Goal: Task Accomplishment & Management: Manage account settings

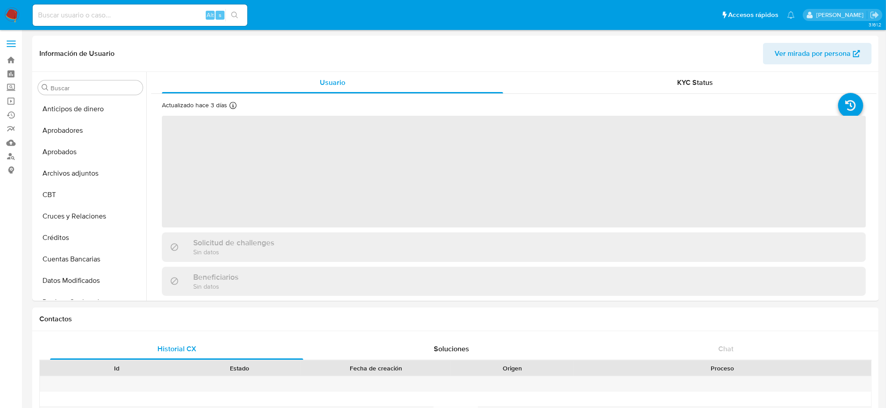
scroll to position [421, 0]
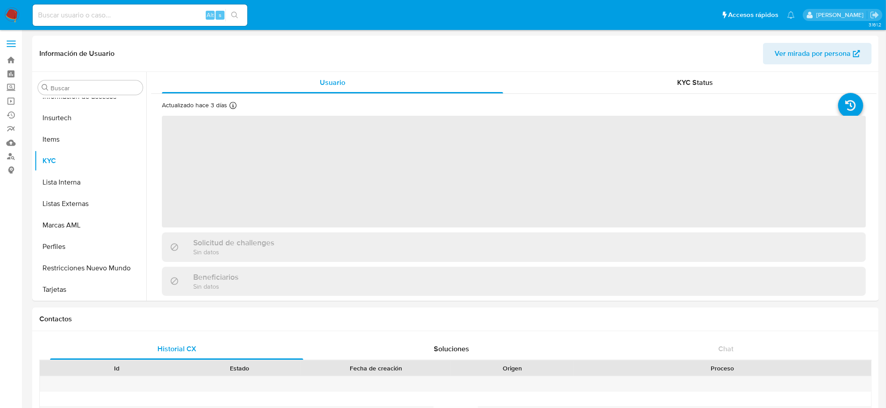
click at [134, 14] on input at bounding box center [140, 15] width 215 height 12
paste input "X7p6xw7nmV3sqm1kJKL8p8JM"
type input "X7p6xw7nmV3sqm1kJKL8p8JM"
select select "10"
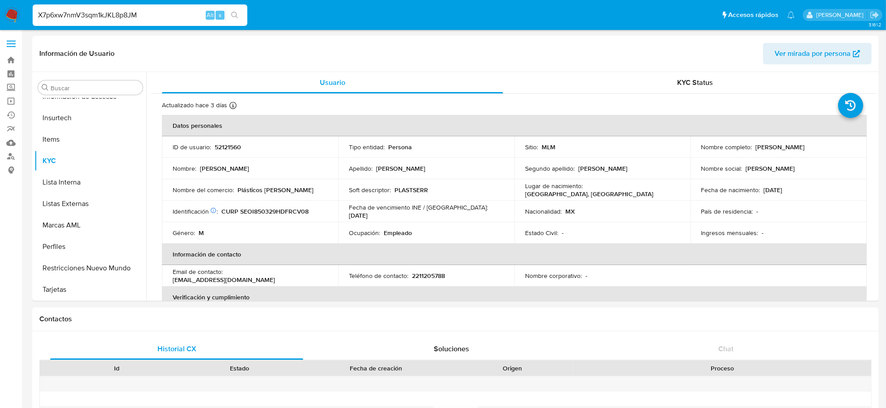
type input "X7p6xw7nmV3sqm1kJKL8p8JM"
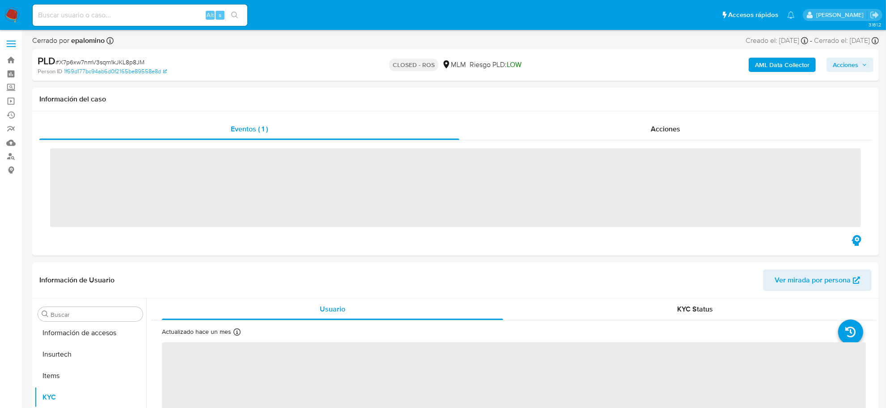
scroll to position [421, 0]
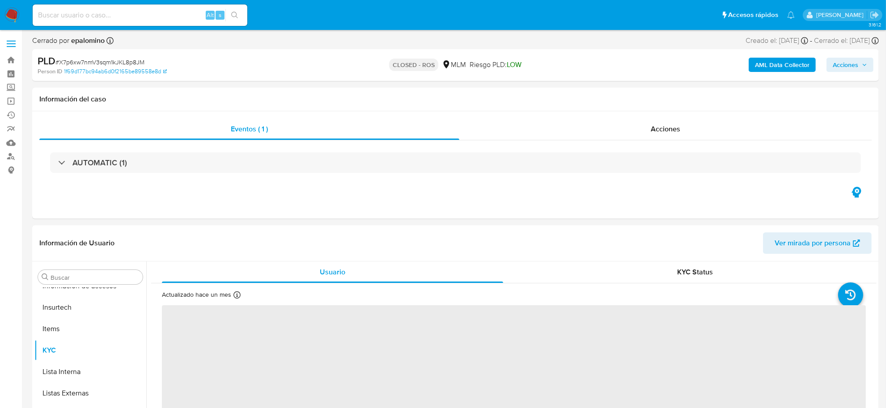
select select "10"
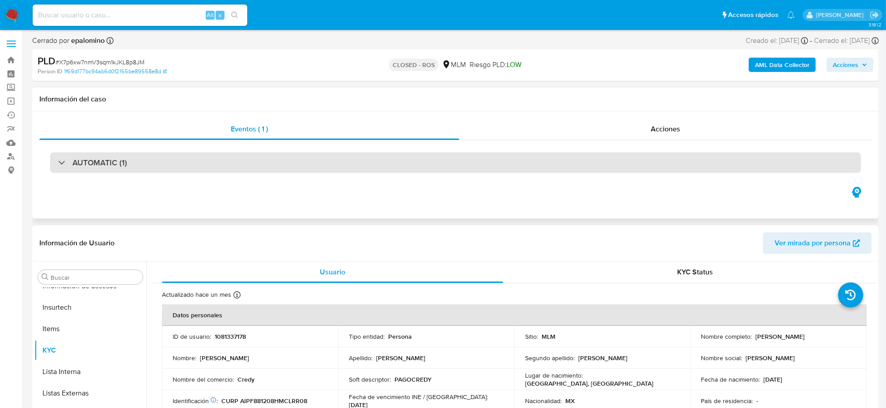
click at [169, 160] on div "AUTOMATIC (1)" at bounding box center [455, 163] width 811 height 21
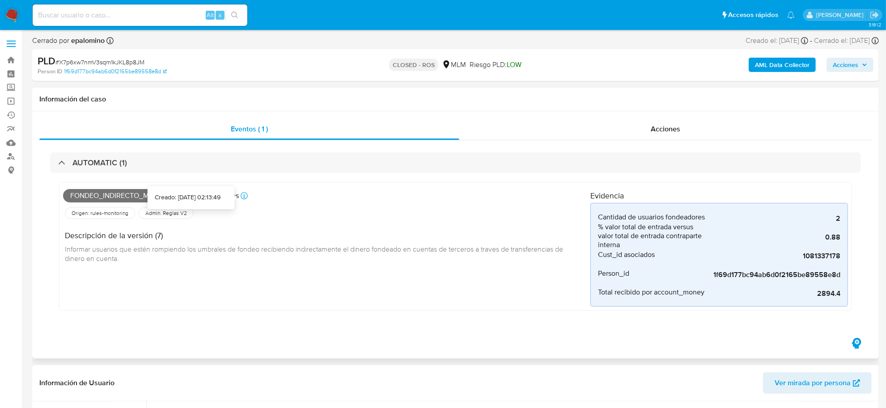
click at [243, 196] on icon at bounding box center [244, 195] width 7 height 7
click at [649, 119] on div "Eventos ( 1 ) Acciones AUTOMATIC (1) Fondeo_indirecto_mlm Creado hace 4 meses C…" at bounding box center [455, 234] width 847 height 247
click at [651, 124] on span "Acciones" at bounding box center [666, 129] width 30 height 10
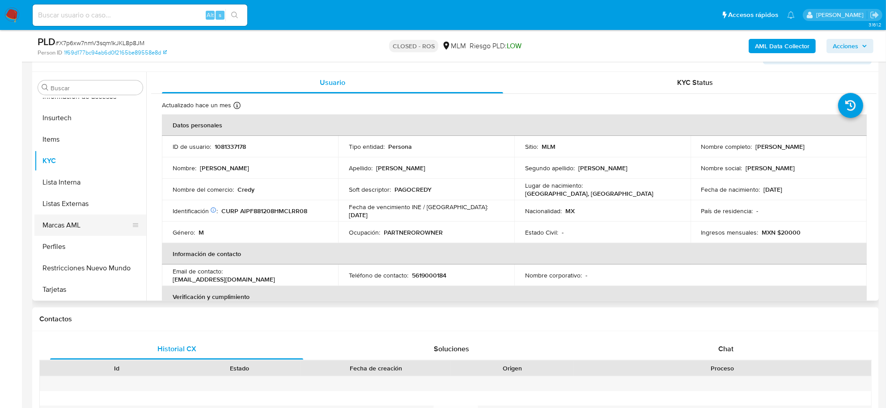
scroll to position [197, 0]
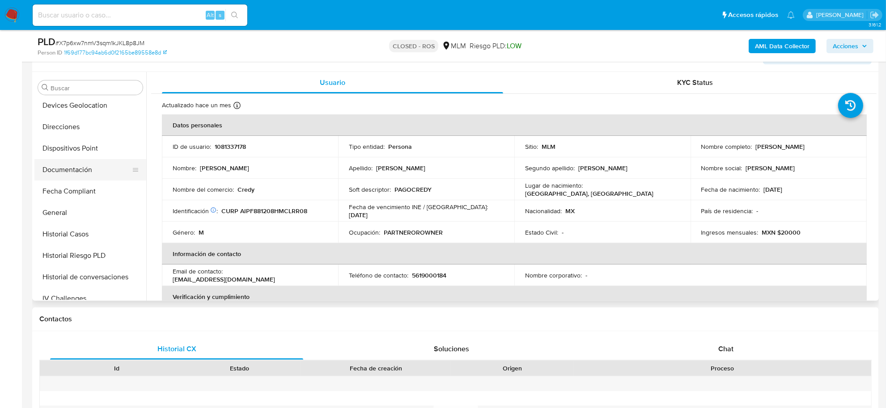
click at [90, 166] on button "Documentación" at bounding box center [86, 169] width 105 height 21
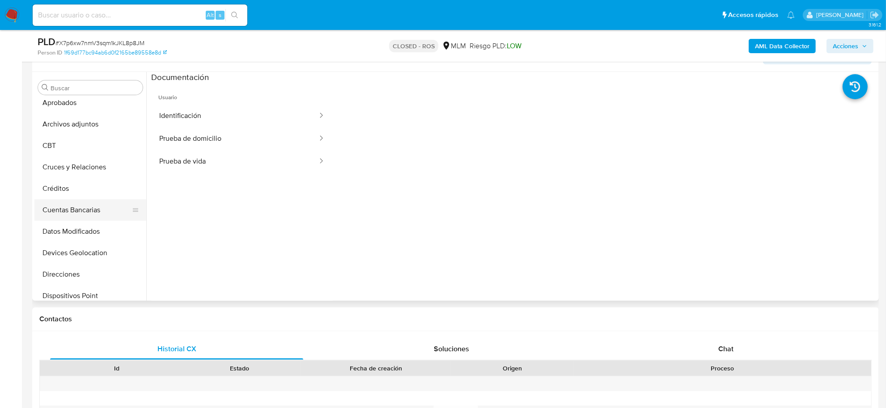
scroll to position [29, 0]
click at [89, 149] on button "Archivos adjuntos" at bounding box center [86, 144] width 105 height 21
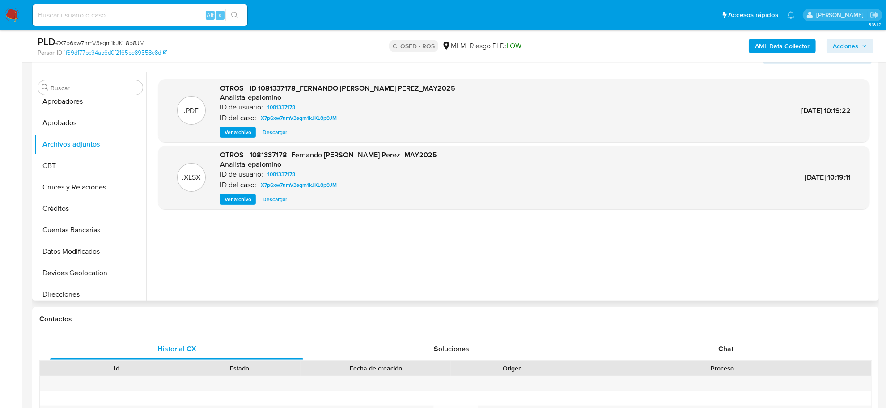
click at [247, 135] on span "Ver archivo" at bounding box center [238, 132] width 27 height 9
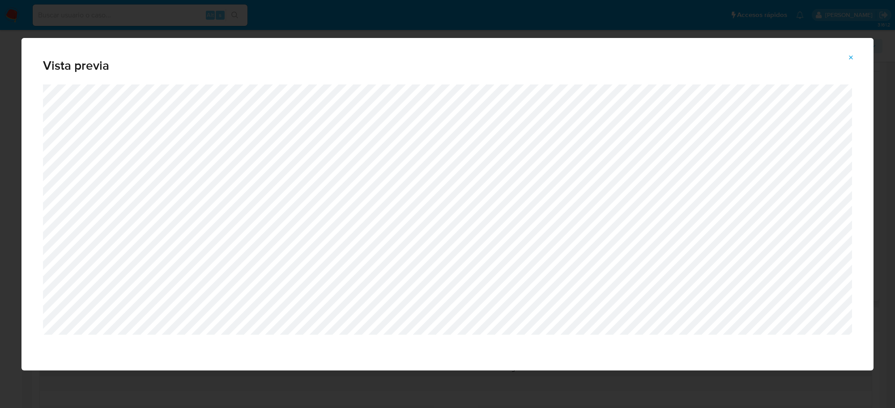
click at [851, 54] on icon "Attachment preview" at bounding box center [850, 57] width 7 height 7
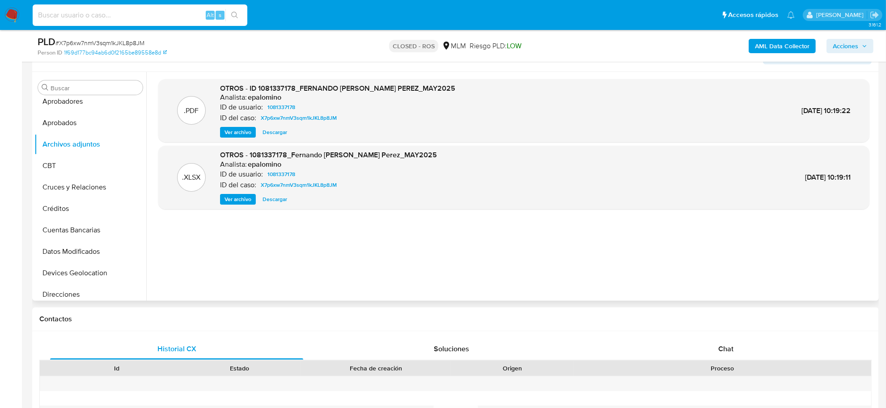
click at [98, 12] on input at bounding box center [140, 15] width 215 height 12
paste input "gWMlGeeaFhwNp3d0WjdqBZHE"
type input "gWMlGeeaFhwNp3d0WjdqBZHE"
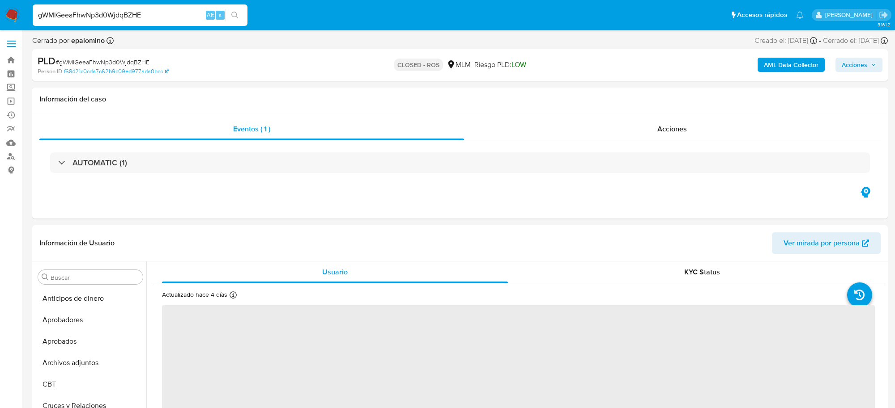
select select "10"
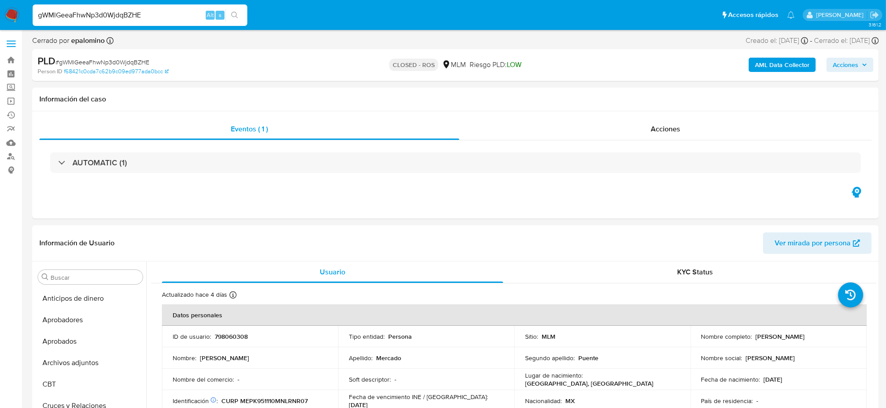
scroll to position [421, 0]
click at [7, 17] on img at bounding box center [11, 15] width 15 height 15
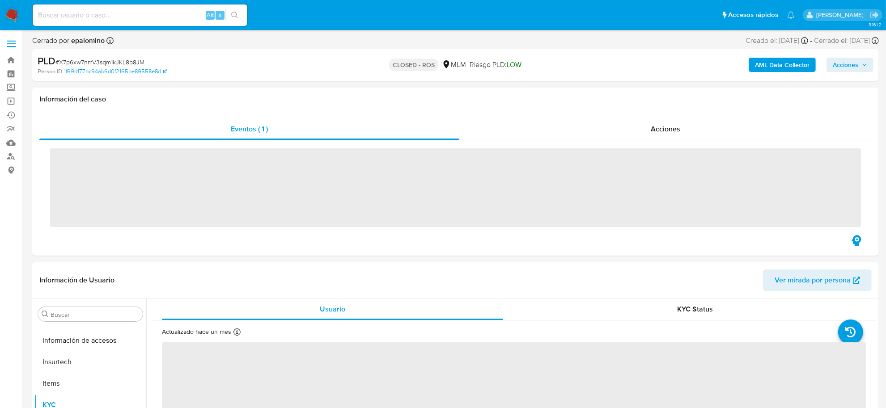
scroll to position [421, 0]
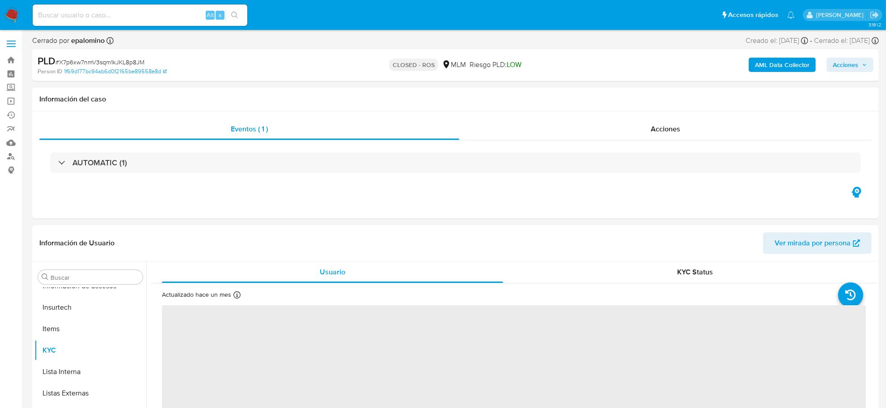
select select "10"
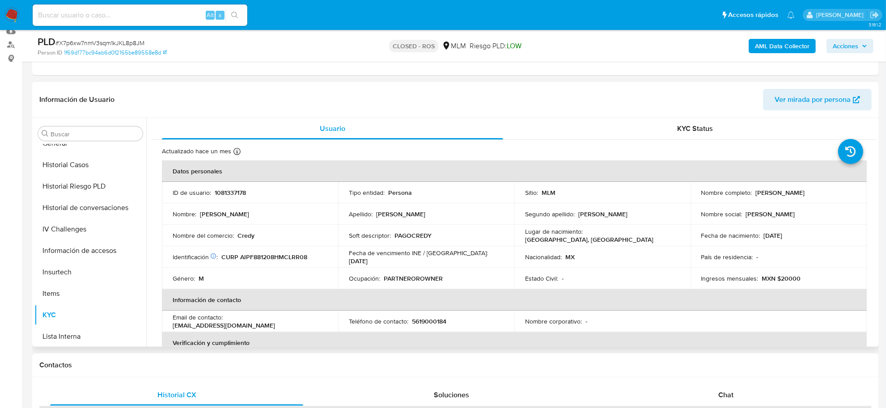
scroll to position [253, 0]
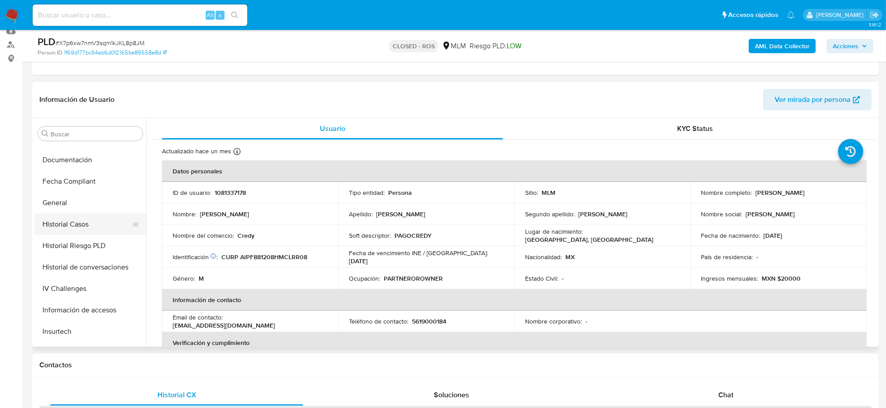
click at [71, 224] on button "Historial Casos" at bounding box center [86, 224] width 105 height 21
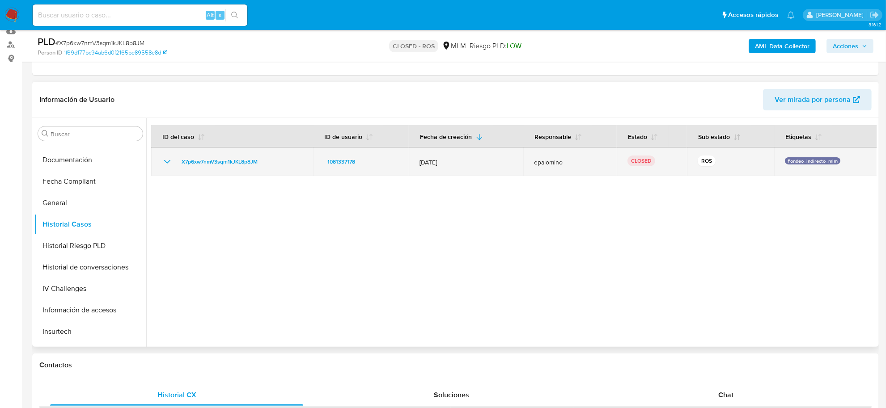
click at [164, 166] on icon "Mostrar/Ocultar" at bounding box center [167, 162] width 11 height 11
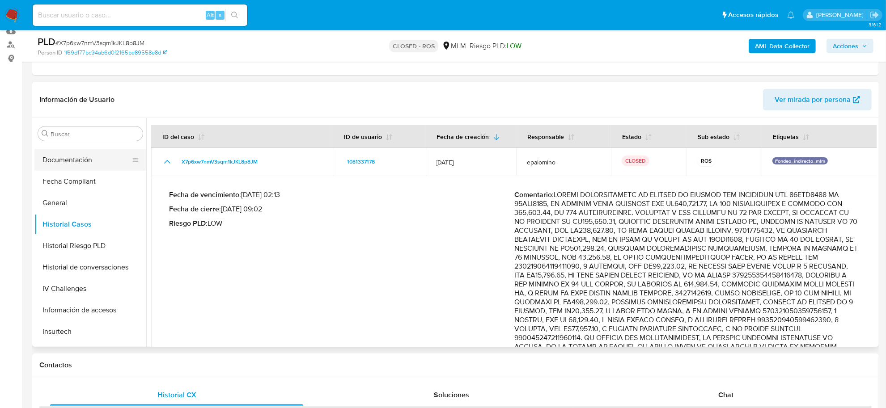
click at [68, 156] on button "Documentación" at bounding box center [86, 159] width 105 height 21
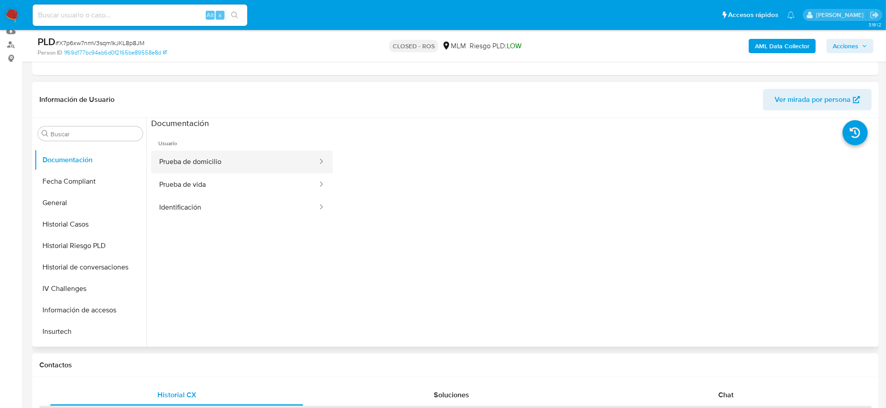
click at [216, 160] on button "Prueba de domicilio" at bounding box center [234, 162] width 167 height 23
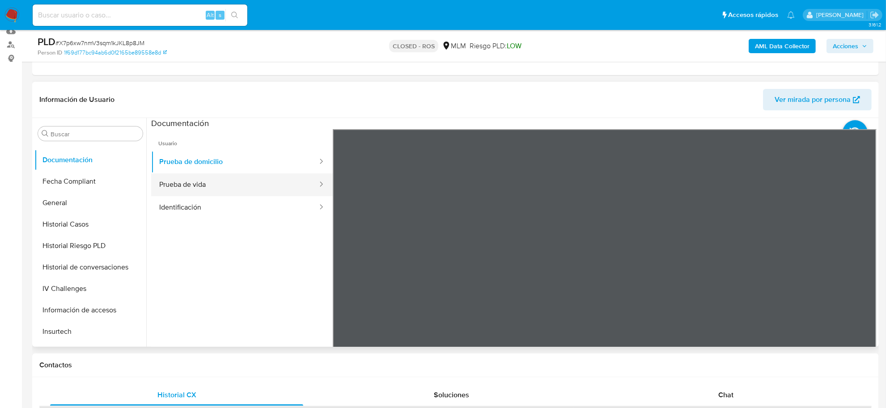
click at [213, 183] on button "Prueba de vida" at bounding box center [234, 185] width 167 height 23
click at [255, 201] on button "Identificación" at bounding box center [234, 207] width 167 height 23
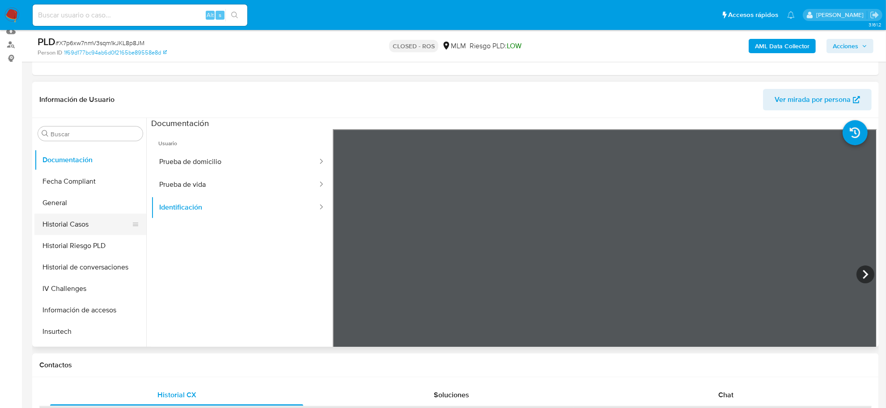
click at [86, 228] on button "Historial Casos" at bounding box center [86, 224] width 105 height 21
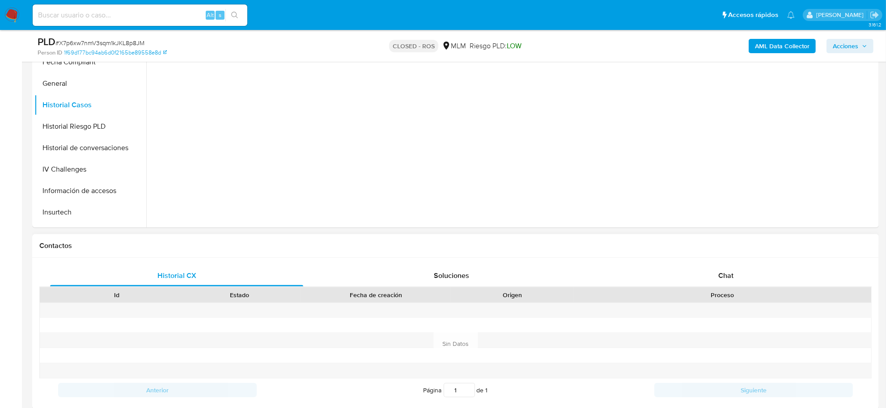
scroll to position [336, 0]
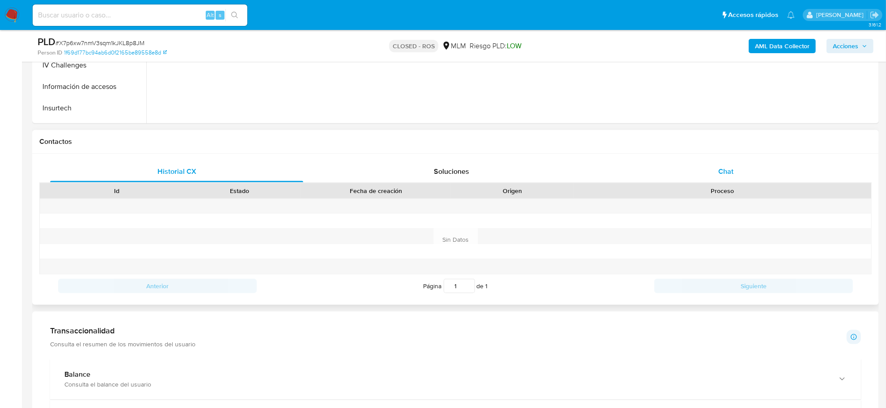
click at [715, 166] on div "Chat" at bounding box center [726, 171] width 253 height 21
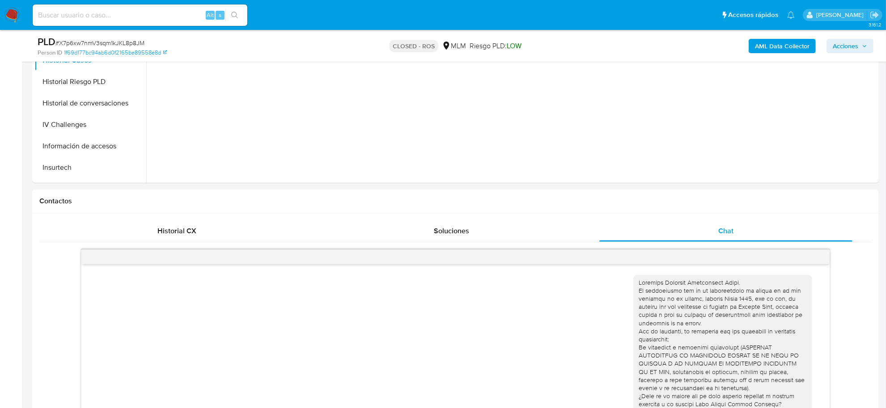
scroll to position [224, 0]
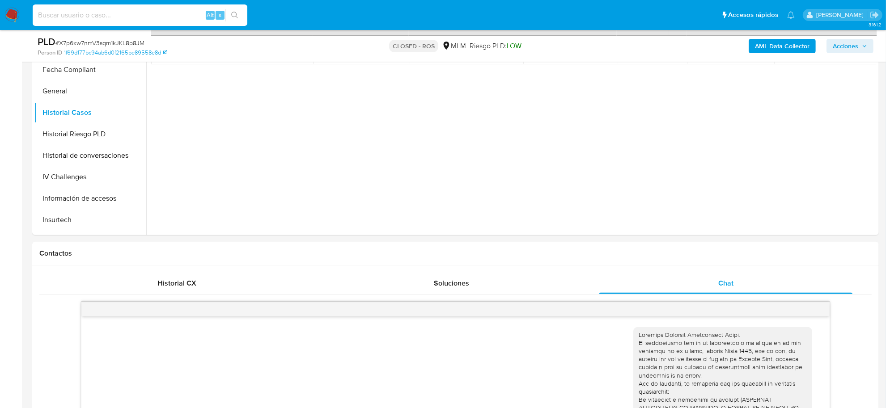
click at [130, 19] on input at bounding box center [140, 15] width 215 height 12
paste input "gWMlGeeaFhwNp3d0WjdqBZHE"
type input "gWMlGeeaFhwNp3d0WjdqBZHE"
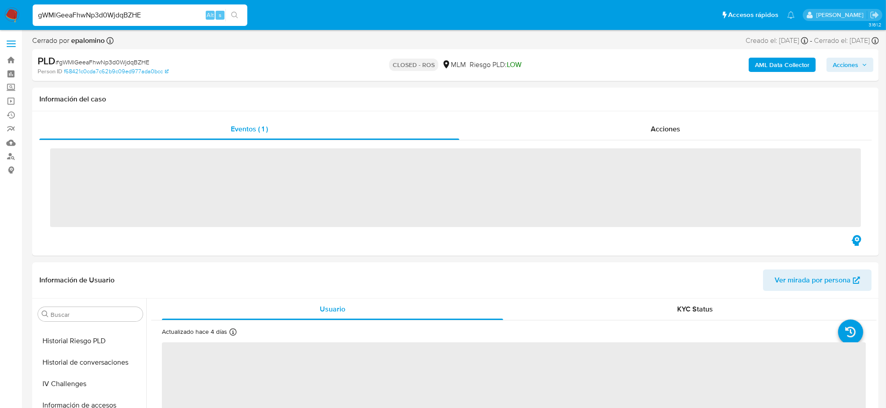
scroll to position [421, 0]
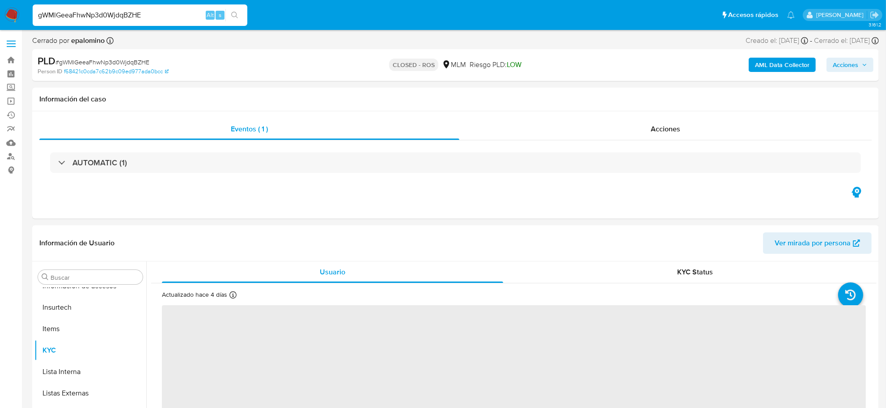
select select "10"
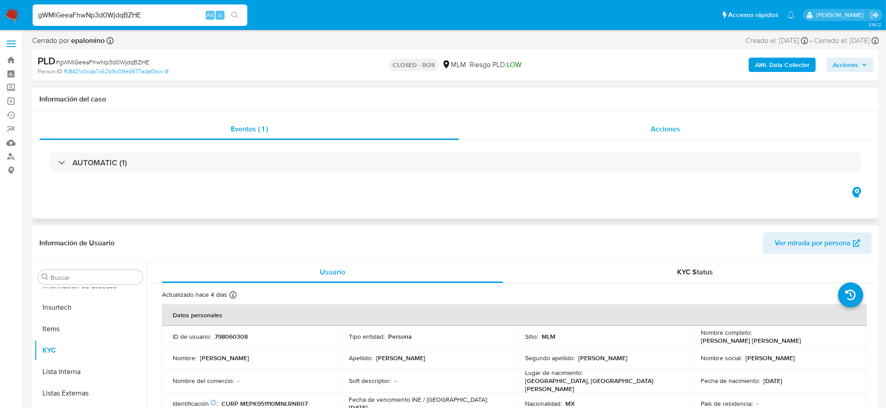
click at [679, 126] on span "Acciones" at bounding box center [666, 129] width 30 height 10
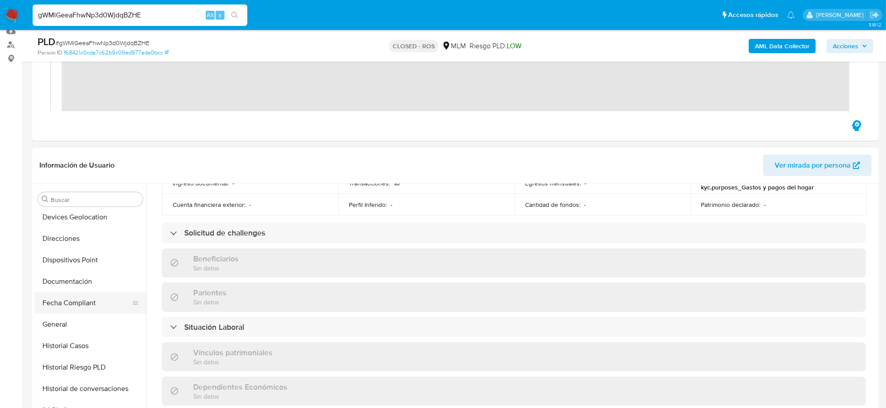
scroll to position [0, 0]
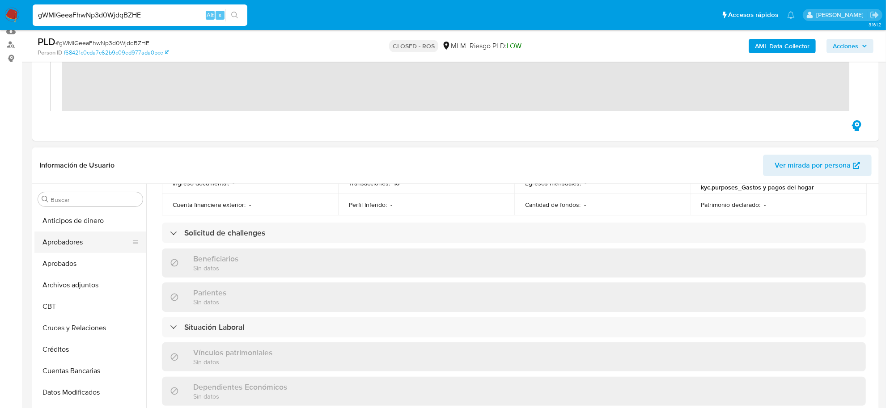
click at [79, 246] on button "Aprobadores" at bounding box center [86, 242] width 105 height 21
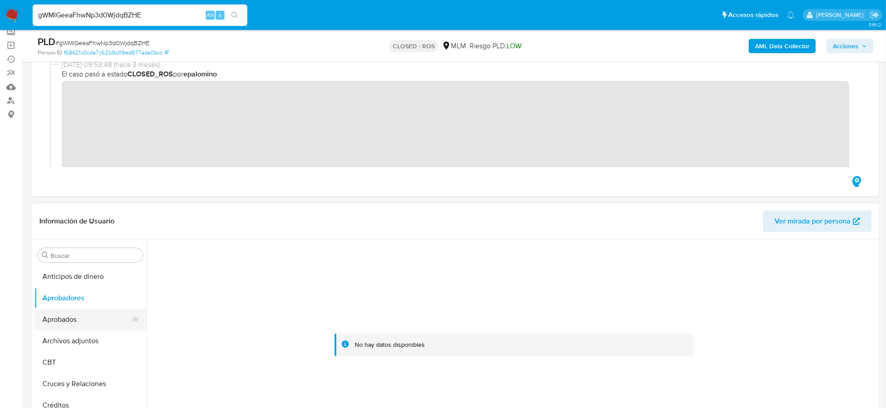
click at [86, 325] on button "Aprobados" at bounding box center [86, 319] width 105 height 21
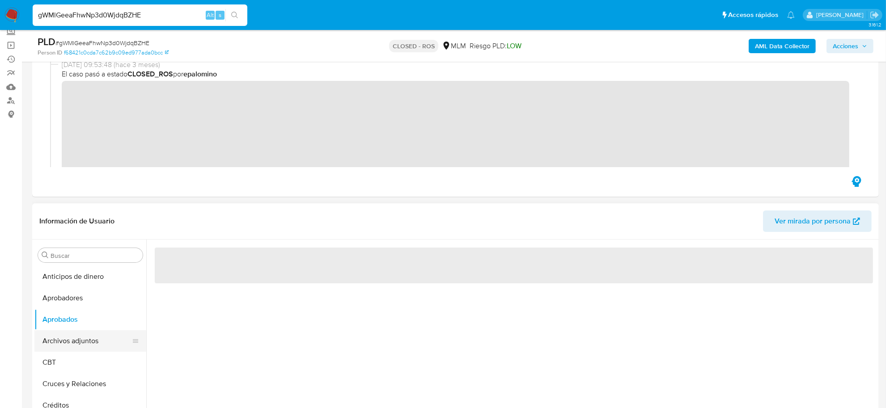
click at [84, 342] on button "Archivos adjuntos" at bounding box center [86, 341] width 105 height 21
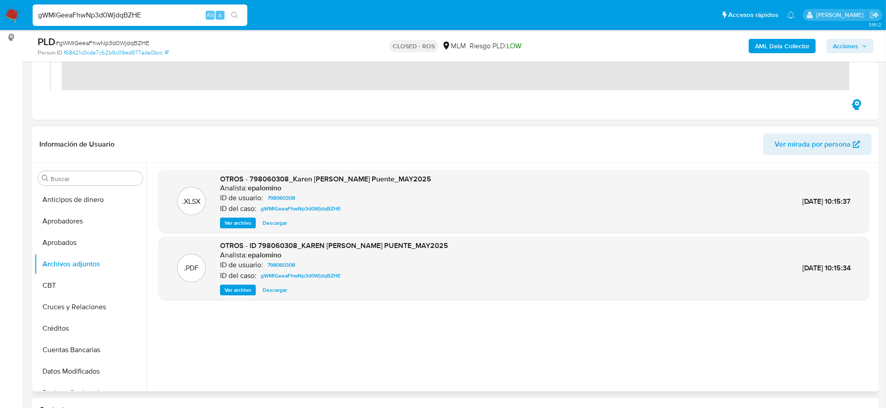
scroll to position [168, 0]
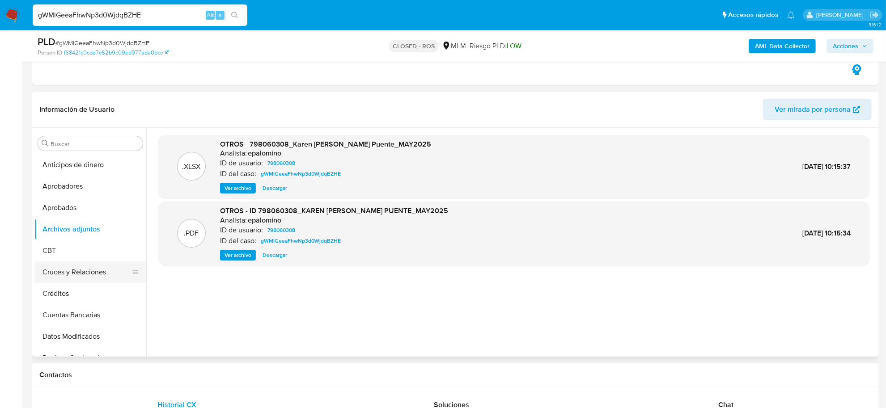
click at [90, 266] on button "Cruces y Relaciones" at bounding box center [86, 272] width 105 height 21
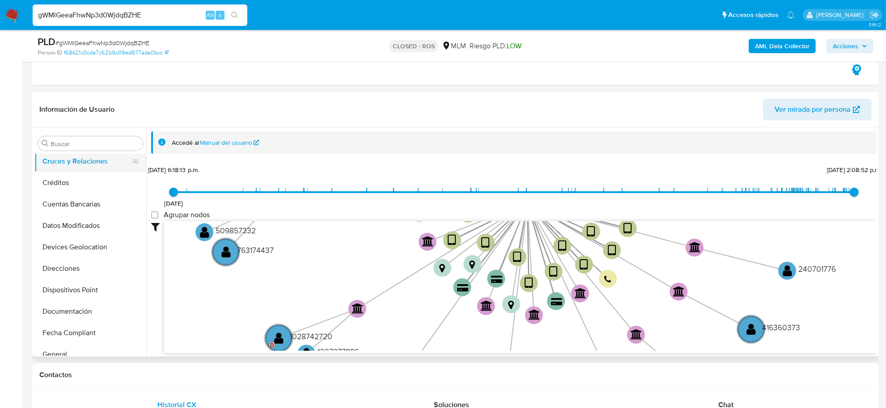
scroll to position [112, 0]
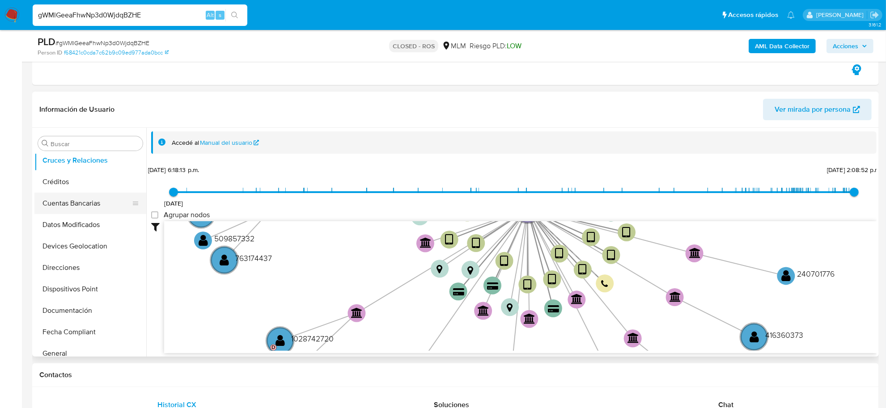
click at [81, 207] on button "Cuentas Bancarias" at bounding box center [86, 203] width 105 height 21
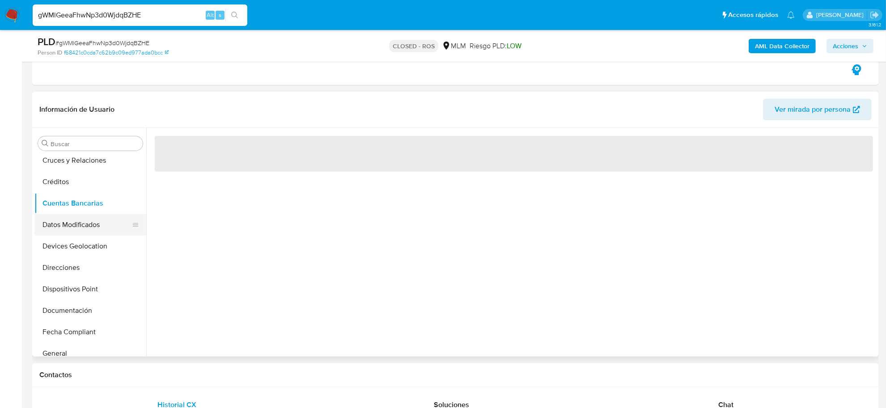
click at [77, 220] on button "Datos Modificados" at bounding box center [86, 224] width 105 height 21
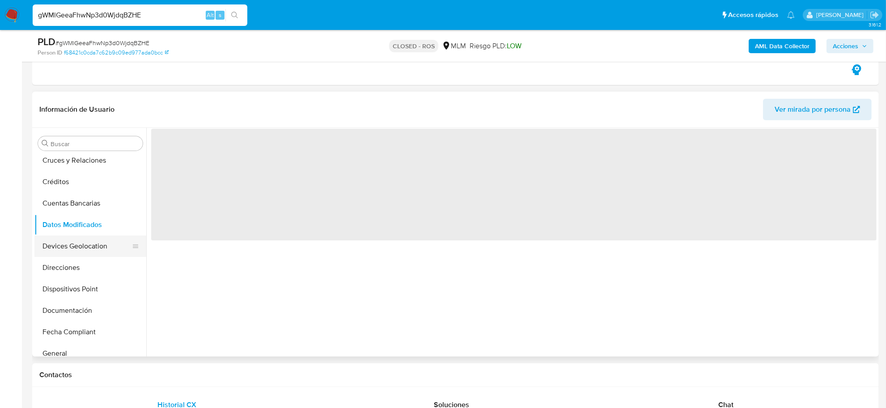
click at [72, 238] on button "Devices Geolocation" at bounding box center [86, 246] width 105 height 21
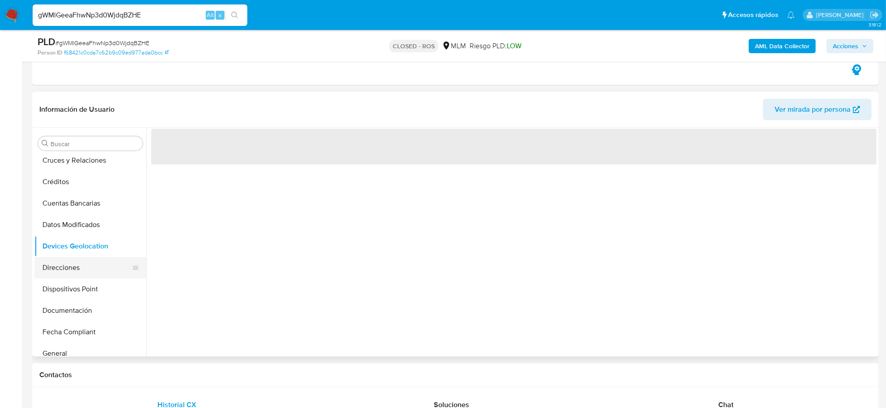
click at [68, 277] on button "Direcciones" at bounding box center [86, 267] width 105 height 21
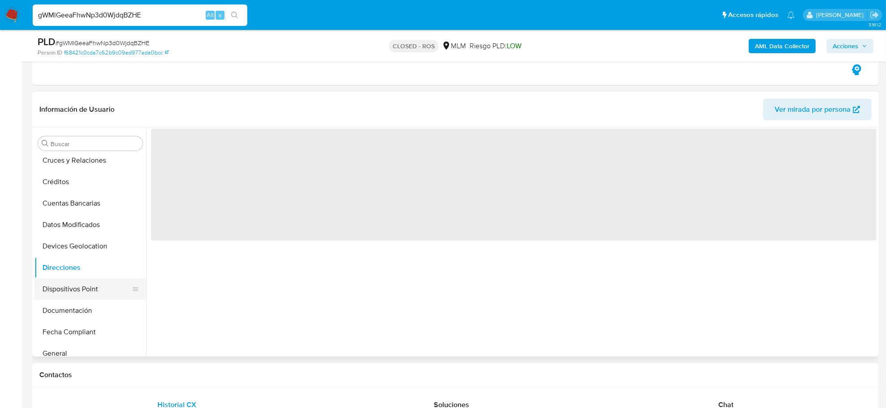
click at [68, 289] on button "Dispositivos Point" at bounding box center [86, 289] width 105 height 21
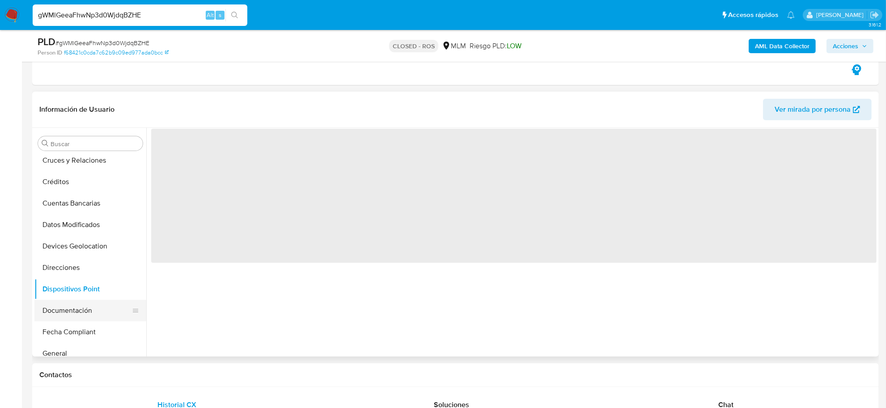
click at [69, 313] on button "Documentación" at bounding box center [86, 310] width 105 height 21
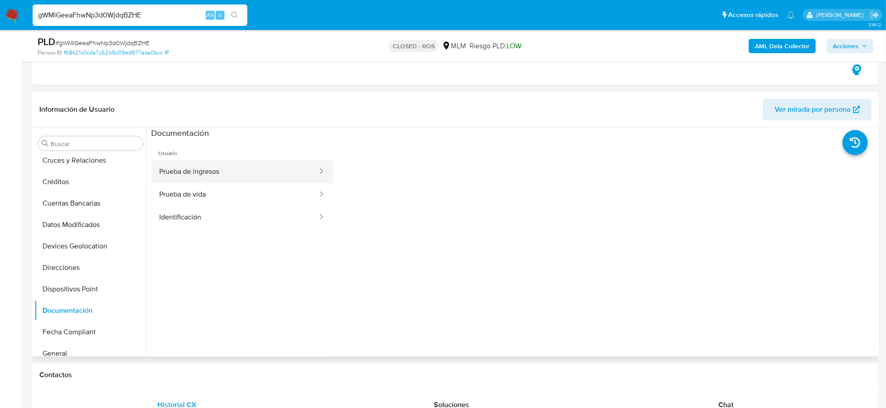
click at [200, 175] on button "Prueba de ingresos" at bounding box center [234, 172] width 167 height 23
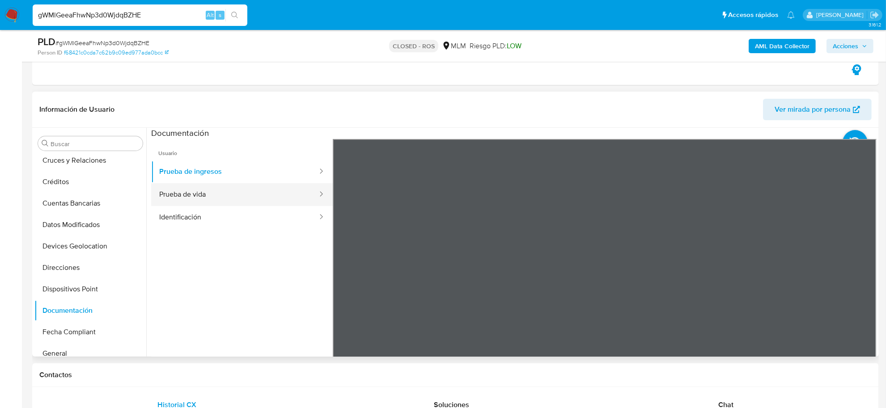
click at [204, 192] on button "Prueba de vida" at bounding box center [234, 194] width 167 height 23
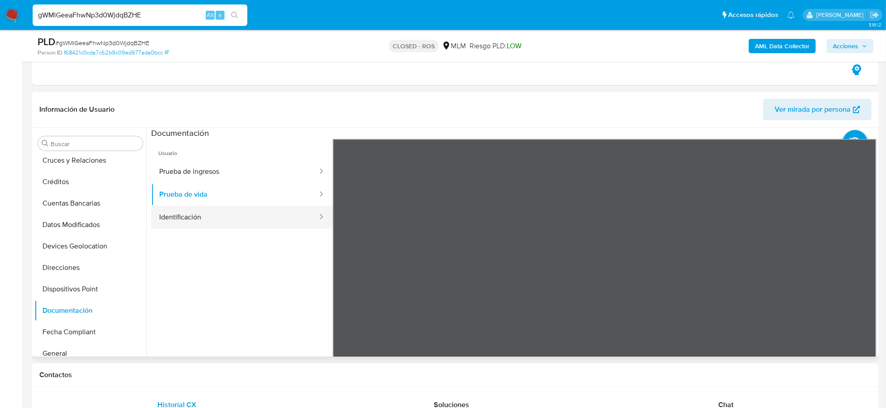
click at [220, 214] on button "Identificación" at bounding box center [234, 217] width 167 height 23
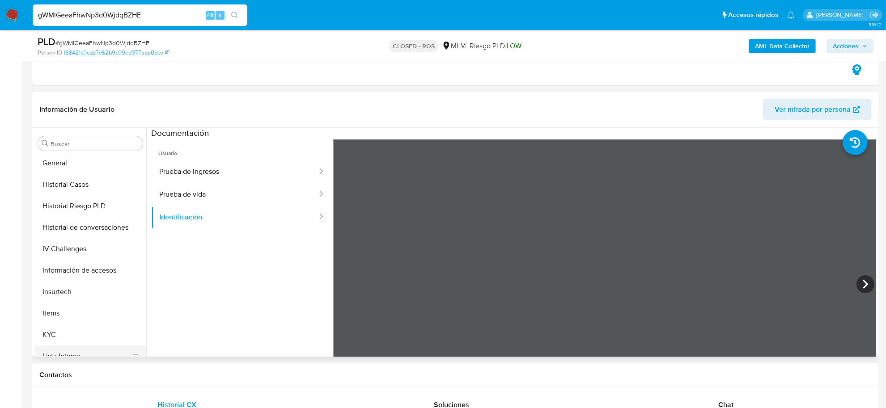
scroll to position [391, 0]
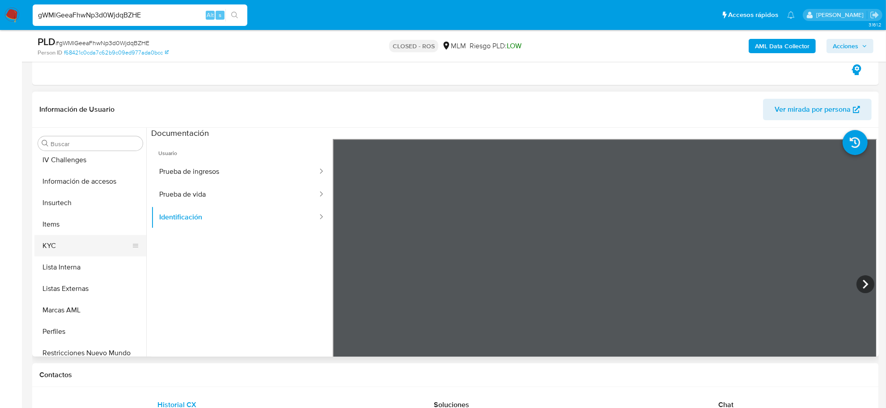
click at [71, 247] on button "KYC" at bounding box center [86, 245] width 105 height 21
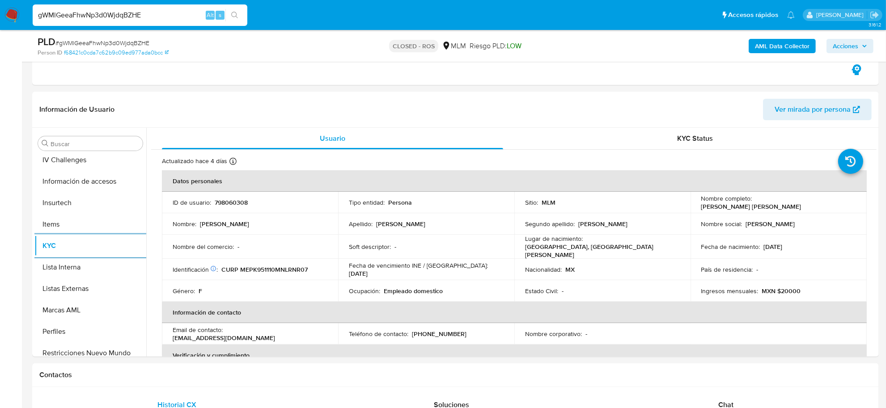
click at [106, 17] on input "gWMlGeeaFhwNp3d0WjdqBZHE" at bounding box center [140, 15] width 215 height 12
paste input "elR84hz8oubX6IySz4g42tM2"
type input "elR84hz8oubX6IySz4g42tM2"
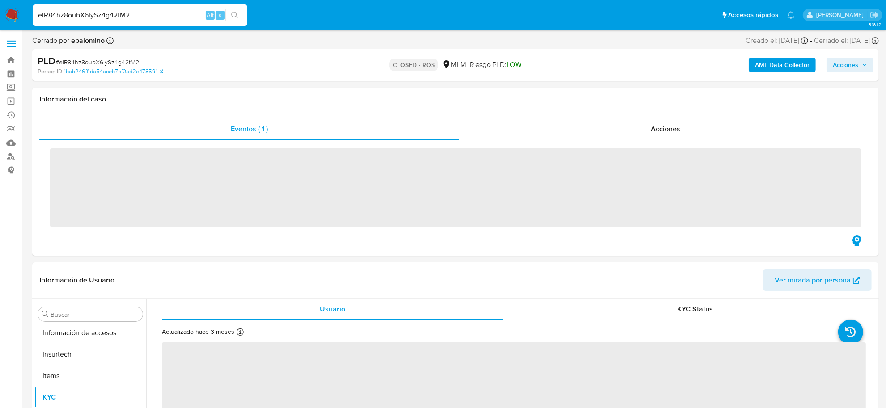
scroll to position [421, 0]
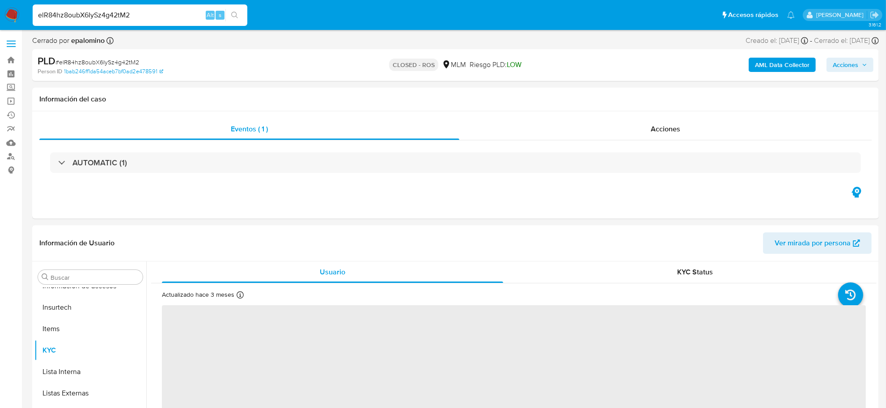
select select "10"
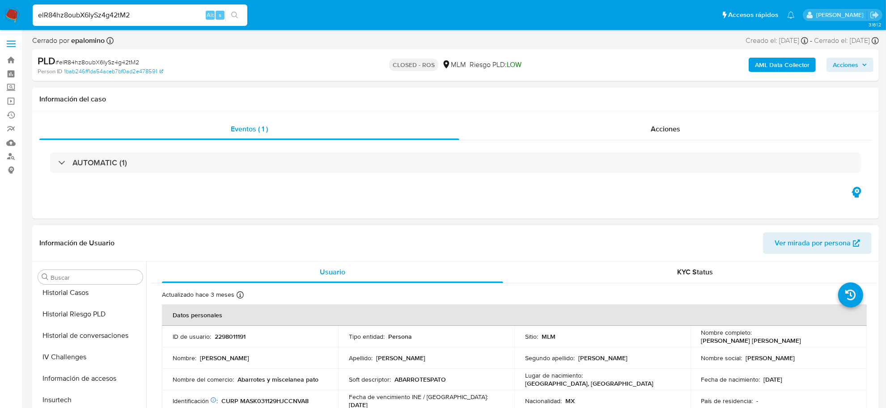
scroll to position [253, 0]
click at [82, 309] on button "Documentación" at bounding box center [86, 303] width 105 height 21
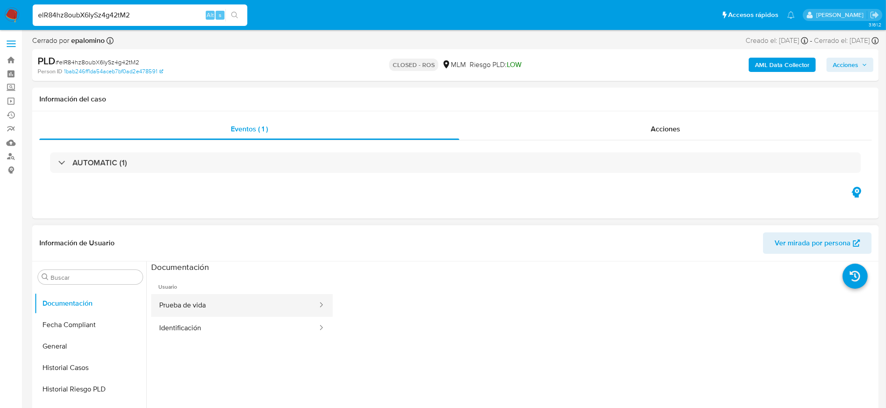
click at [211, 305] on button "Prueba de vida" at bounding box center [234, 305] width 167 height 23
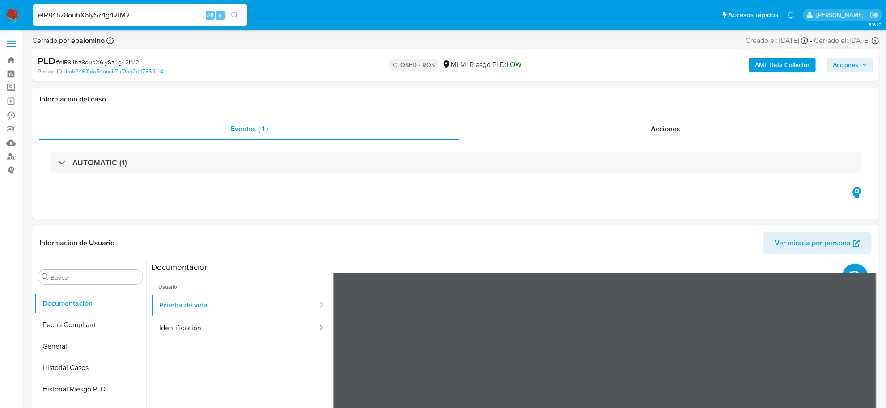
scroll to position [56, 0]
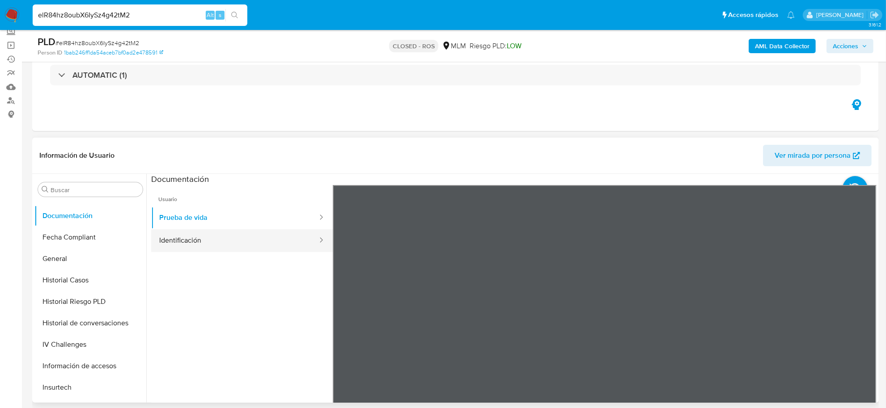
click at [172, 237] on button "Identificación" at bounding box center [234, 241] width 167 height 23
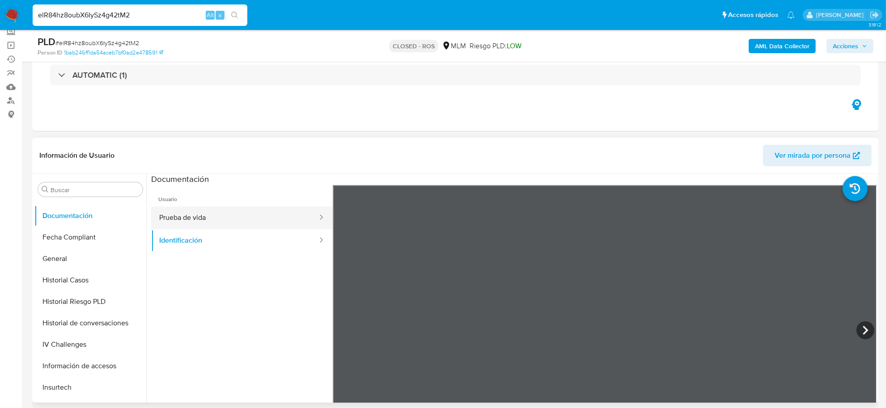
click at [253, 221] on button "Prueba de vida" at bounding box center [234, 218] width 167 height 23
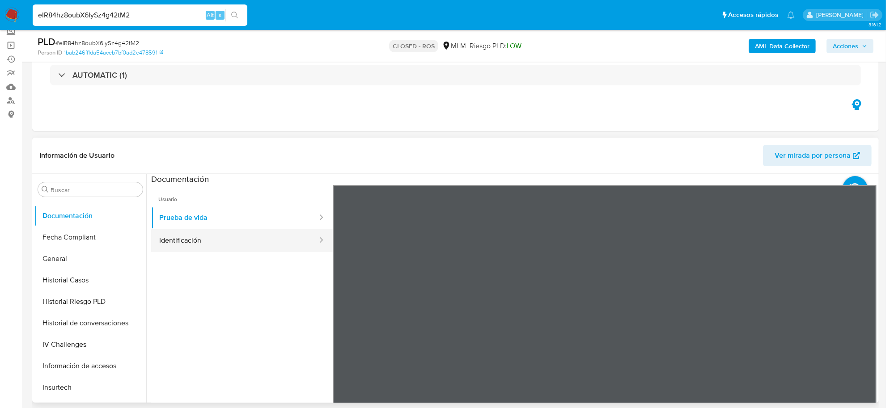
click at [258, 242] on button "Identificación" at bounding box center [234, 241] width 167 height 23
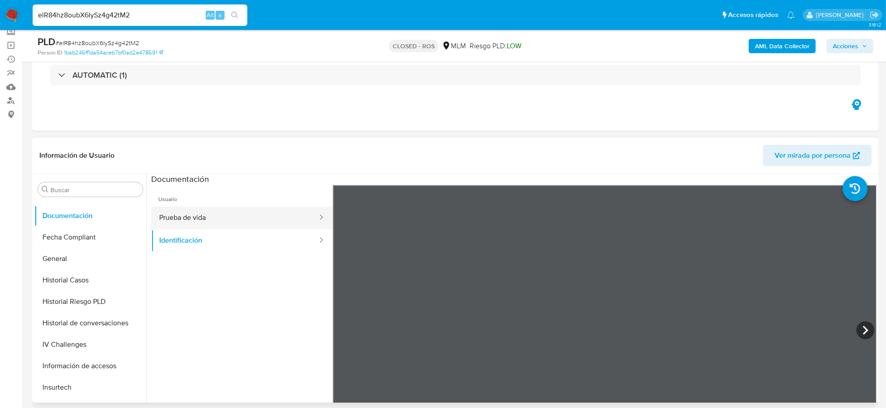
click at [211, 224] on button "Prueba de vida" at bounding box center [234, 218] width 167 height 23
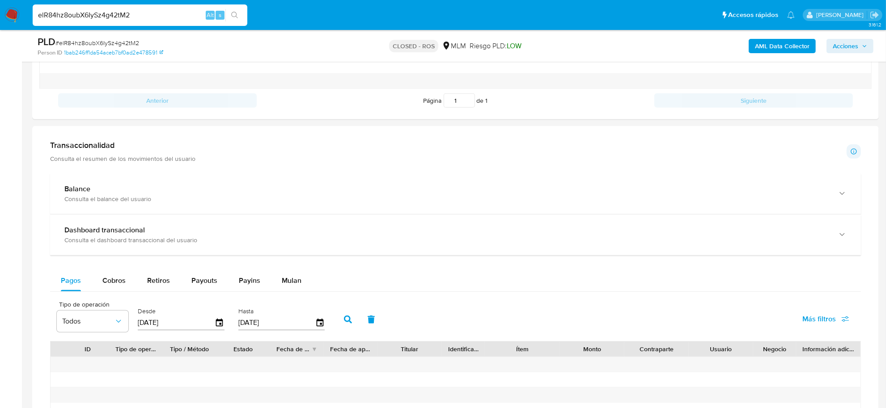
scroll to position [727, 0]
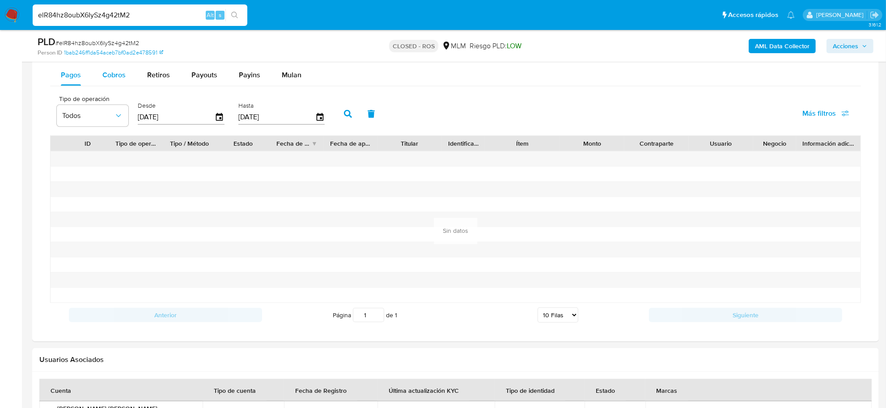
click at [113, 85] on div "Cobros" at bounding box center [113, 74] width 23 height 21
select select "10"
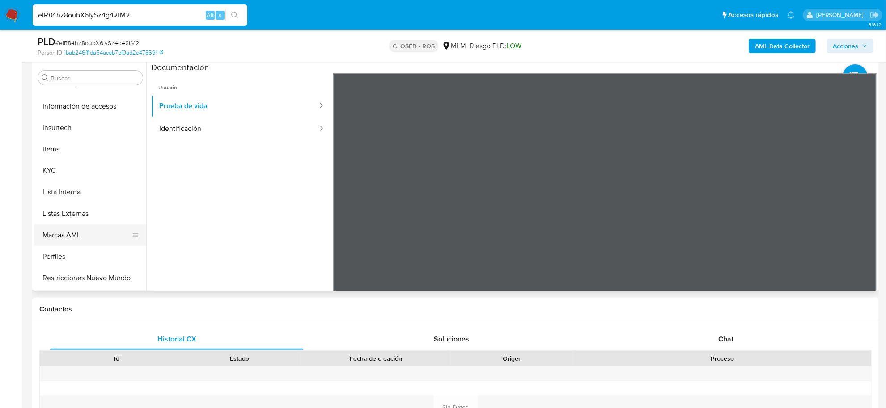
scroll to position [421, 0]
click at [88, 262] on button "Restricciones Nuevo Mundo" at bounding box center [86, 258] width 105 height 21
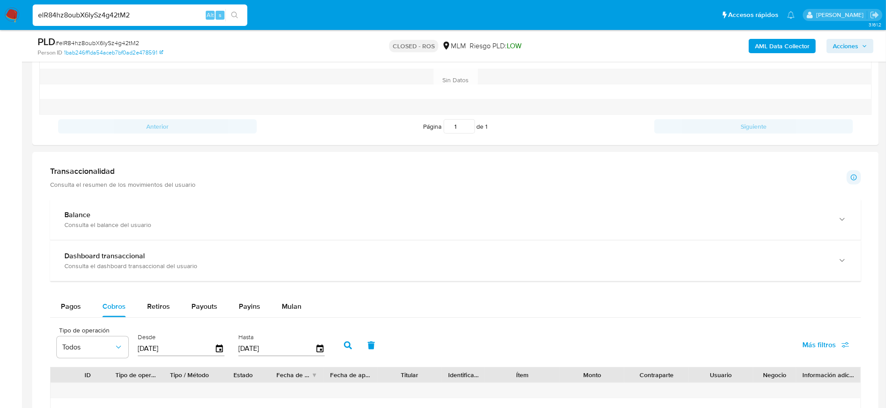
scroll to position [551, 0]
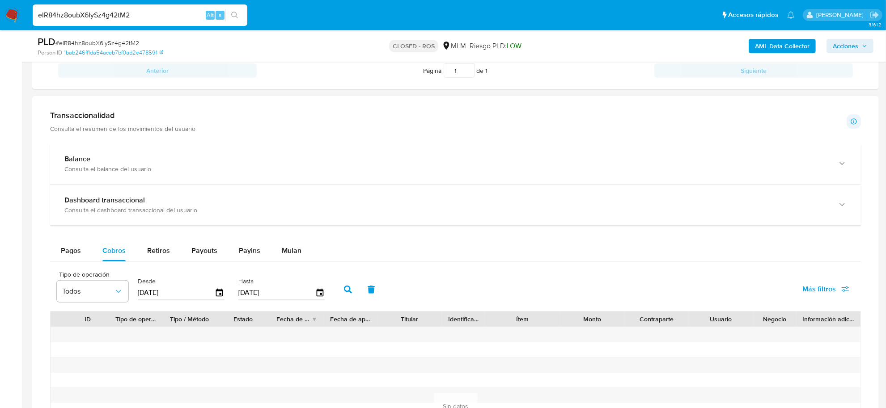
click at [209, 296] on input "[DATE]" at bounding box center [176, 293] width 77 height 14
click at [216, 294] on icon "button" at bounding box center [220, 293] width 16 height 16
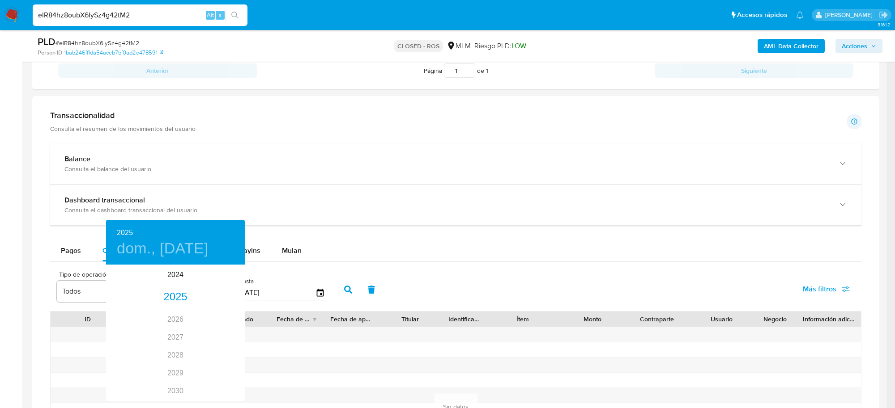
click at [291, 183] on div at bounding box center [447, 204] width 895 height 408
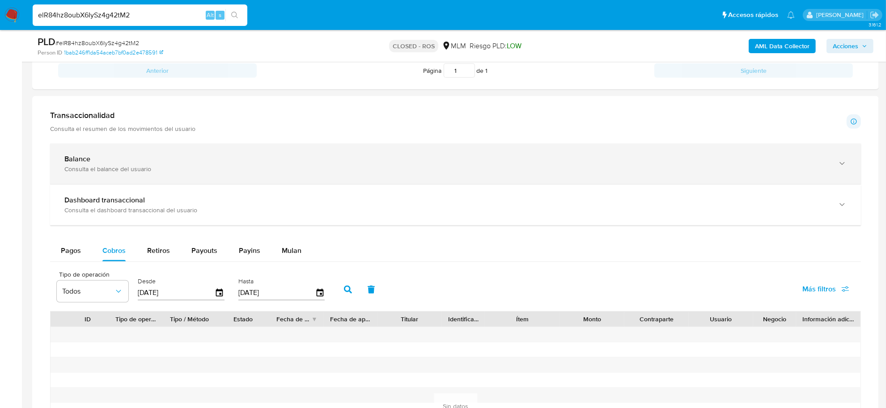
click at [291, 179] on div "Balance Consulta el balance del usuario" at bounding box center [455, 164] width 811 height 41
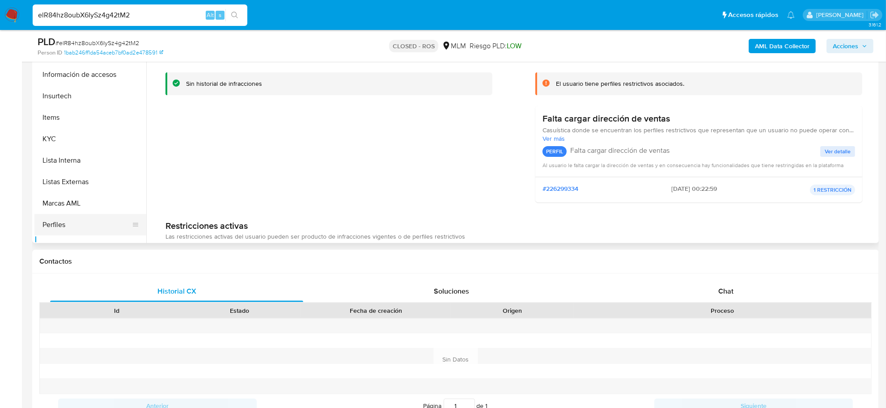
scroll to position [365, 0]
click at [62, 161] on button "KYC" at bounding box center [86, 159] width 105 height 21
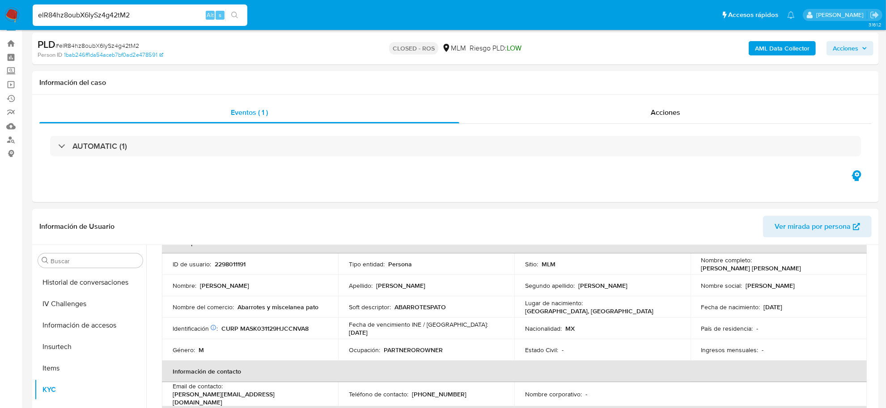
scroll to position [0, 0]
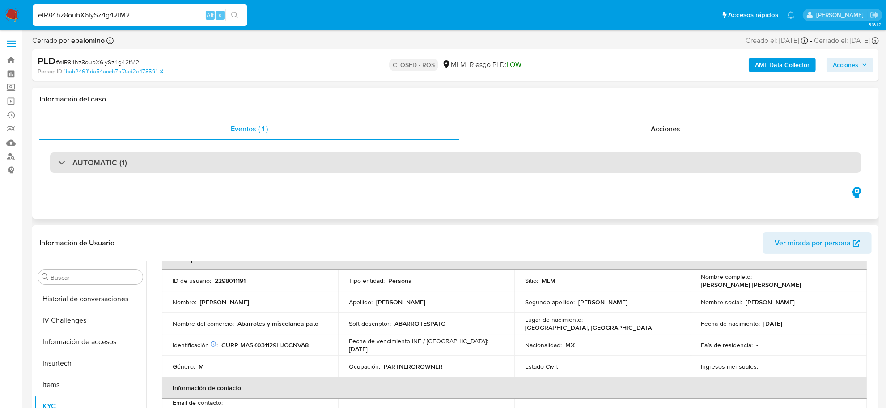
click at [190, 173] on div "AUTOMATIC (1)" at bounding box center [455, 163] width 811 height 21
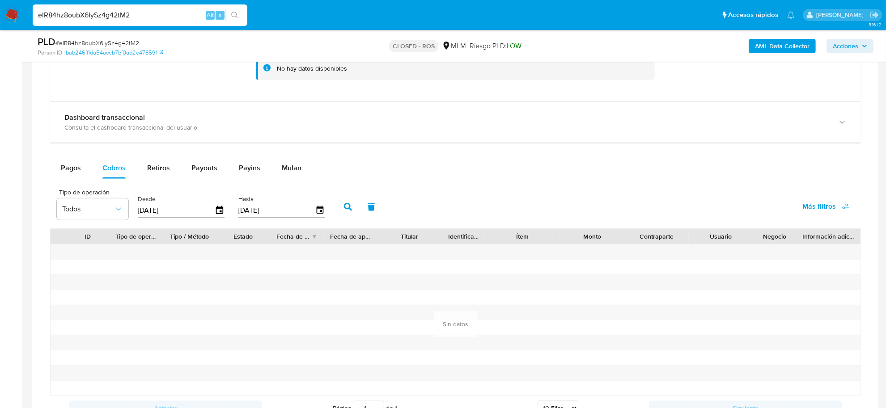
scroll to position [1007, 0]
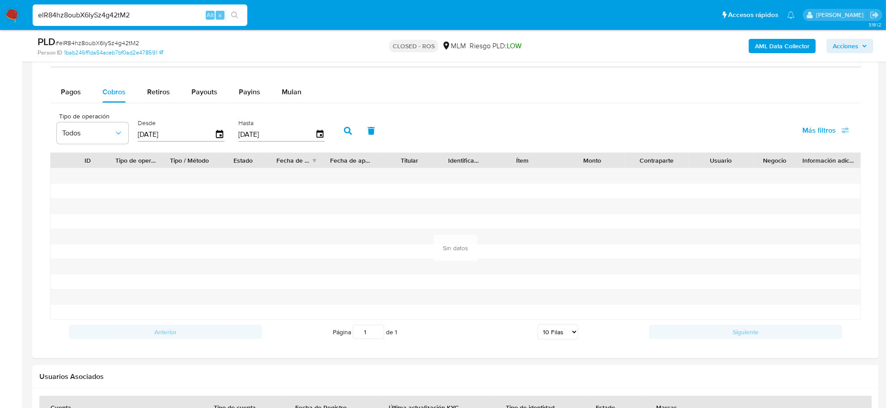
click at [218, 141] on div "[DATE]" at bounding box center [181, 134] width 87 height 14
click at [218, 132] on icon "button" at bounding box center [220, 135] width 16 height 16
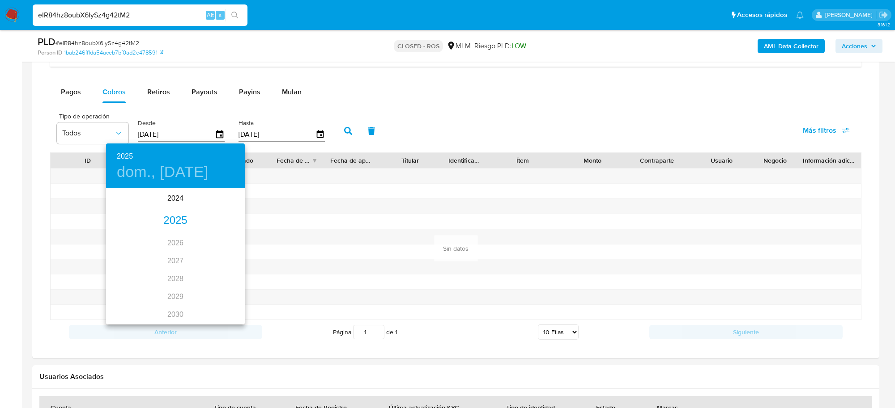
click at [169, 220] on div "2025" at bounding box center [175, 221] width 139 height 18
click at [121, 242] on div "abr." at bounding box center [129, 240] width 46 height 34
click at [138, 234] on p "1" at bounding box center [140, 235] width 4 height 9
type input "01/04/2025"
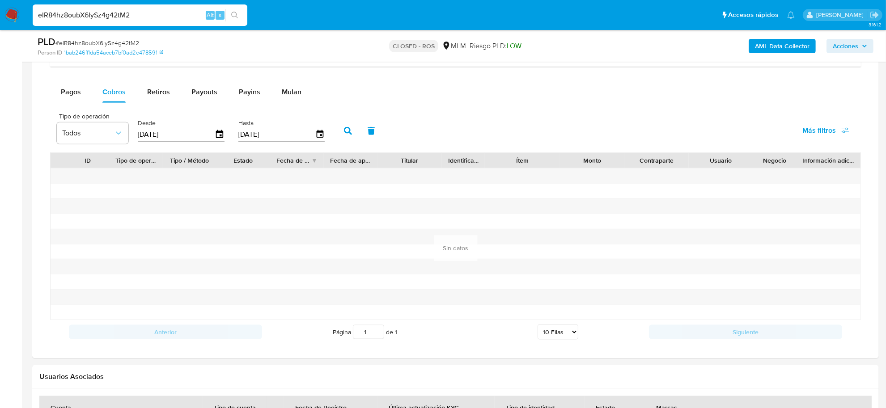
click at [345, 133] on icon "button" at bounding box center [348, 131] width 8 height 8
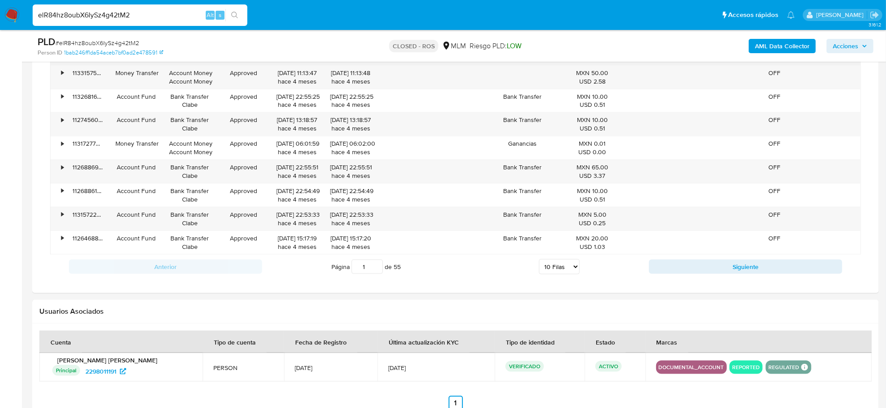
scroll to position [1174, 0]
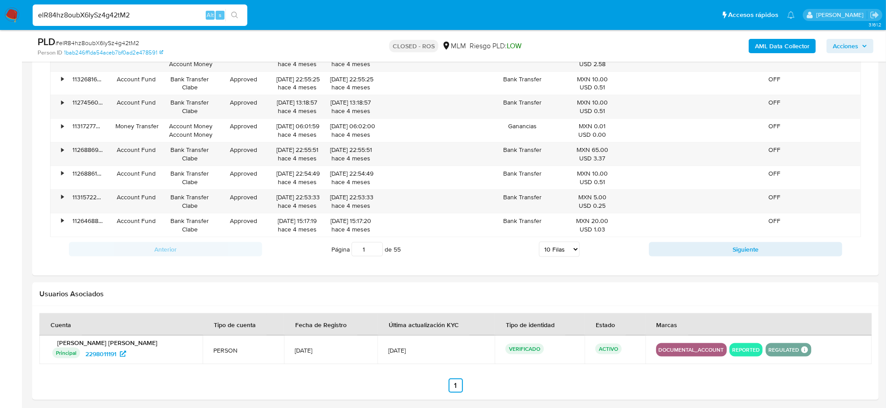
click at [573, 254] on select "5 Filas 10 Filas 20 Filas 25 Filas 50 Filas 100 Filas" at bounding box center [559, 249] width 41 height 15
select select "50"
click at [539, 245] on select "5 Filas 10 Filas 20 Filas 25 Filas 50 Filas 100 Filas" at bounding box center [559, 249] width 41 height 15
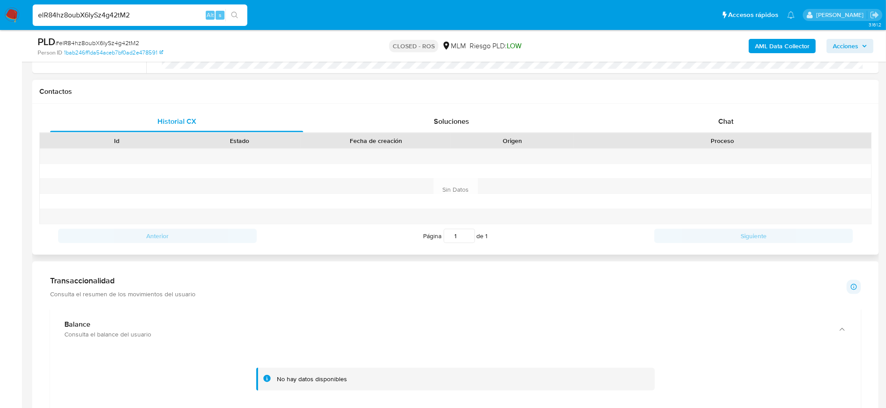
scroll to position [600, 0]
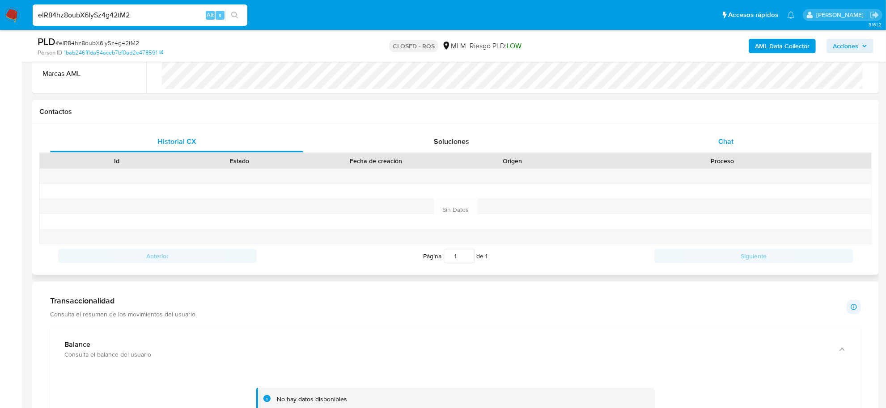
click at [719, 144] on span "Chat" at bounding box center [726, 141] width 15 height 10
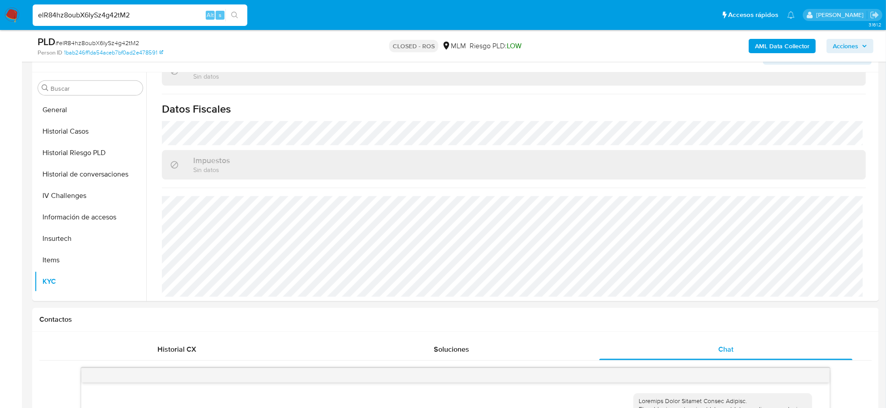
scroll to position [141, 0]
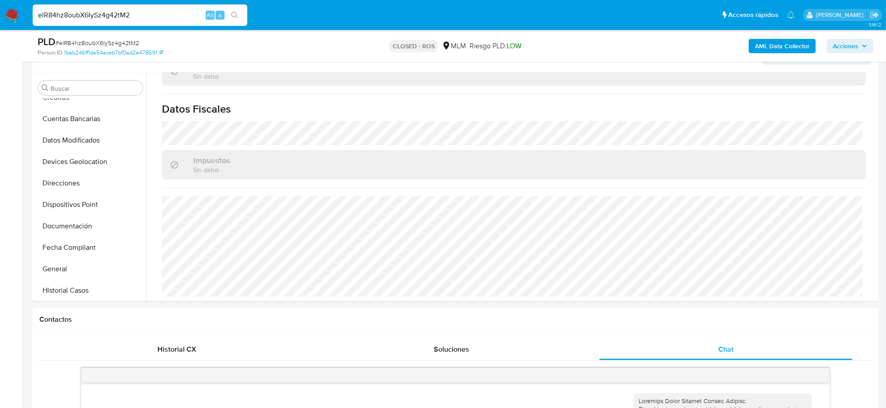
click at [120, 16] on input "elR84hz8oubX6IySz4g42tM2" at bounding box center [140, 15] width 215 height 12
paste input "kiDTtvYSi98xnTnEJxE13mCO"
type input "kiDTtvYSi98xnTnEJxE13mCO"
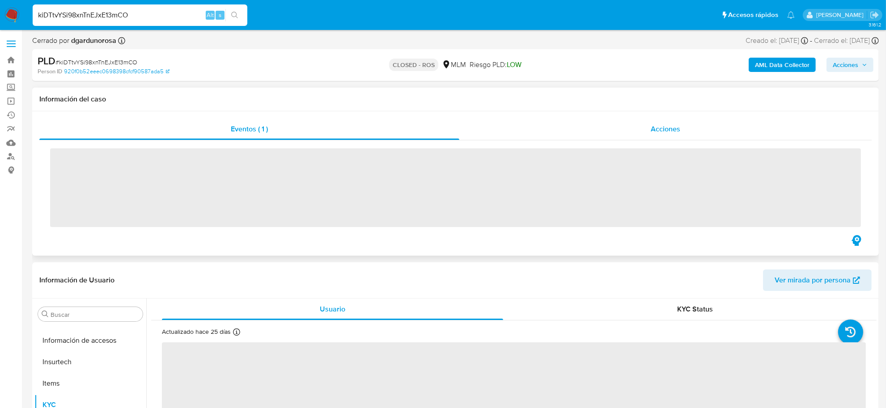
scroll to position [421, 0]
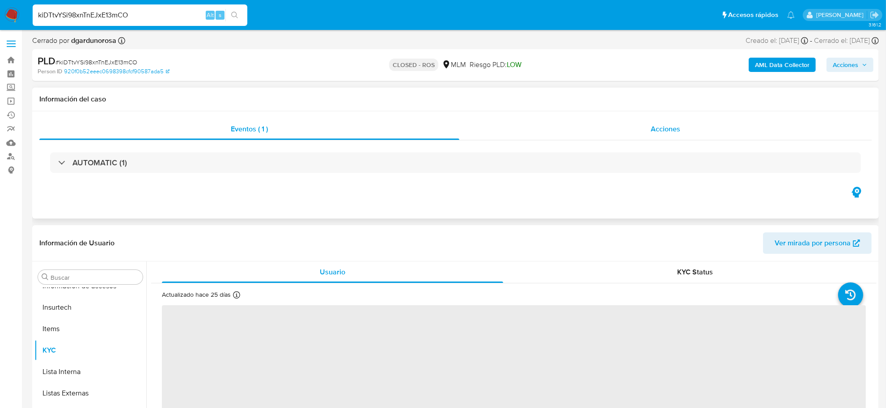
click at [701, 130] on div "Acciones" at bounding box center [665, 129] width 413 height 21
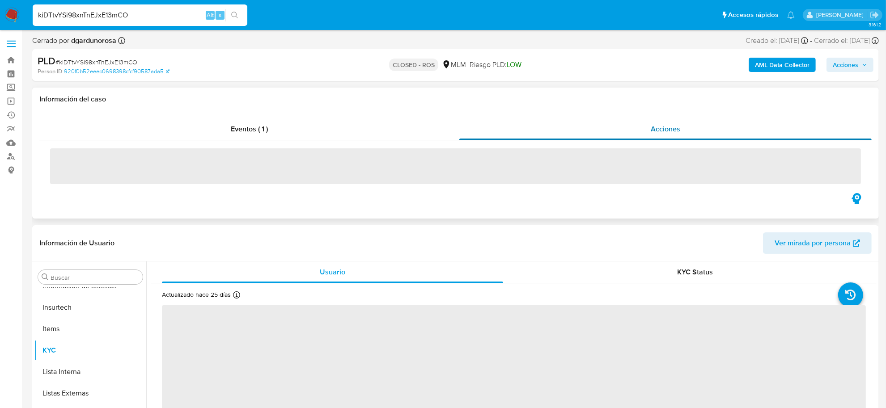
select select "10"
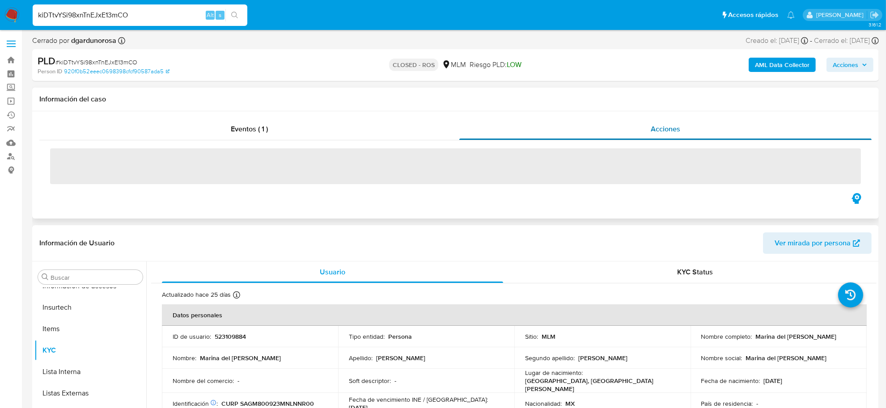
click at [690, 132] on div "Acciones" at bounding box center [665, 129] width 413 height 21
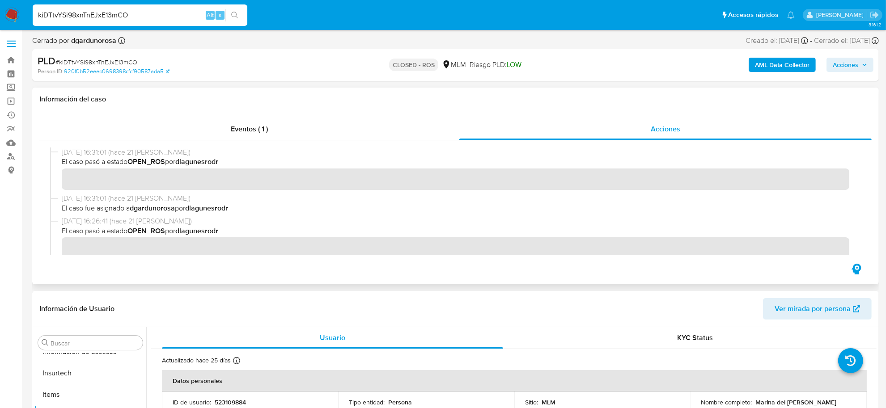
scroll to position [0, 0]
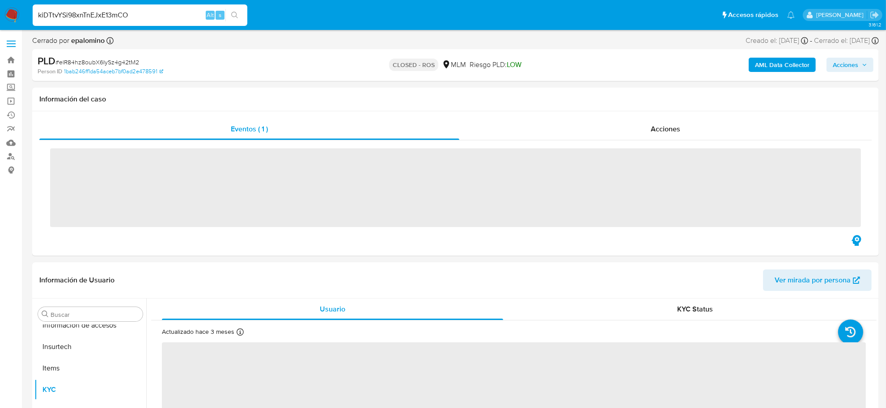
scroll to position [421, 0]
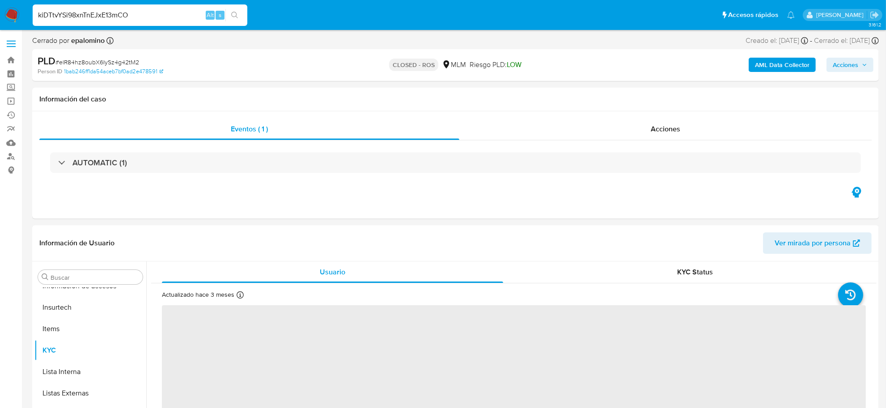
select select "10"
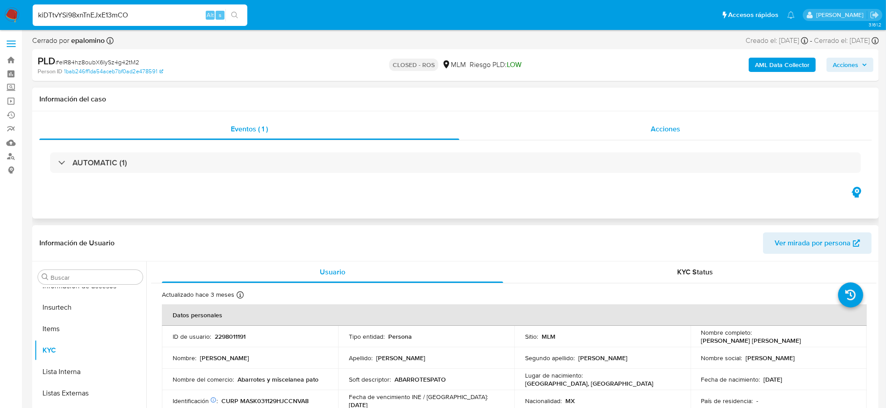
click at [664, 128] on span "Acciones" at bounding box center [666, 129] width 30 height 10
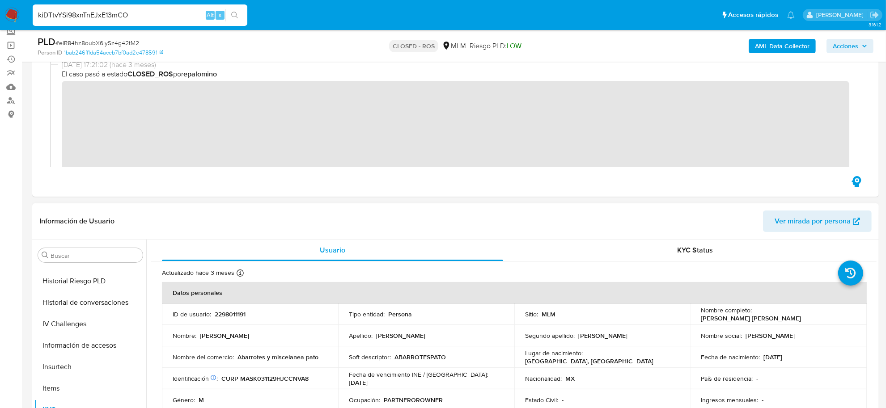
scroll to position [253, 0]
click at [63, 287] on button "Documentación" at bounding box center [86, 281] width 105 height 21
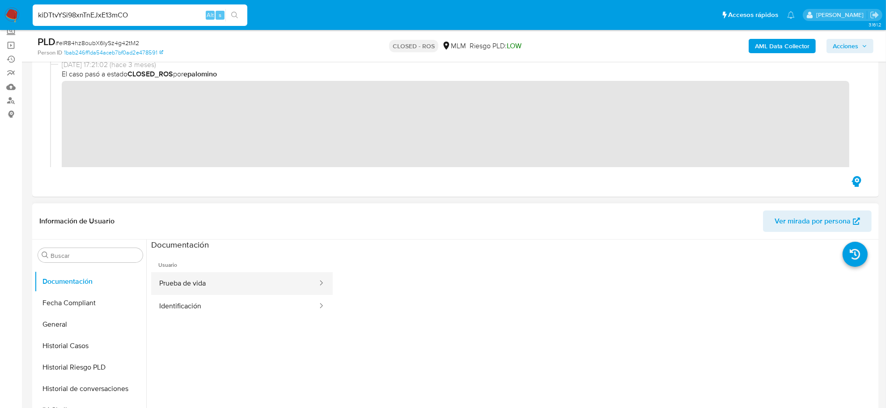
click at [200, 277] on button "Prueba de vida" at bounding box center [234, 283] width 167 height 23
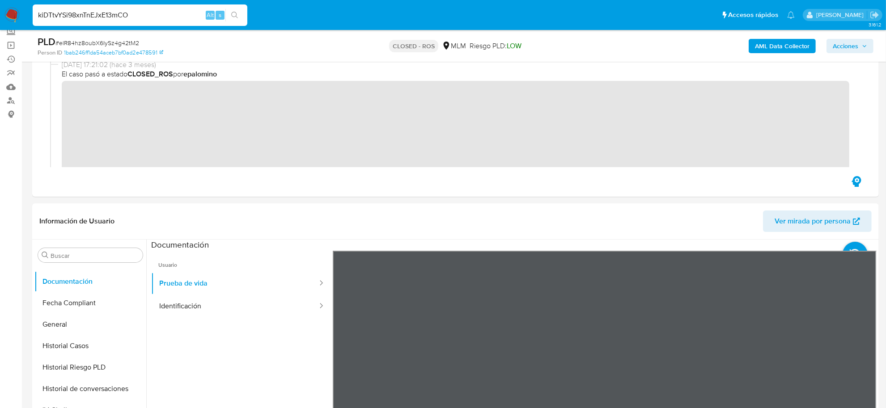
click at [57, 12] on input "kiDTtvYSi98xnTnEJxE13mCO" at bounding box center [140, 15] width 215 height 12
paste input "WY6J8vH72t4GN0WuZ9f8809E"
type input "WY6J8vH72t4GN0WuZ9f8809E"
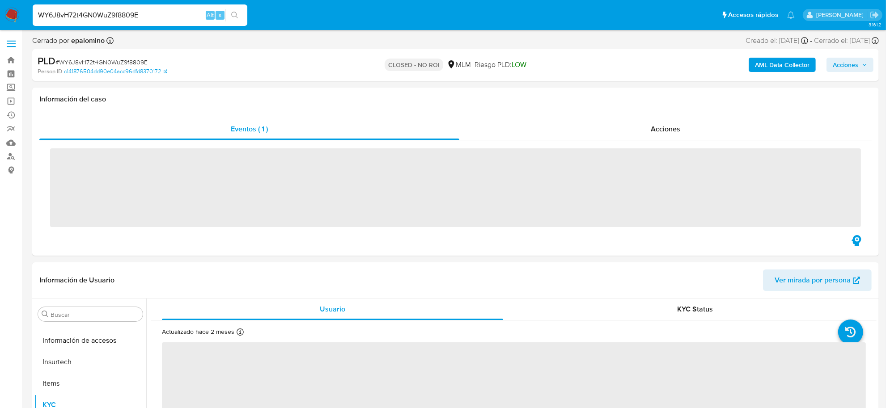
scroll to position [421, 0]
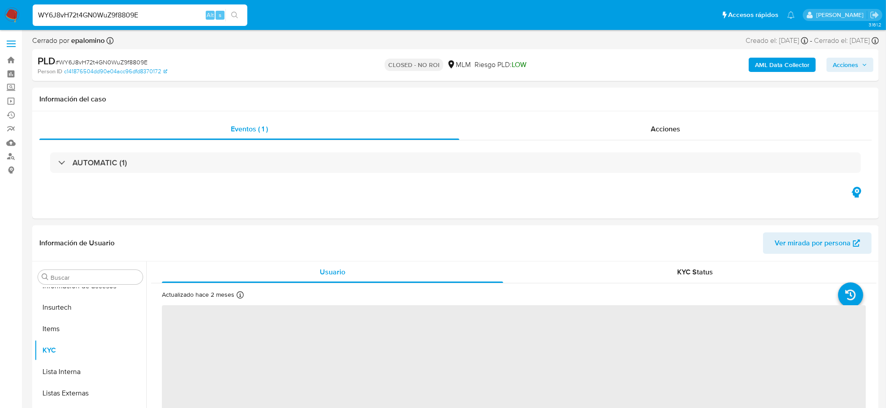
select select "10"
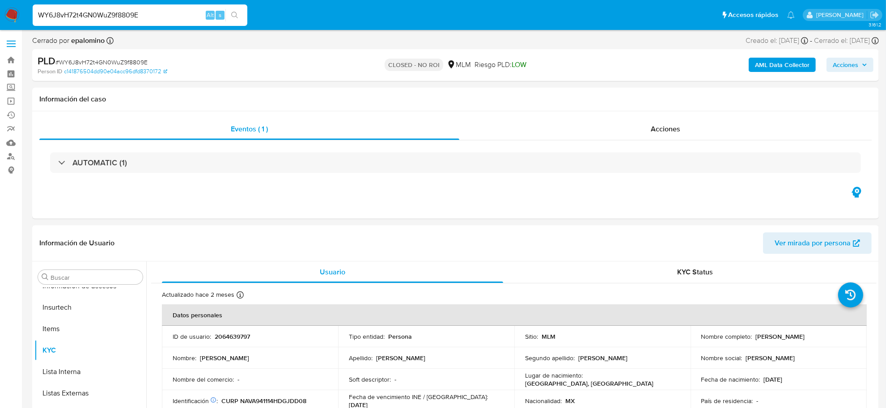
click at [96, 14] on input "WY6J8vH72t4GN0WuZ9f8809E" at bounding box center [140, 15] width 215 height 12
paste input "KWRvGyRVsTVBKM0RUQfIRpwL"
type input "KWRvGyRVsTVBKM0RUQfIRpwL"
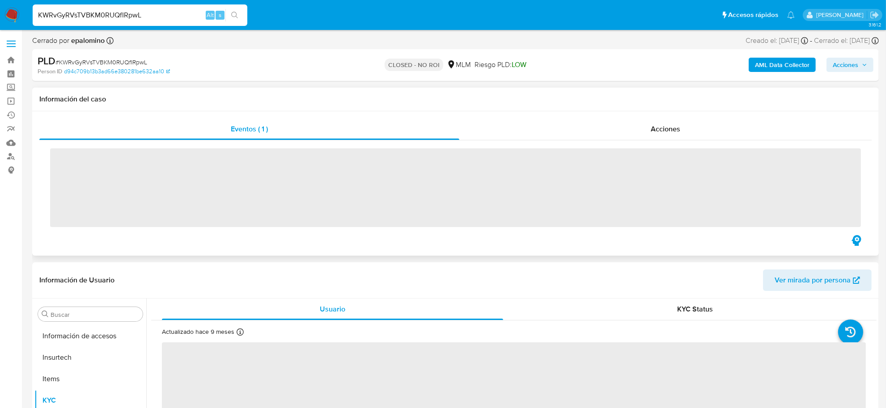
scroll to position [421, 0]
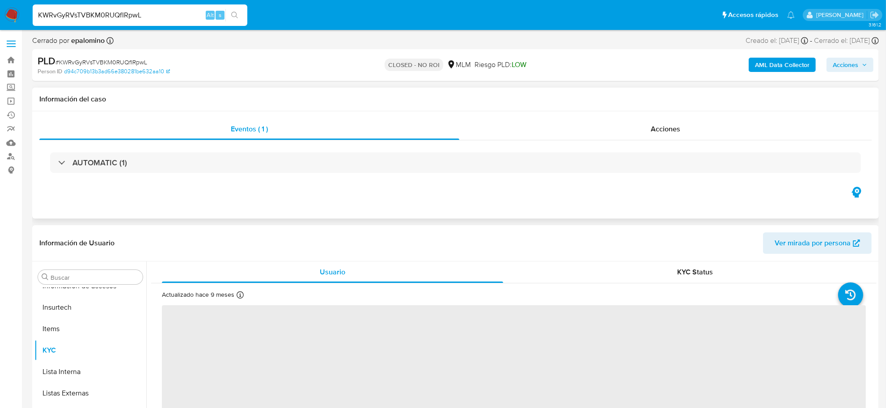
select select "10"
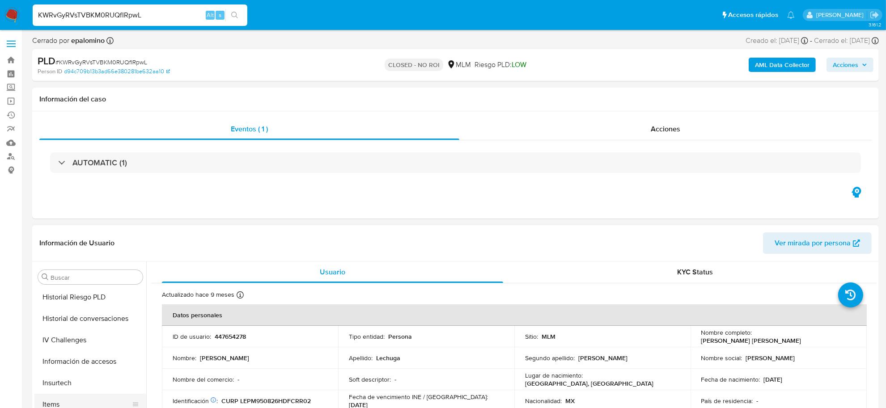
scroll to position [253, 0]
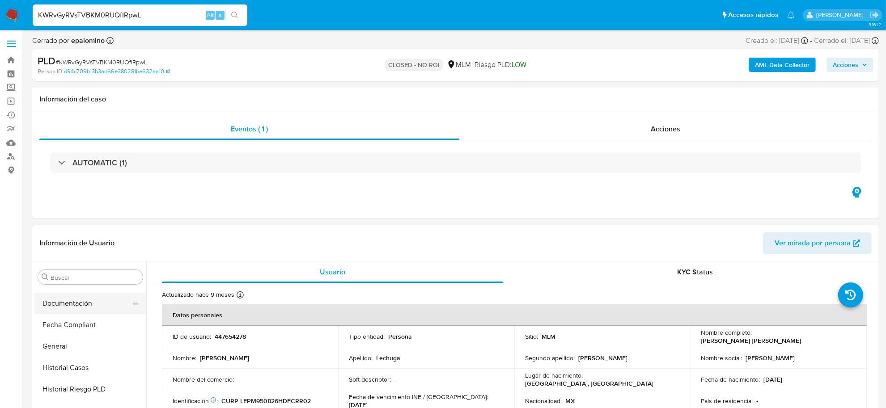
click at [72, 307] on button "Documentación" at bounding box center [86, 303] width 105 height 21
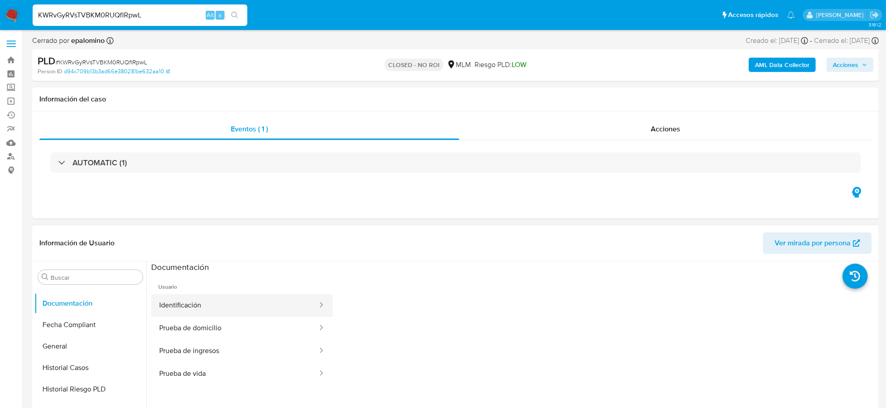
click at [171, 311] on button "Identificación" at bounding box center [234, 305] width 167 height 23
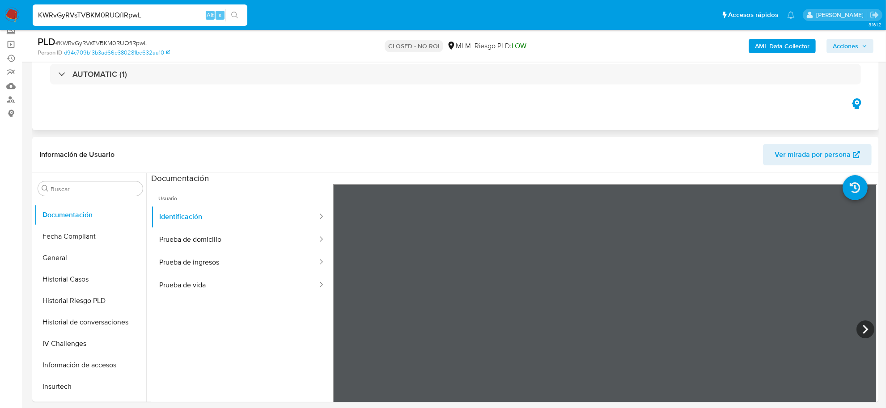
scroll to position [112, 0]
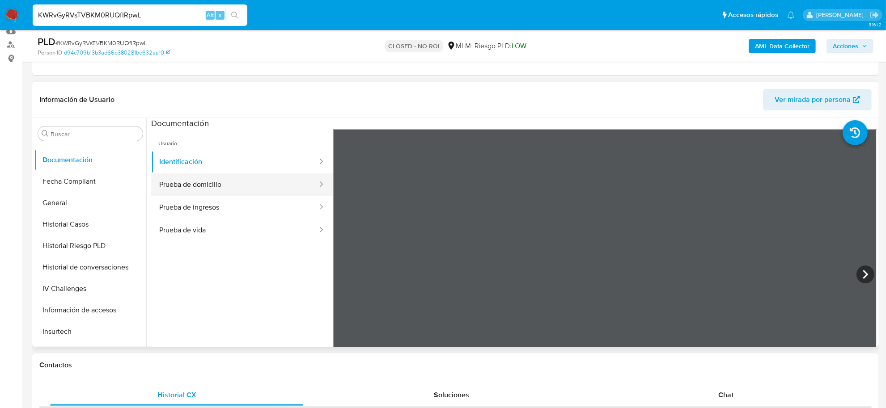
click at [228, 189] on button "Prueba de domicilio" at bounding box center [234, 185] width 167 height 23
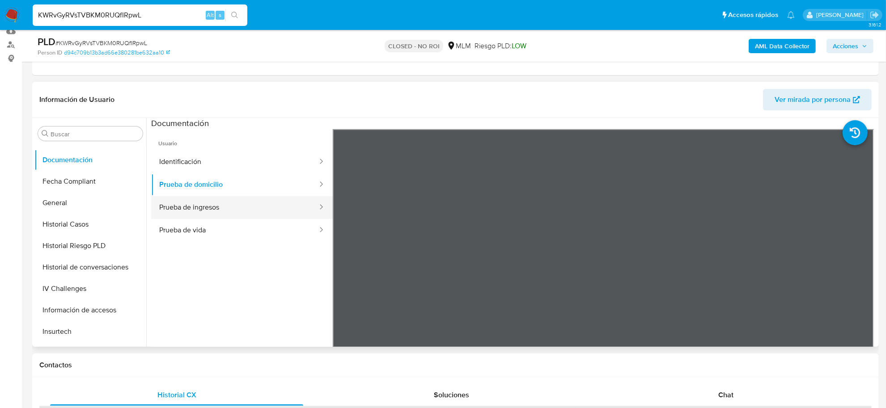
click at [188, 210] on button "Prueba de ingresos" at bounding box center [234, 207] width 167 height 23
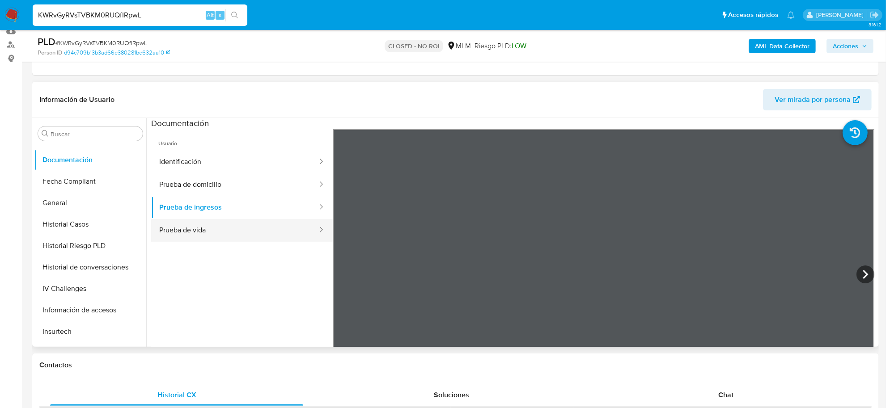
click at [188, 221] on button "Prueba de vida" at bounding box center [234, 230] width 167 height 23
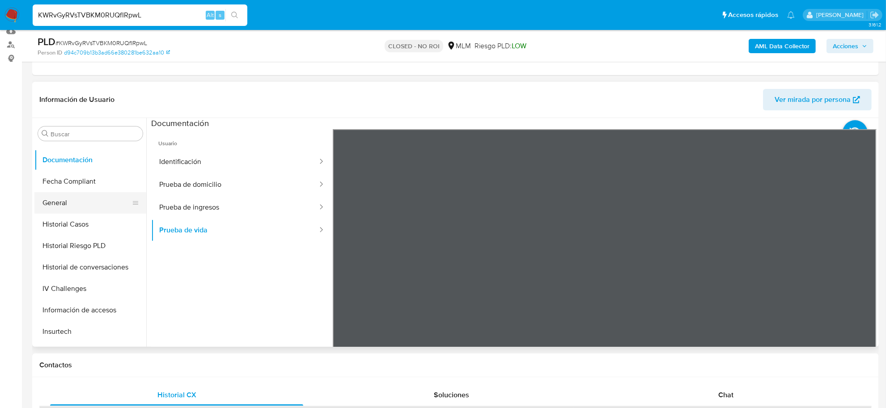
click at [86, 197] on button "General" at bounding box center [86, 202] width 105 height 21
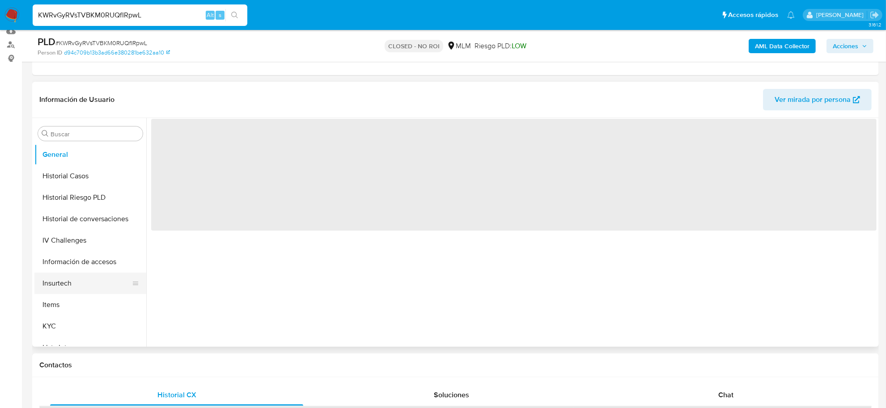
scroll to position [365, 0]
click at [72, 270] on button "KYC" at bounding box center [86, 262] width 105 height 21
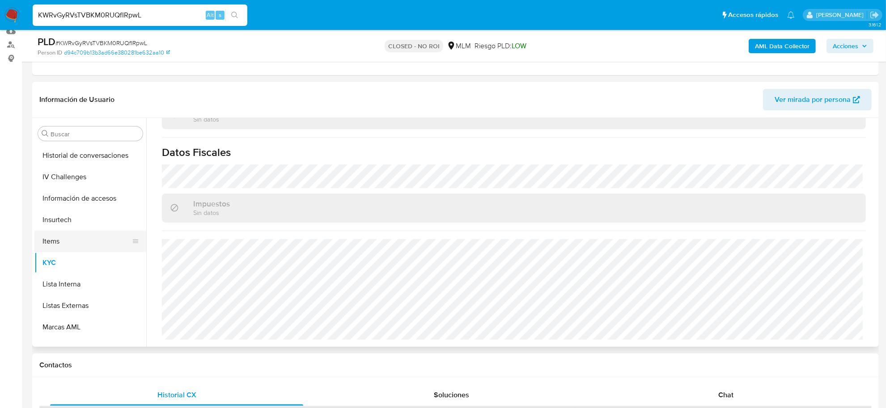
scroll to position [253, 0]
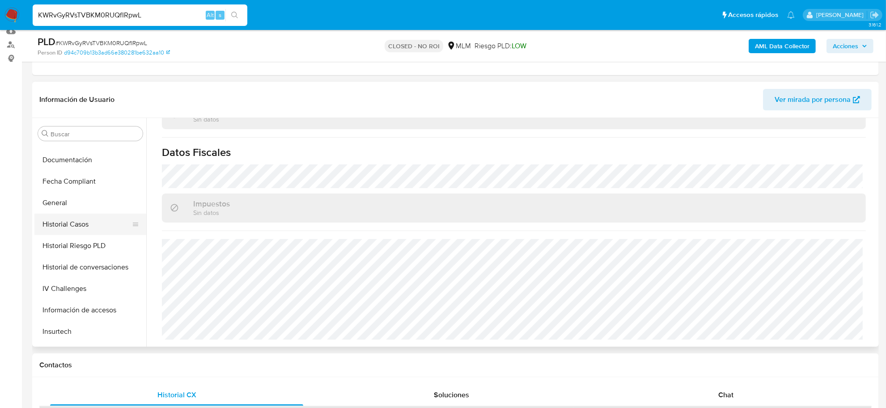
click at [79, 224] on button "Historial Casos" at bounding box center [86, 224] width 105 height 21
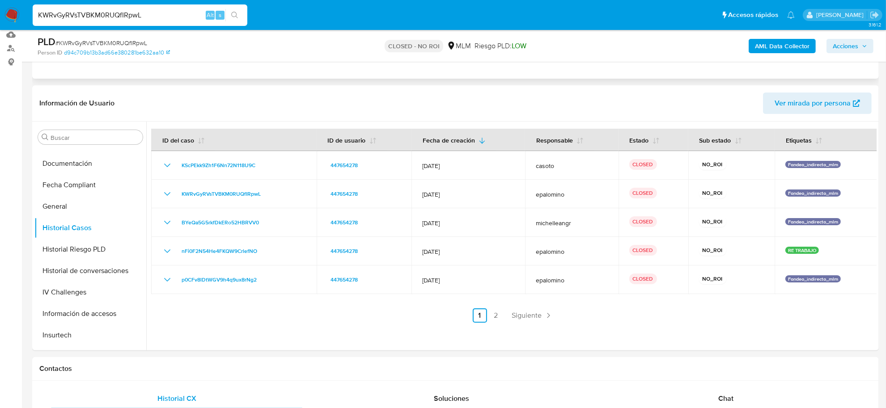
scroll to position [0, 0]
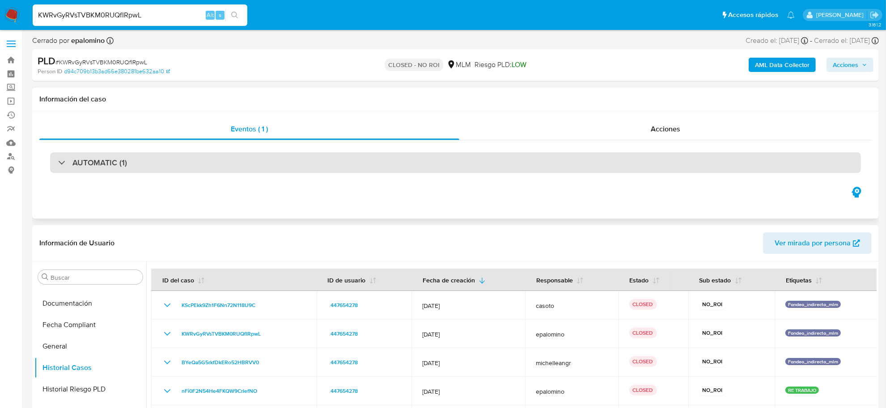
click at [102, 170] on div "AUTOMATIC (1)" at bounding box center [455, 163] width 811 height 21
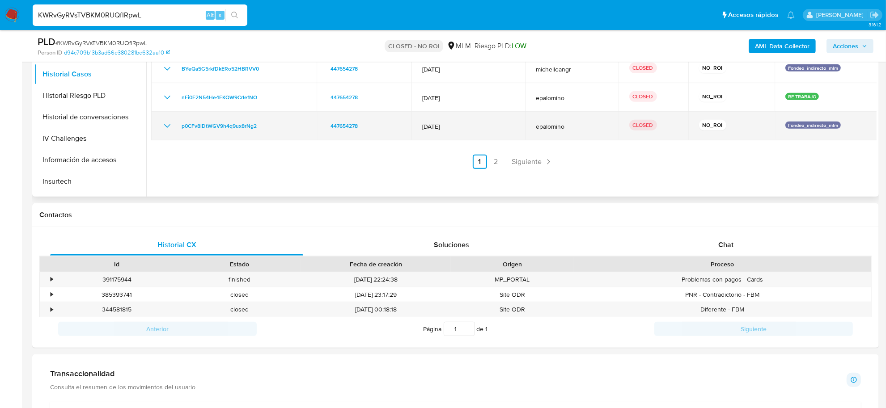
scroll to position [447, 0]
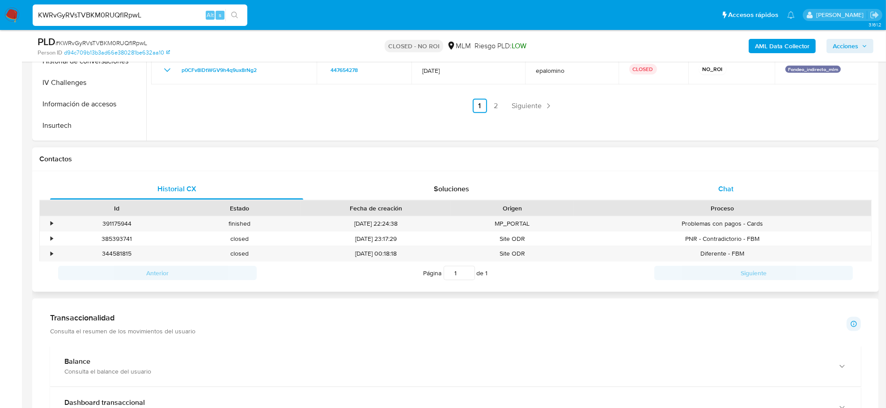
click at [719, 191] on span "Chat" at bounding box center [726, 189] width 15 height 10
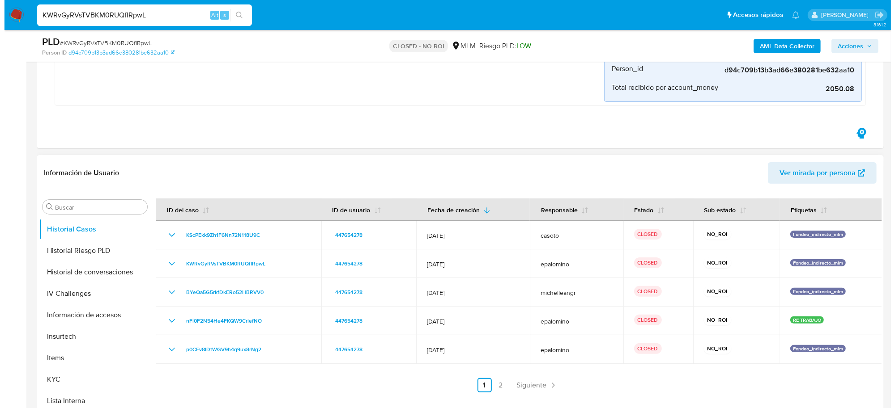
scroll to position [309, 0]
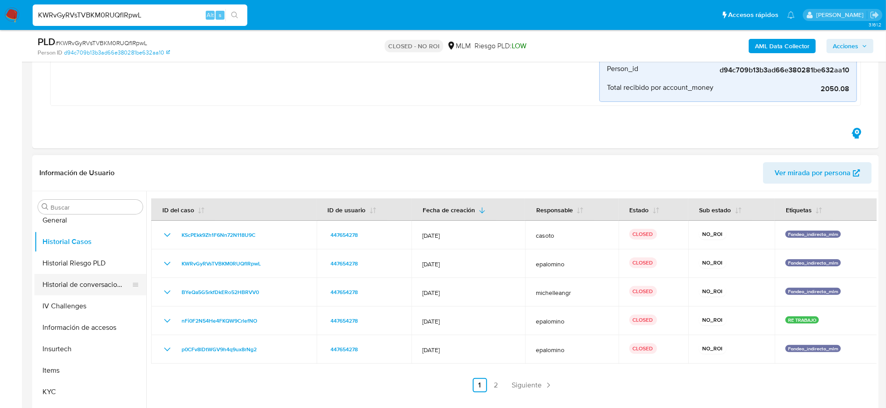
click at [91, 282] on button "Historial de conversaciones" at bounding box center [86, 284] width 105 height 21
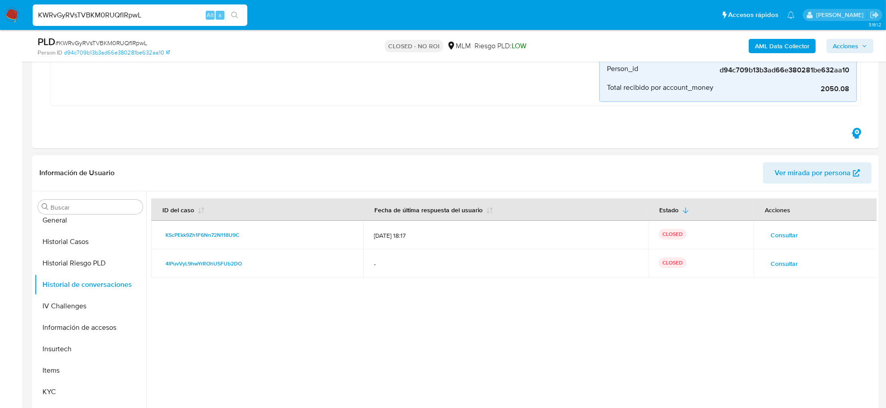
click at [792, 235] on span "Consultar" at bounding box center [784, 235] width 27 height 13
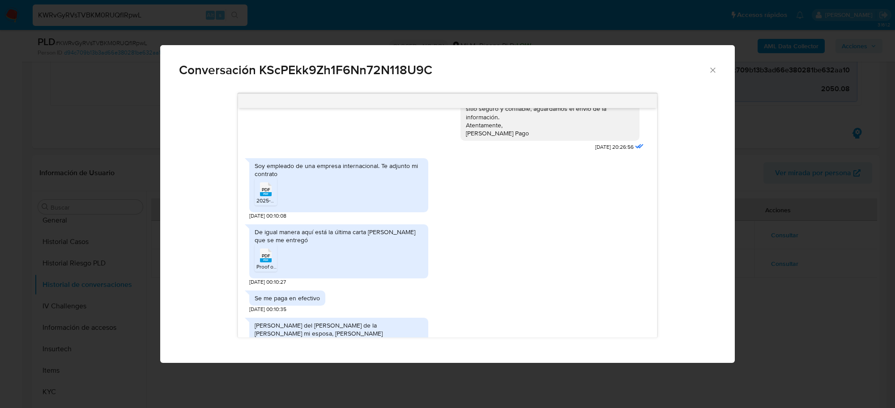
scroll to position [238, 0]
click at [266, 196] on icon "PDF" at bounding box center [266, 189] width 12 height 16
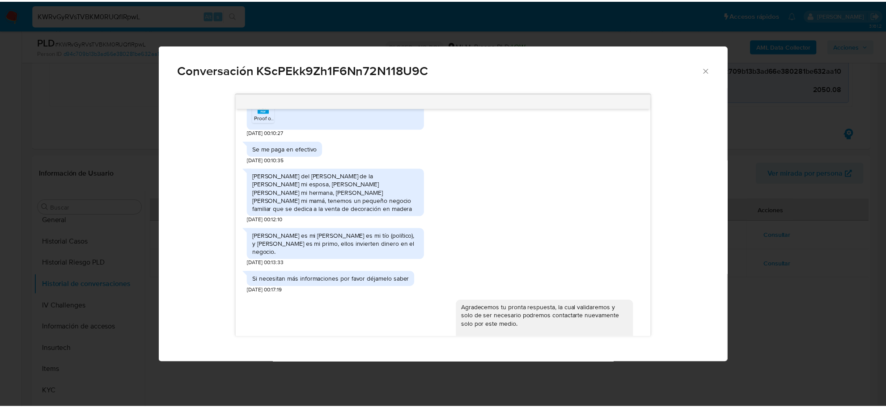
scroll to position [406, 0]
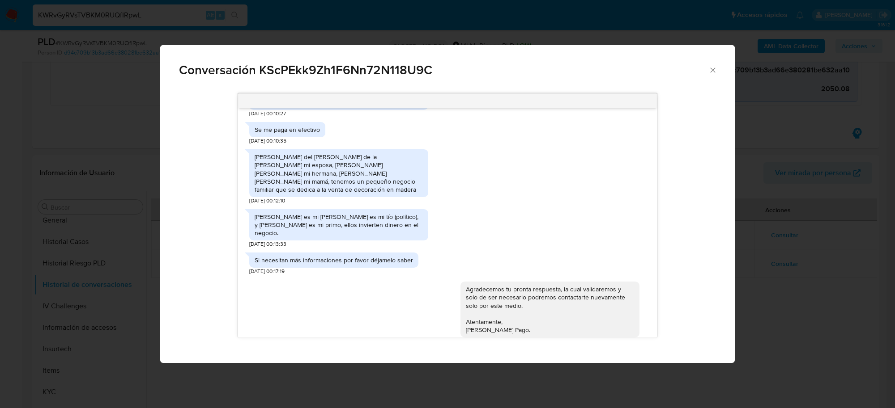
click at [708, 72] on icon "Cerrar" at bounding box center [712, 70] width 9 height 9
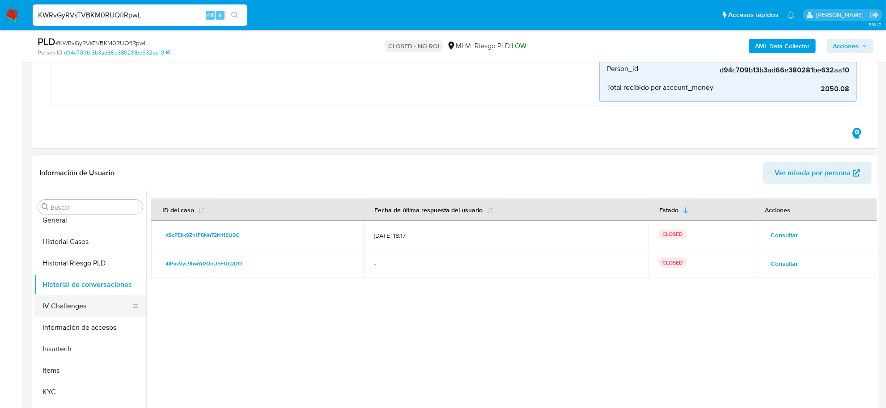
click at [86, 312] on button "IV Challenges" at bounding box center [86, 306] width 105 height 21
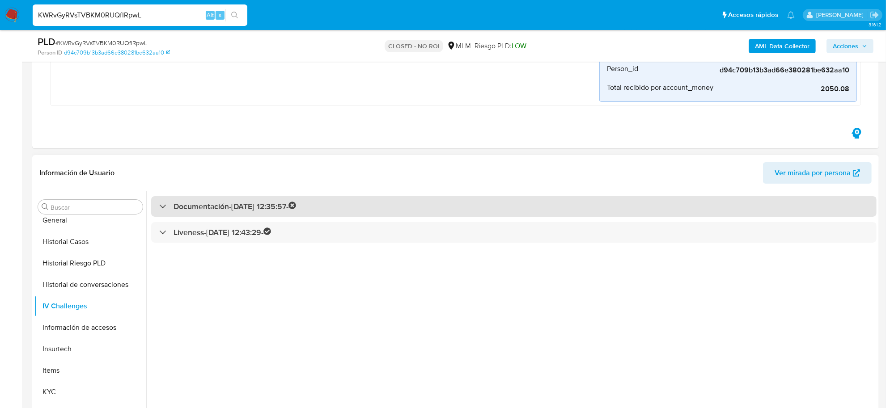
click at [169, 205] on div "Documentación - 13/01/2023 12:35:57 -" at bounding box center [227, 207] width 137 height 10
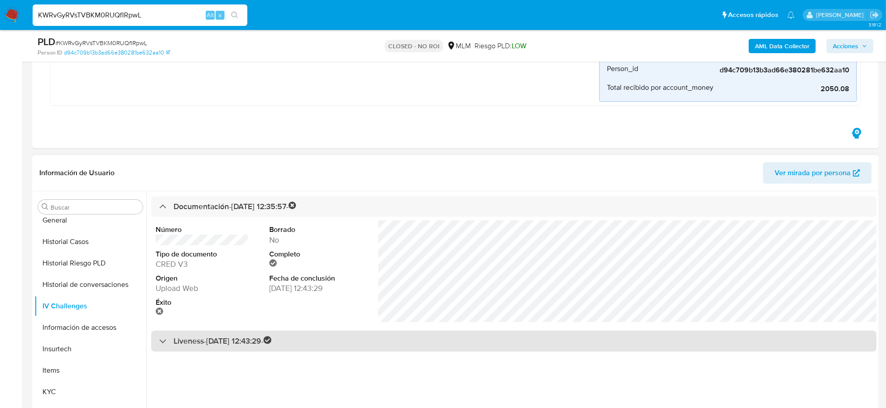
click at [204, 344] on h3 "Liveness - 13/01/2023 12:43:29 -" at bounding box center [223, 341] width 98 height 10
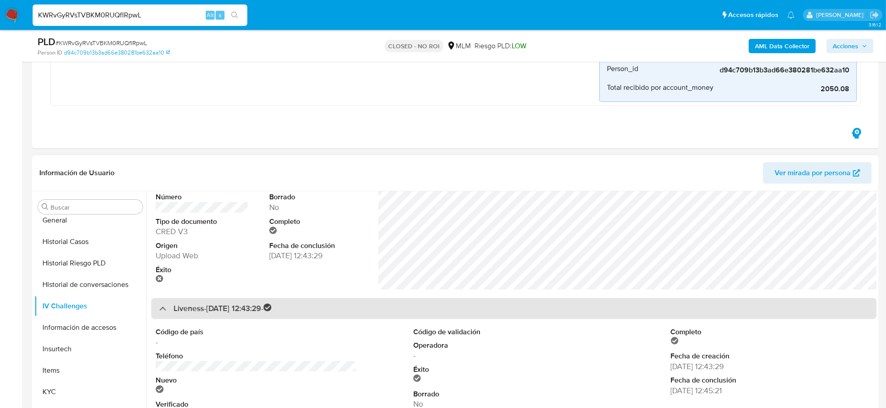
scroll to position [51, 0]
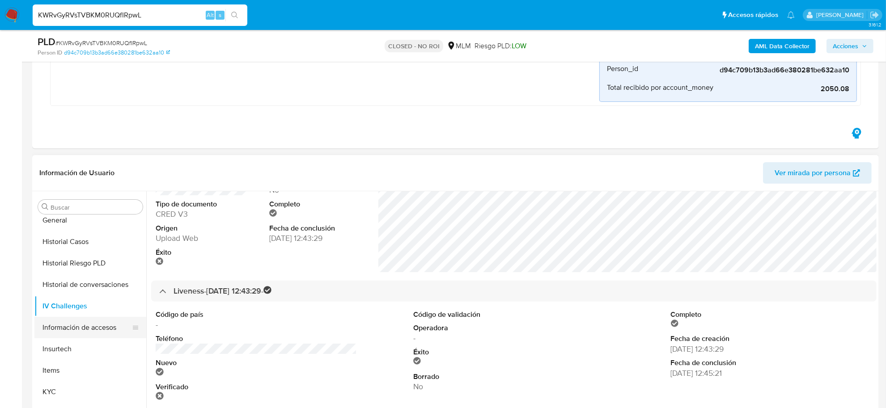
click at [66, 329] on button "Información de accesos" at bounding box center [86, 327] width 105 height 21
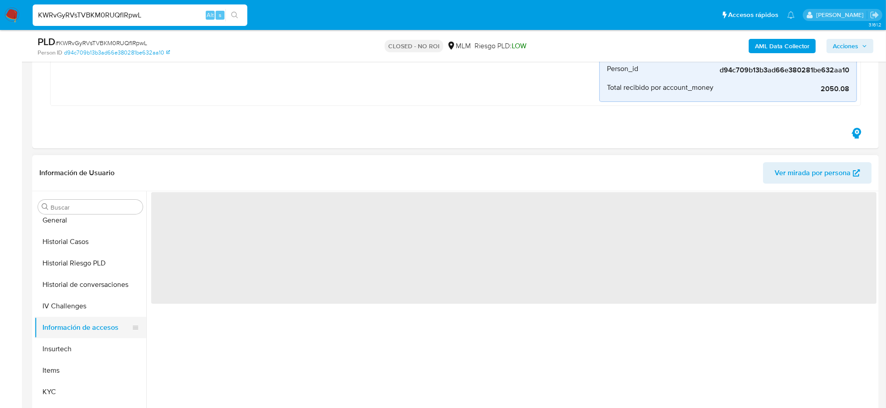
scroll to position [0, 0]
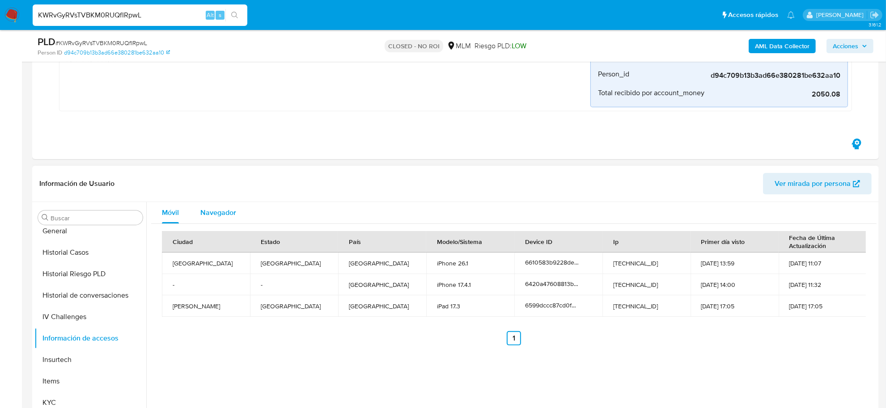
click at [226, 216] on span "Navegador" at bounding box center [218, 213] width 36 height 10
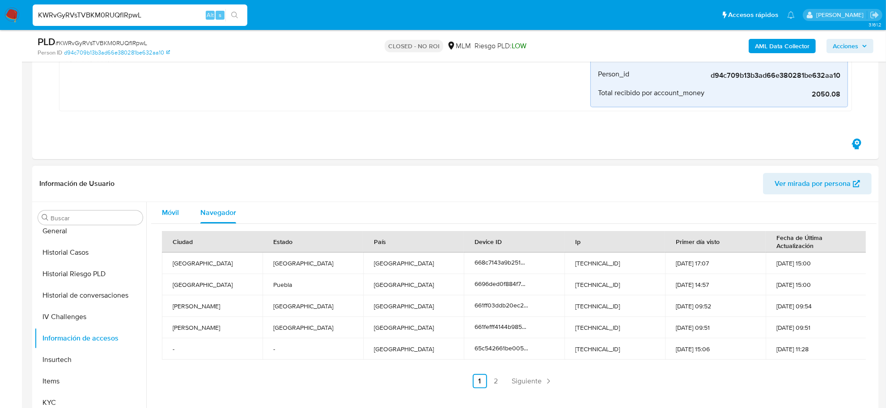
click at [173, 213] on span "Móvil" at bounding box center [170, 213] width 17 height 10
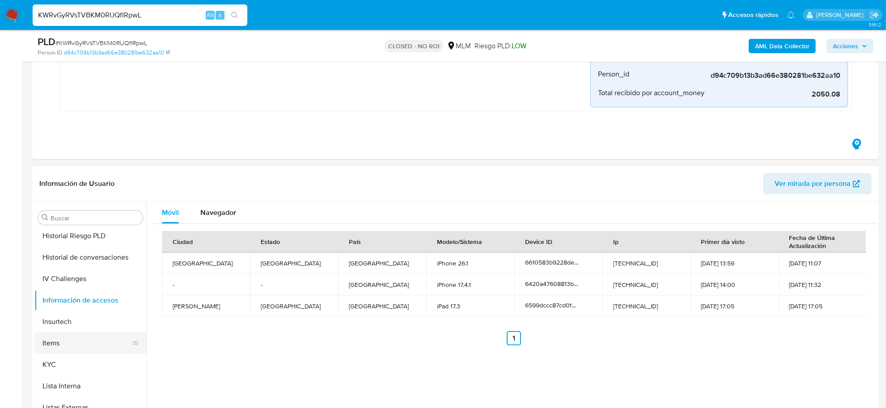
scroll to position [365, 0]
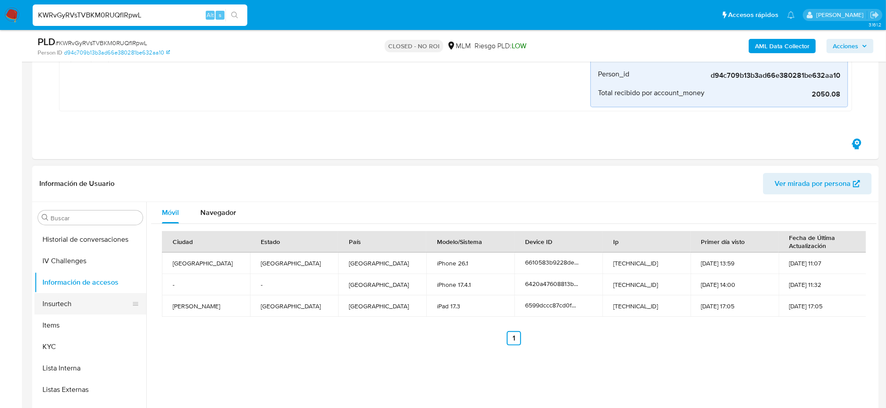
click at [44, 307] on button "Insurtech" at bounding box center [86, 304] width 105 height 21
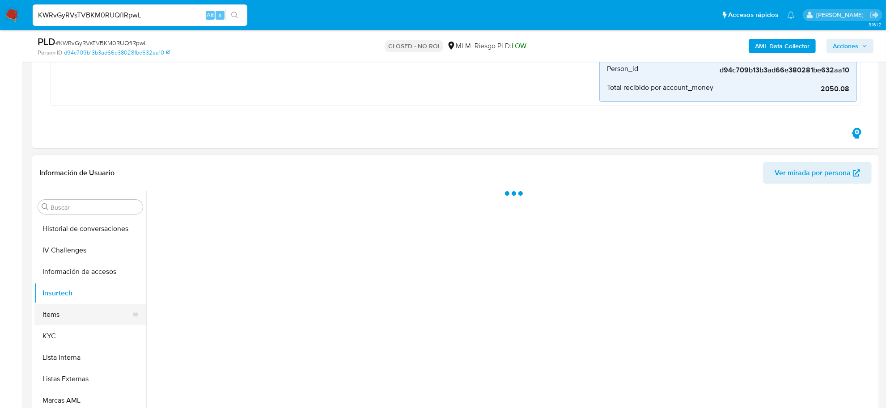
click at [49, 323] on button "Items" at bounding box center [86, 314] width 105 height 21
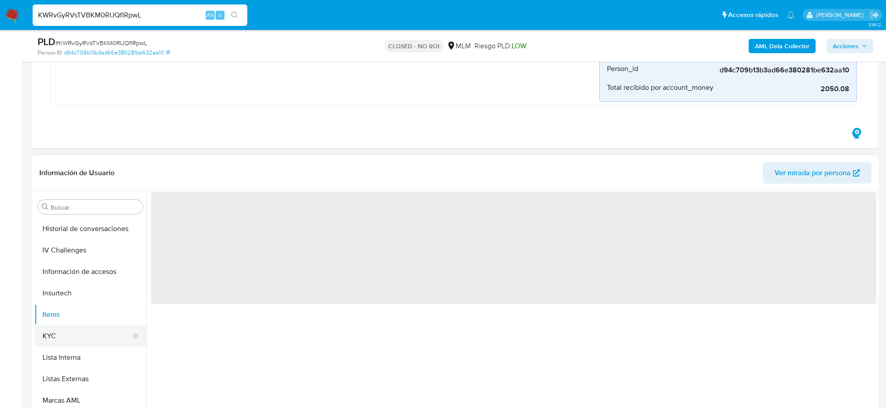
click at [46, 345] on button "KYC" at bounding box center [86, 336] width 105 height 21
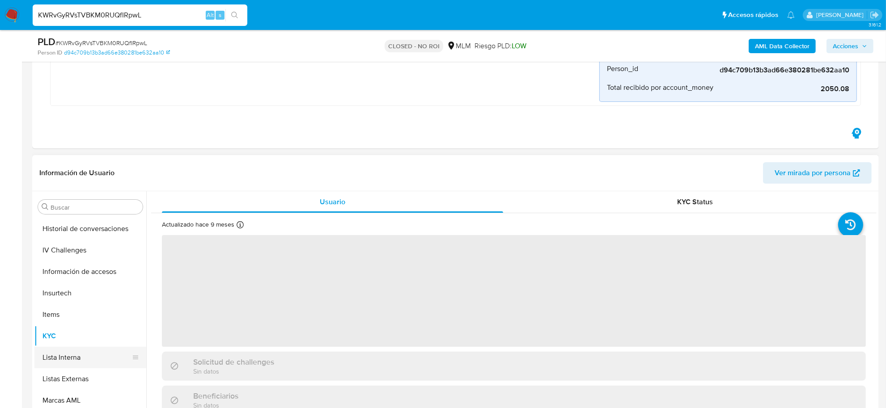
click at [46, 361] on button "Lista Interna" at bounding box center [86, 357] width 105 height 21
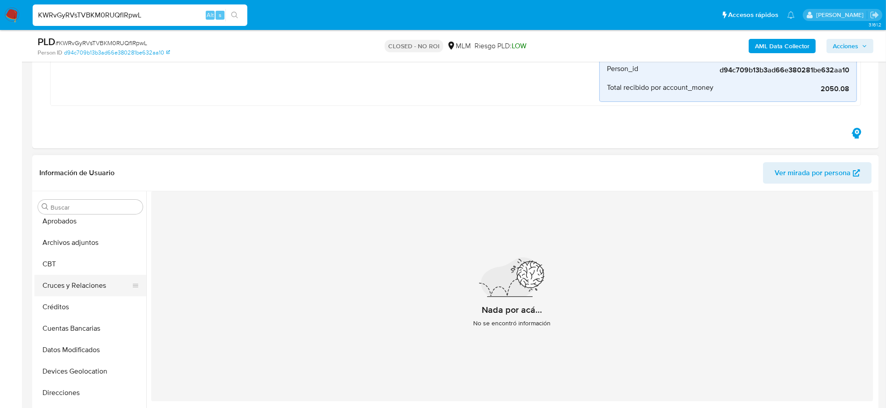
scroll to position [0, 0]
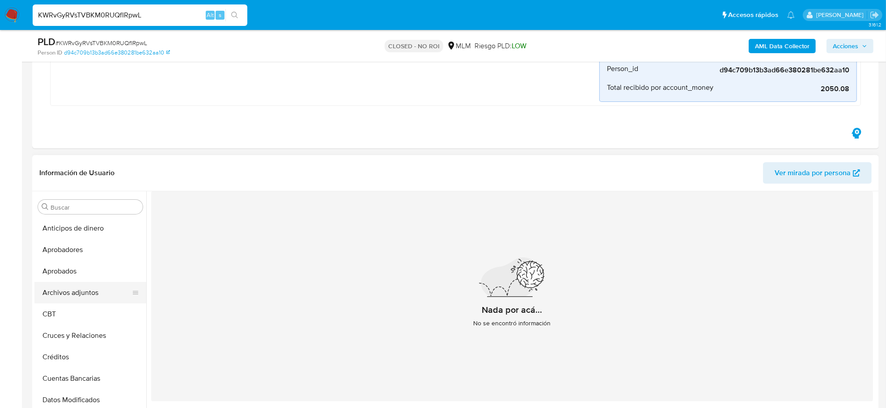
click at [95, 293] on button "Archivos adjuntos" at bounding box center [86, 292] width 105 height 21
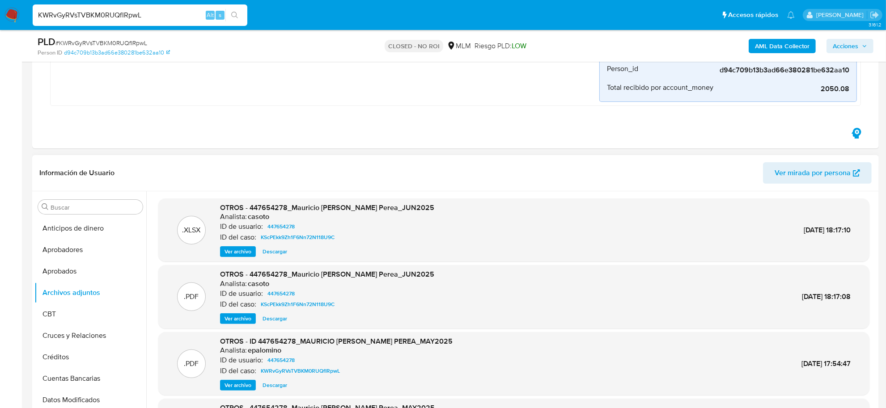
click at [277, 252] on span "Descargar" at bounding box center [275, 251] width 25 height 9
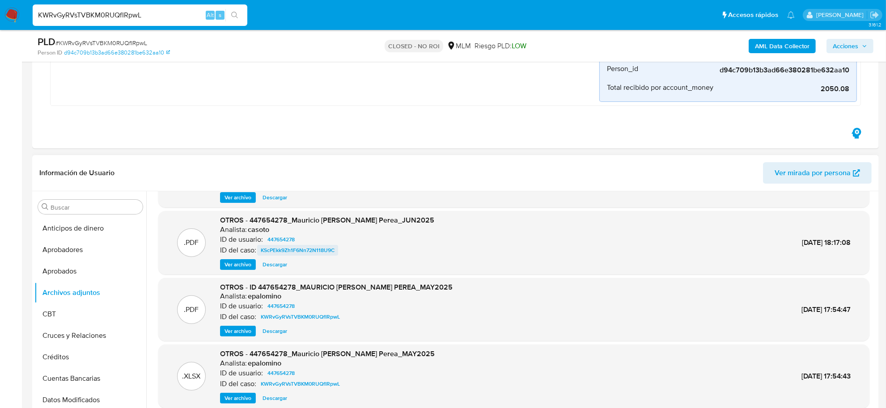
scroll to position [56, 0]
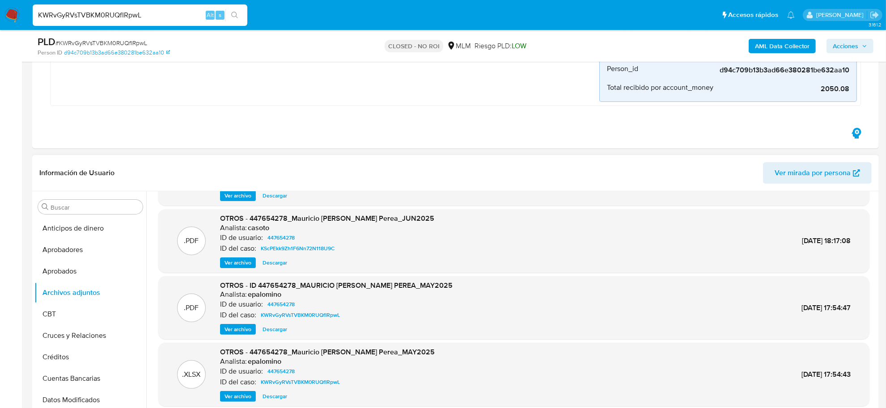
click at [277, 398] on span "Descargar" at bounding box center [275, 396] width 25 height 9
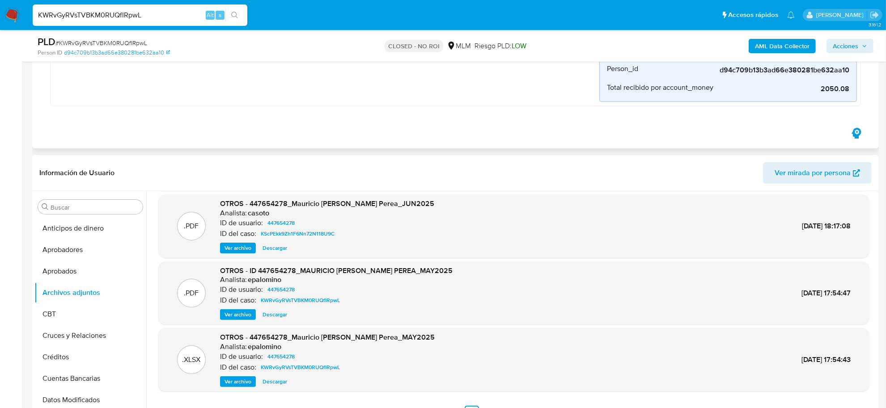
scroll to position [75, 0]
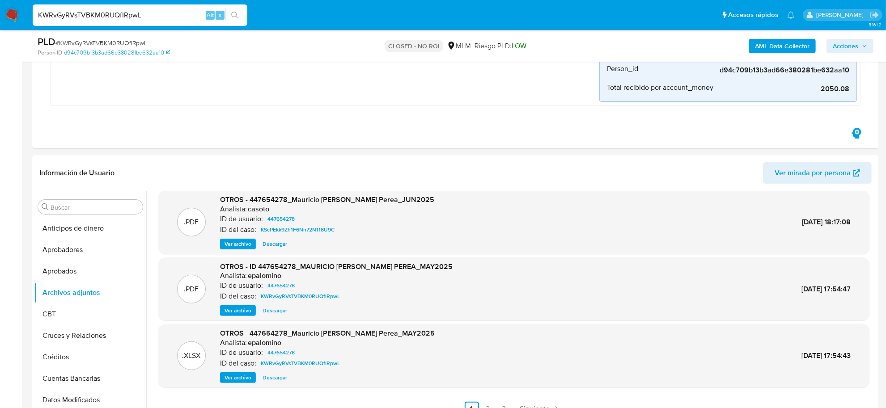
click at [122, 13] on input "KWRvGyRVsTVBKM0RUQfIRpwL" at bounding box center [140, 15] width 215 height 12
paste input "8JMaSzD7fcxgtG5aM88Pc4Ho"
type input "8JMaSzD7fcxgtG5aM88Pc4Ho"
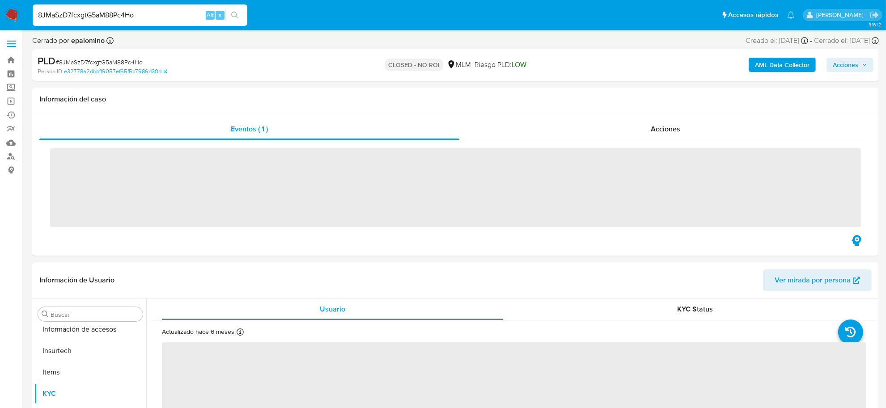
scroll to position [421, 0]
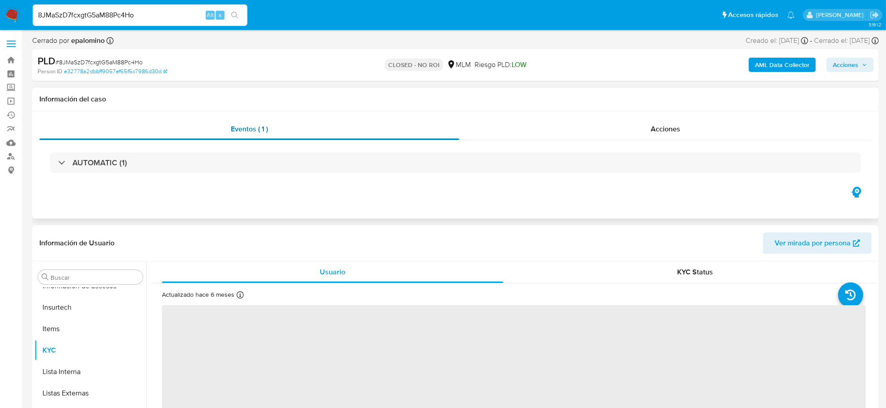
select select "10"
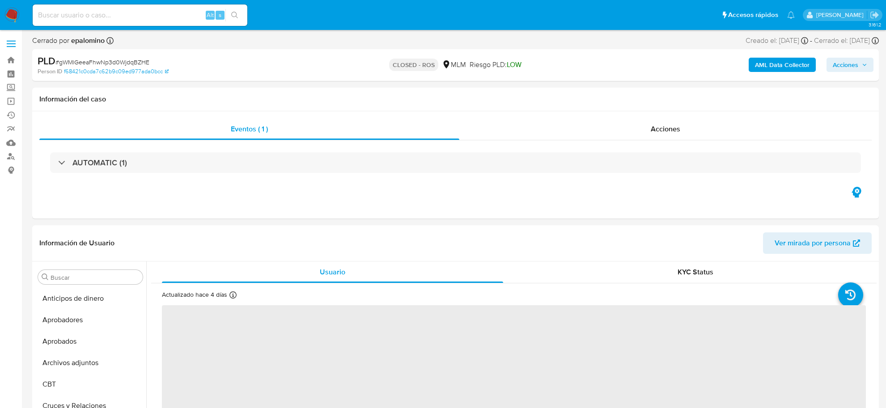
select select "10"
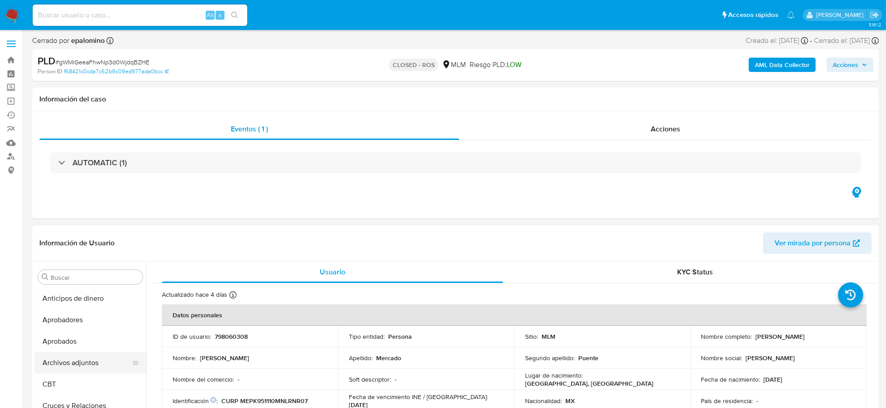
click at [86, 365] on button "Archivos adjuntos" at bounding box center [86, 363] width 105 height 21
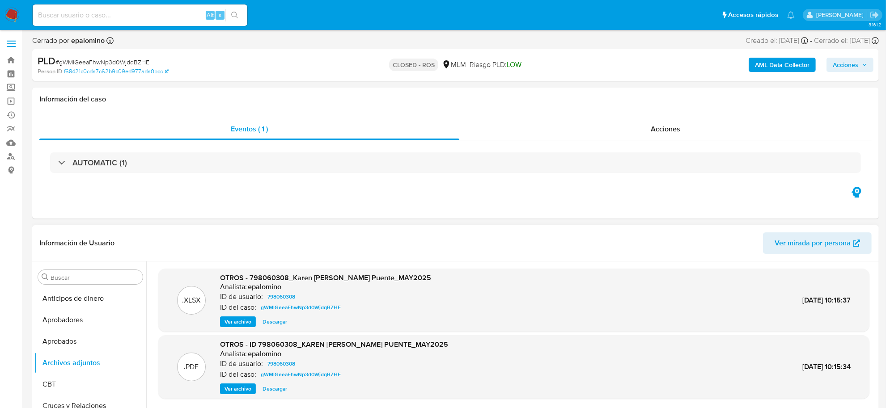
click at [277, 321] on span "Descargar" at bounding box center [275, 322] width 25 height 9
click at [244, 387] on span "Ver archivo" at bounding box center [238, 389] width 27 height 9
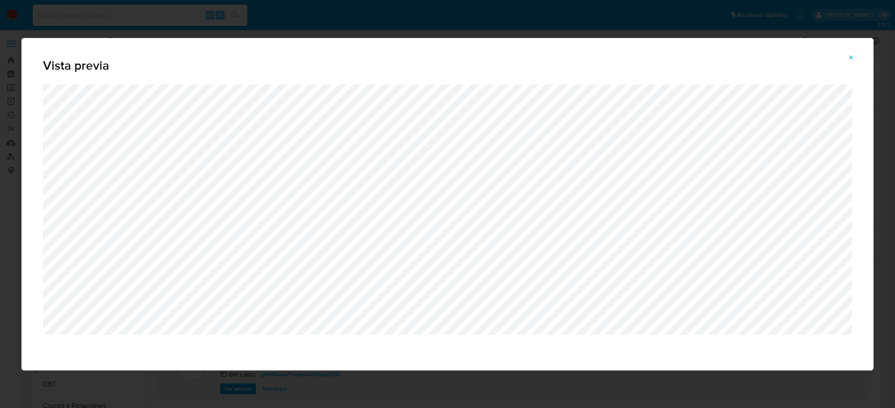
click at [304, 19] on div "Vista previa" at bounding box center [447, 204] width 895 height 408
click at [855, 56] on icon "Attachment preview" at bounding box center [850, 57] width 7 height 7
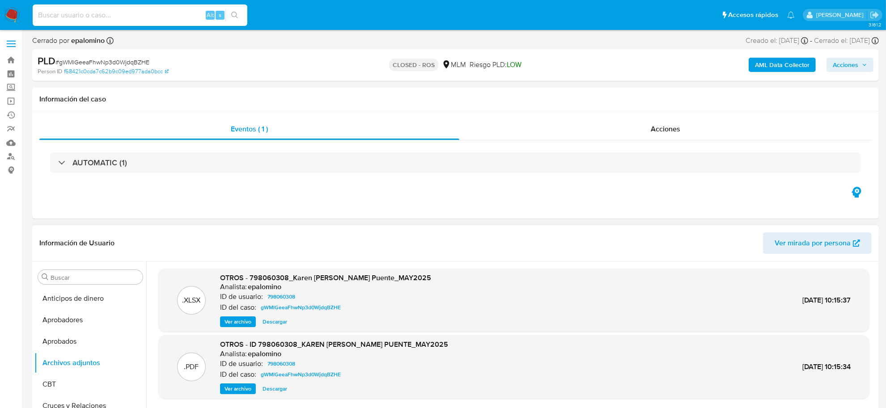
click at [110, 16] on input at bounding box center [140, 15] width 215 height 12
paste input "elR84hz8oubX6IySz4g42tM2"
type input "elR84hz8oubX6IySz4g42tM2"
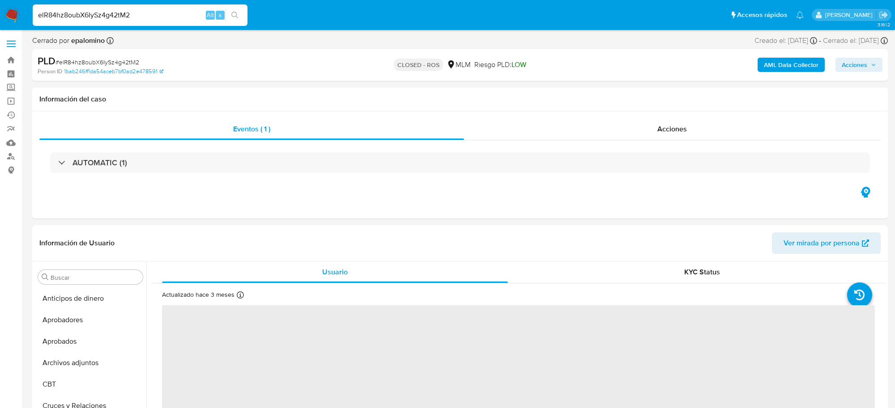
select select "10"
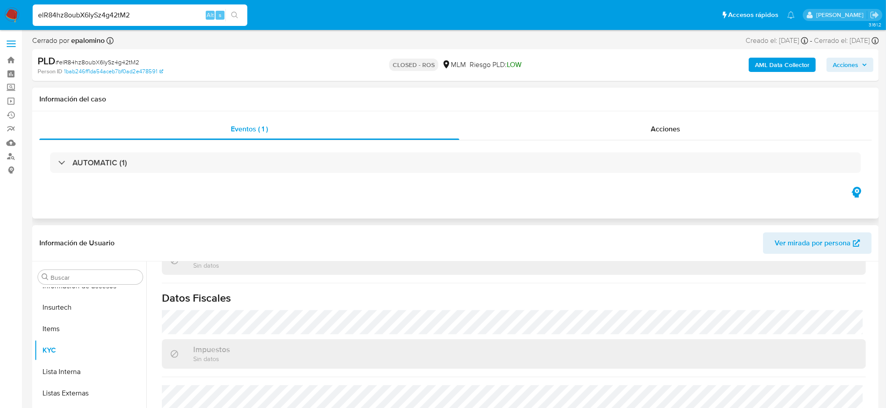
click at [119, 151] on div "AUTOMATIC (1)" at bounding box center [455, 162] width 833 height 45
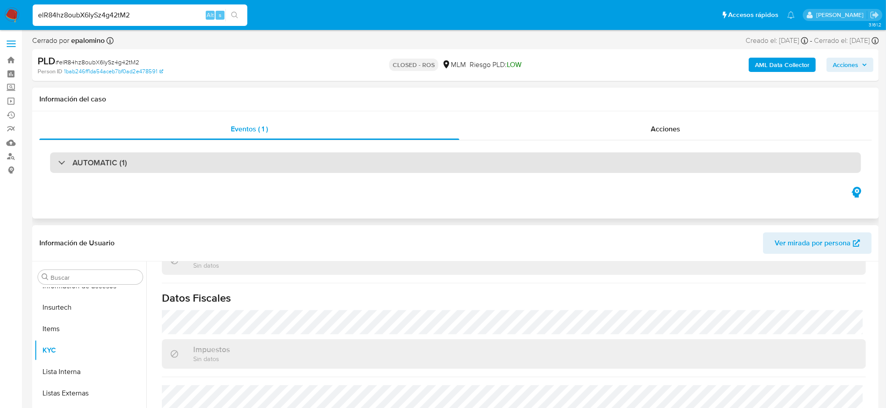
click at [128, 162] on div "AUTOMATIC (1)" at bounding box center [455, 163] width 811 height 21
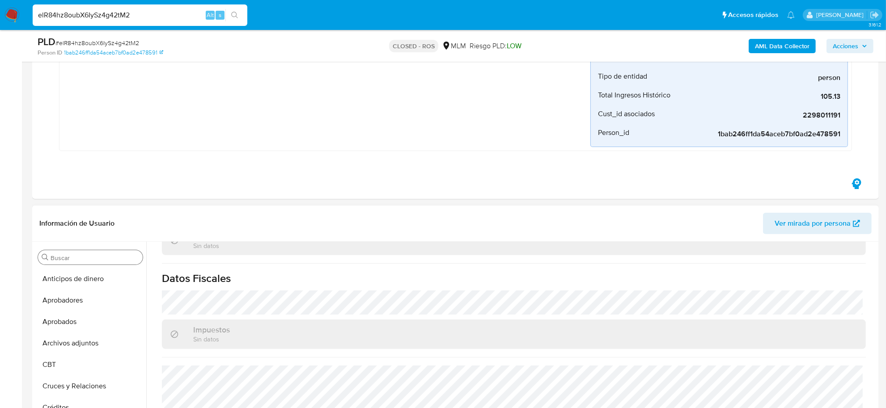
scroll to position [224, 0]
click at [75, 298] on button "Aprobadores" at bounding box center [86, 298] width 105 height 21
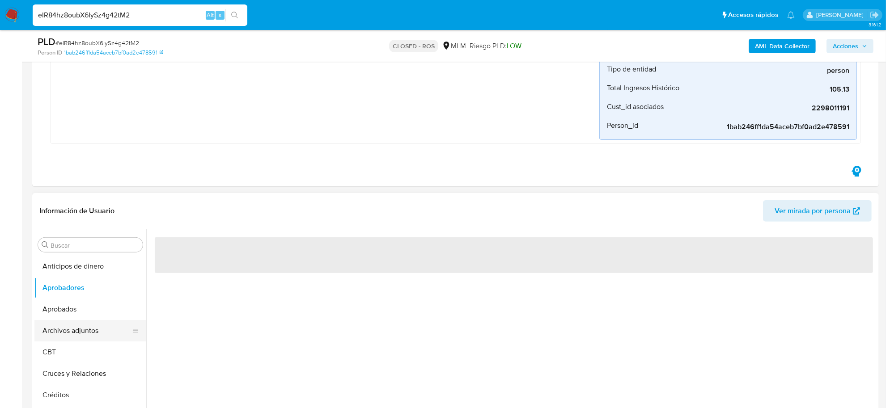
scroll to position [0, 0]
drag, startPoint x: 77, startPoint y: 323, endPoint x: 72, endPoint y: 330, distance: 9.1
click at [77, 323] on button "Archivos adjuntos" at bounding box center [86, 330] width 105 height 21
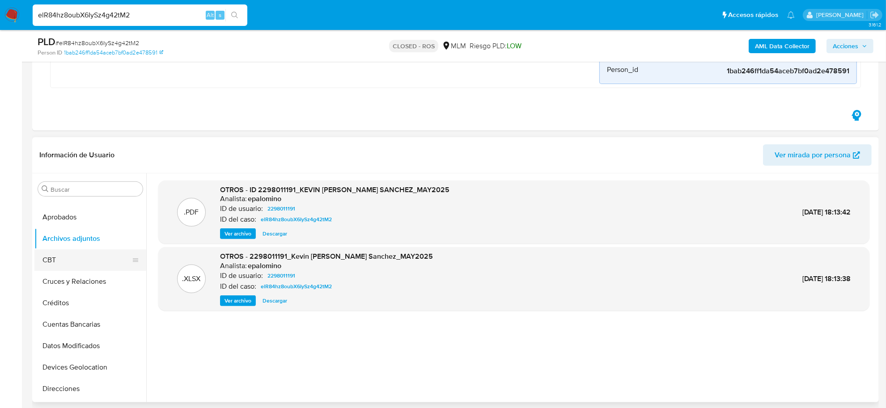
scroll to position [56, 0]
click at [76, 260] on button "Cruces y Relaciones" at bounding box center [86, 261] width 105 height 21
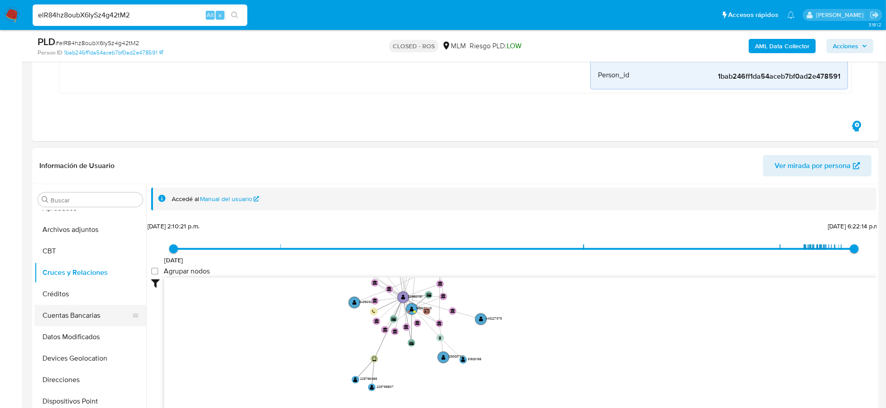
click at [83, 312] on button "Cuentas Bancarias" at bounding box center [86, 315] width 105 height 21
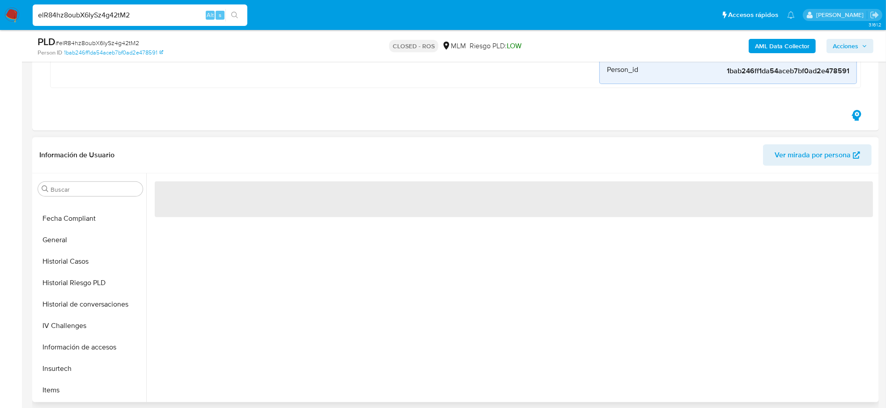
scroll to position [280, 0]
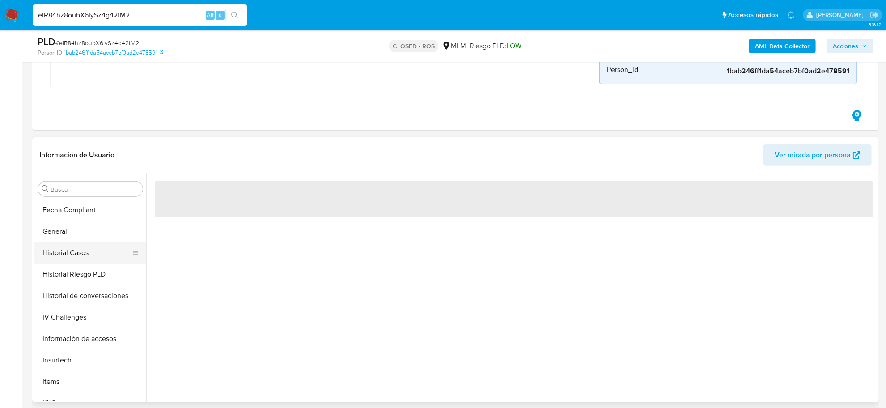
click at [77, 252] on button "Historial Casos" at bounding box center [86, 253] width 105 height 21
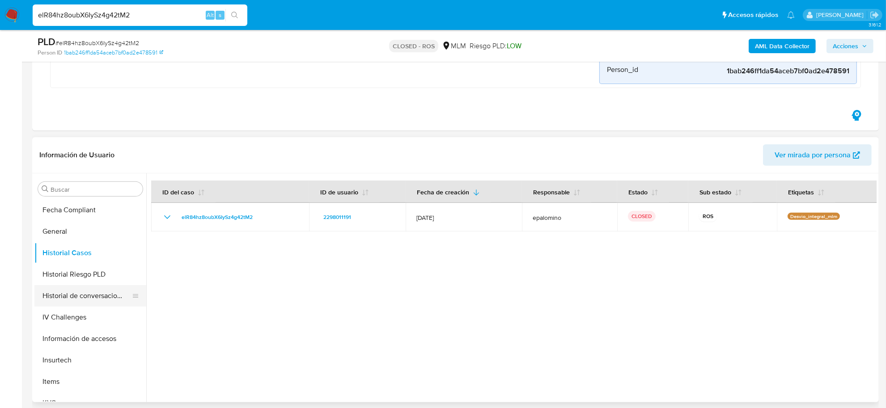
scroll to position [112, 0]
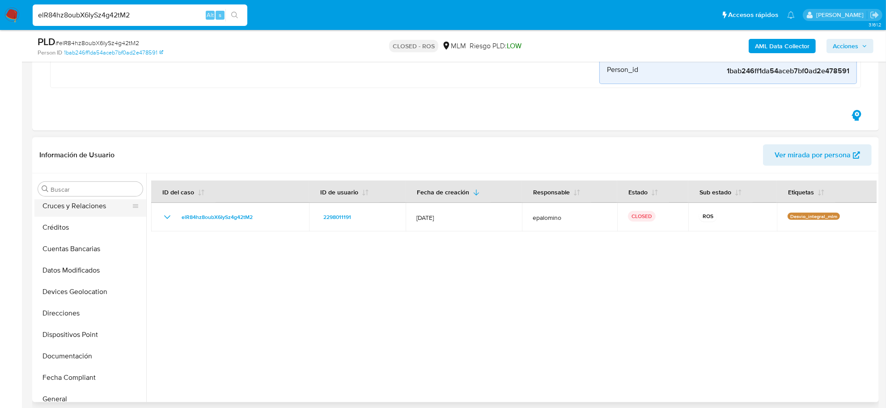
click at [64, 211] on button "Cruces y Relaciones" at bounding box center [86, 206] width 105 height 21
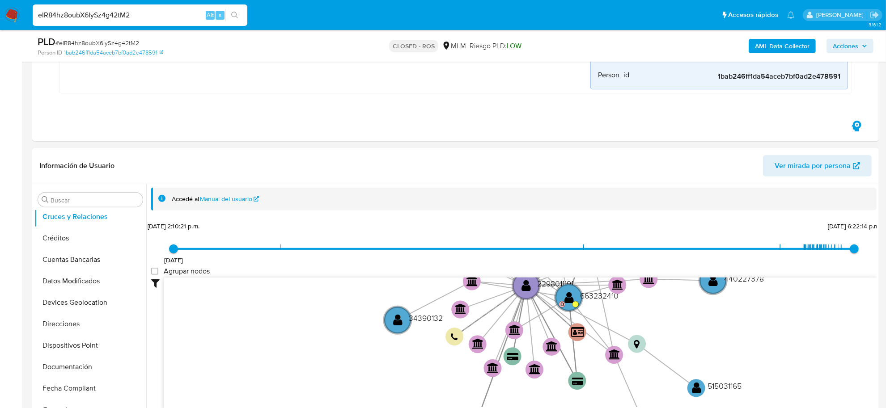
click at [278, 262] on div "7/6/2021 7/6/2021, 2:10:21 p.m. 14/8/2025, 6:22:14 p.m." at bounding box center [514, 255] width 681 height 25
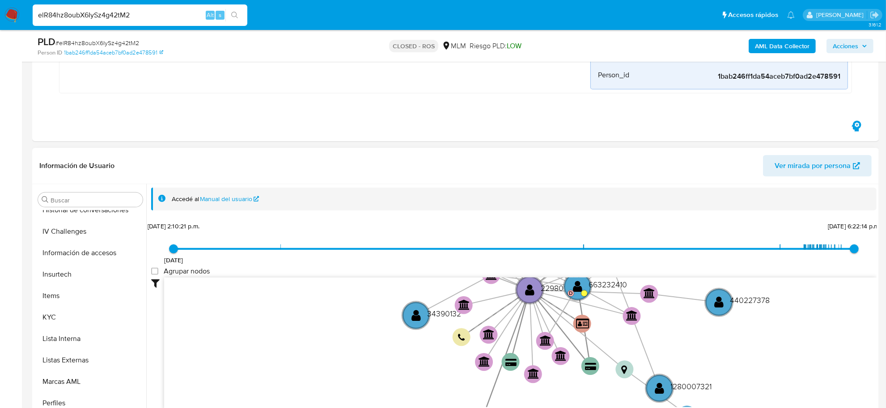
scroll to position [421, 0]
click at [68, 273] on button "KYC" at bounding box center [86, 273] width 105 height 21
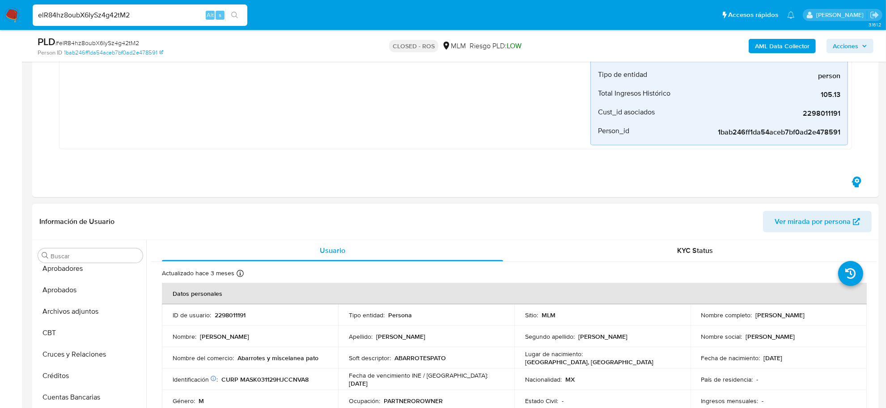
scroll to position [29, 0]
click at [78, 314] on button "Archivos adjuntos" at bounding box center [90, 312] width 112 height 21
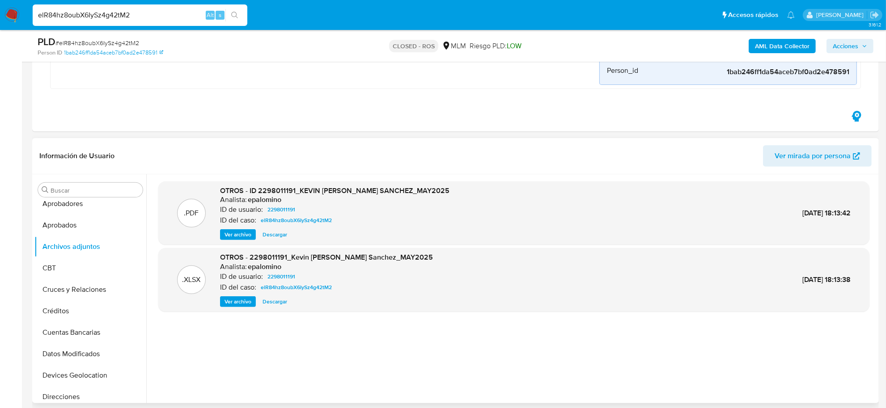
scroll to position [280, 0]
click at [282, 304] on span "Descargar" at bounding box center [275, 301] width 25 height 9
click at [243, 236] on span "Ver archivo" at bounding box center [238, 234] width 27 height 9
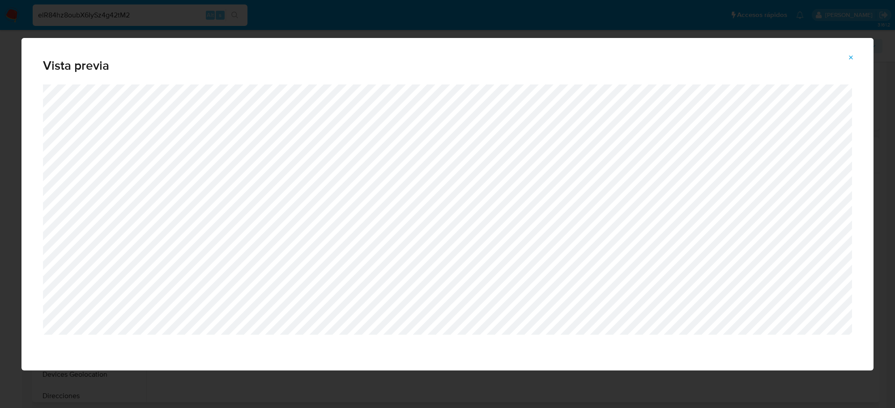
click at [6, 128] on div "Vista previa" at bounding box center [447, 204] width 895 height 408
click at [850, 59] on icon "Attachment preview" at bounding box center [851, 57] width 4 height 4
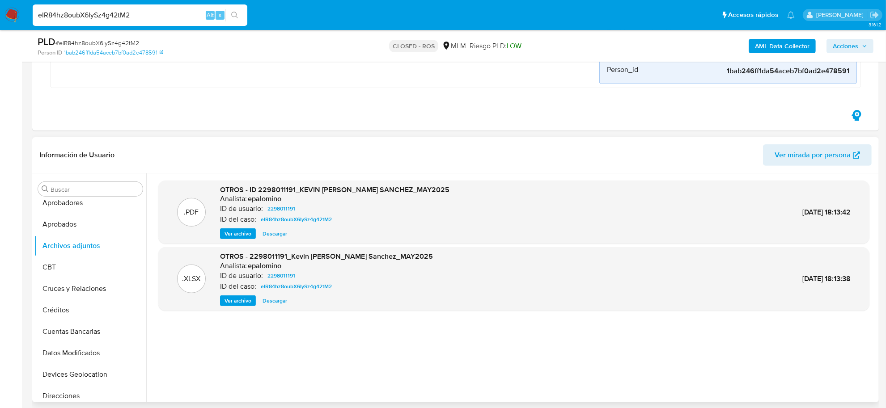
click at [12, 16] on img at bounding box center [11, 15] width 15 height 15
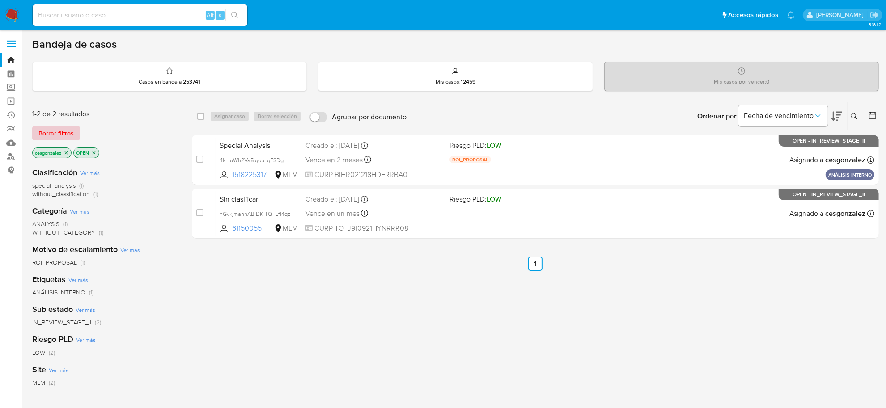
click at [62, 133] on span "Borrar filtros" at bounding box center [55, 133] width 35 height 13
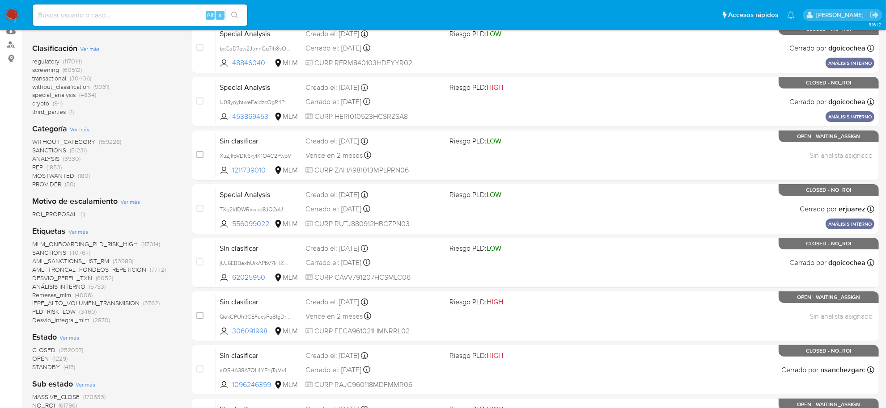
scroll to position [56, 0]
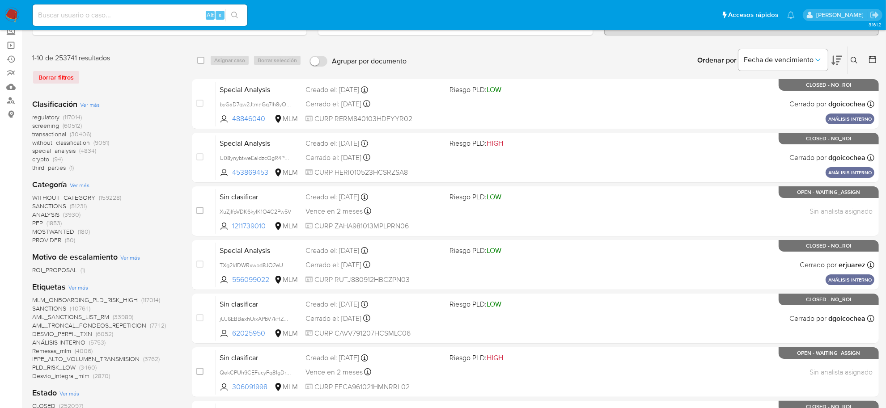
click at [50, 127] on span "screening" at bounding box center [45, 125] width 27 height 9
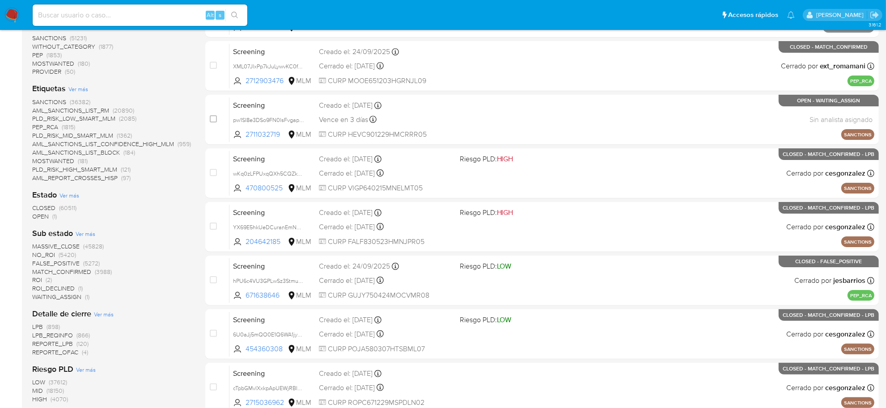
scroll to position [168, 0]
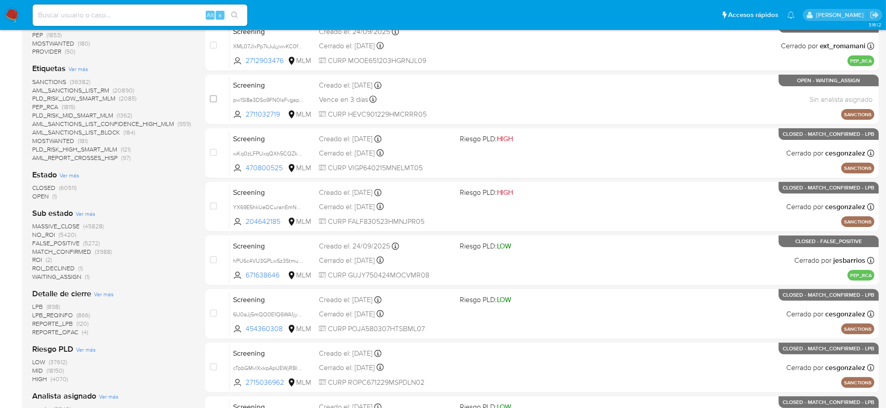
click at [42, 194] on span "OPEN" at bounding box center [40, 196] width 17 height 9
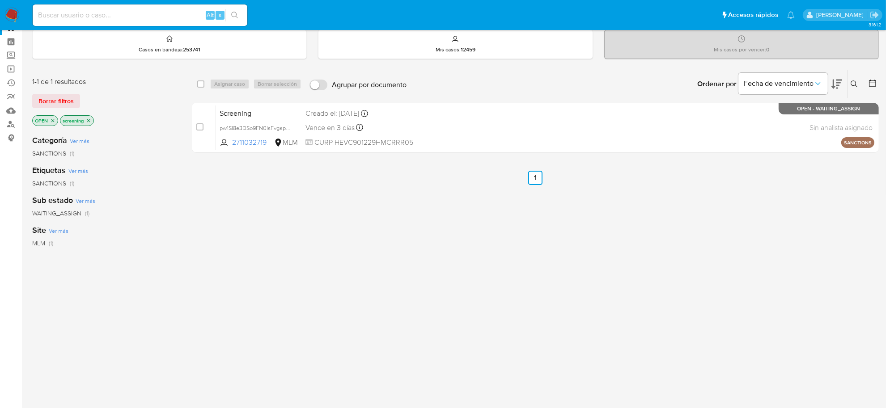
scroll to position [24, 0]
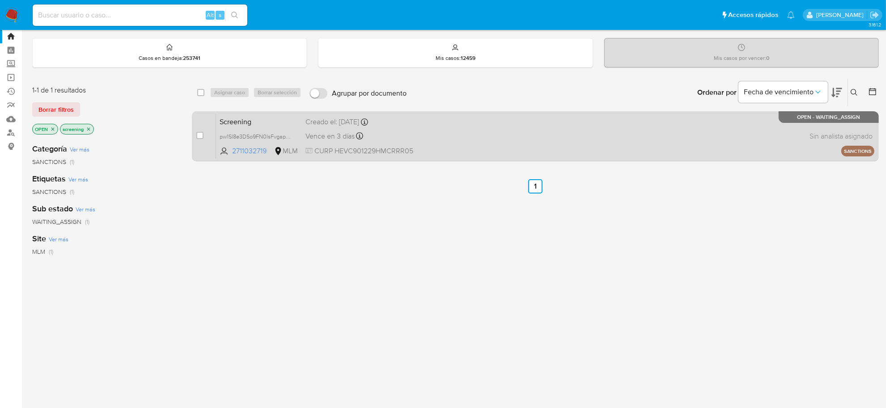
click at [344, 135] on span "Vence en 3 días" at bounding box center [330, 137] width 49 height 10
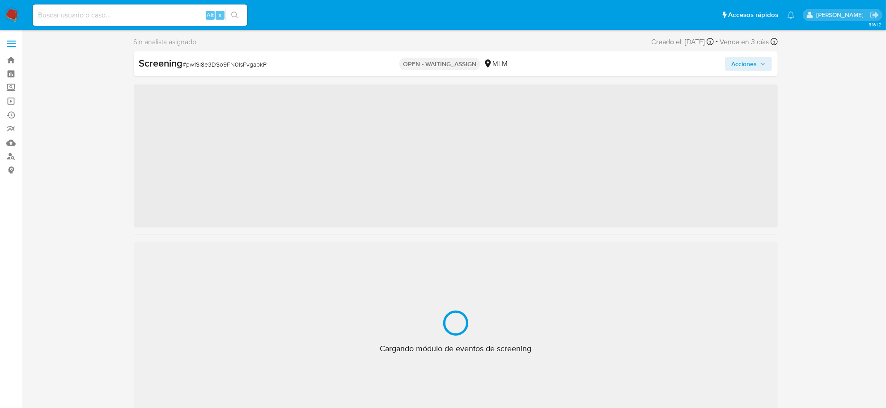
scroll to position [421, 0]
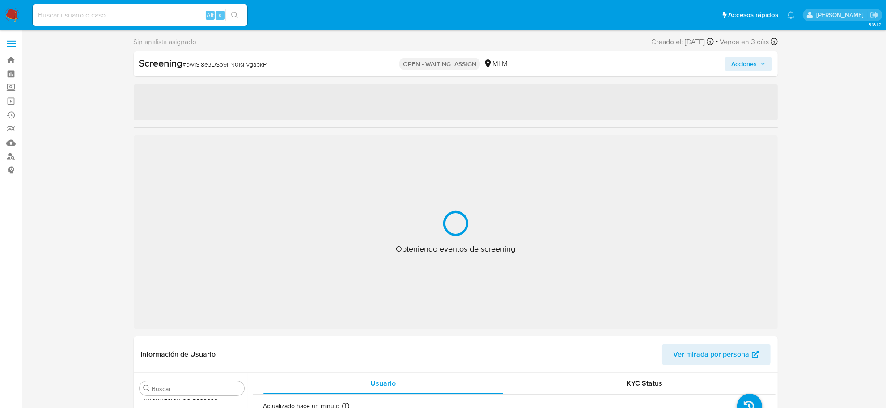
select select "10"
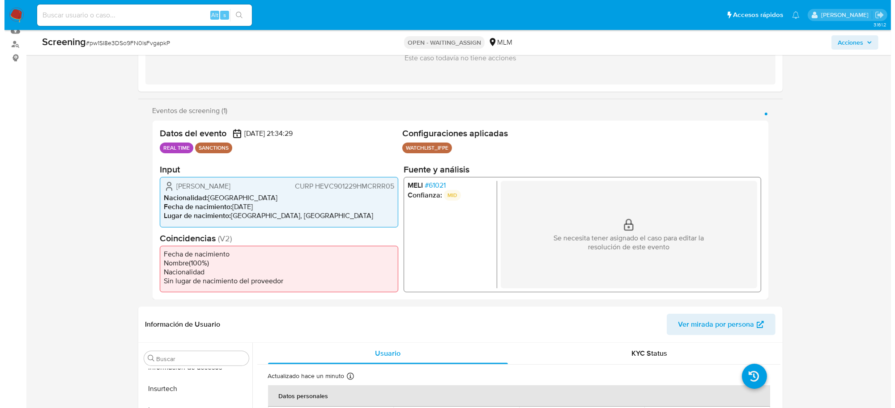
scroll to position [112, 0]
click at [438, 187] on span "# 61021" at bounding box center [430, 186] width 21 height 9
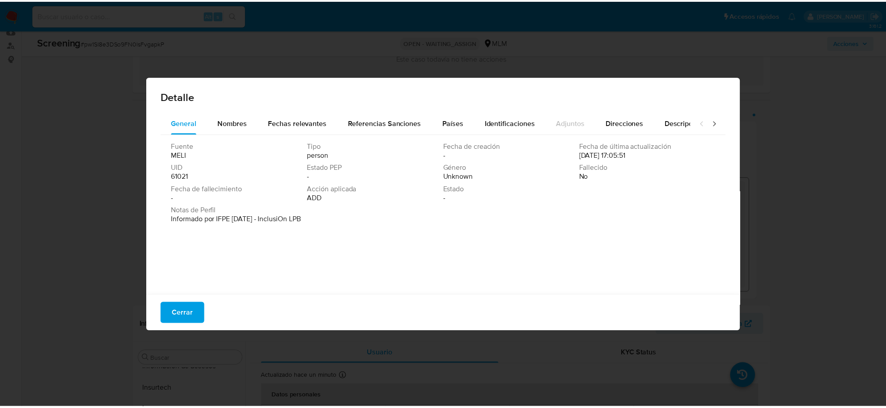
scroll to position [2, 0]
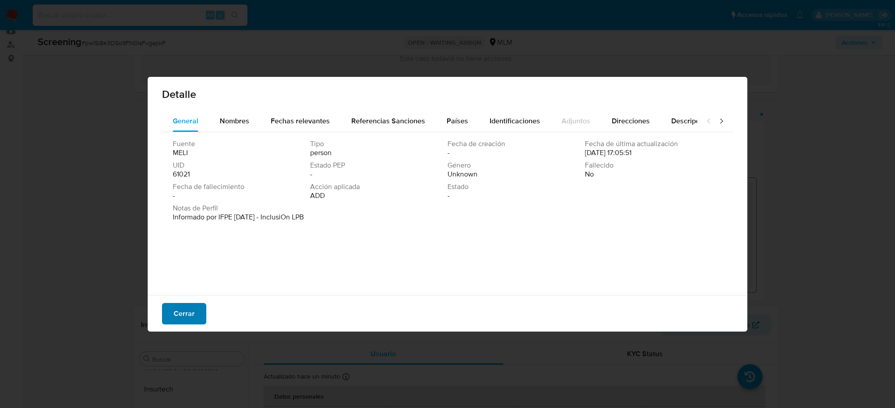
click at [200, 311] on button "Cerrar" at bounding box center [184, 313] width 44 height 21
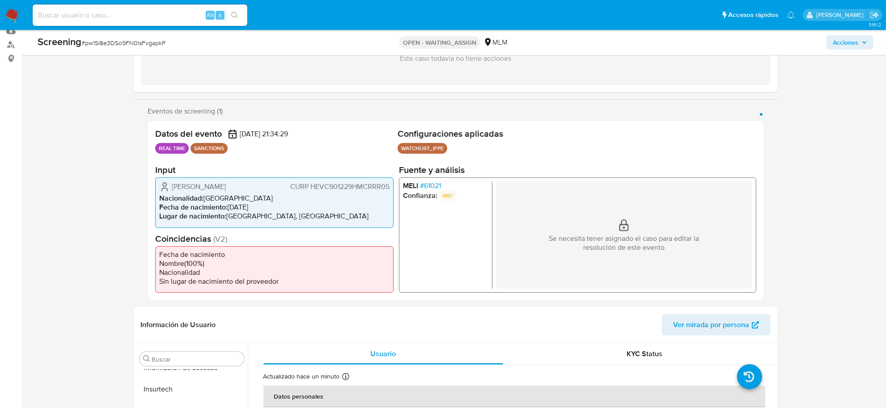
click at [142, 36] on div "Screening # pw1SI8e3DSo9FN0lsFvgapkP" at bounding box center [176, 41] width 276 height 13
click at [142, 43] on span "# pw1SI8e3DSo9FN0lsFvgapkP" at bounding box center [123, 42] width 84 height 9
copy span "pw1SI8e3DSo9FN0lsFvgapkP"
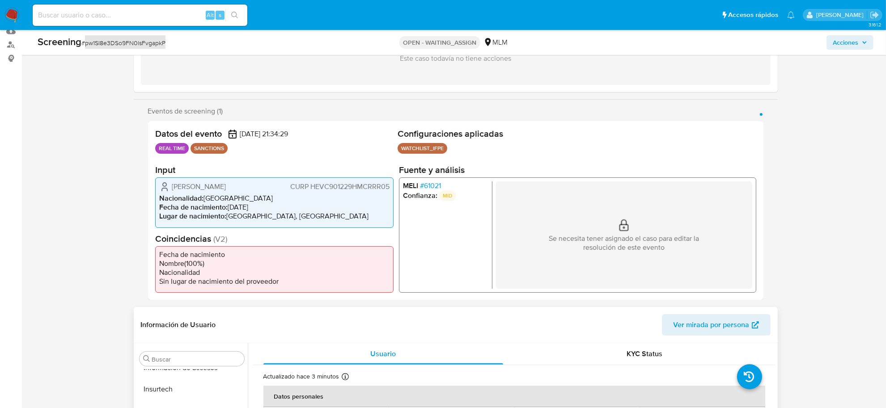
scroll to position [224, 0]
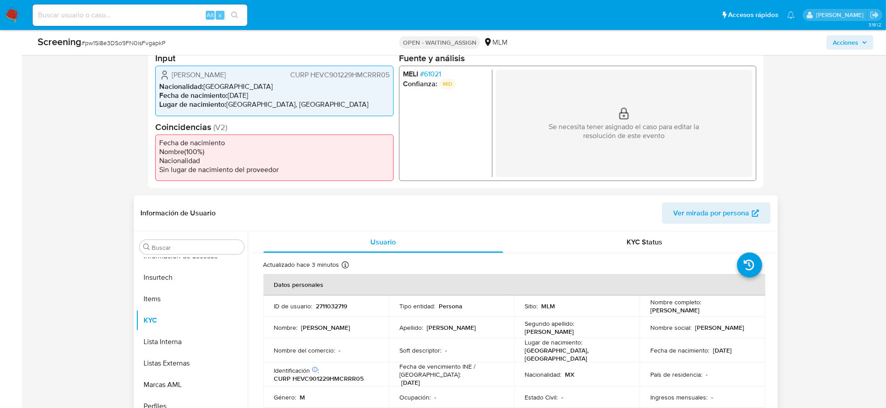
click at [330, 306] on p "2711032719" at bounding box center [331, 306] width 31 height 8
copy p "2711032719"
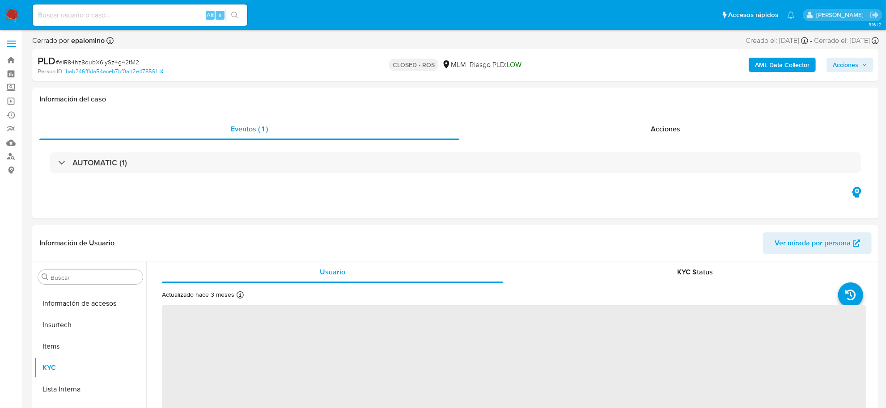
scroll to position [421, 0]
select select "10"
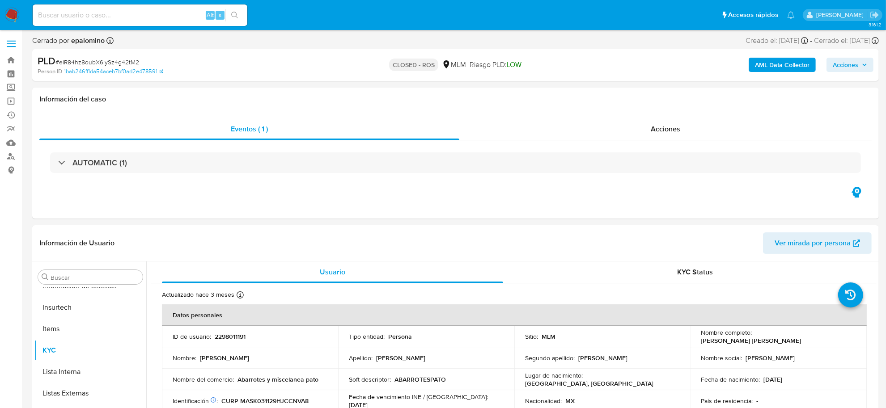
click at [74, 18] on input at bounding box center [140, 15] width 215 height 12
paste input "232941344"
type input "232941344"
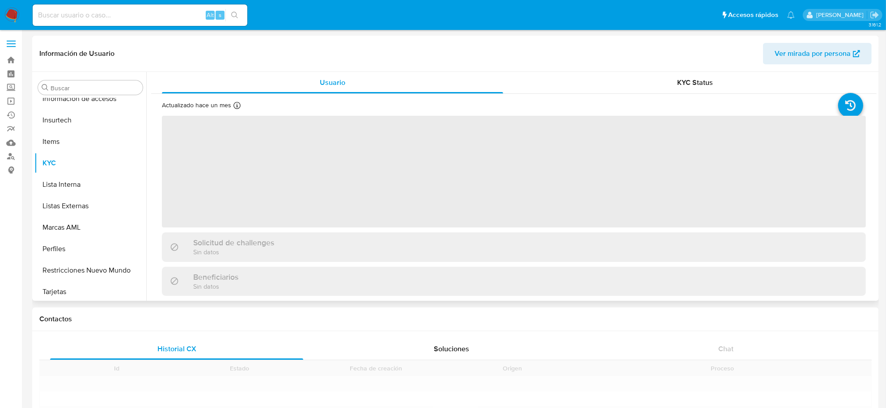
scroll to position [421, 0]
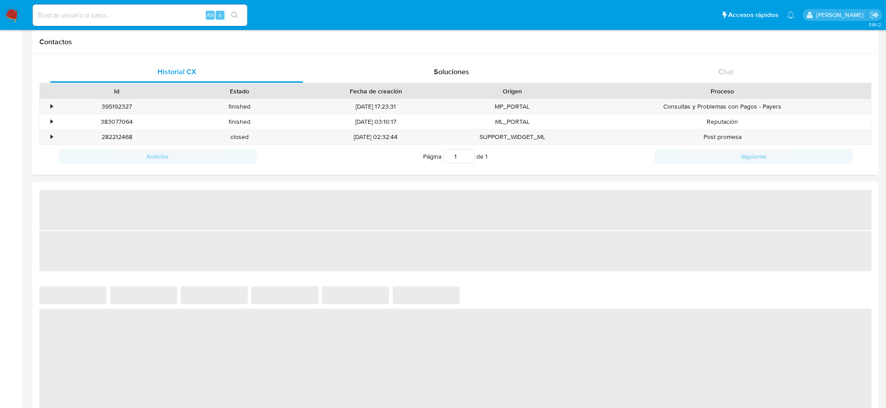
select select "10"
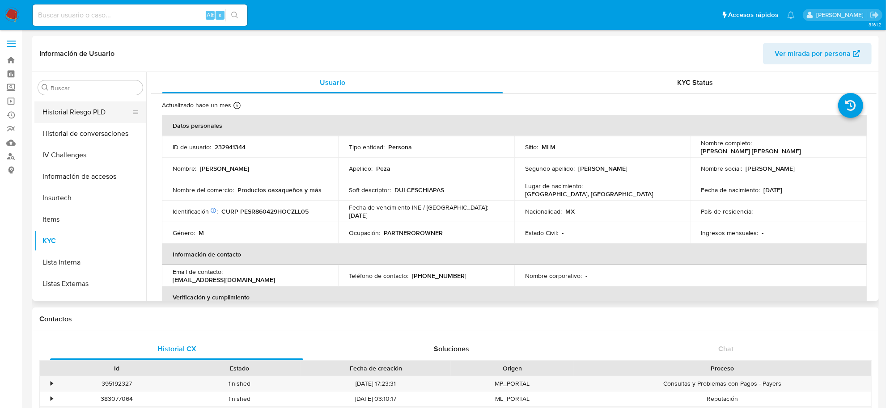
scroll to position [253, 0]
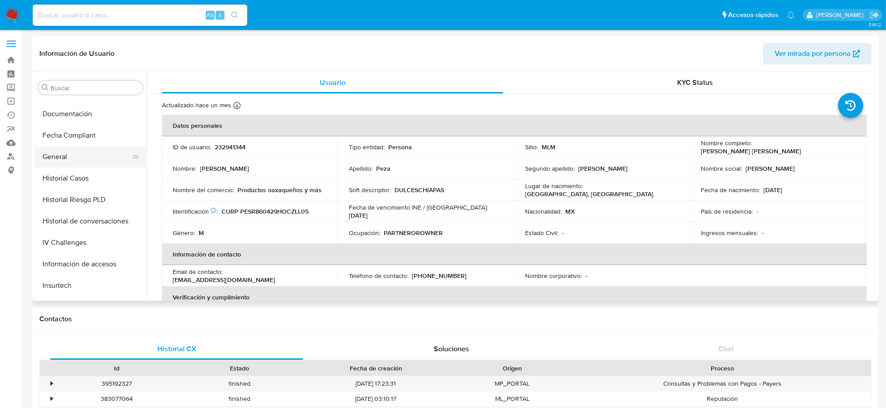
click at [70, 160] on button "General" at bounding box center [86, 156] width 105 height 21
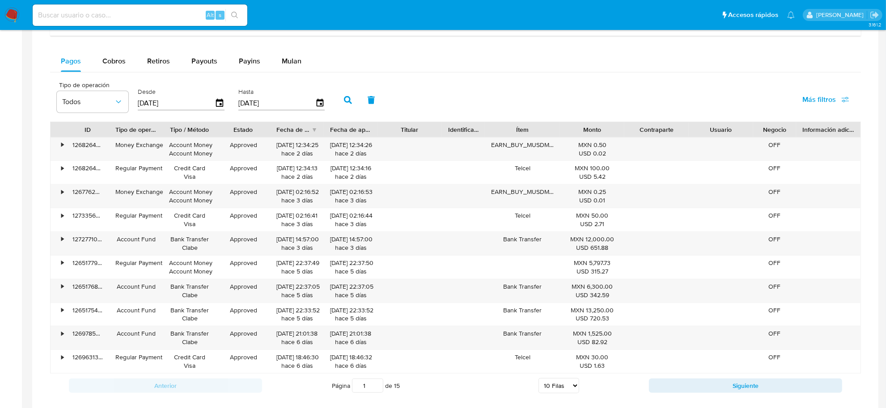
scroll to position [559, 0]
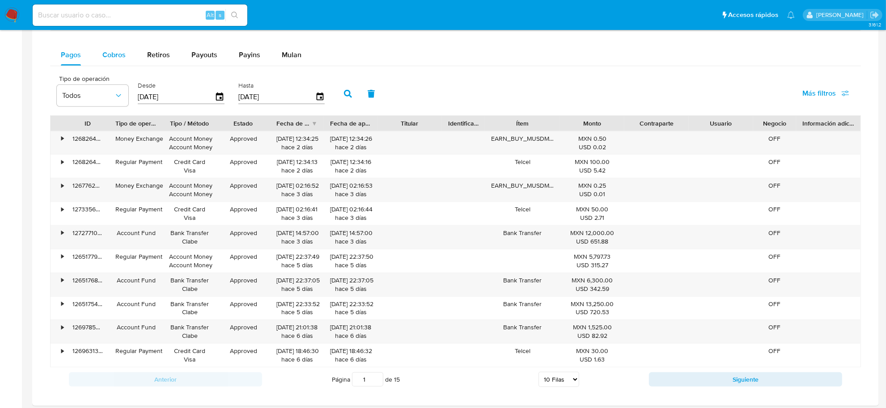
click at [118, 64] on div "Cobros" at bounding box center [113, 54] width 23 height 21
select select "10"
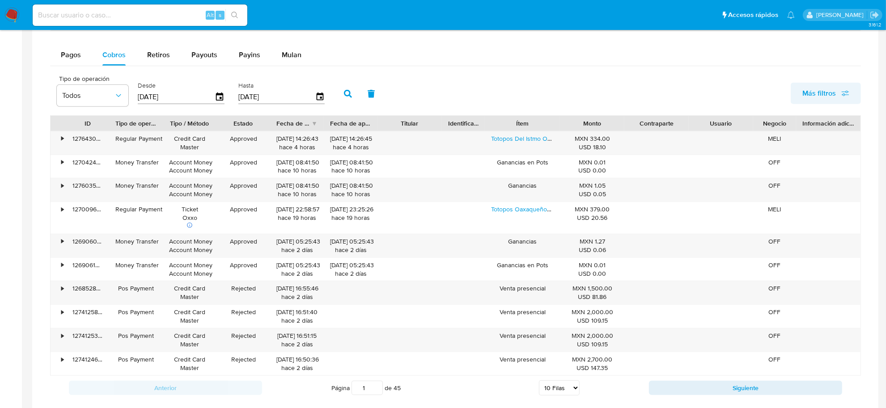
click at [822, 94] on span "Más filtros" at bounding box center [820, 93] width 34 height 21
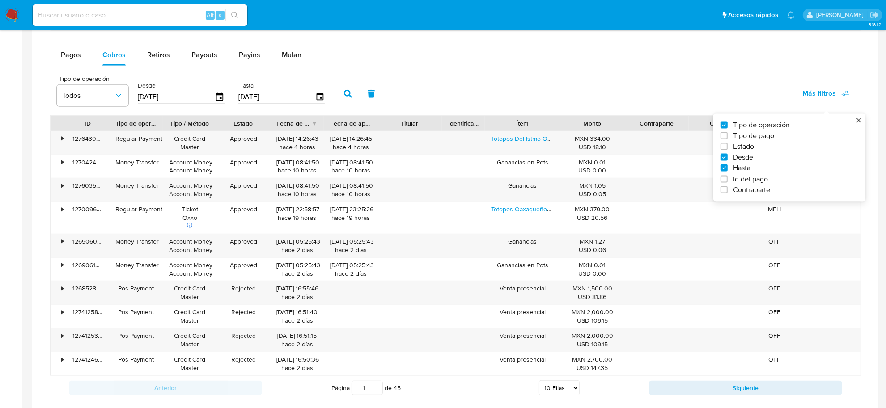
click at [744, 137] on span "Tipo de pago" at bounding box center [753, 136] width 41 height 9
click at [728, 137] on input "Tipo de pago" at bounding box center [724, 135] width 7 height 7
checkbox input "true"
type input "[DATE]"
click at [189, 100] on span "Todos" at bounding box center [167, 95] width 52 height 9
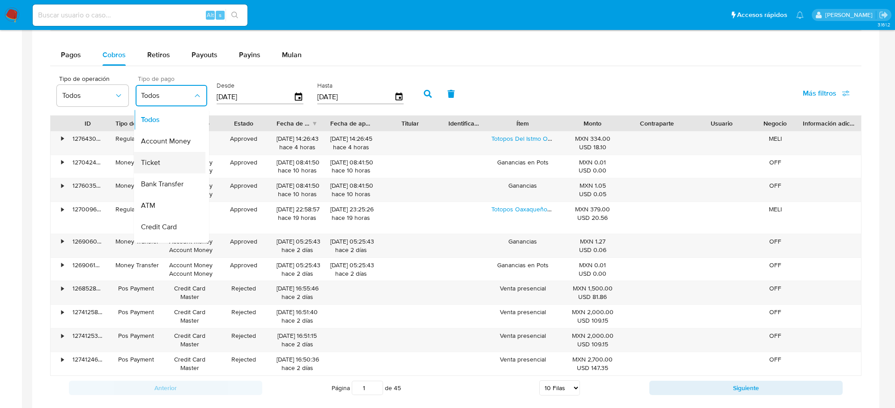
click at [164, 168] on div "Ticket" at bounding box center [167, 162] width 52 height 21
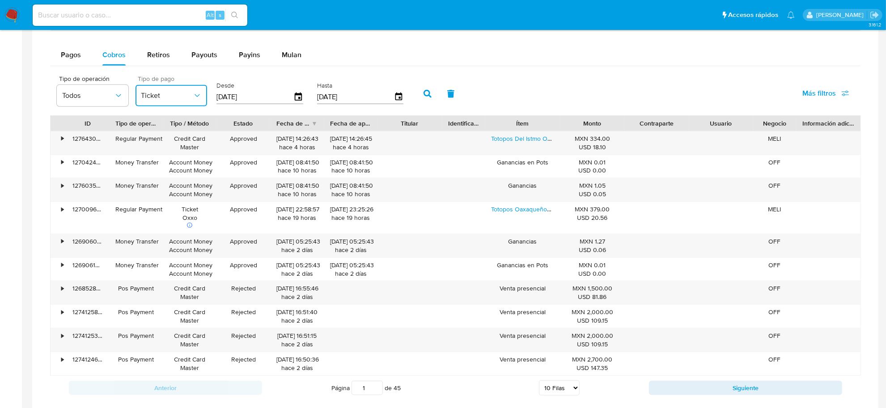
click at [198, 100] on icon "button" at bounding box center [197, 95] width 9 height 9
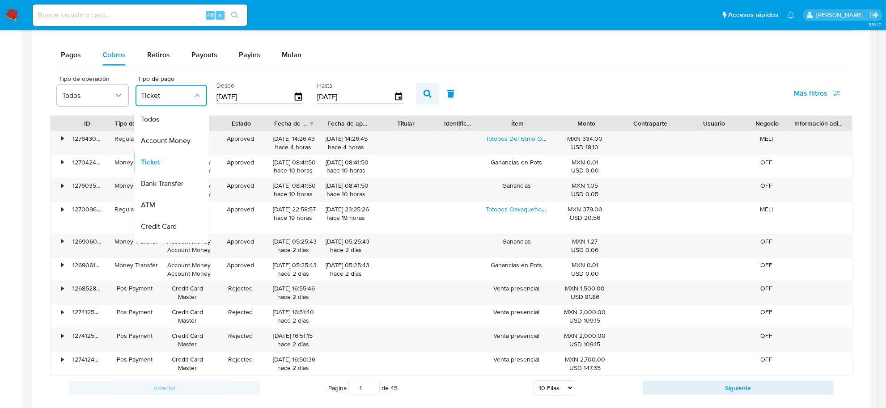
click at [424, 94] on icon "button" at bounding box center [428, 94] width 8 height 8
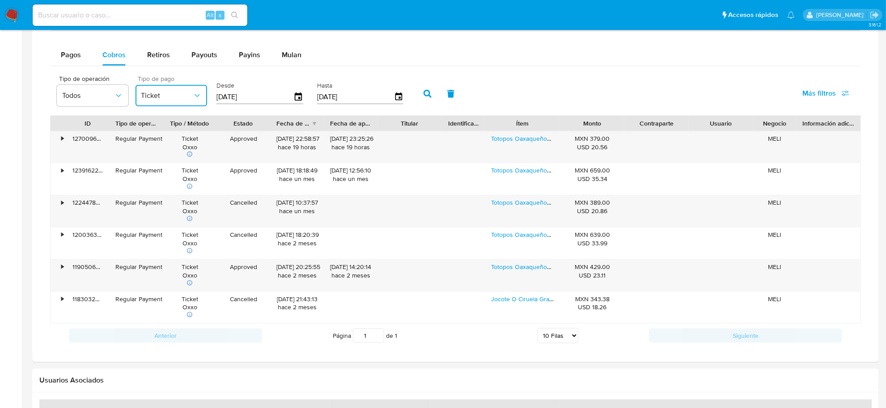
click at [193, 97] on icon "button" at bounding box center [197, 95] width 9 height 9
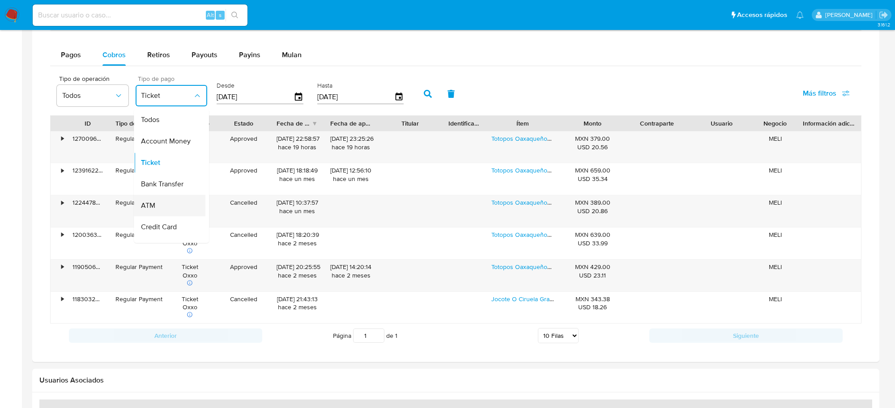
click at [164, 207] on div "ATM" at bounding box center [167, 205] width 52 height 21
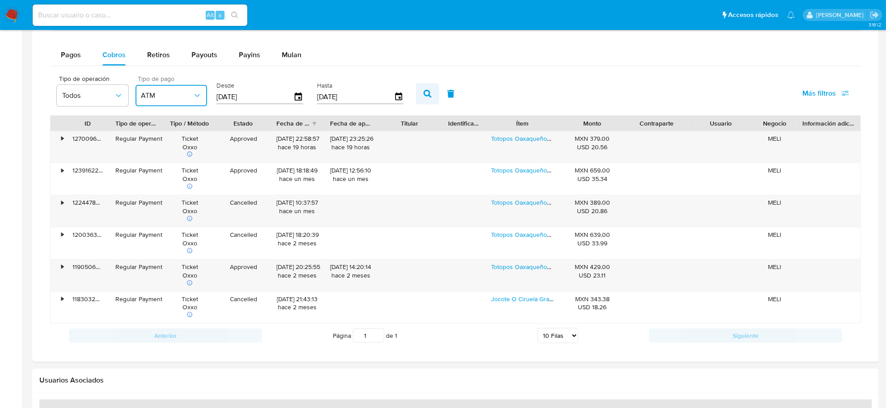
click at [417, 95] on button "button" at bounding box center [427, 93] width 23 height 21
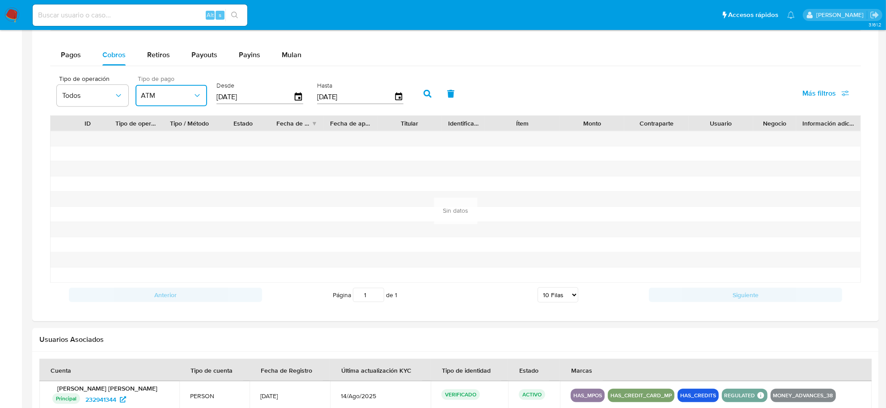
click at [191, 98] on span "ATM" at bounding box center [167, 95] width 52 height 9
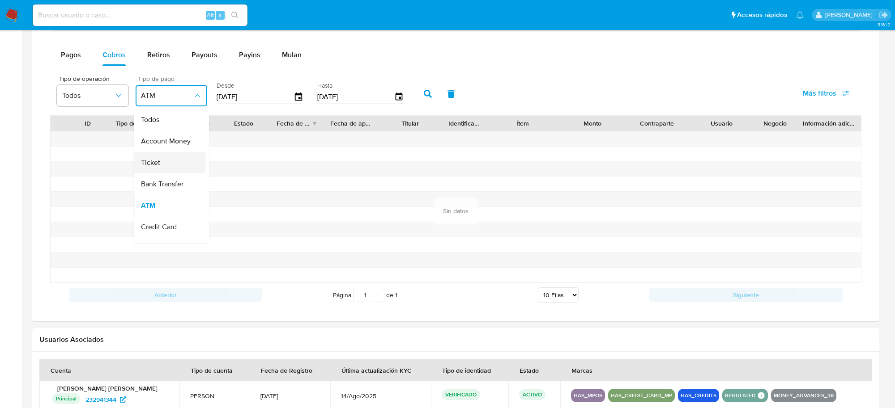
click at [175, 166] on div "Ticket" at bounding box center [167, 162] width 52 height 21
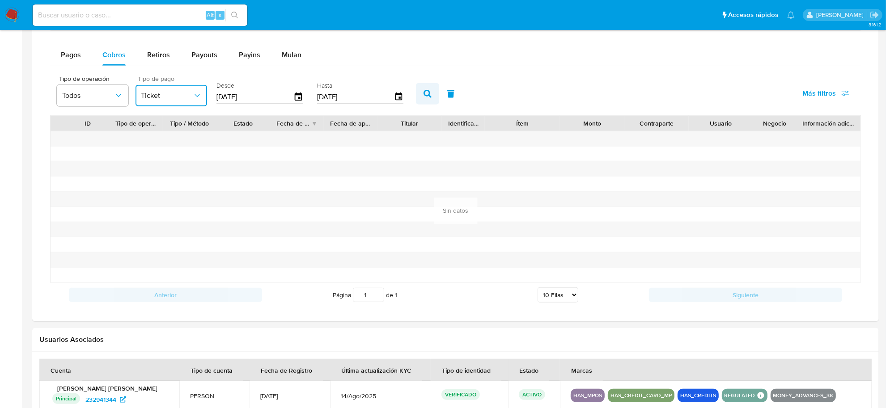
click at [425, 98] on icon "button" at bounding box center [428, 94] width 8 height 8
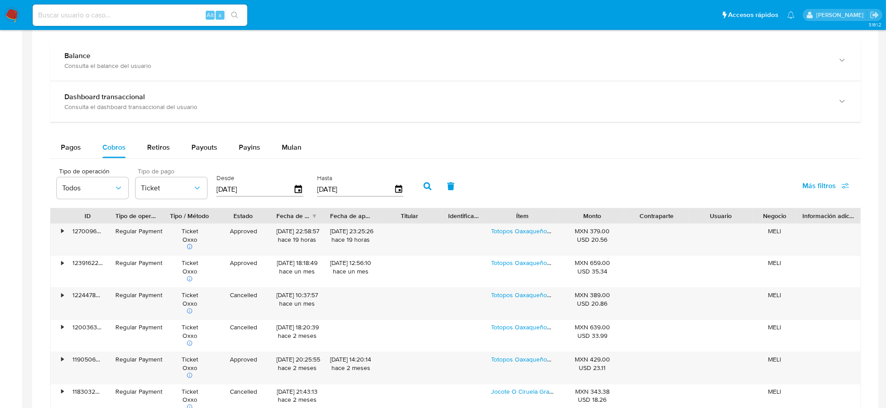
scroll to position [447, 0]
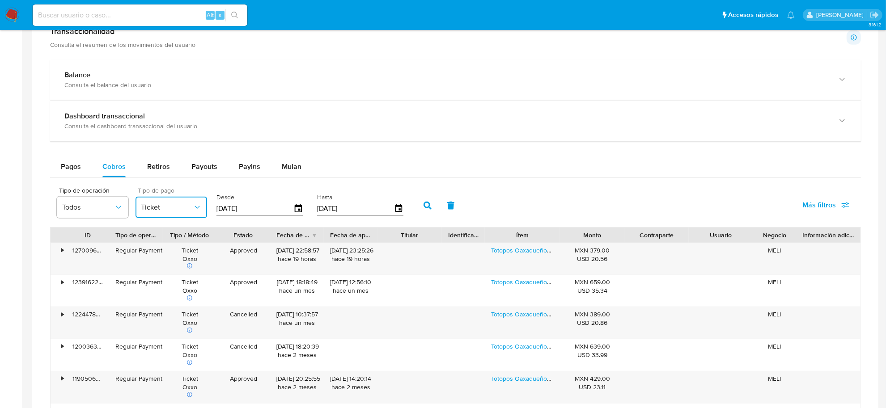
click at [200, 202] on button "Ticket" at bounding box center [172, 207] width 72 height 21
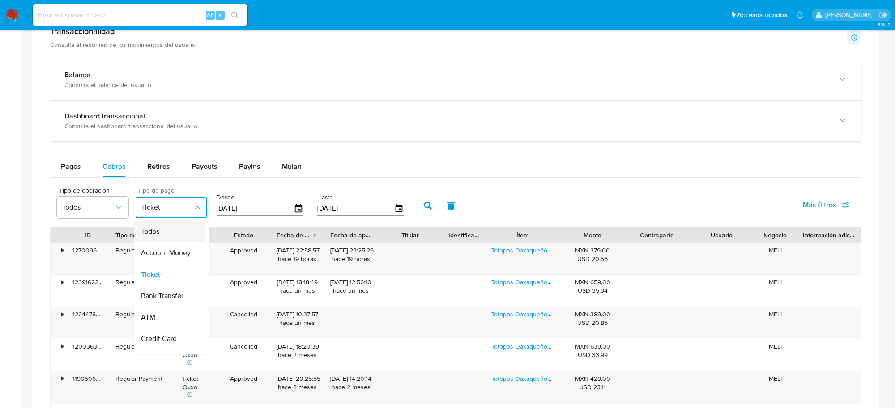
click at [173, 227] on div "Todos" at bounding box center [167, 231] width 52 height 21
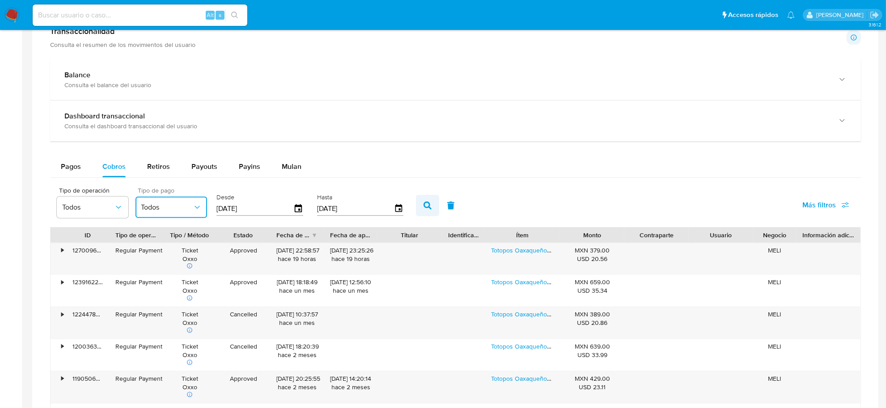
click at [424, 206] on icon "button" at bounding box center [428, 206] width 8 height 8
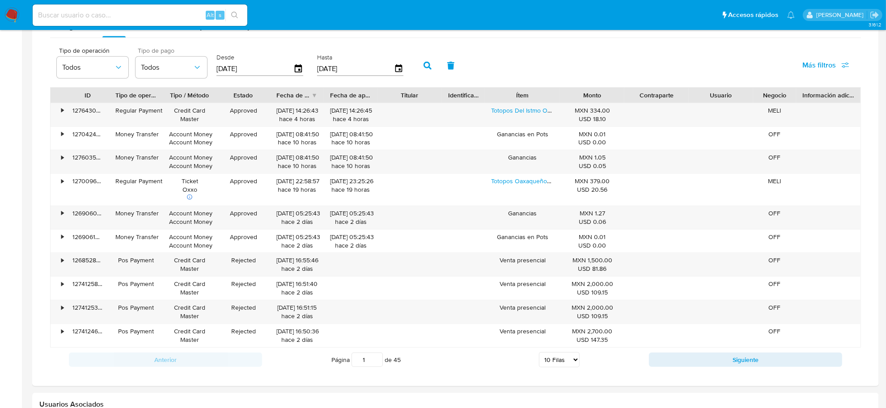
scroll to position [615, 0]
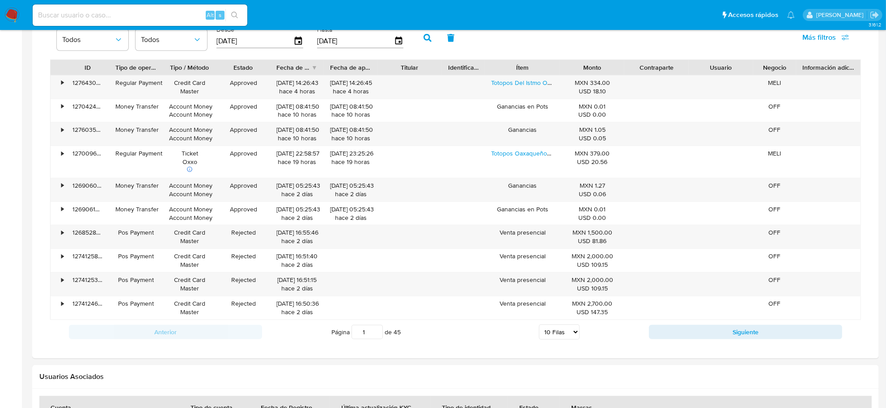
click at [570, 338] on select "5 Filas 10 Filas 20 Filas 25 Filas 50 Filas 100 Filas" at bounding box center [559, 332] width 41 height 15
select select "50"
click at [539, 327] on select "5 Filas 10 Filas 20 Filas 25 Filas 50 Filas 100 Filas" at bounding box center [559, 332] width 41 height 15
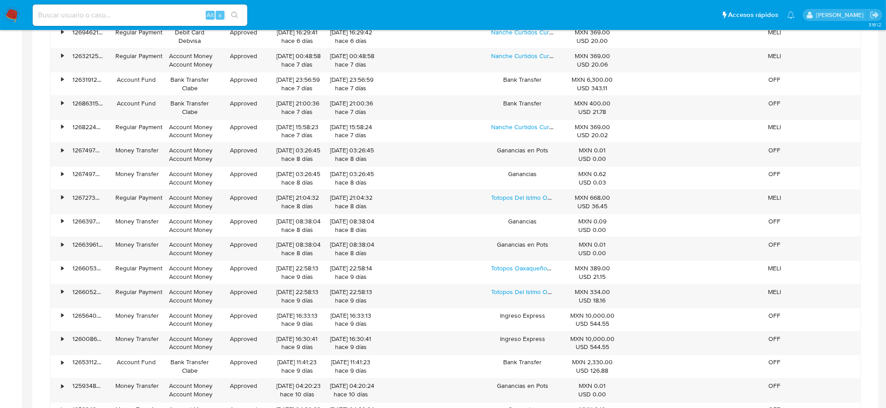
scroll to position [1510, 0]
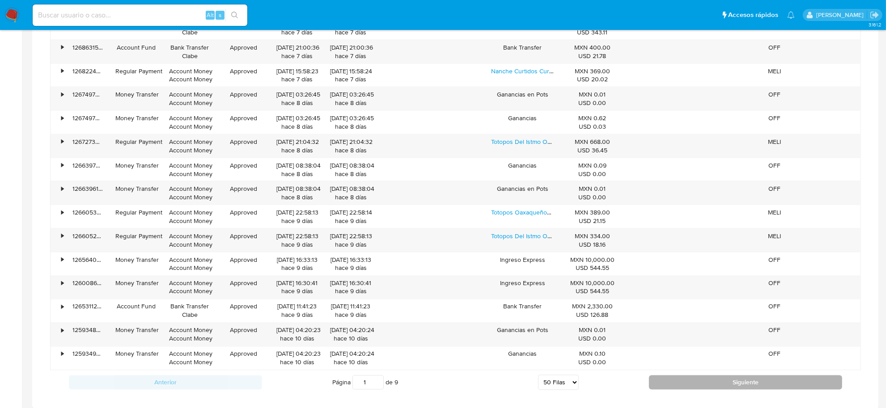
click at [716, 383] on button "Siguiente" at bounding box center [745, 383] width 193 height 14
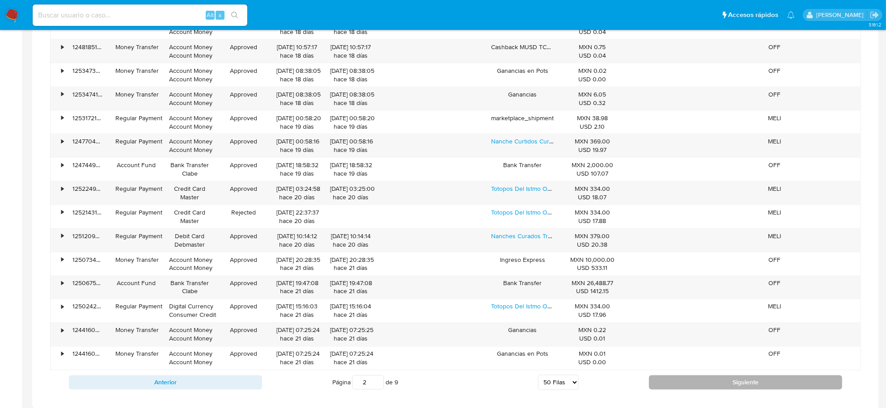
click at [743, 390] on button "Siguiente" at bounding box center [745, 383] width 193 height 14
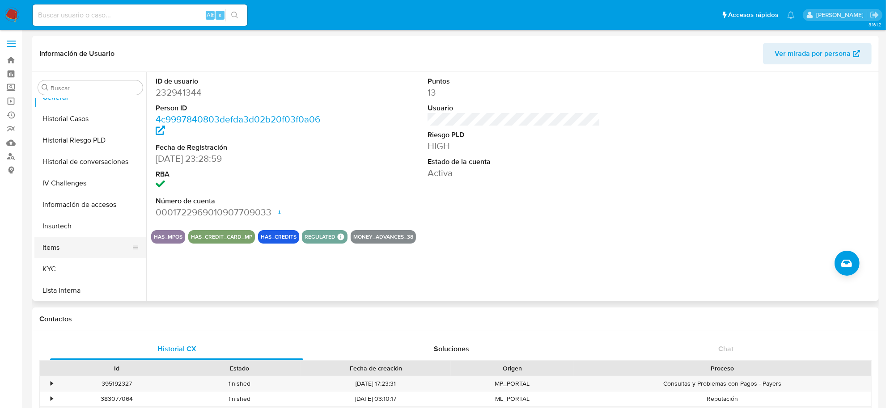
scroll to position [365, 0]
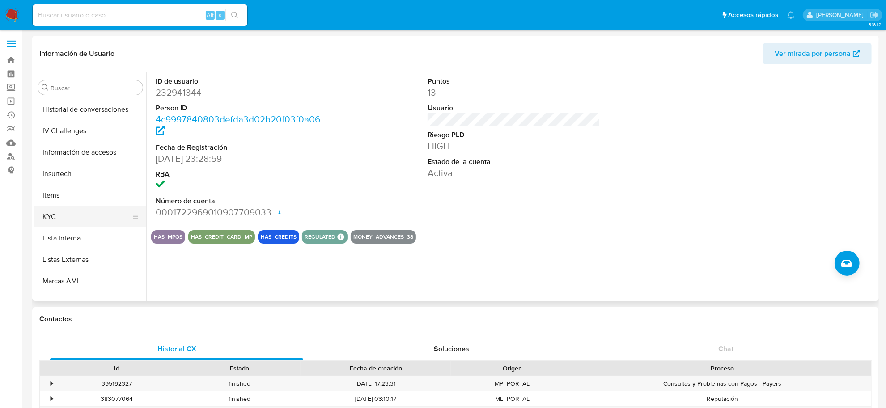
click at [56, 216] on button "KYC" at bounding box center [86, 216] width 105 height 21
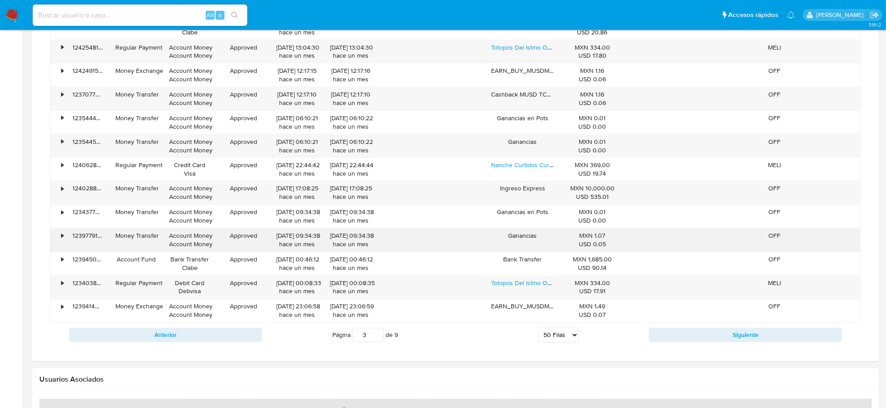
scroll to position [1600, 0]
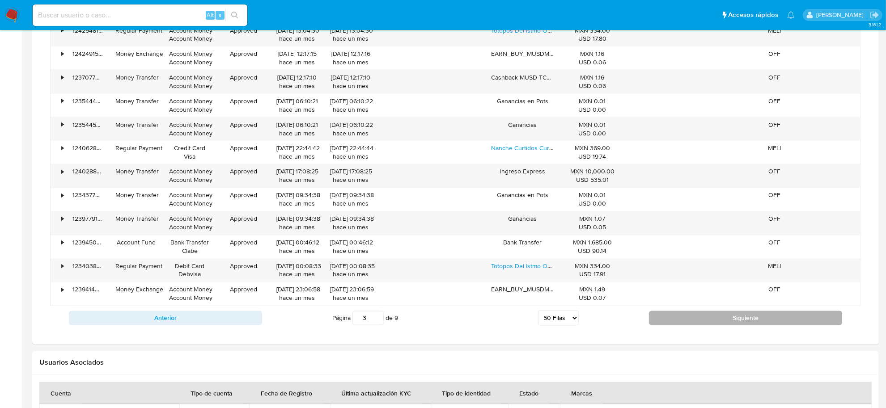
click at [665, 323] on button "Siguiente" at bounding box center [745, 318] width 193 height 14
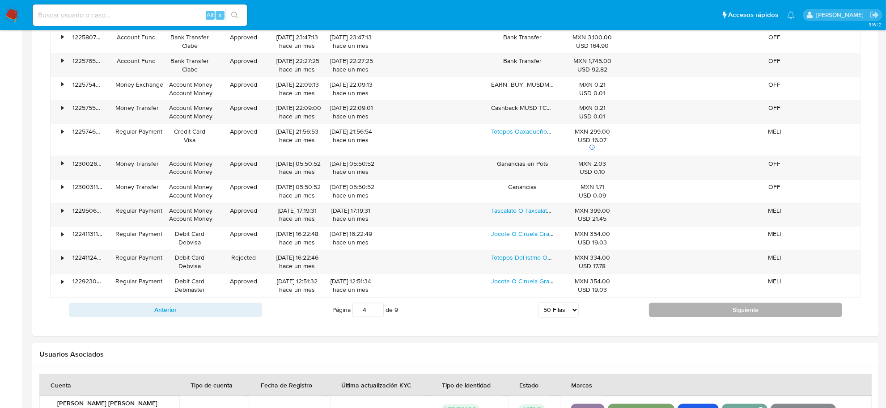
click at [719, 316] on button "Siguiente" at bounding box center [745, 310] width 193 height 14
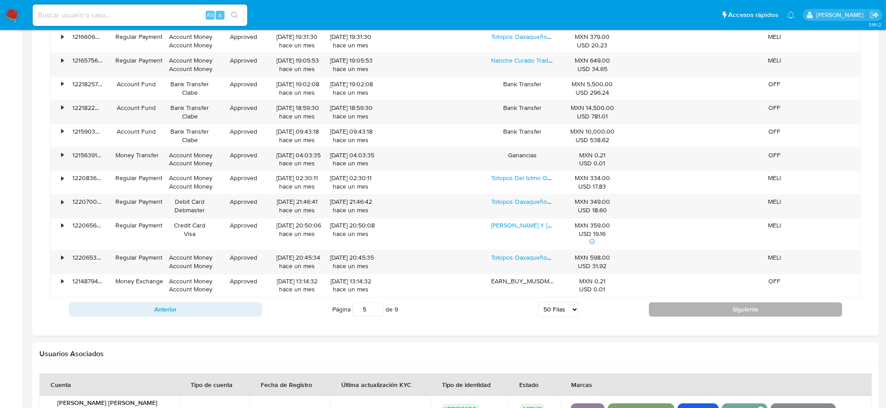
click at [694, 317] on button "Siguiente" at bounding box center [745, 310] width 193 height 14
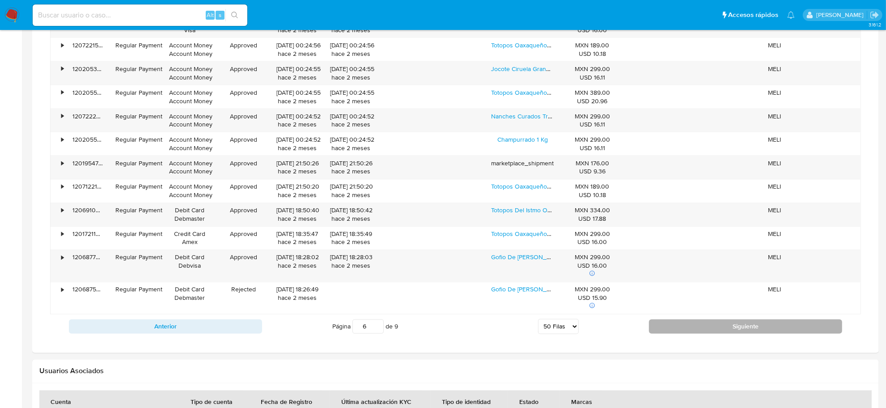
click at [715, 334] on button "Siguiente" at bounding box center [745, 327] width 193 height 14
type input "7"
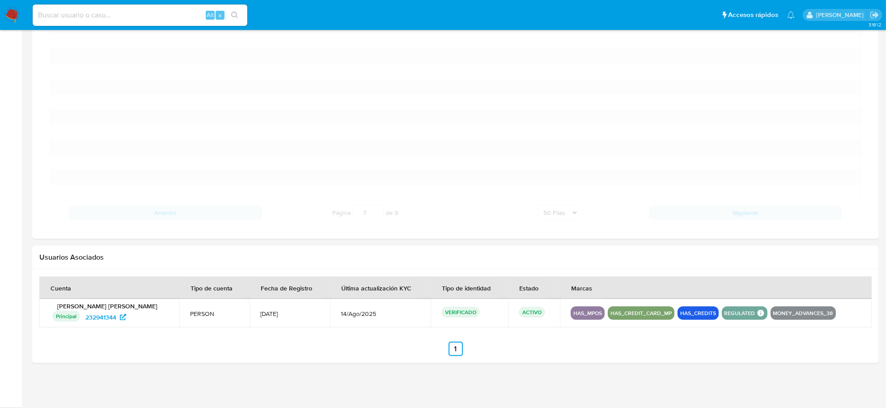
scroll to position [1253, 0]
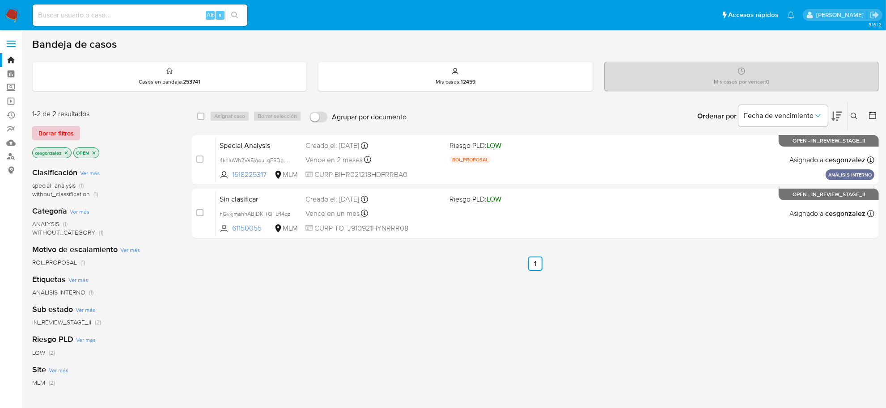
click at [51, 135] on span "Borrar filtros" at bounding box center [55, 133] width 35 height 13
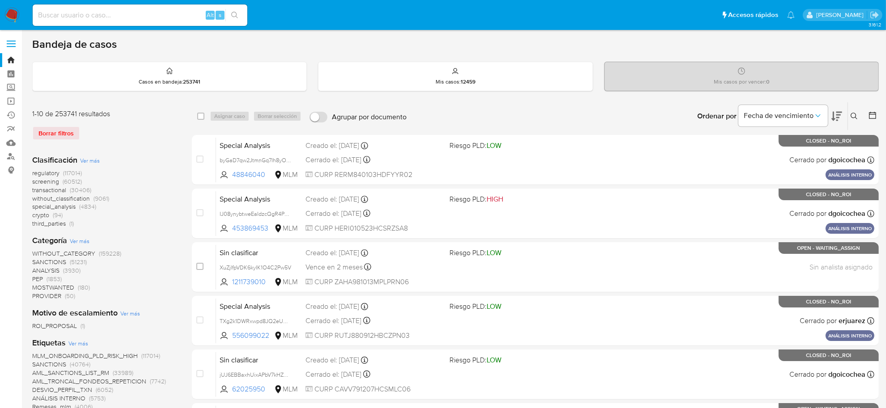
click at [875, 117] on icon at bounding box center [872, 115] width 9 height 9
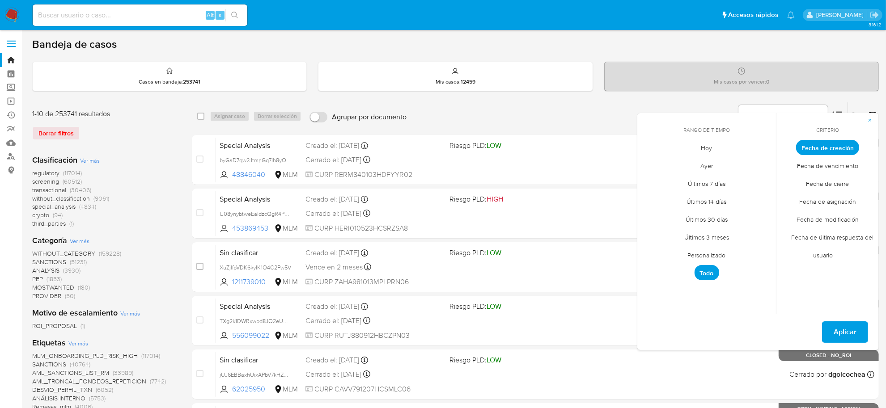
click at [719, 260] on span "Personalizado" at bounding box center [707, 256] width 57 height 18
click at [651, 164] on icon "Mes anterior" at bounding box center [651, 164] width 11 height 11
click at [652, 166] on icon "Mes anterior" at bounding box center [651, 164] width 11 height 11
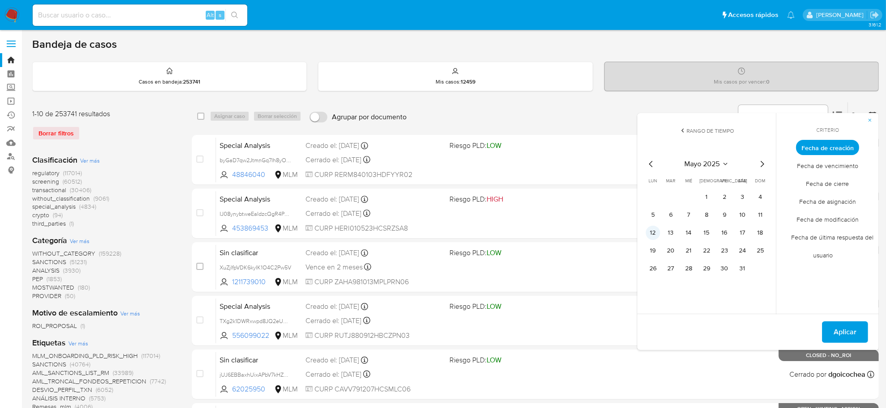
click at [658, 234] on button "12" at bounding box center [653, 233] width 14 height 14
click at [855, 332] on span "Aplicar" at bounding box center [845, 333] width 23 height 20
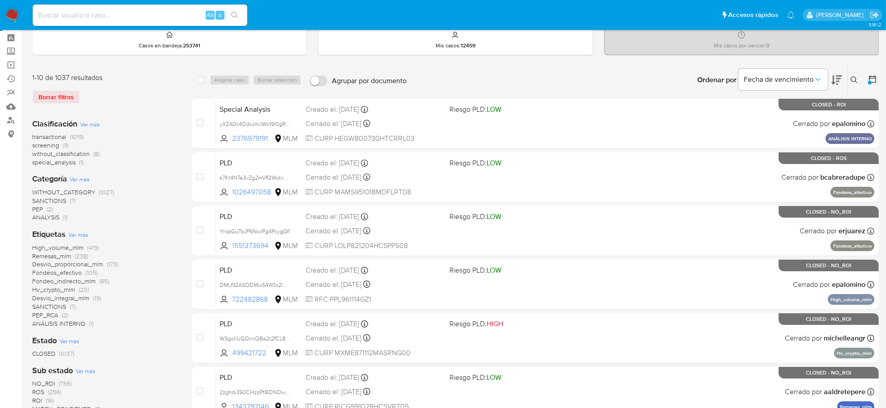
scroll to position [56, 0]
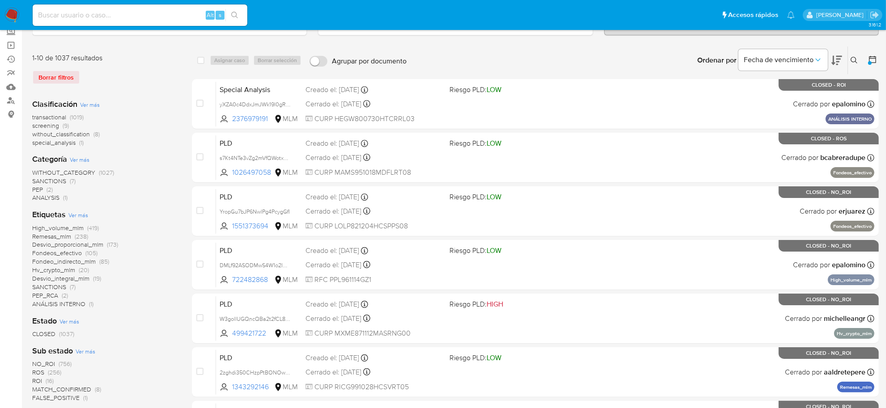
click at [47, 118] on span "transactional" at bounding box center [49, 117] width 34 height 9
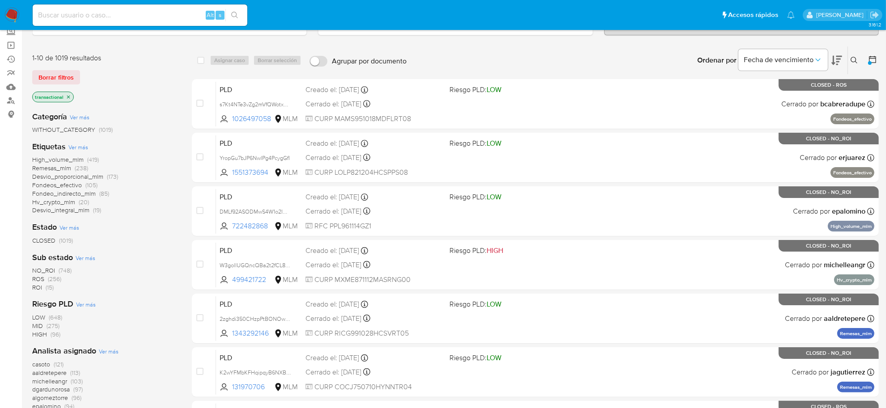
click at [53, 268] on span "NO_ROI" at bounding box center [43, 270] width 23 height 9
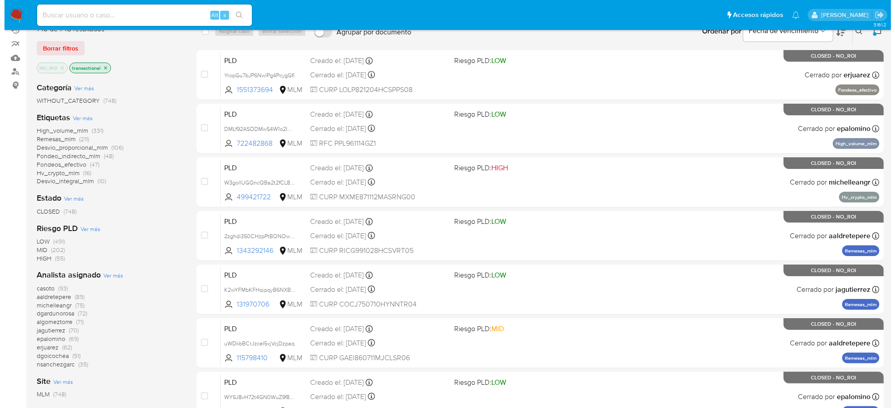
scroll to position [112, 0]
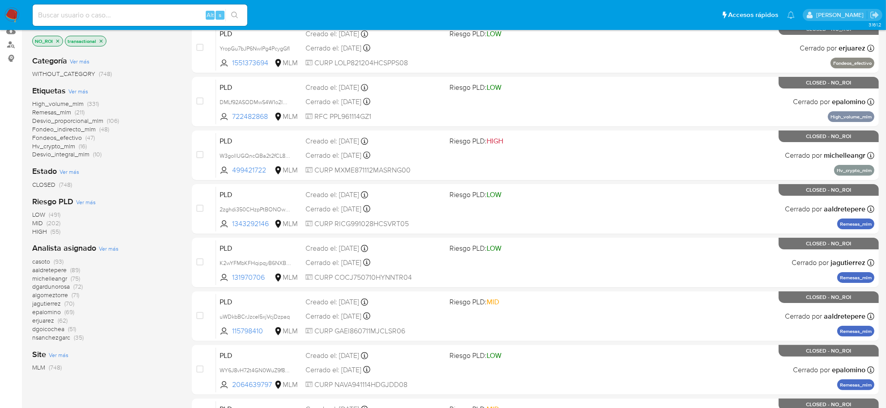
click at [103, 251] on span "Ver más" at bounding box center [109, 249] width 20 height 8
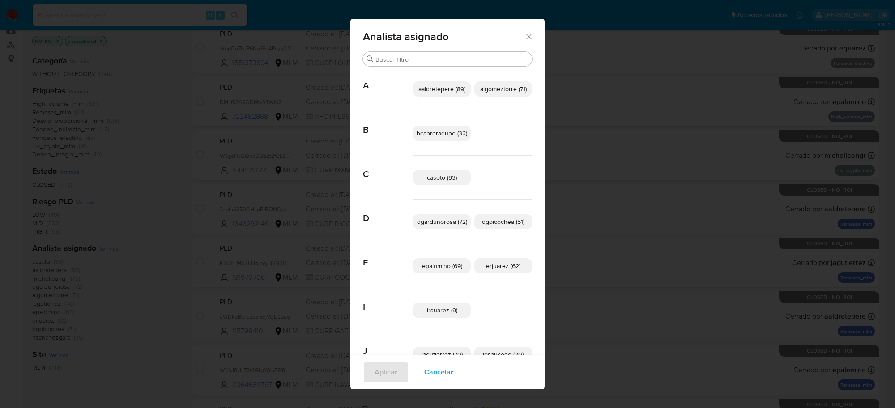
click at [438, 264] on span "epalomino (69)" at bounding box center [442, 266] width 40 height 9
click at [368, 373] on button "Aplicar" at bounding box center [386, 372] width 46 height 21
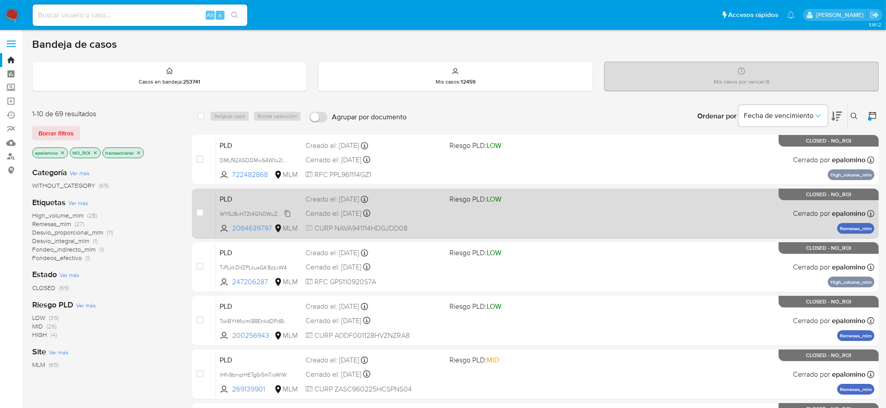
click at [283, 213] on span "WY6J8vH72t4GN0WuZ9f8809E" at bounding box center [259, 213] width 78 height 10
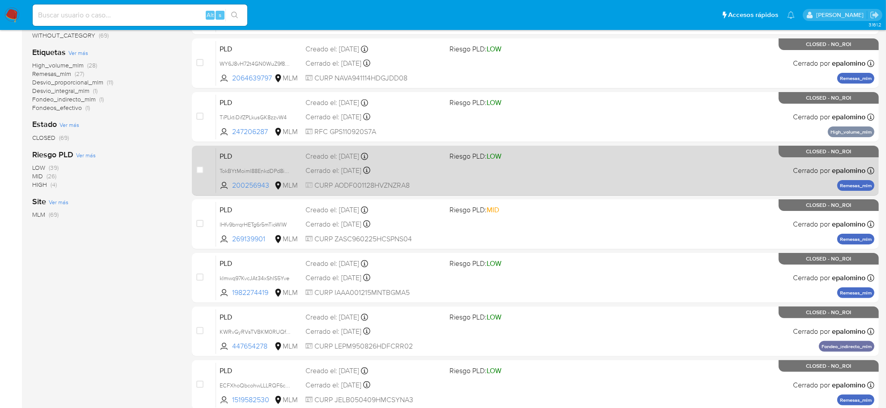
scroll to position [168, 0]
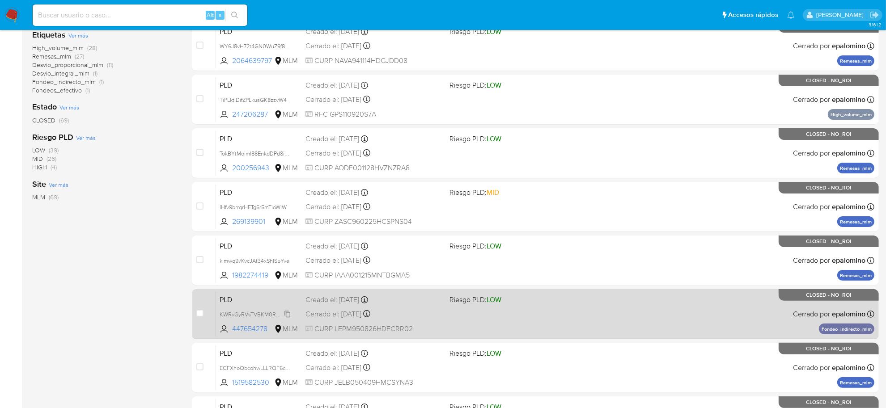
click at [287, 313] on span "KWRvGyRVsTVBKM0RUQfIRpwL" at bounding box center [260, 314] width 81 height 10
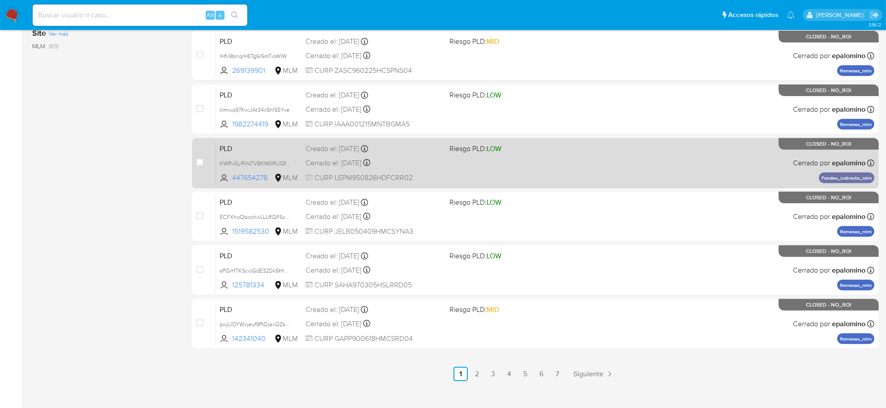
scroll to position [329, 0]
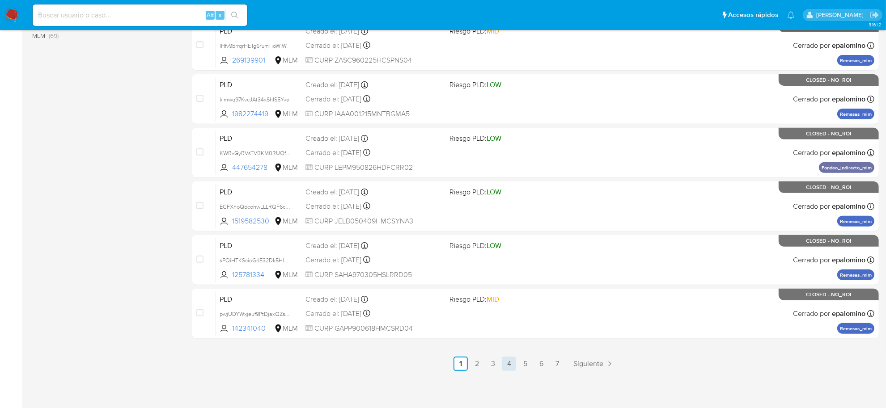
click at [511, 364] on link "4" at bounding box center [509, 364] width 14 height 14
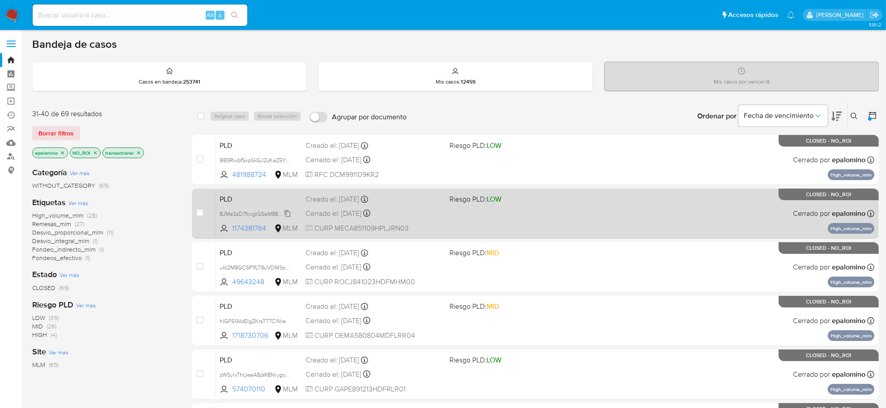
click at [289, 213] on span "8JMaSzD7fcxgtG5aM88Pc4Ho" at bounding box center [257, 213] width 75 height 10
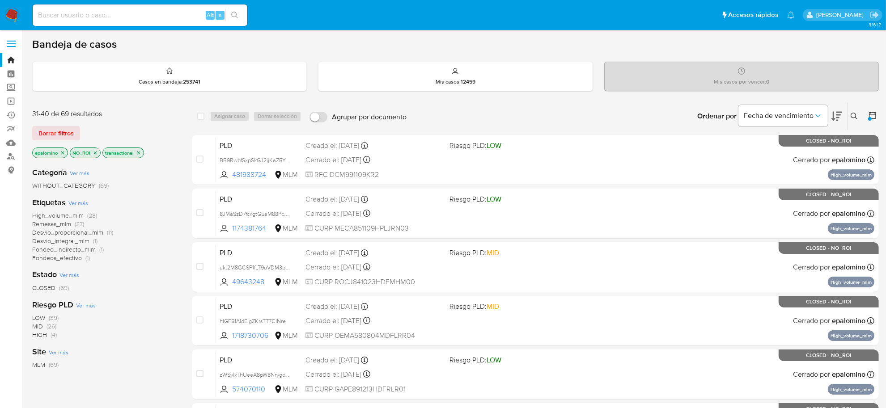
click at [149, 6] on div "Alt s" at bounding box center [140, 14] width 215 height 21
click at [150, 11] on input at bounding box center [140, 15] width 215 height 12
paste input "WY6J8vH72t4GN0WuZ9f8809E"
type input "WY6J8vH72t4GN0WuZ9f8809E"
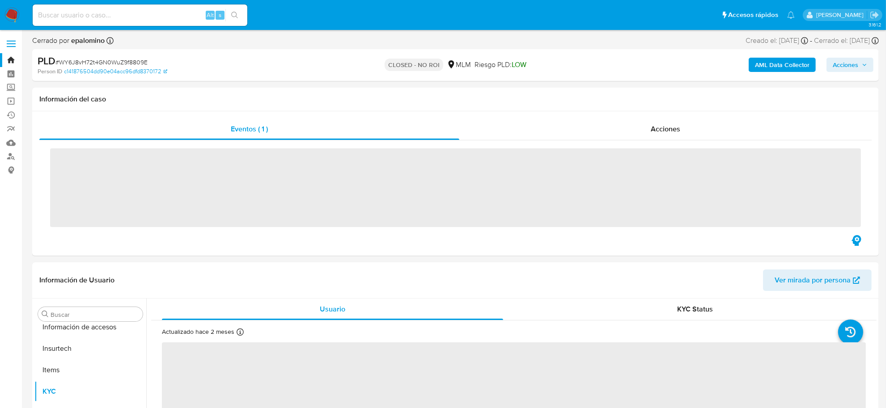
scroll to position [421, 0]
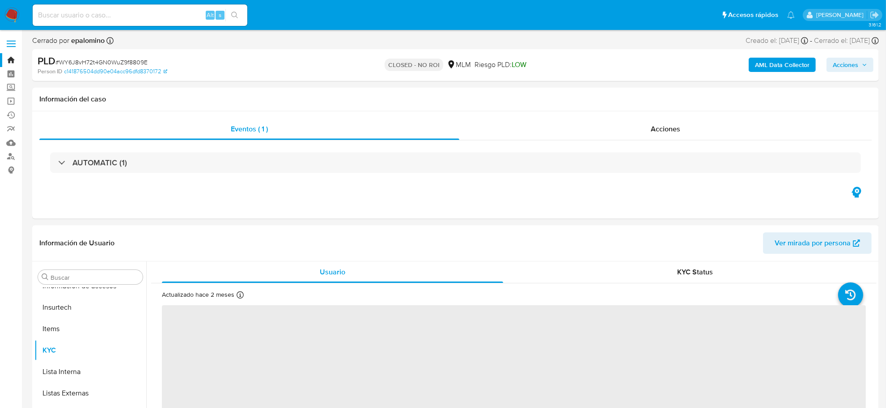
select select "10"
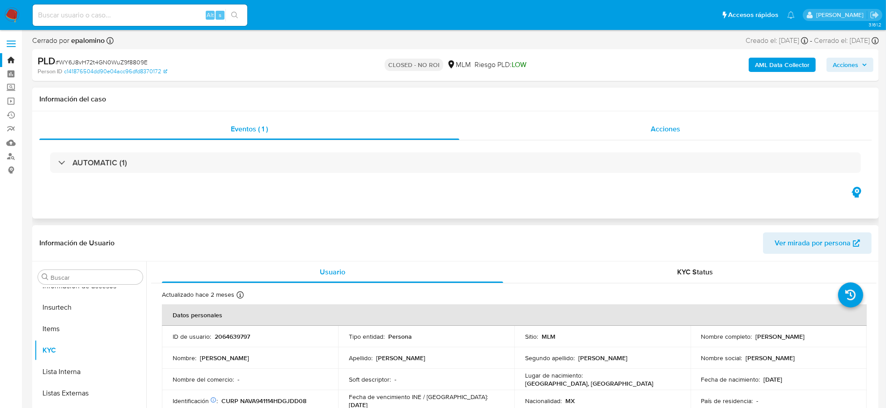
click at [676, 129] on span "Acciones" at bounding box center [666, 129] width 30 height 10
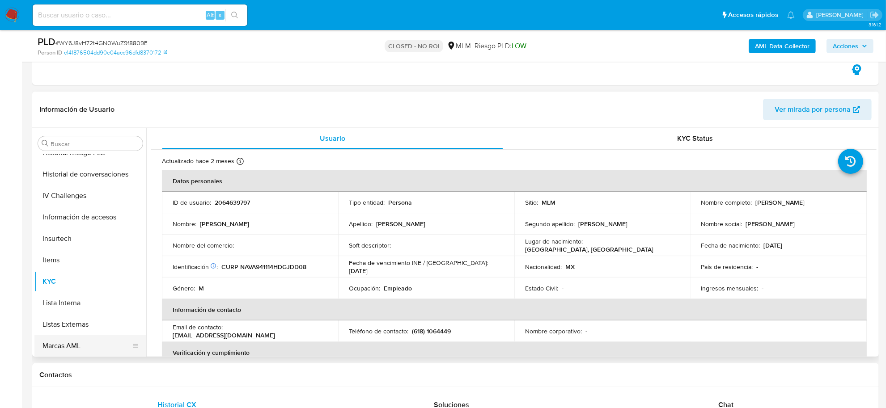
scroll to position [253, 0]
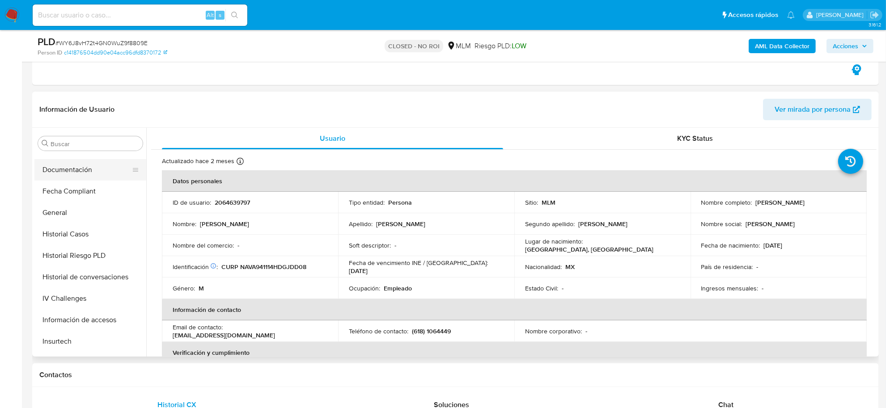
click at [79, 169] on button "Documentación" at bounding box center [86, 169] width 105 height 21
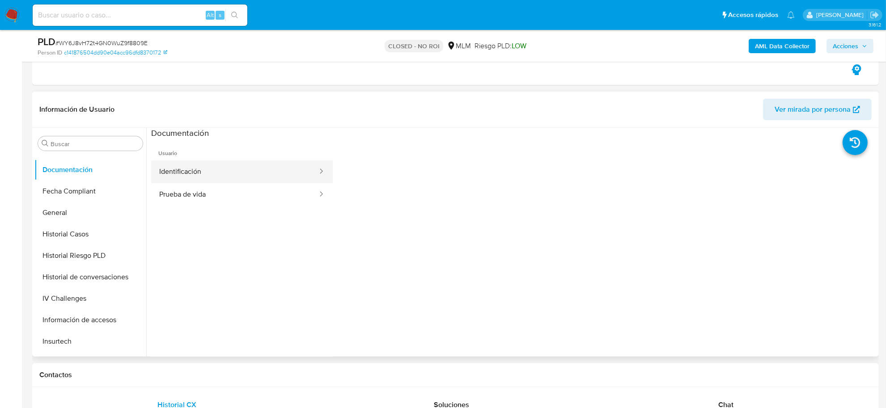
click at [217, 174] on button "Identificación" at bounding box center [234, 172] width 167 height 23
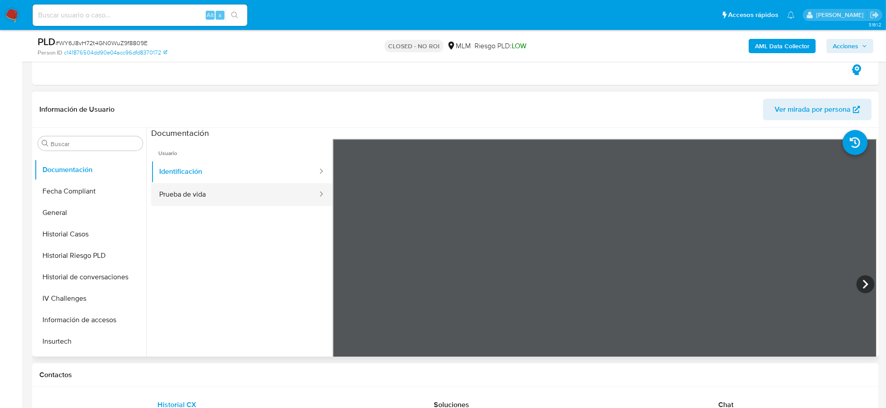
click at [215, 195] on button "Prueba de vida" at bounding box center [234, 194] width 167 height 23
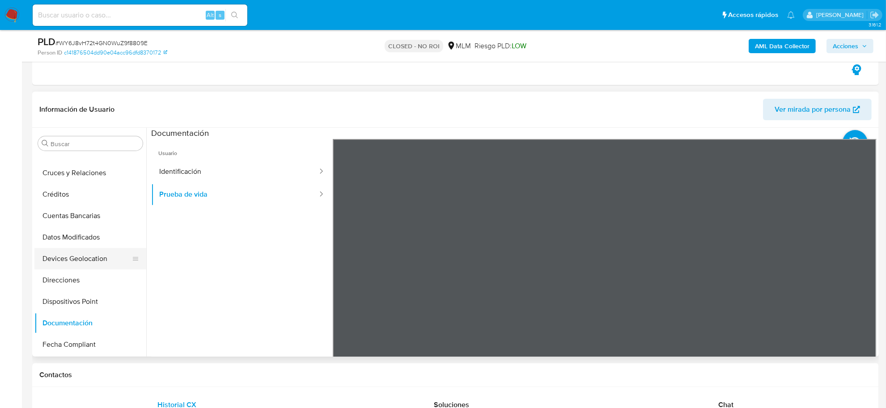
scroll to position [29, 0]
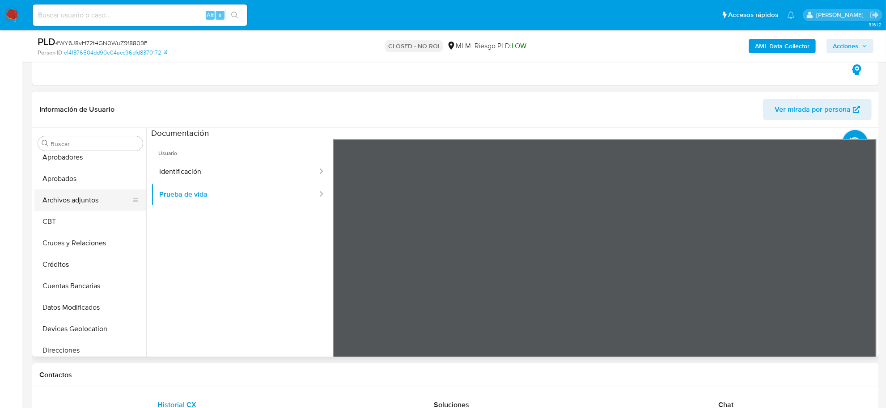
click at [85, 206] on button "Archivos adjuntos" at bounding box center [86, 200] width 105 height 21
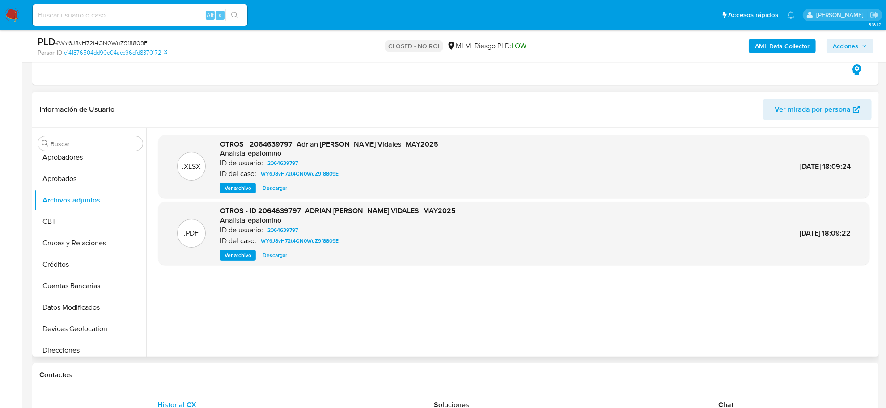
click at [281, 189] on span "Descargar" at bounding box center [275, 188] width 25 height 9
click at [250, 254] on span "Ver archivo" at bounding box center [238, 255] width 27 height 9
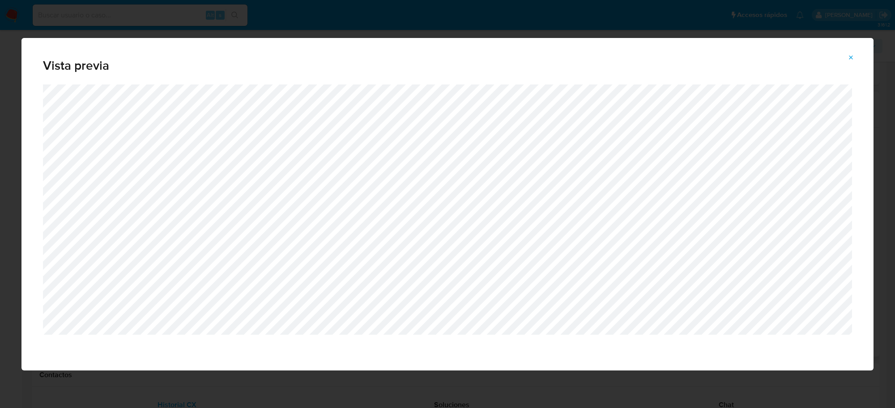
click at [853, 60] on icon "Attachment preview" at bounding box center [850, 57] width 7 height 7
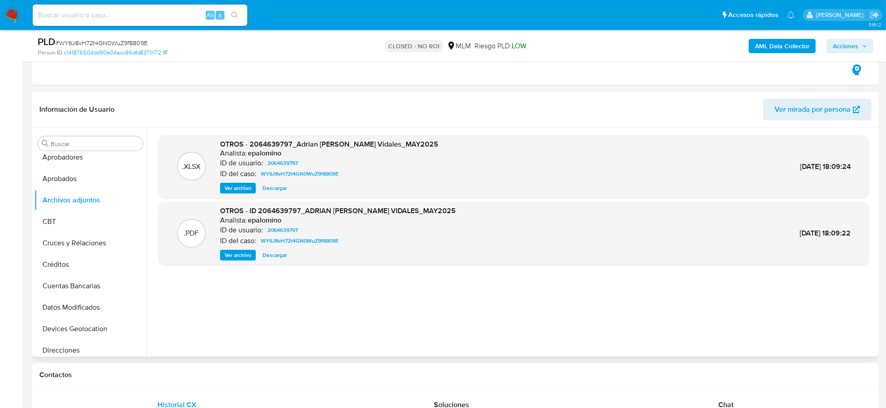
click at [85, 21] on input at bounding box center [140, 15] width 215 height 12
paste input "KWRvGyRVsTVBKM0RUQfIRpwL"
type input "KWRvGyRVsTVBKM0RUQfIRpwL"
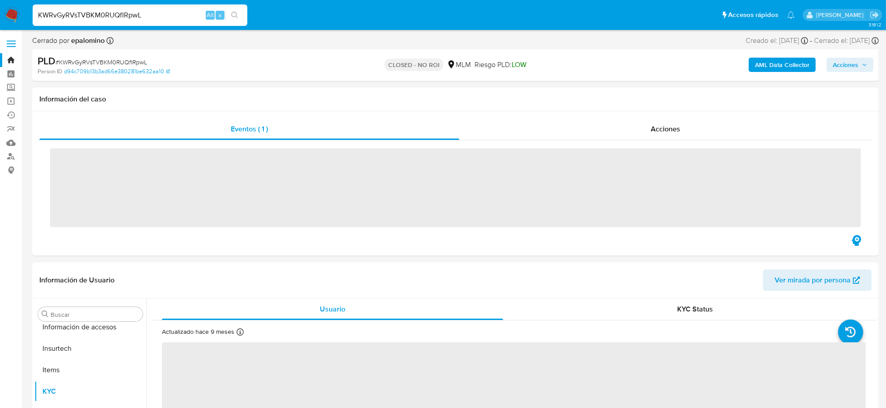
scroll to position [421, 0]
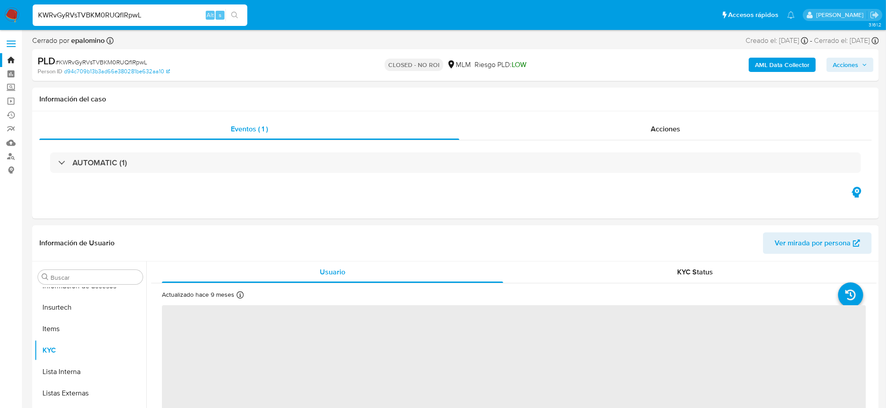
select select "10"
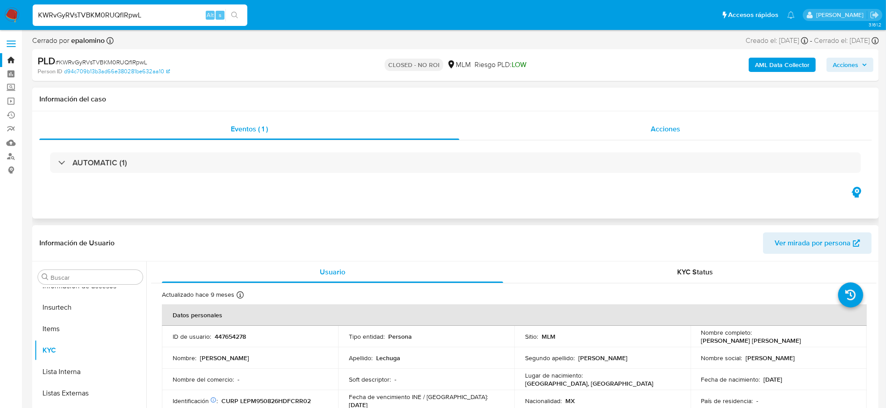
click at [662, 126] on span "Acciones" at bounding box center [666, 129] width 30 height 10
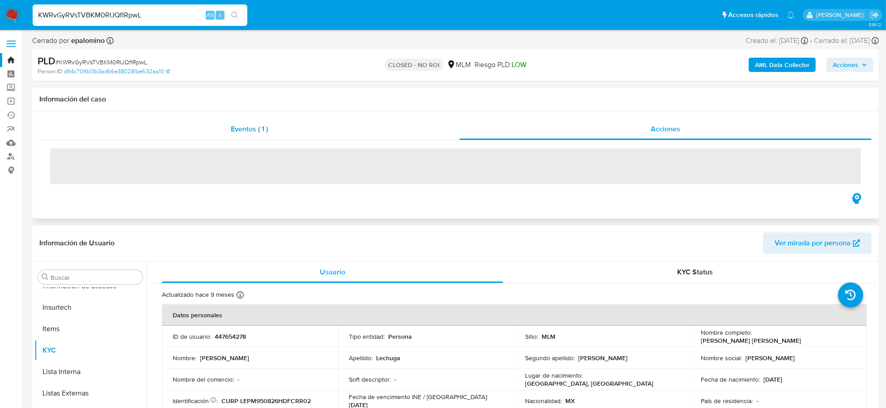
click at [257, 131] on span "Eventos ( 1 )" at bounding box center [249, 129] width 37 height 10
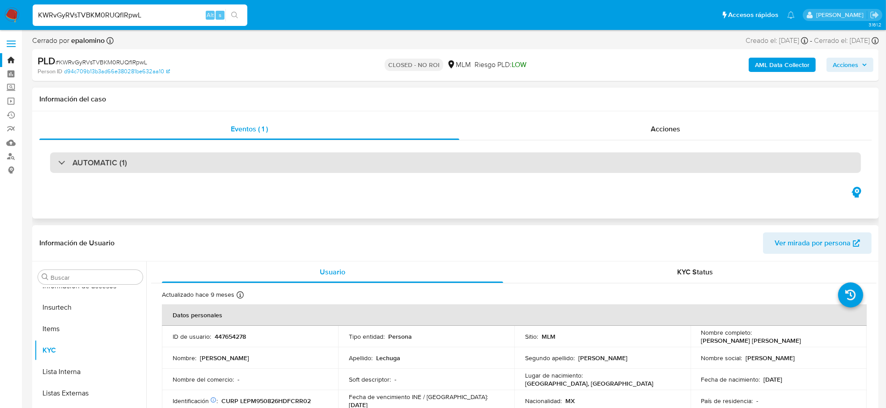
click at [80, 163] on h3 "AUTOMATIC (1)" at bounding box center [99, 163] width 55 height 10
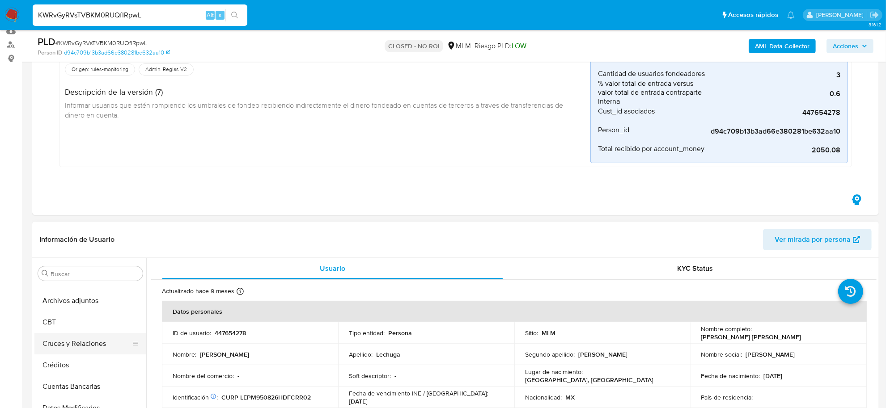
scroll to position [0, 0]
click at [106, 302] on button "Anticipos de dinero" at bounding box center [86, 295] width 105 height 21
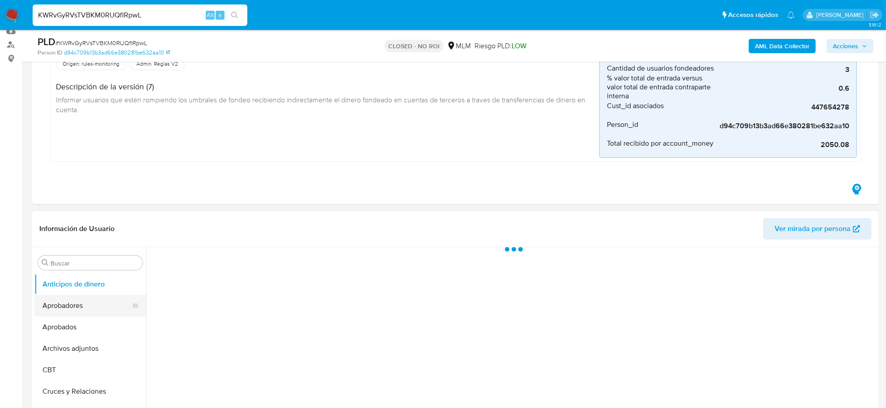
click at [89, 311] on button "Aprobadores" at bounding box center [86, 305] width 105 height 21
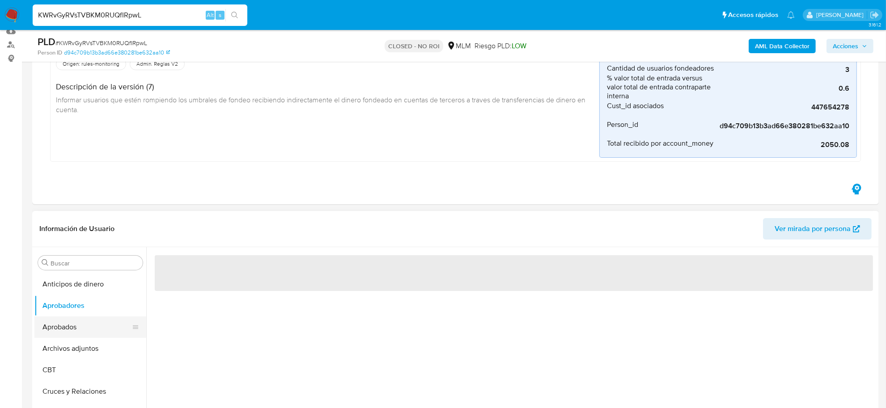
click at [76, 328] on button "Aprobados" at bounding box center [86, 327] width 105 height 21
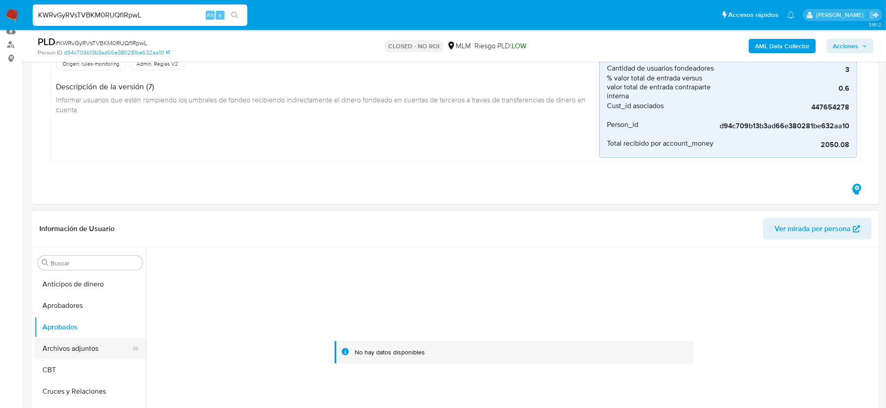
click at [96, 344] on button "Archivos adjuntos" at bounding box center [86, 348] width 105 height 21
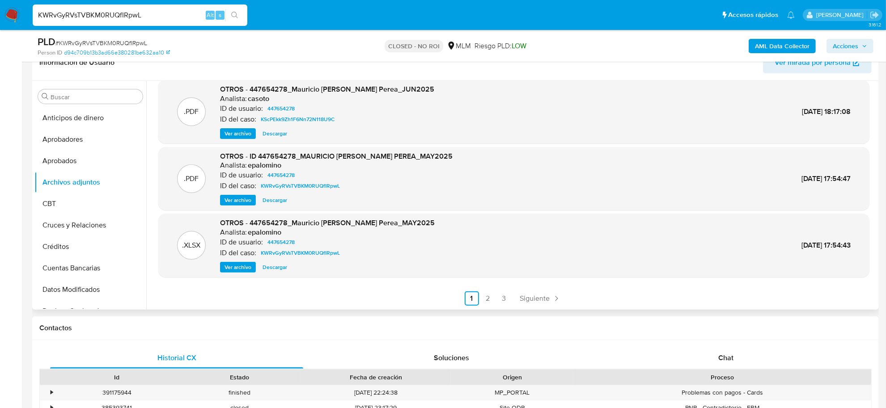
scroll to position [280, 0]
click at [278, 264] on span "Descargar" at bounding box center [275, 266] width 25 height 9
click at [240, 202] on span "Ver archivo" at bounding box center [238, 199] width 27 height 9
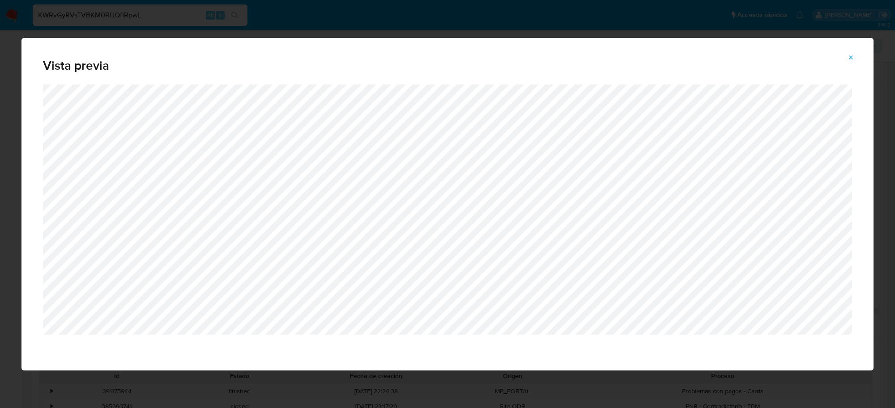
click at [851, 52] on span "Attachment preview" at bounding box center [850, 57] width 7 height 13
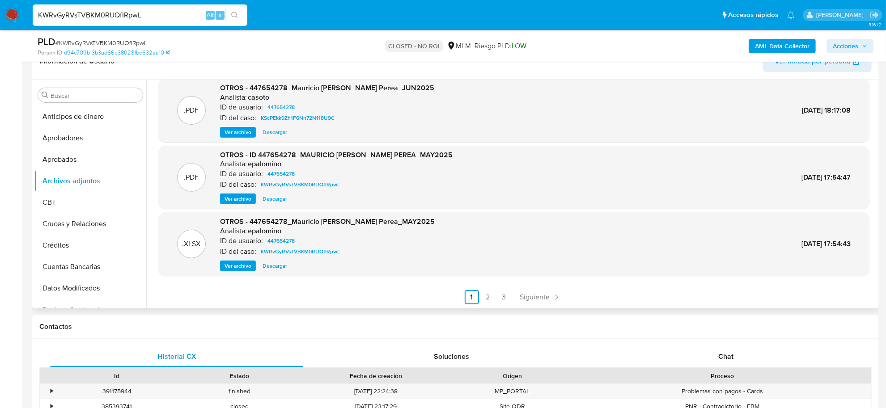
click at [107, 16] on input "KWRvGyRVsTVBKM0RUQfIRpwL" at bounding box center [140, 15] width 215 height 12
paste input "8JMaSzD7fcxgtG5aM88Pc4Ho"
type input "8JMaSzD7fcxgtG5aM88Pc4Ho"
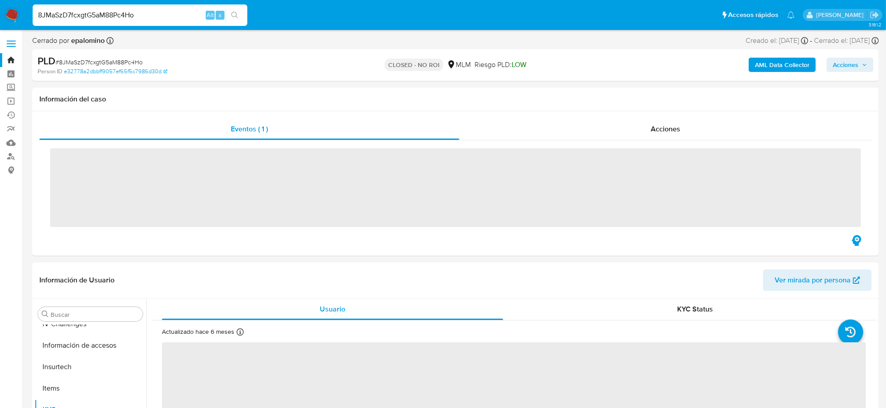
scroll to position [421, 0]
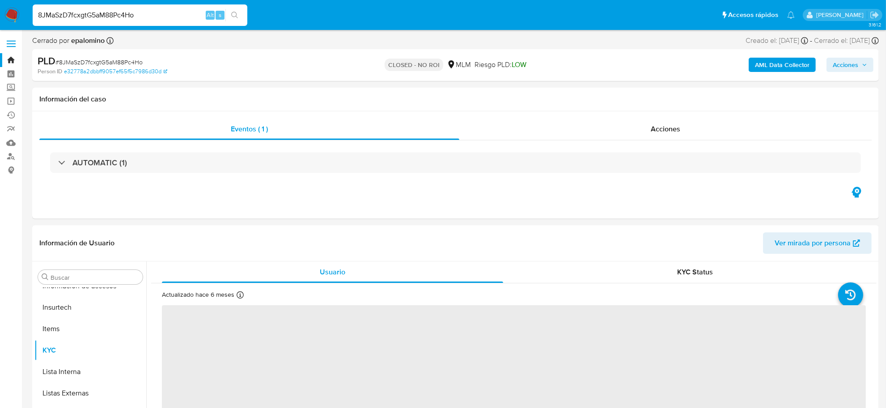
select select "10"
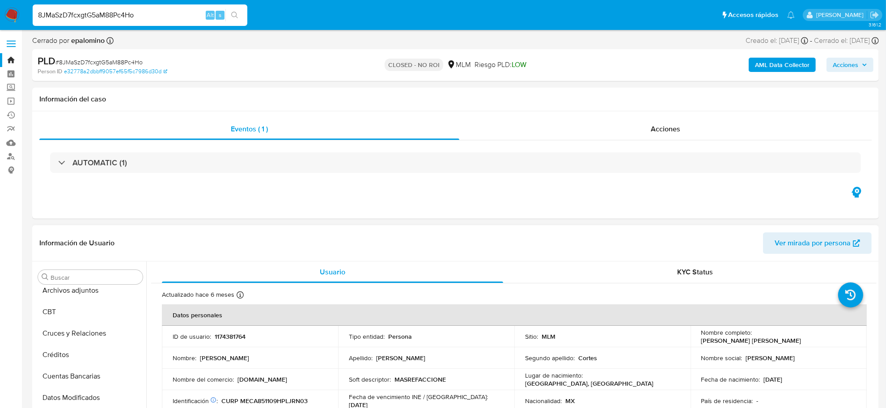
scroll to position [0, 0]
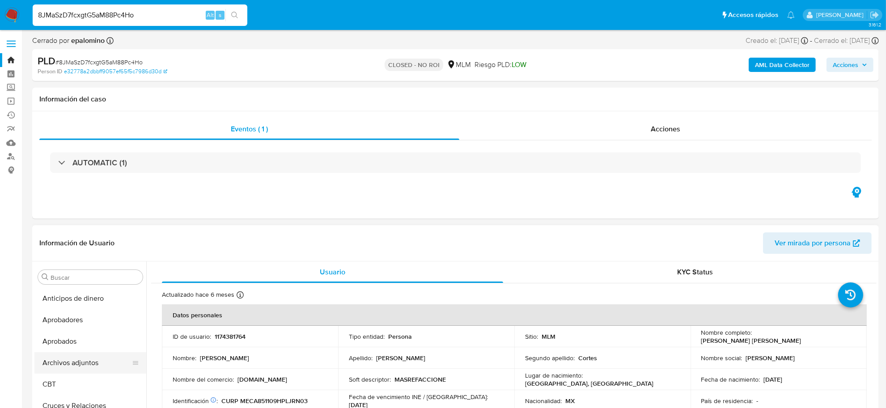
click at [87, 372] on button "Archivos adjuntos" at bounding box center [86, 363] width 105 height 21
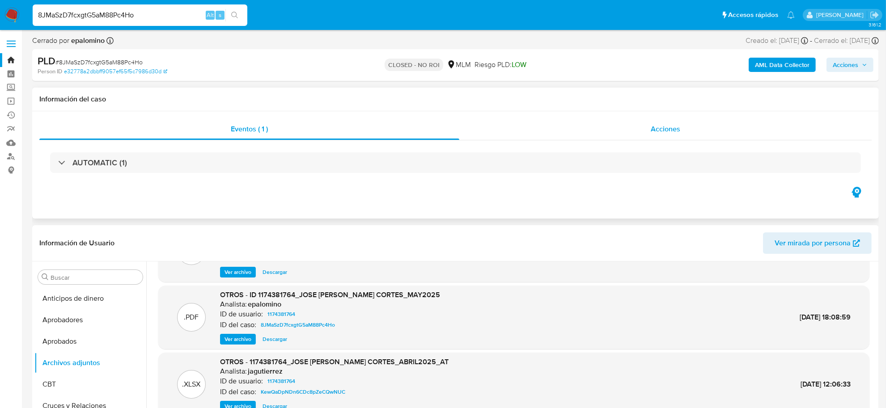
click at [665, 129] on span "Acciones" at bounding box center [666, 129] width 30 height 10
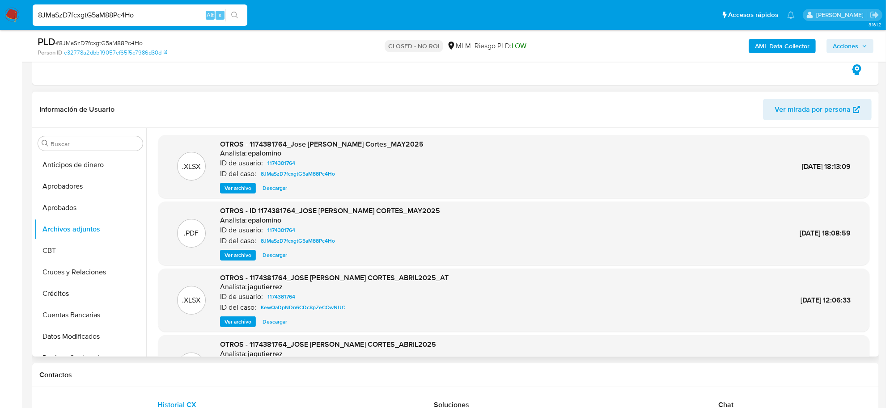
click at [277, 188] on span "Descargar" at bounding box center [275, 188] width 25 height 9
click at [243, 251] on span "Ver archivo" at bounding box center [238, 255] width 27 height 9
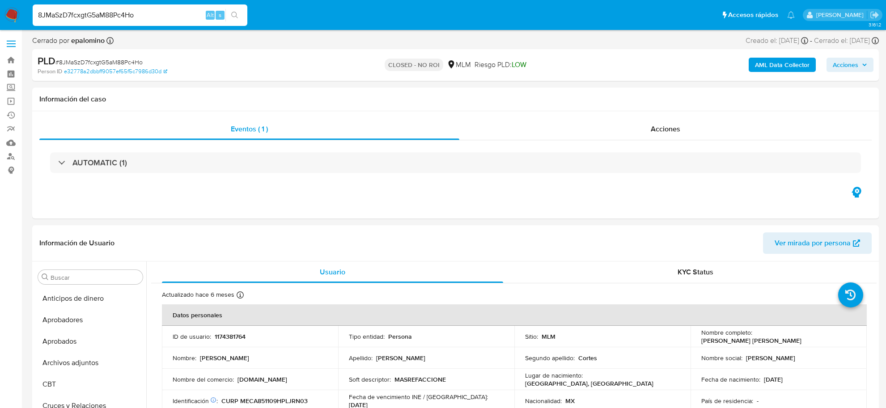
select select "10"
click at [238, 16] on button "search-icon" at bounding box center [234, 15] width 18 height 13
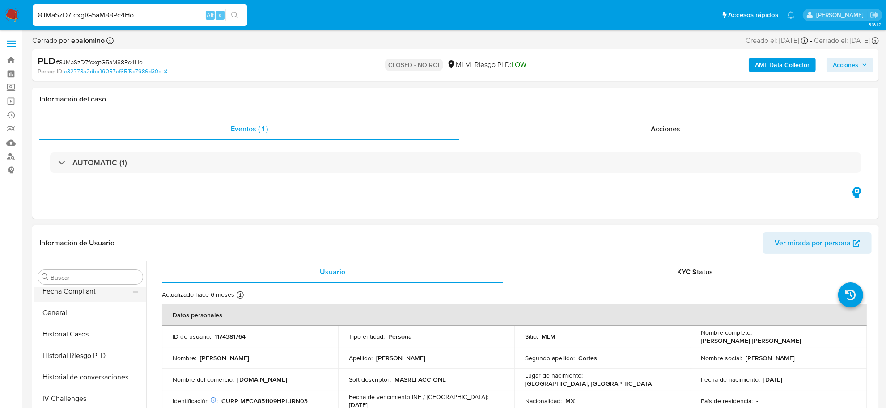
scroll to position [197, 0]
click at [92, 357] on button "Documentación" at bounding box center [86, 359] width 105 height 21
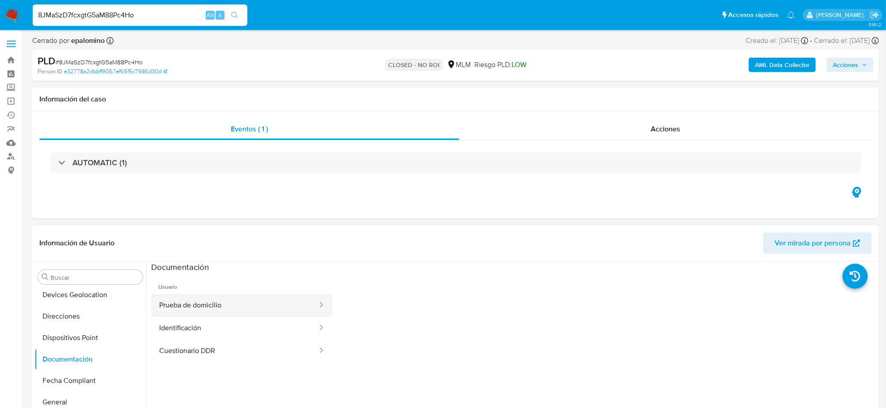
click at [183, 307] on button "Prueba de domicilio" at bounding box center [234, 305] width 167 height 23
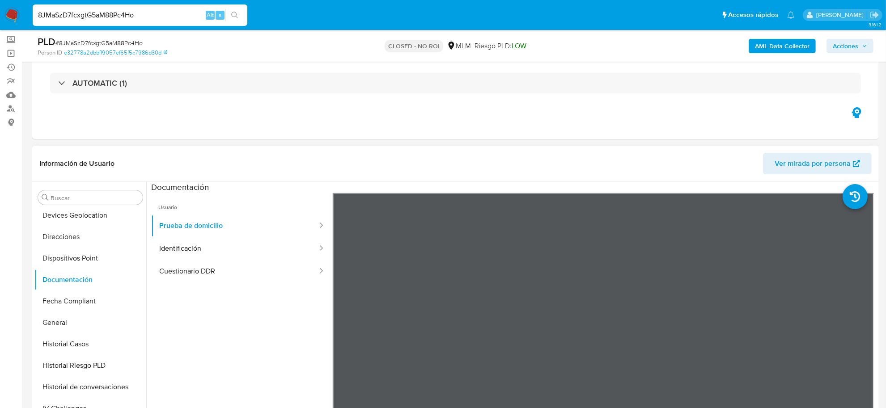
scroll to position [168, 0]
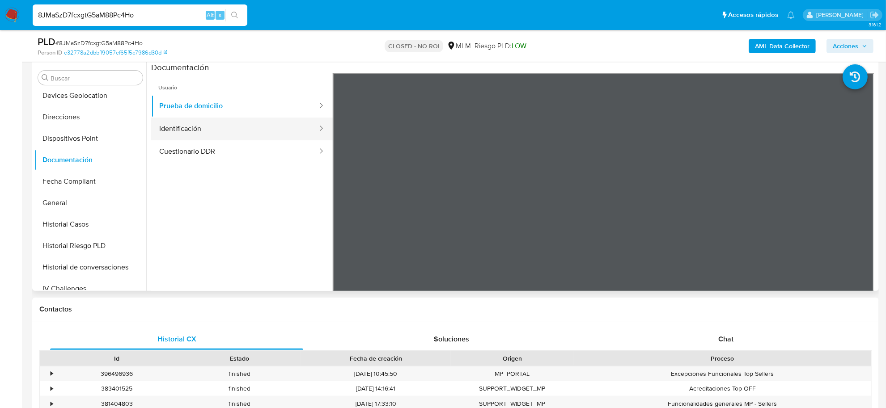
click at [216, 130] on button "Identificación" at bounding box center [234, 129] width 167 height 23
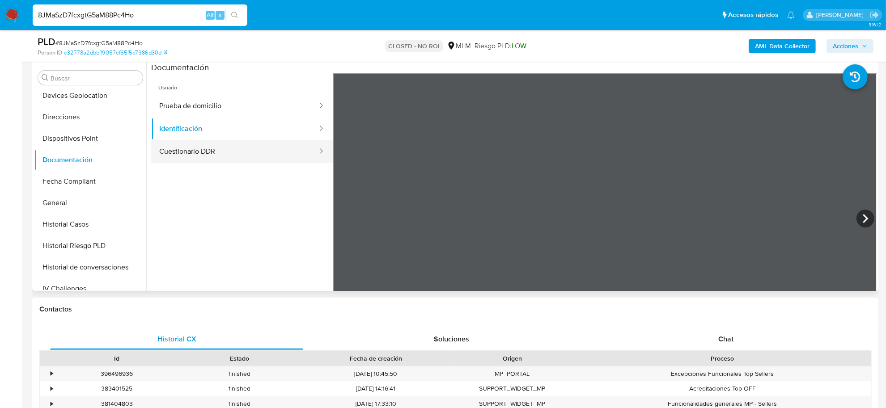
click at [191, 149] on button "Cuestionario DDR" at bounding box center [234, 151] width 167 height 23
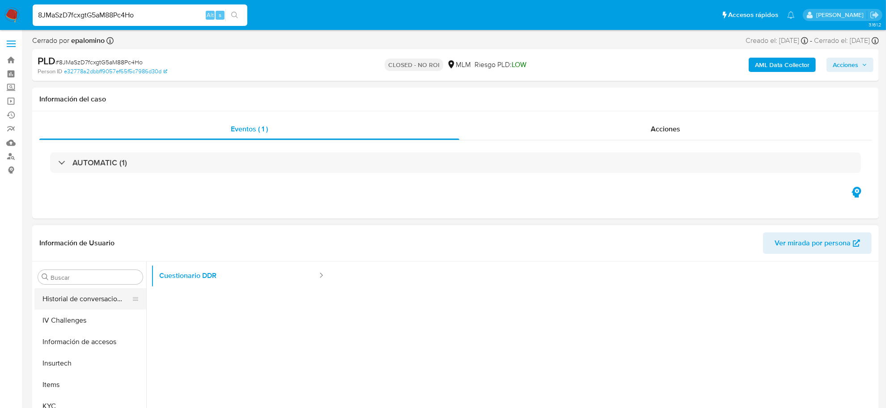
scroll to position [421, 0]
click at [58, 354] on button "KYC" at bounding box center [86, 350] width 105 height 21
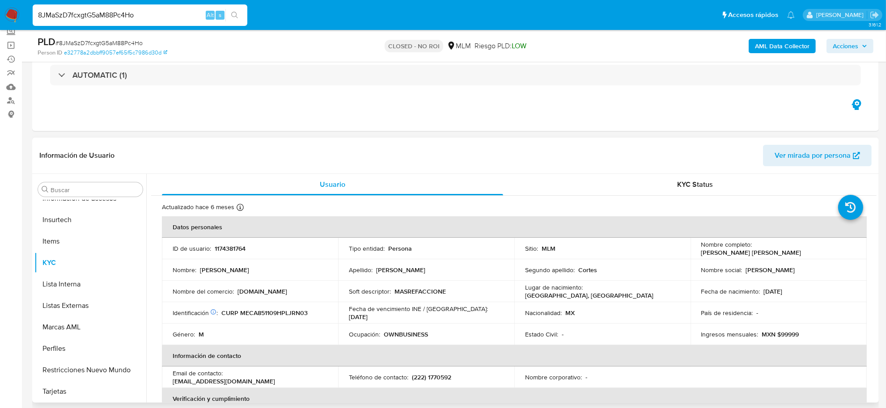
scroll to position [0, 0]
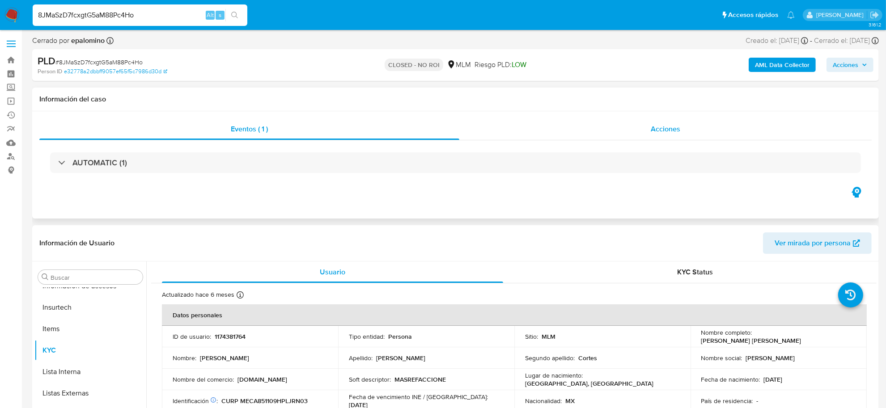
click at [658, 128] on span "Acciones" at bounding box center [666, 129] width 30 height 10
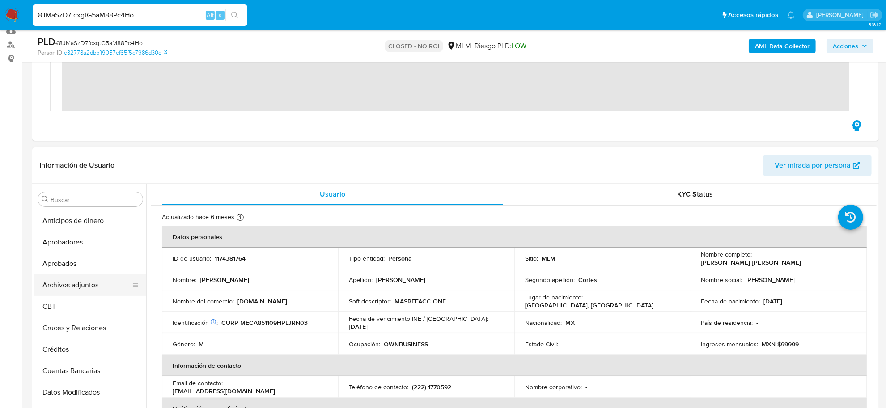
click at [69, 281] on button "Archivos adjuntos" at bounding box center [86, 285] width 105 height 21
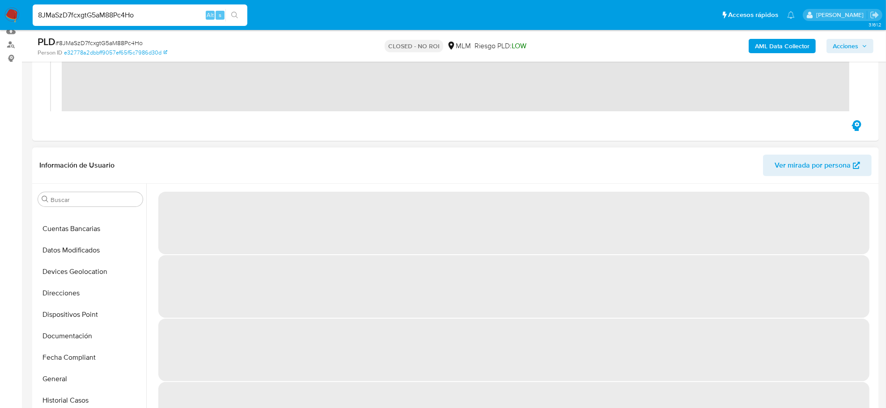
scroll to position [168, 0]
click at [66, 305] on button "Documentación" at bounding box center [86, 310] width 105 height 21
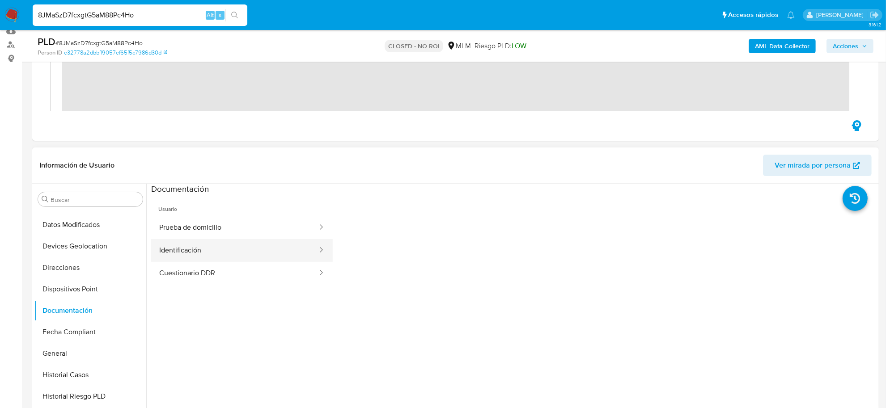
click at [206, 253] on button "Identificación" at bounding box center [234, 250] width 167 height 23
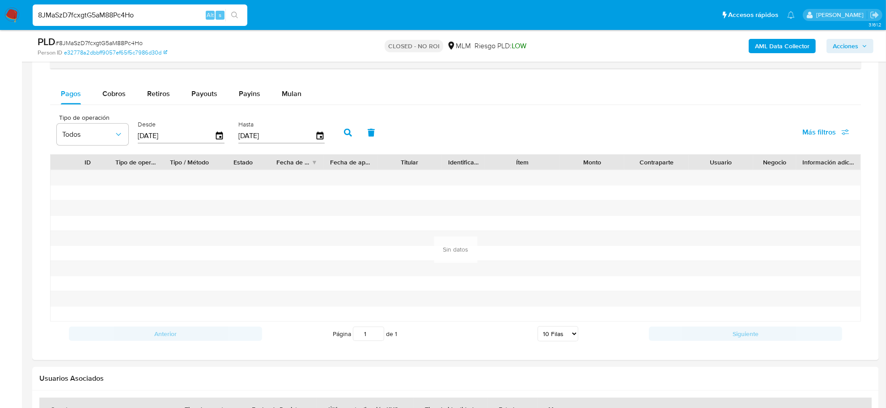
scroll to position [590, 0]
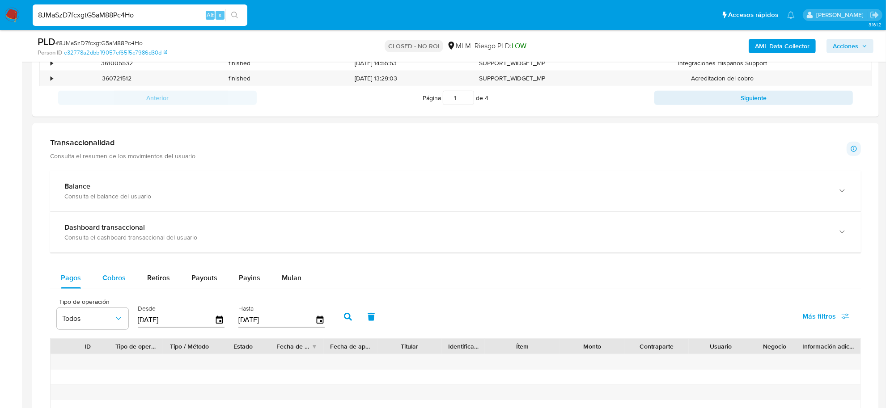
click at [118, 278] on span "Cobros" at bounding box center [113, 278] width 23 height 10
select select "10"
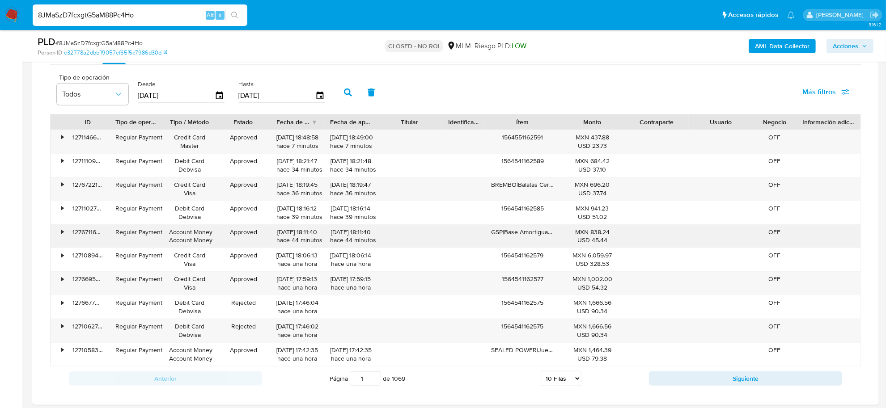
scroll to position [813, 0]
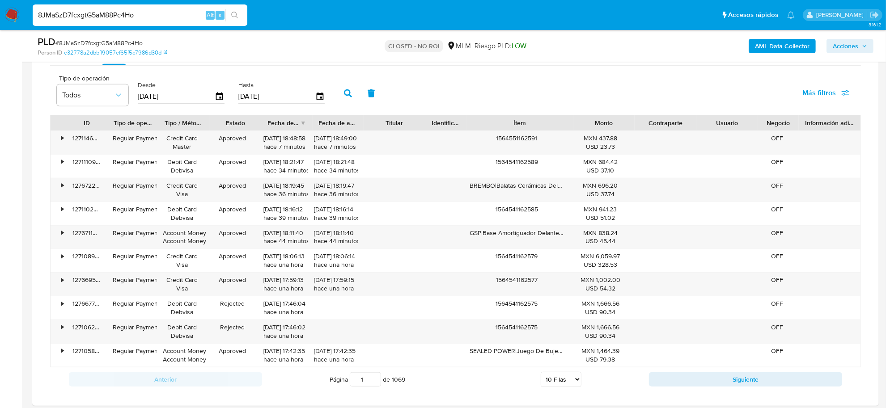
drag, startPoint x: 564, startPoint y: 123, endPoint x: 607, endPoint y: 126, distance: 42.6
click at [607, 127] on div "ID Tipo de operación Tipo / Método Estado Fecha de creación Fecha de aprobación…" at bounding box center [456, 122] width 810 height 15
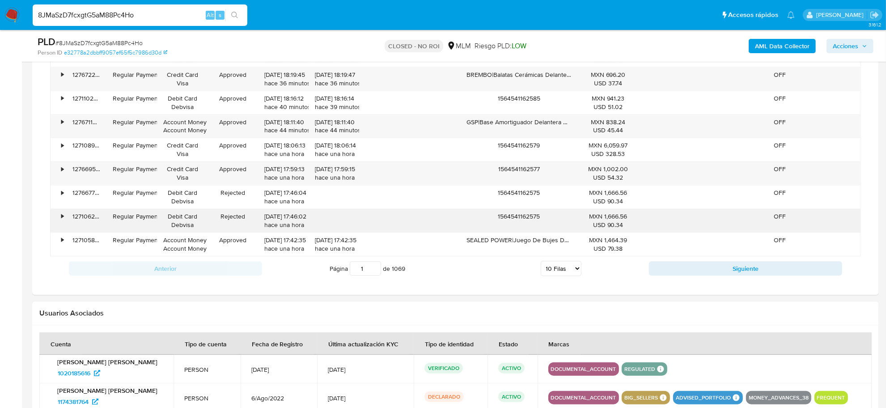
scroll to position [925, 0]
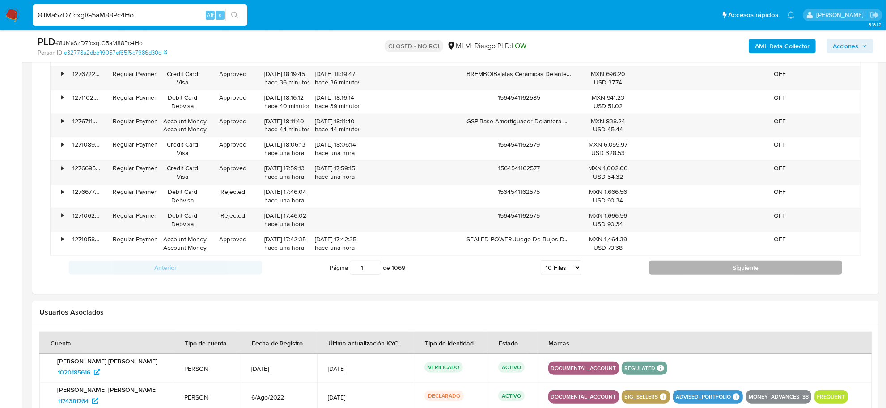
click at [685, 270] on button "Siguiente" at bounding box center [745, 268] width 193 height 14
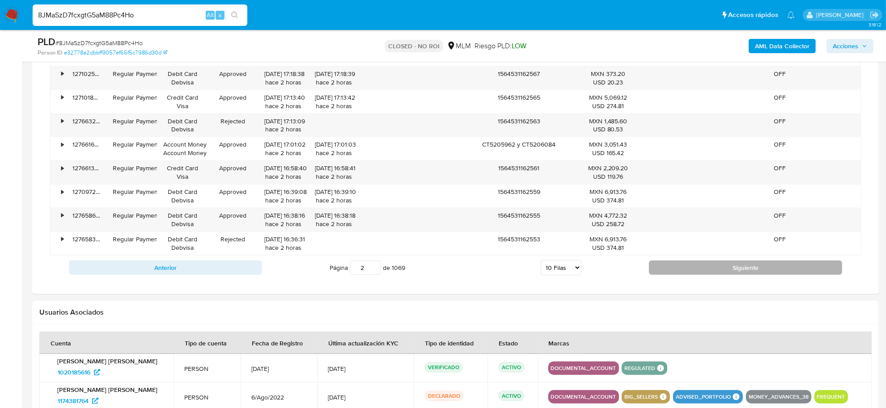
click at [685, 270] on button "Siguiente" at bounding box center [745, 268] width 193 height 14
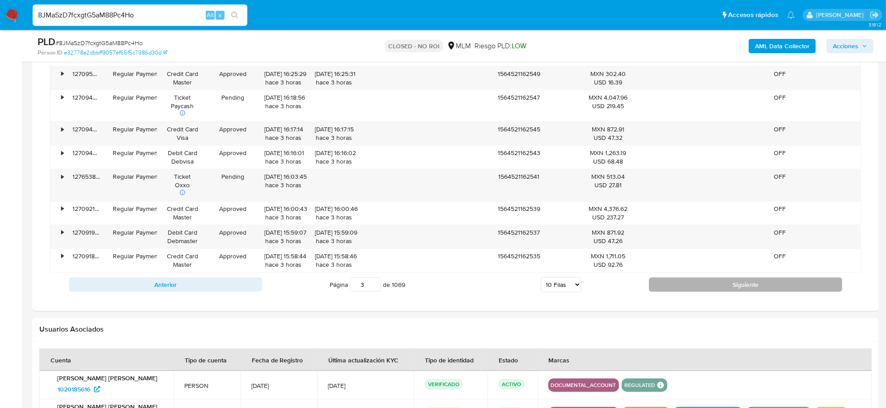
click at [685, 287] on button "Siguiente" at bounding box center [745, 285] width 193 height 14
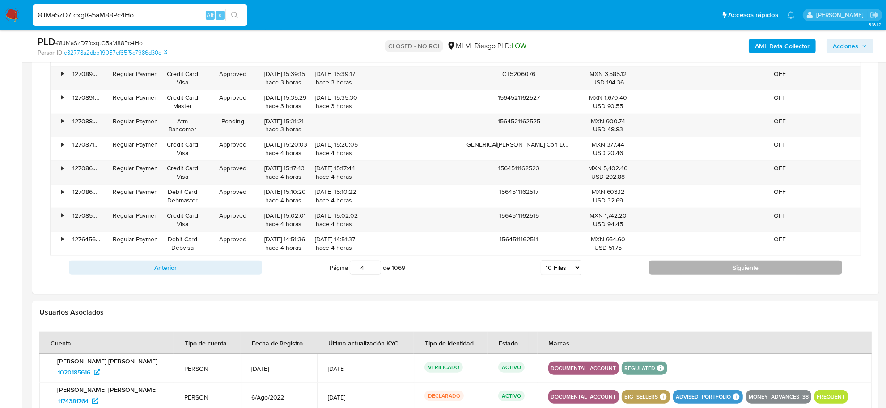
click at [684, 274] on button "Siguiente" at bounding box center [745, 268] width 193 height 14
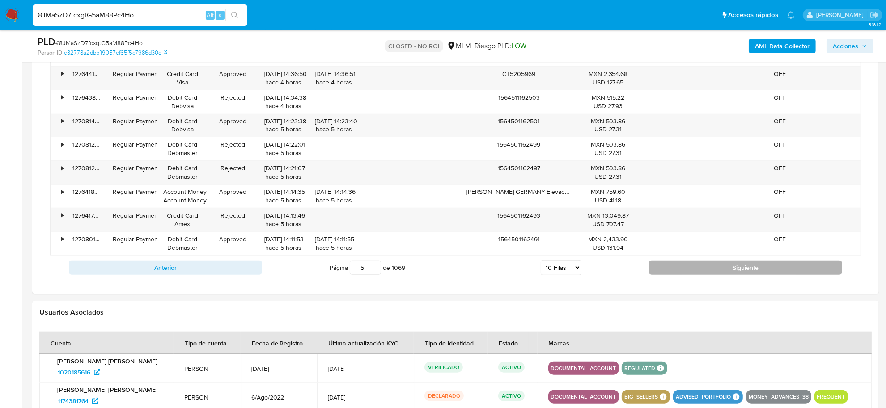
click at [684, 274] on button "Siguiente" at bounding box center [745, 268] width 193 height 14
type input "6"
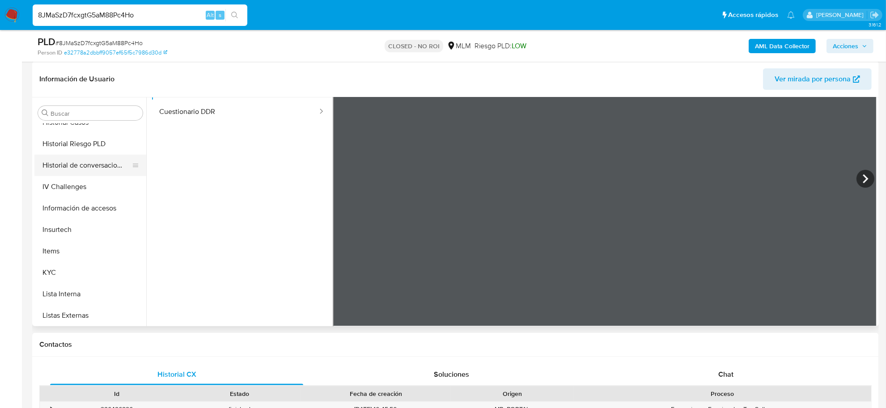
scroll to position [336, 0]
click at [72, 268] on button "KYC" at bounding box center [86, 271] width 105 height 21
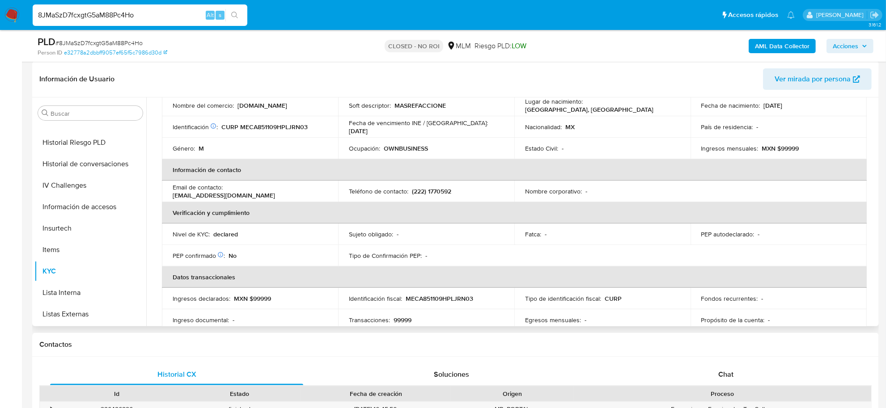
scroll to position [112, 0]
drag, startPoint x: 226, startPoint y: 188, endPoint x: 265, endPoint y: 186, distance: 39.5
click at [265, 189] on p "mexrigsupply@gmail.com" at bounding box center [224, 193] width 102 height 8
copy p "mexrigsupply"
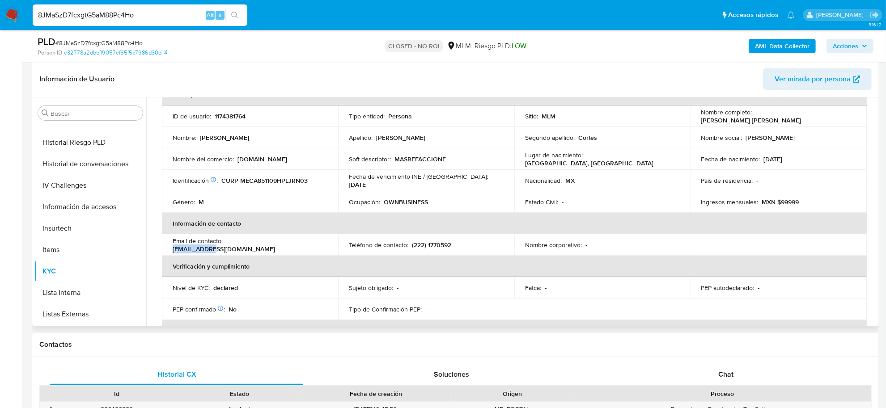
drag, startPoint x: 238, startPoint y: 158, endPoint x: 305, endPoint y: 161, distance: 66.7
click at [305, 161] on div "Nombre del comercio : MASREFACCIONES.MX" at bounding box center [250, 159] width 155 height 8
copy p "MASREFACCIONES.MX"
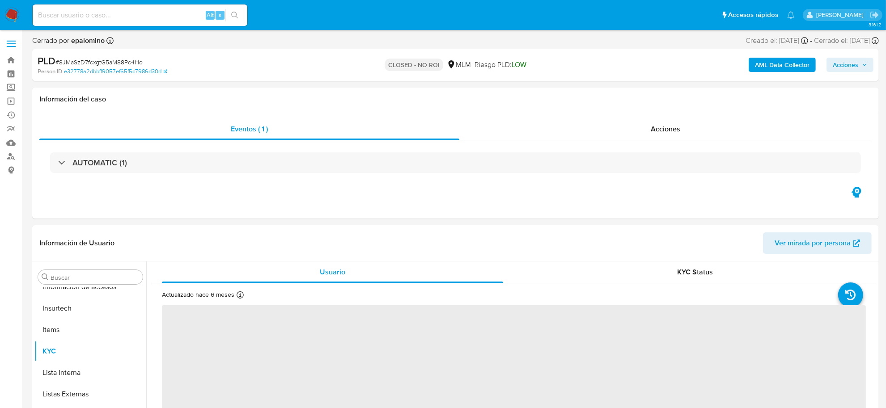
scroll to position [421, 0]
select select "10"
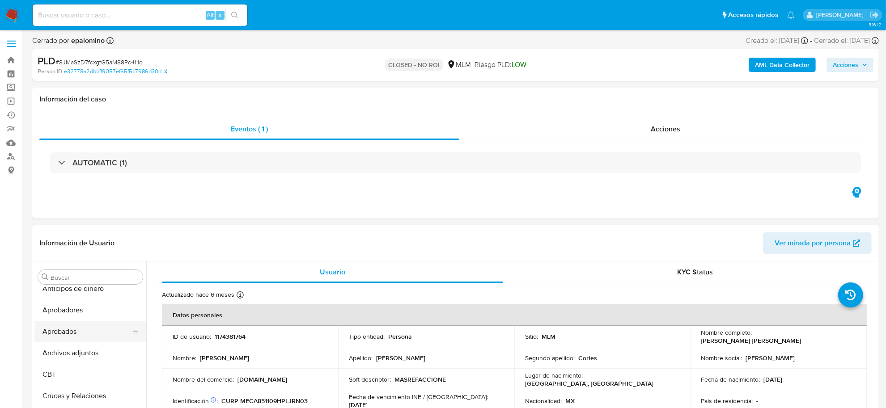
scroll to position [0, 0]
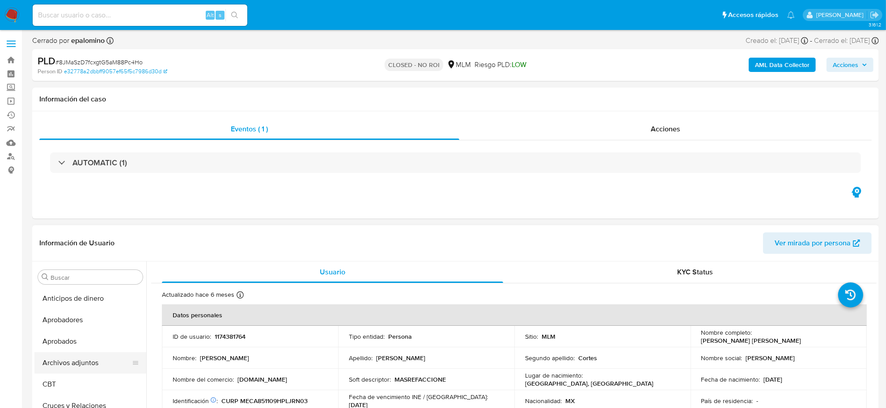
click at [91, 359] on button "Archivos adjuntos" at bounding box center [86, 363] width 105 height 21
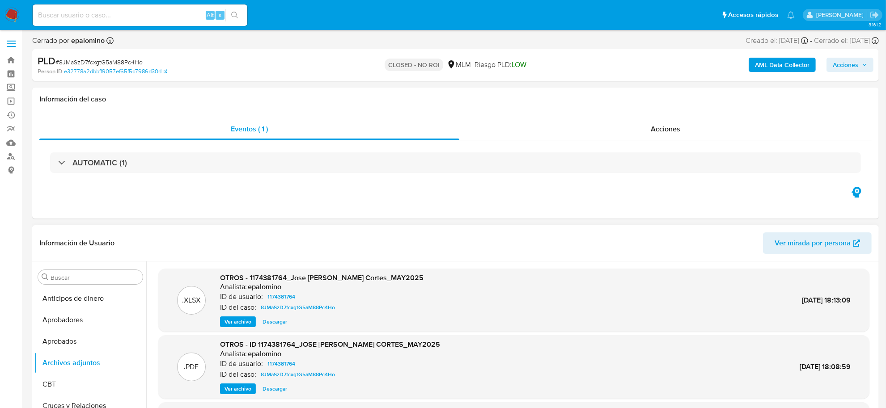
click at [227, 389] on span "Ver archivo" at bounding box center [238, 389] width 27 height 9
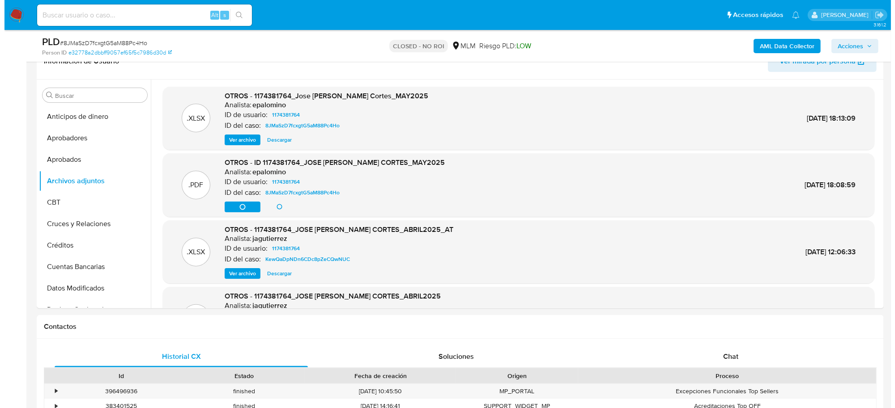
scroll to position [168, 0]
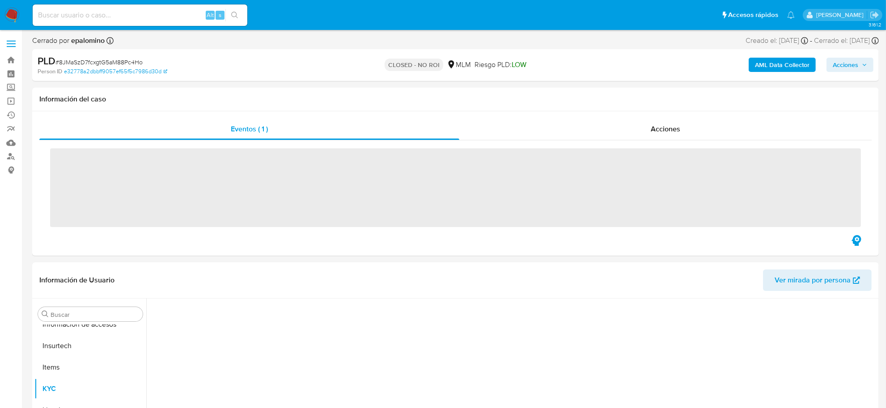
scroll to position [421, 0]
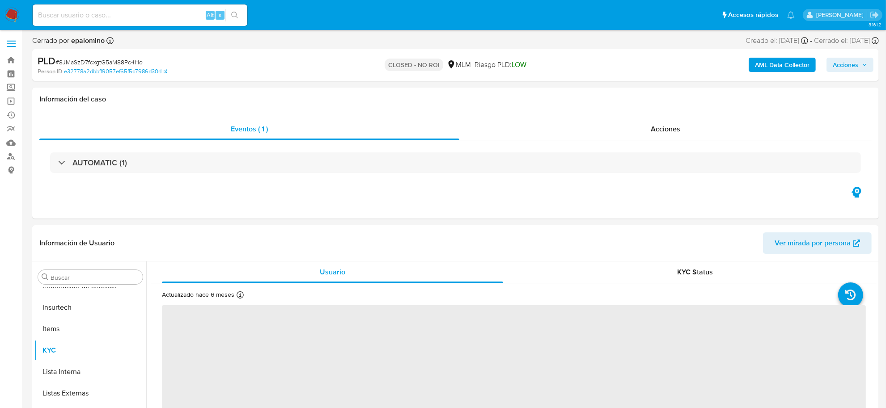
select select "10"
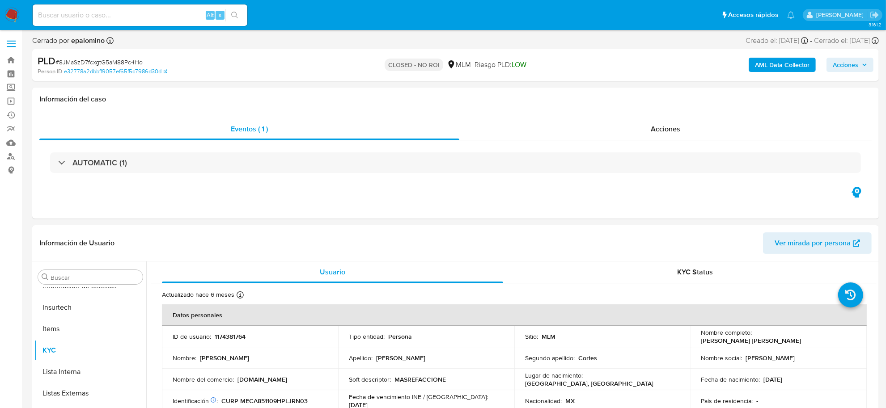
click at [14, 13] on img at bounding box center [11, 15] width 15 height 15
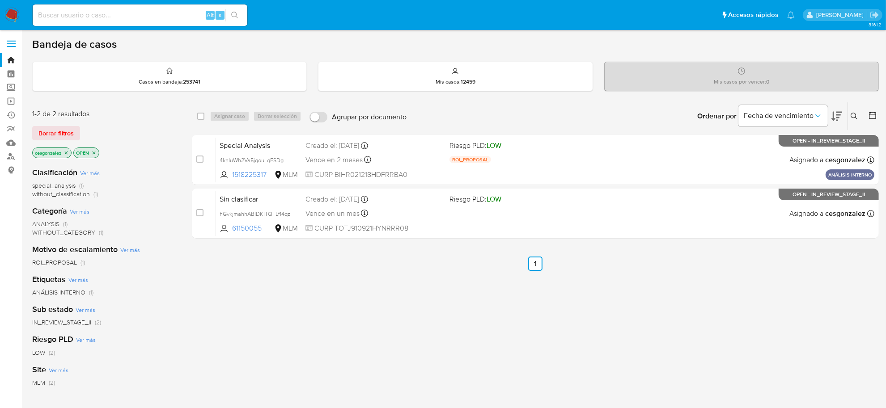
click at [878, 117] on button at bounding box center [873, 116] width 11 height 11
click at [52, 130] on span "Borrar filtros" at bounding box center [55, 133] width 35 height 13
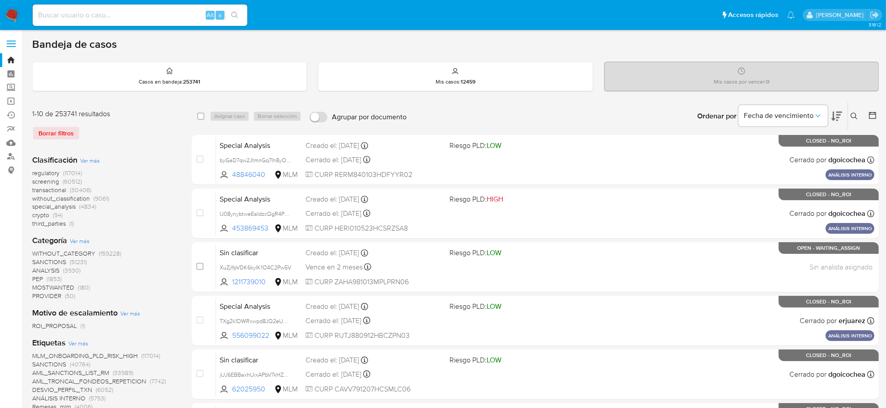
click at [869, 111] on icon at bounding box center [872, 115] width 9 height 9
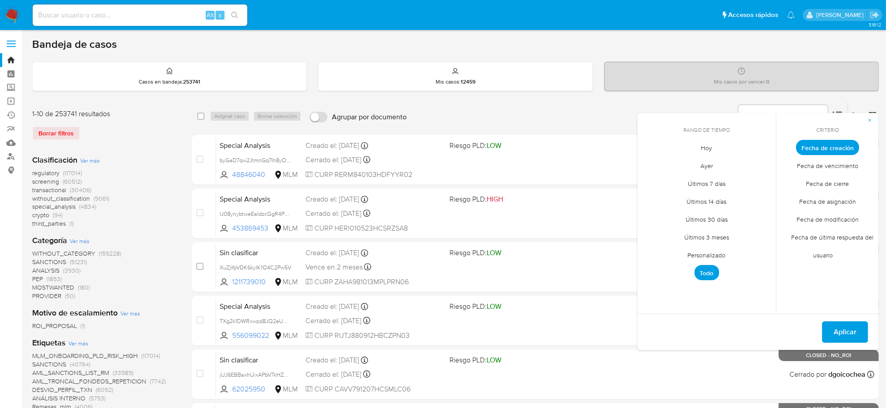
click at [718, 254] on span "Personalizado" at bounding box center [707, 256] width 57 height 18
click at [718, 254] on button "26" at bounding box center [725, 251] width 14 height 14
click at [651, 160] on icon "Mes anterior" at bounding box center [651, 164] width 11 height 11
click at [764, 166] on icon "Mes siguiente" at bounding box center [762, 164] width 11 height 11
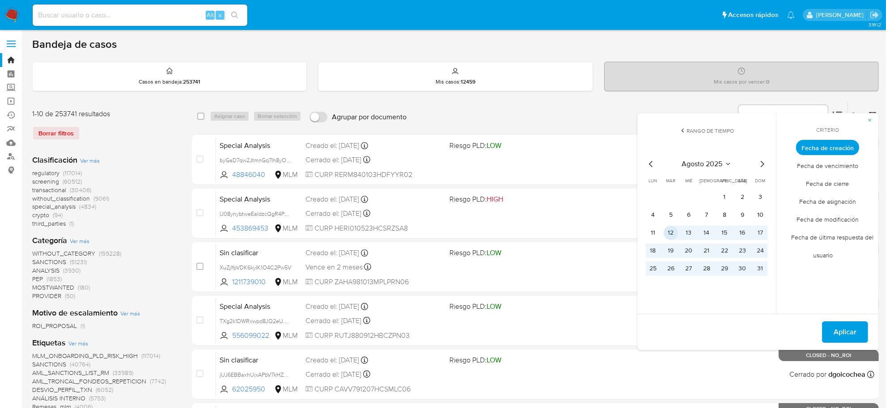
click at [672, 234] on button "12" at bounding box center [671, 233] width 14 height 14
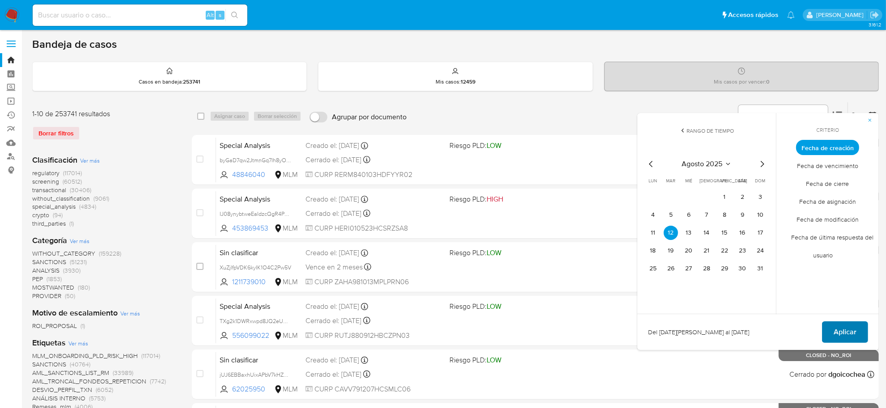
click at [851, 332] on span "Aplicar" at bounding box center [845, 333] width 23 height 20
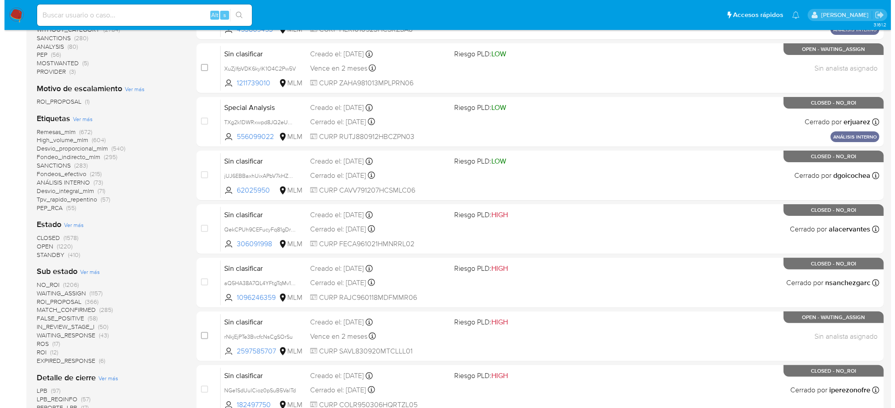
scroll to position [224, 0]
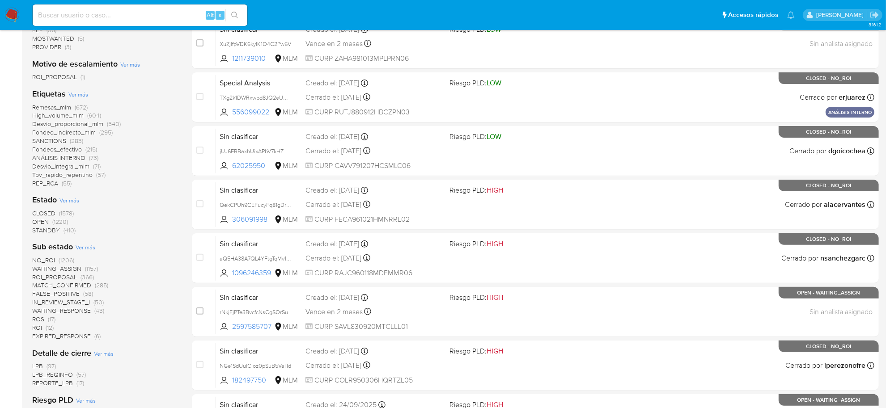
click at [93, 251] on span "Ver más" at bounding box center [86, 247] width 20 height 8
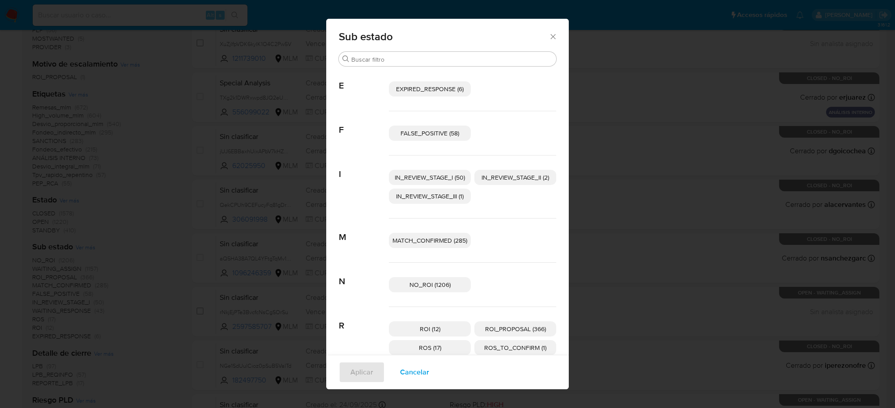
click at [425, 90] on span "EXPIRED_RESPONSE (6)" at bounding box center [430, 89] width 68 height 9
click at [459, 180] on span "IN_REVIEW_STAGE_I (50)" at bounding box center [430, 177] width 70 height 9
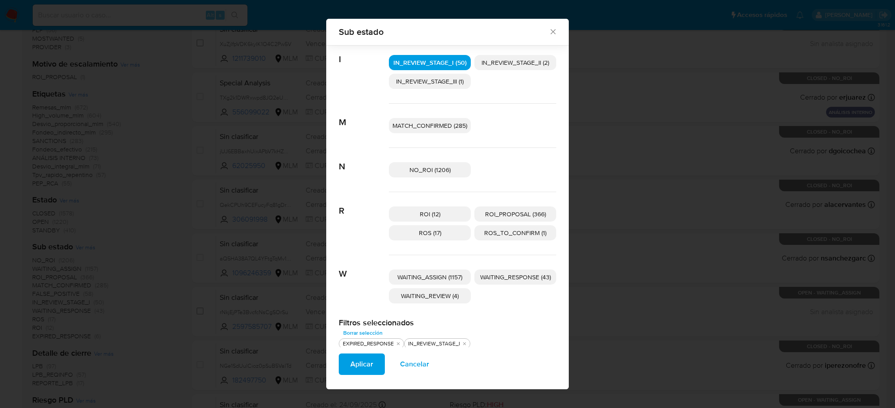
scroll to position [109, 0]
click at [455, 278] on span "WAITING_ASSIGN (1157)" at bounding box center [429, 276] width 65 height 9
click at [434, 294] on span "WAITING_REVIEW (4)" at bounding box center [430, 295] width 58 height 9
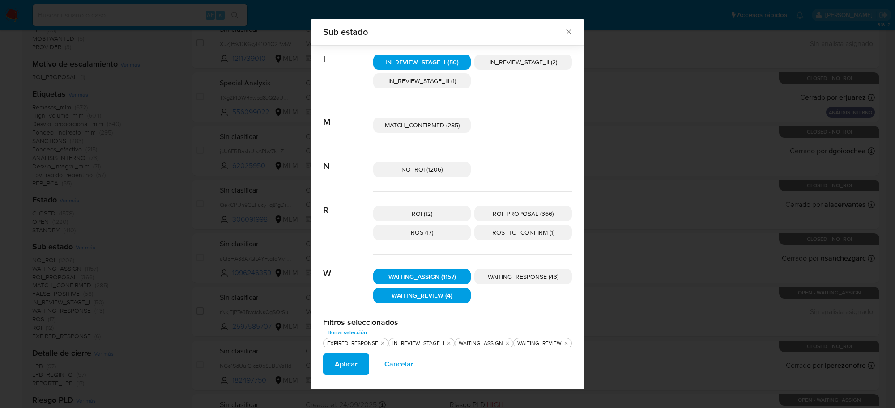
click at [517, 270] on p "WAITING_RESPONSE (43)" at bounding box center [523, 276] width 98 height 15
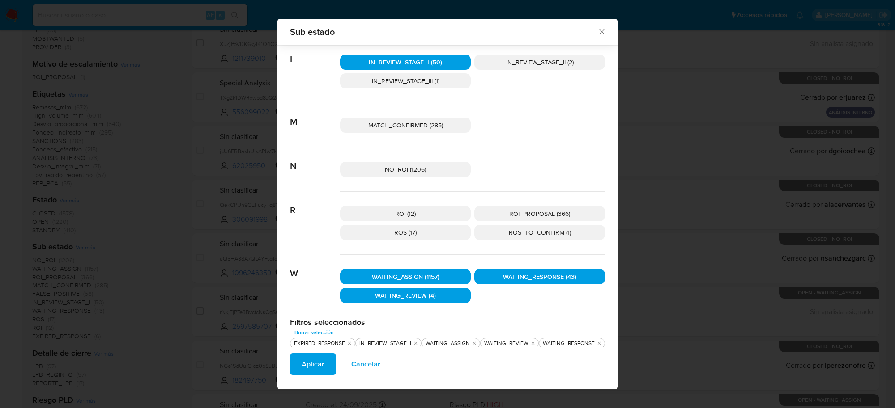
click at [320, 366] on span "Aplicar" at bounding box center [313, 365] width 23 height 20
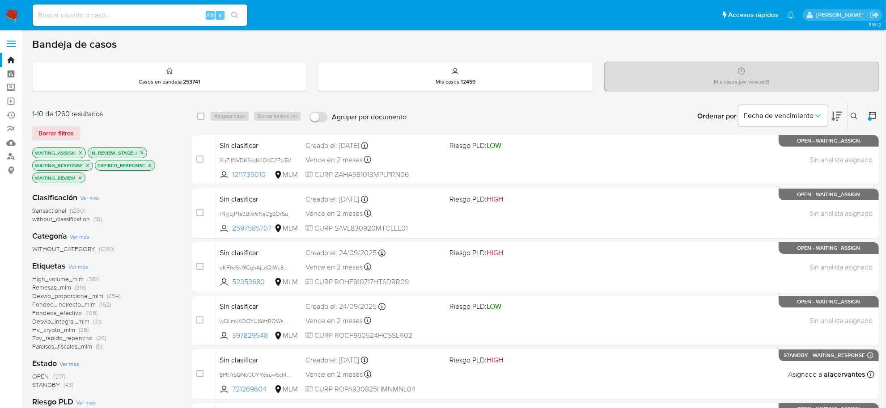
click at [59, 208] on span "transactional" at bounding box center [49, 210] width 34 height 9
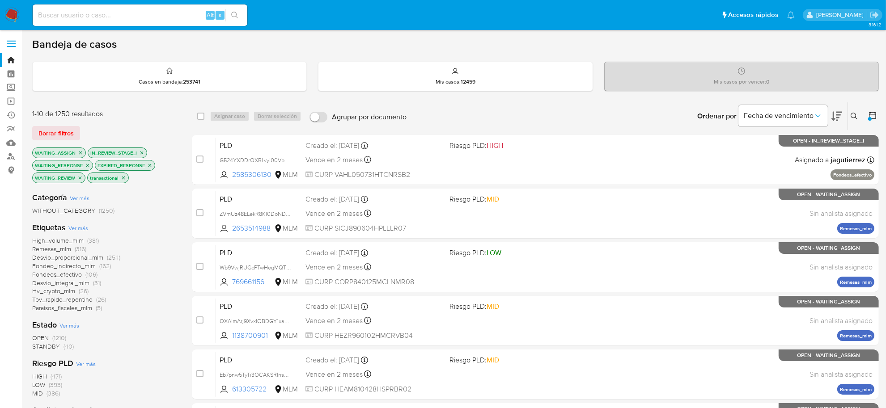
scroll to position [56, 0]
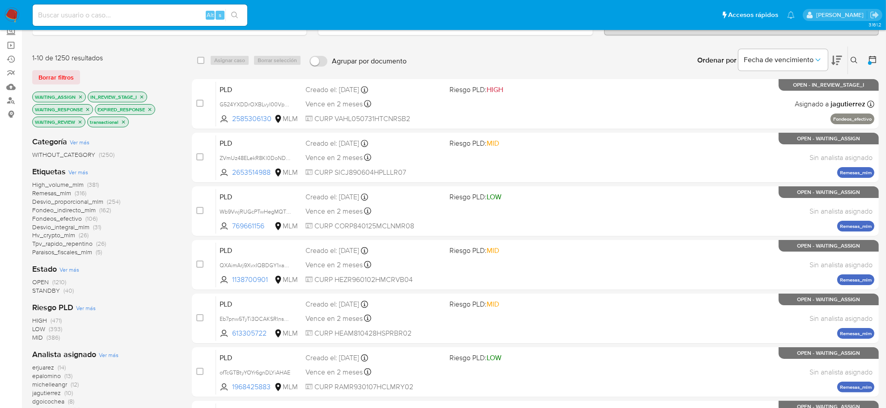
click at [37, 280] on span "OPEN" at bounding box center [40, 282] width 17 height 9
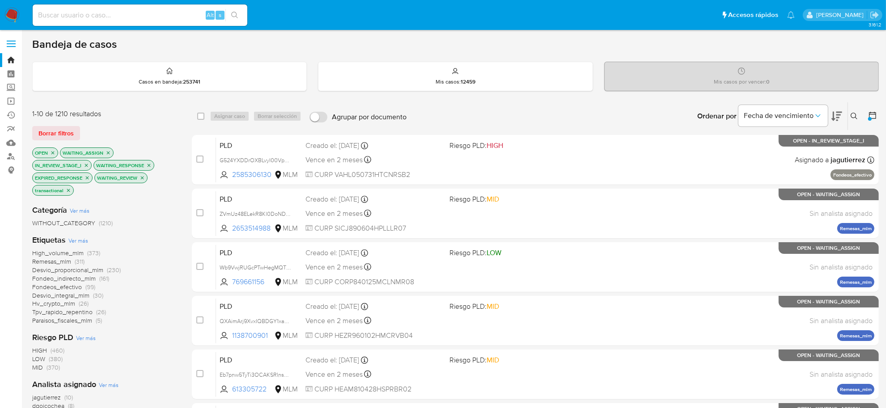
click at [53, 151] on icon "close-filter" at bounding box center [52, 152] width 5 height 5
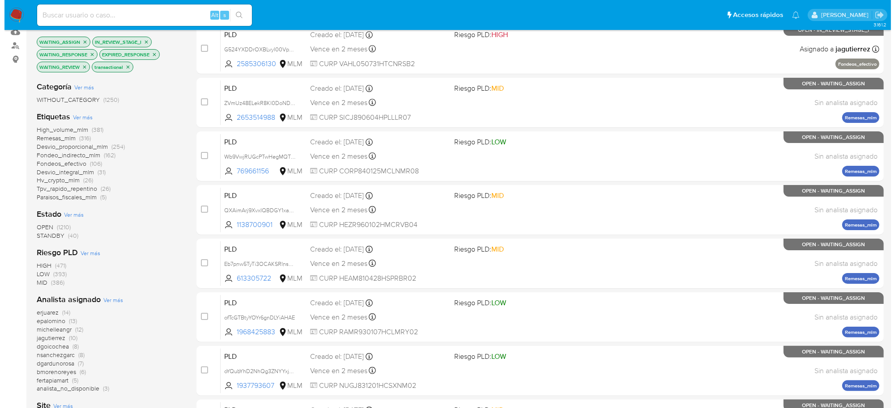
scroll to position [112, 0]
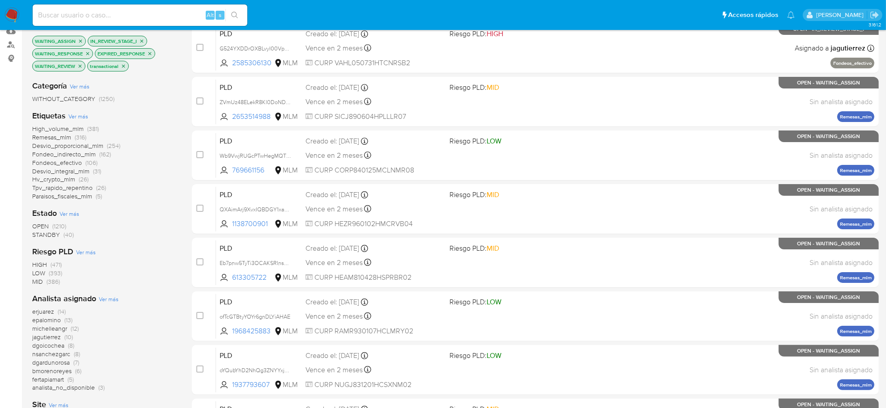
click at [106, 300] on span "Ver más" at bounding box center [109, 299] width 20 height 8
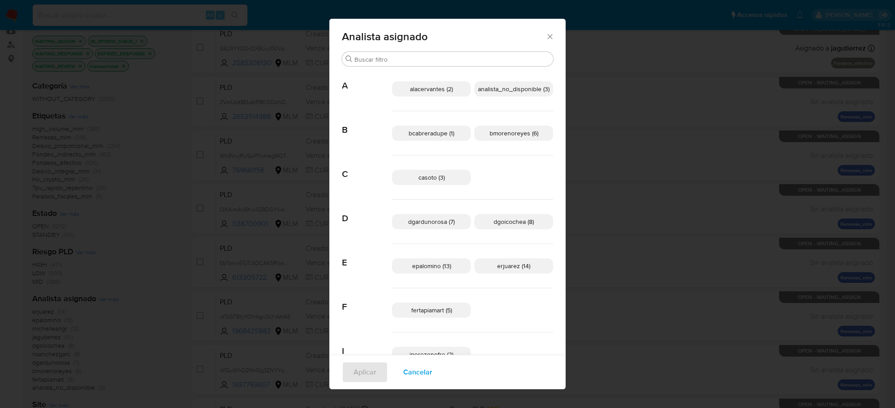
click at [522, 90] on span "analista_no_disponible (3)" at bounding box center [514, 89] width 72 height 9
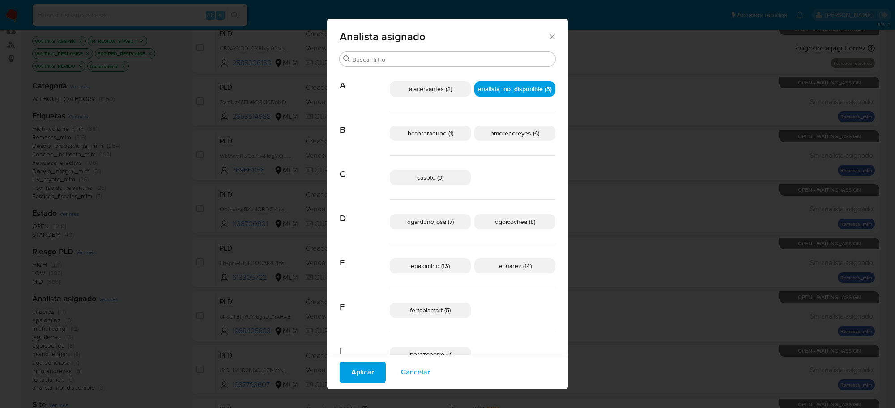
click at [426, 137] on span "bcabreradupe (1)" at bounding box center [431, 133] width 46 height 9
click at [438, 178] on span "casoto (3)" at bounding box center [430, 177] width 26 height 9
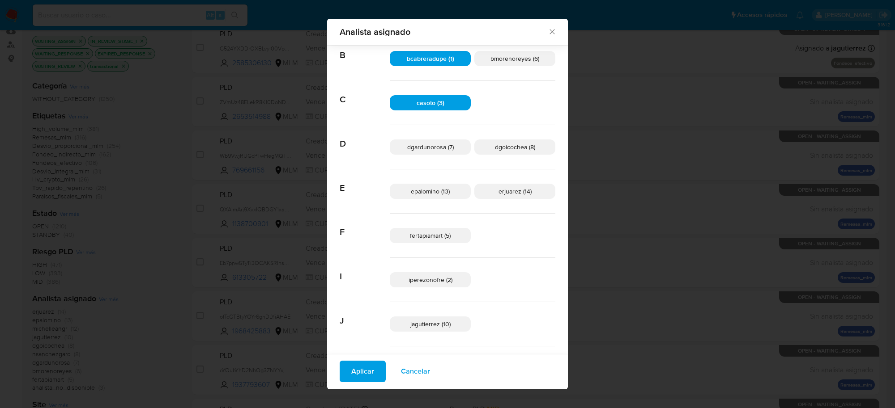
scroll to position [187, 0]
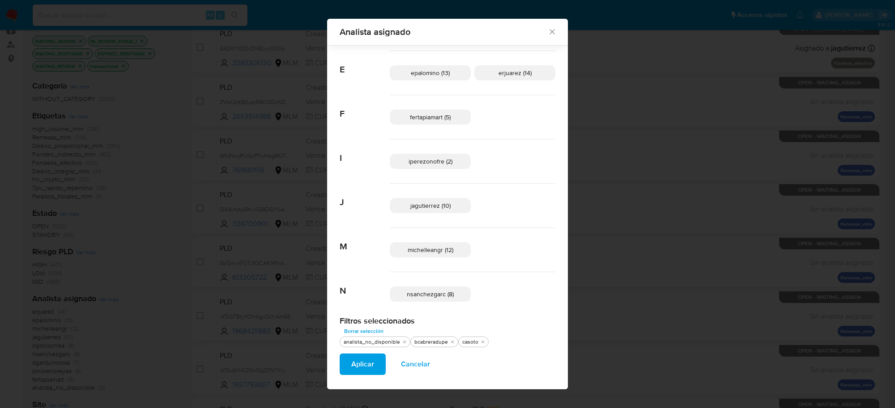
click at [367, 366] on span "Aplicar" at bounding box center [362, 365] width 23 height 20
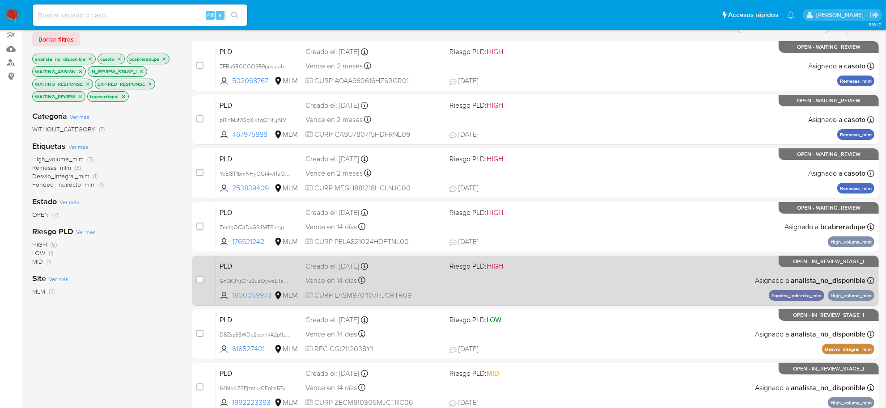
scroll to position [112, 0]
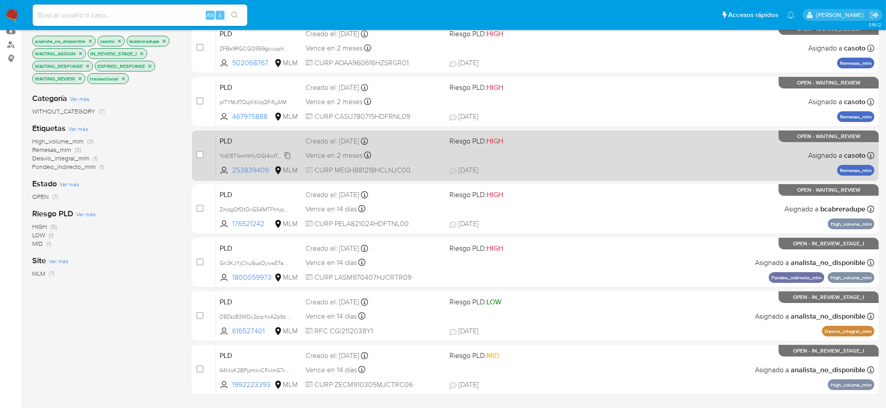
click at [282, 151] on span "YoEI8T1bmNHyOGt4wtTeObpu" at bounding box center [257, 155] width 75 height 10
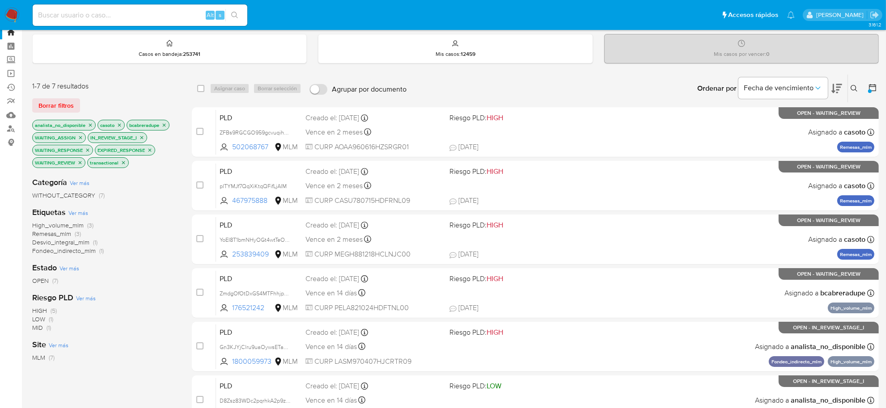
scroll to position [56, 0]
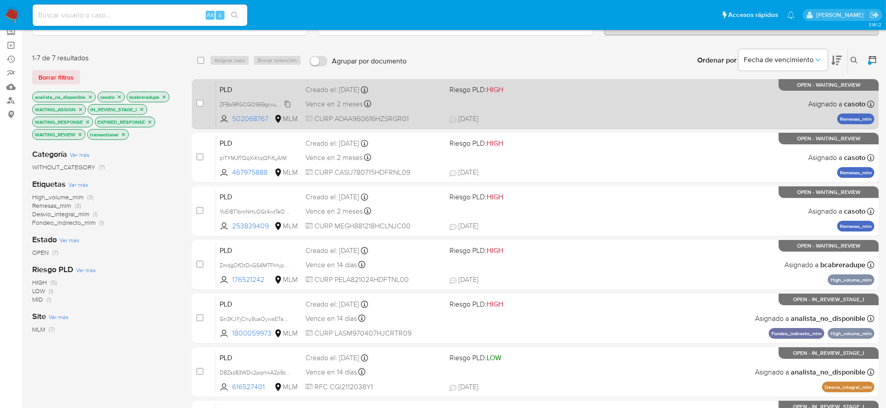
click at [288, 101] on span "ZFBs9RGCGO959gcvuqihK588" at bounding box center [258, 104] width 77 height 10
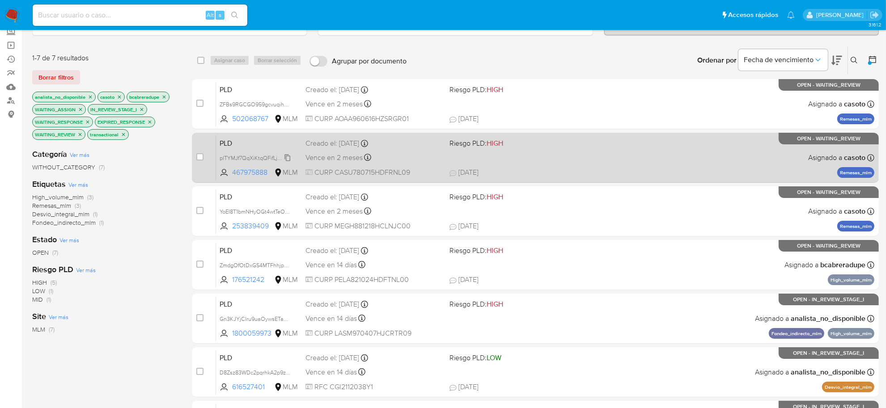
click at [286, 159] on span "plTYMJf7QqXiKtqQFifLjAIM" at bounding box center [253, 158] width 67 height 10
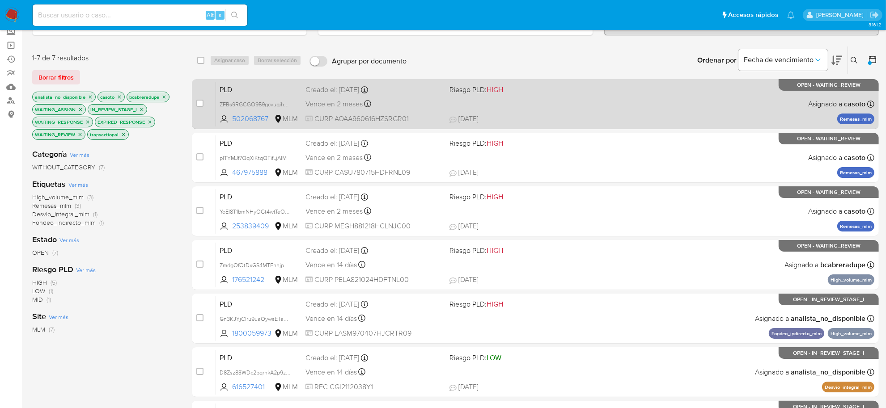
click at [349, 117] on span "CURP AOAA960616HZSRGR01" at bounding box center [374, 119] width 137 height 10
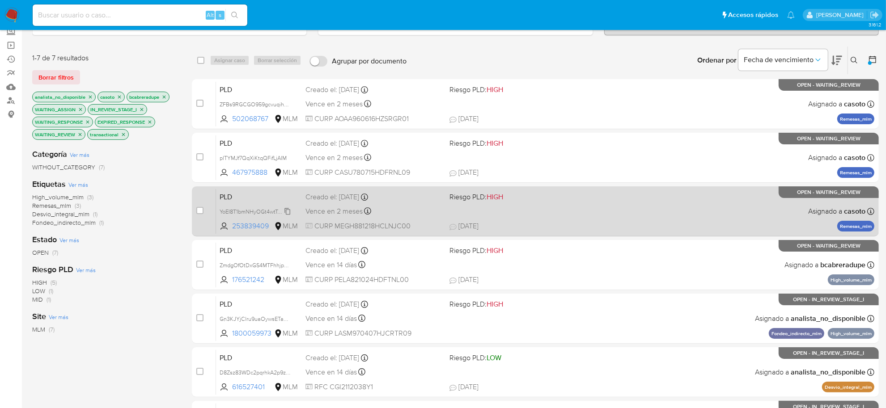
click at [280, 209] on span "YoEI8T1bmNHyOGt4wtTeObpu" at bounding box center [257, 211] width 75 height 10
click at [336, 208] on span "Vence en 2 meses" at bounding box center [334, 212] width 57 height 10
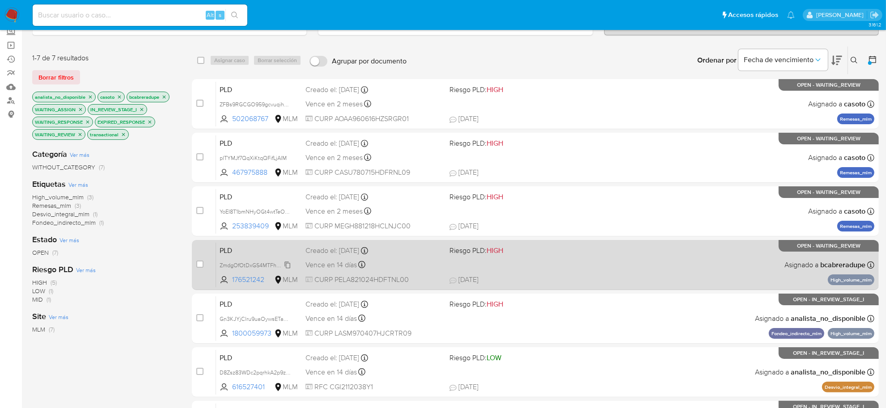
click at [283, 265] on span "ZmdgOfOtDxGS4MTFhhjpD7KT" at bounding box center [259, 265] width 78 height 10
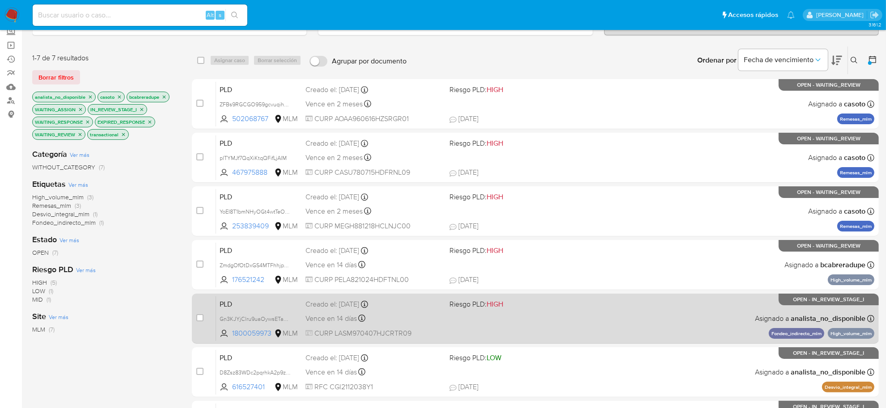
drag, startPoint x: 285, startPoint y: 318, endPoint x: 296, endPoint y: 315, distance: 11.5
click at [285, 317] on span "Gn3KJYjClru9uaOywsETaG9v" at bounding box center [257, 319] width 74 height 10
click at [422, 315] on div "Vence en 14 días Vence el 11/10/2025 02:10:24" at bounding box center [374, 319] width 137 height 12
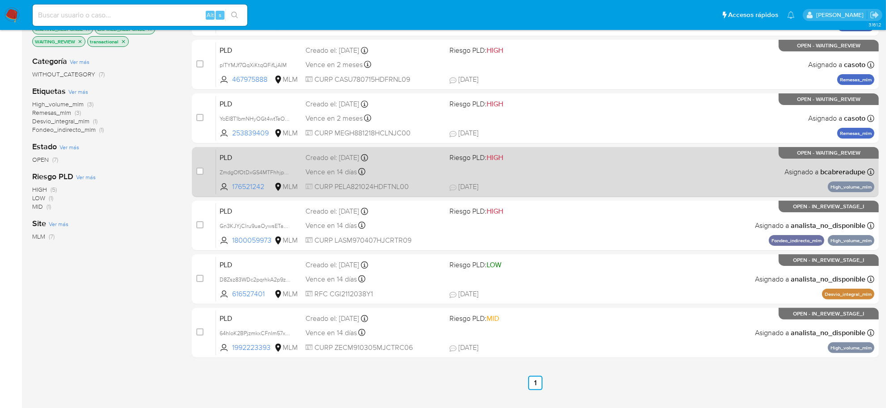
scroll to position [173, 0]
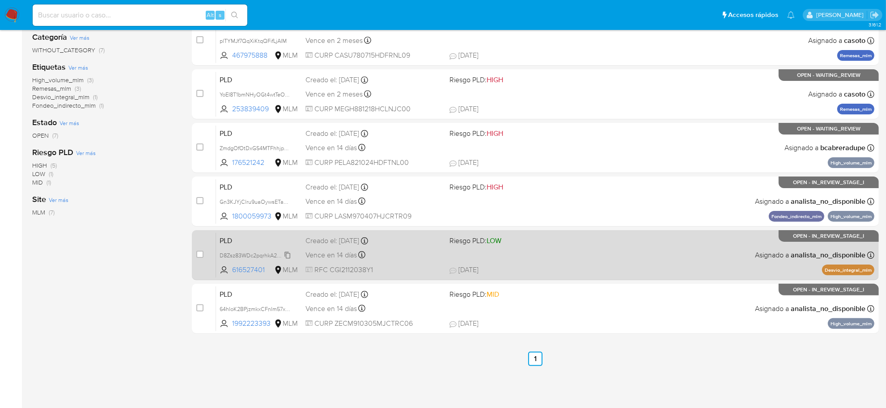
click at [285, 253] on span "D8Zsz83WDc2pqrhkA2p9zOUq" at bounding box center [259, 255] width 78 height 10
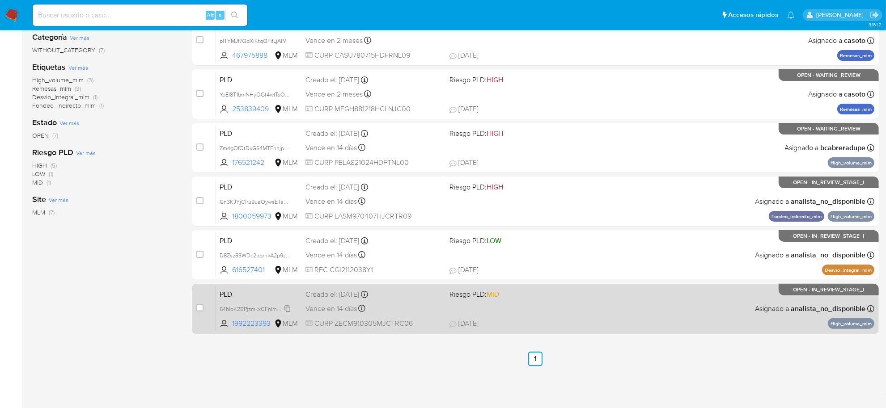
click at [281, 307] on span "64hIoK2BPjzmkxCFnIm57xW3" at bounding box center [257, 309] width 74 height 10
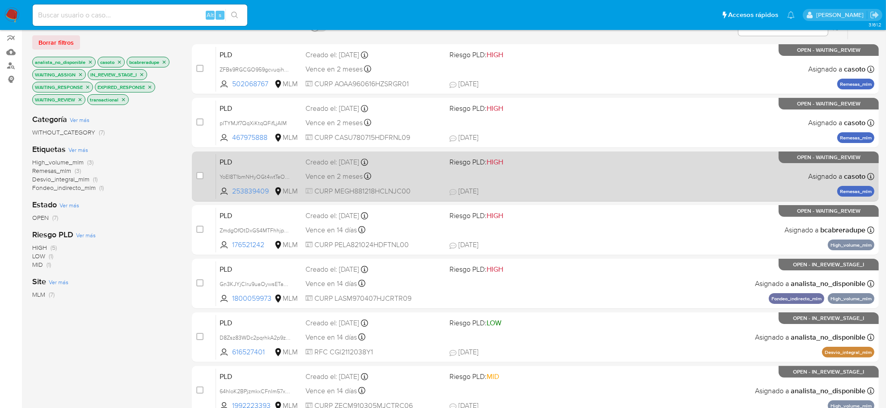
scroll to position [0, 0]
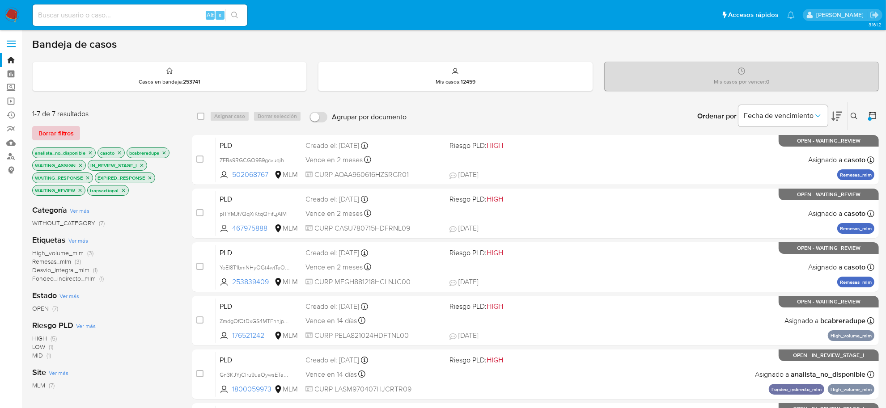
click at [53, 137] on span "Borrar filtros" at bounding box center [55, 133] width 35 height 13
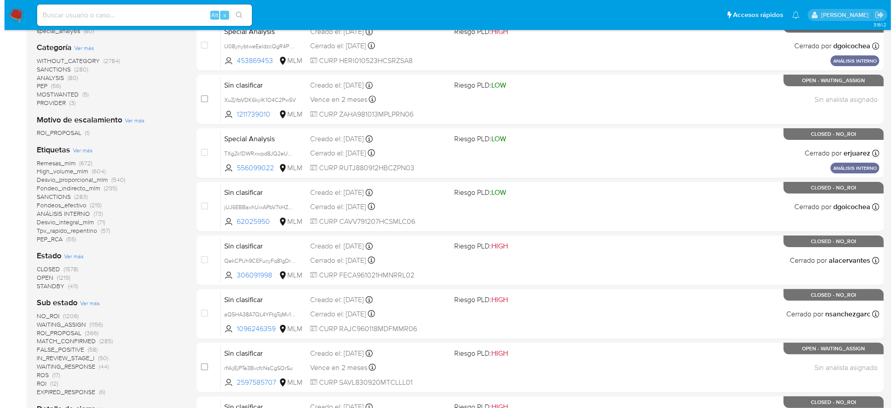
scroll to position [224, 0]
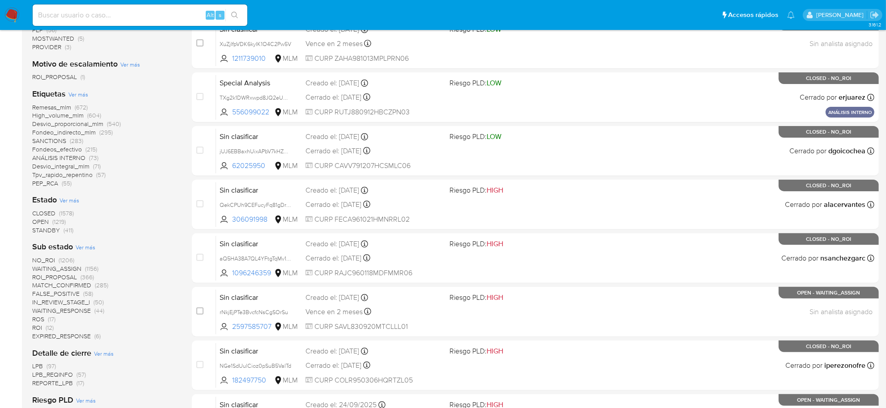
click at [86, 247] on span "Ver más" at bounding box center [86, 247] width 20 height 8
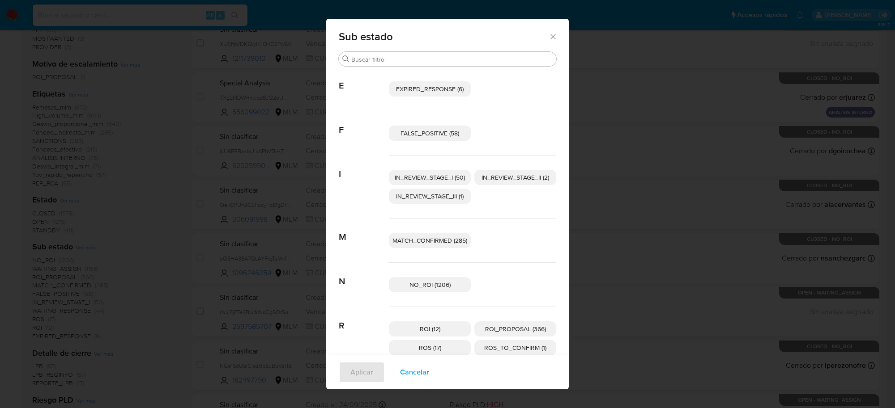
click at [407, 89] on span "EXPIRED_RESPONSE (6)" at bounding box center [430, 89] width 68 height 9
click at [444, 179] on span "IN_REVIEW_STAGE_I (50)" at bounding box center [430, 177] width 70 height 9
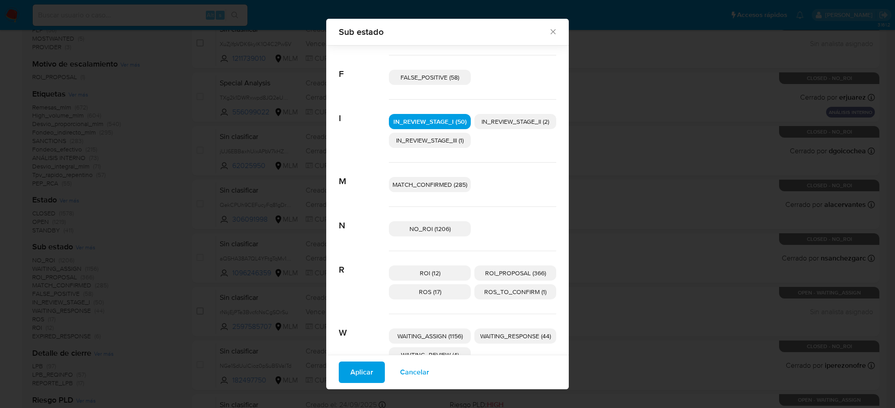
scroll to position [105, 0]
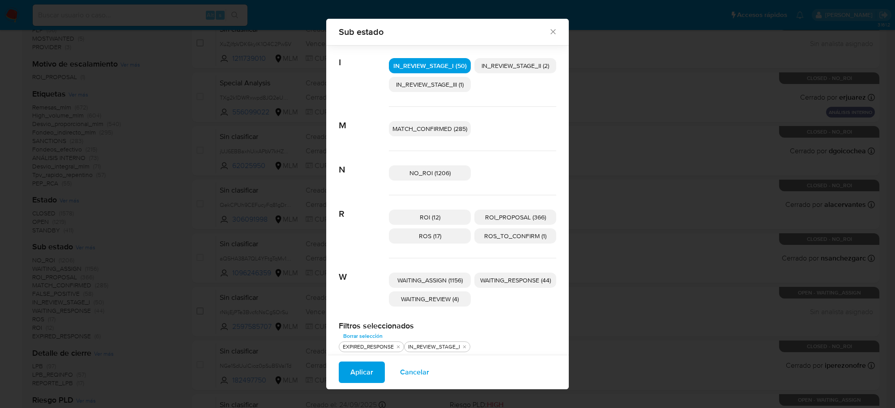
click at [425, 282] on span "WAITING_ASSIGN (1156)" at bounding box center [429, 280] width 65 height 9
click at [427, 301] on span "WAITING_REVIEW (4)" at bounding box center [430, 299] width 58 height 9
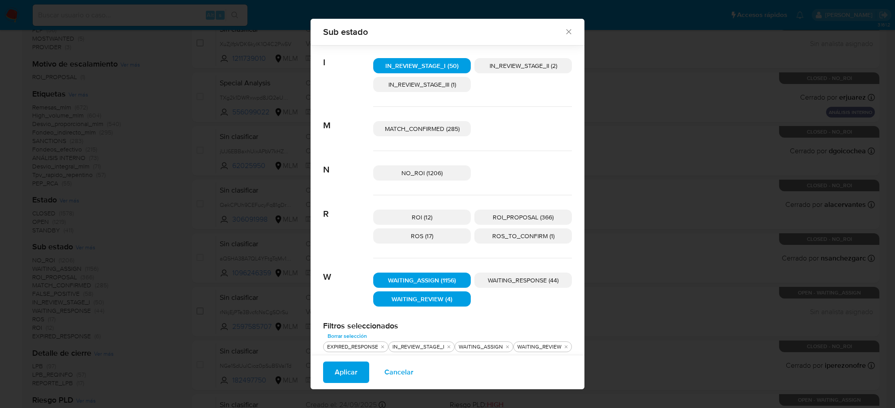
click at [506, 281] on span "WAITING_RESPONSE (44)" at bounding box center [523, 280] width 71 height 9
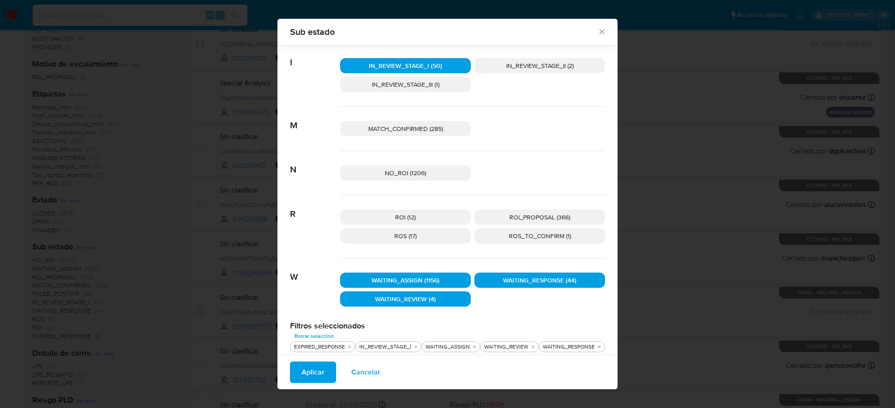
click at [323, 369] on button "Aplicar" at bounding box center [313, 372] width 46 height 21
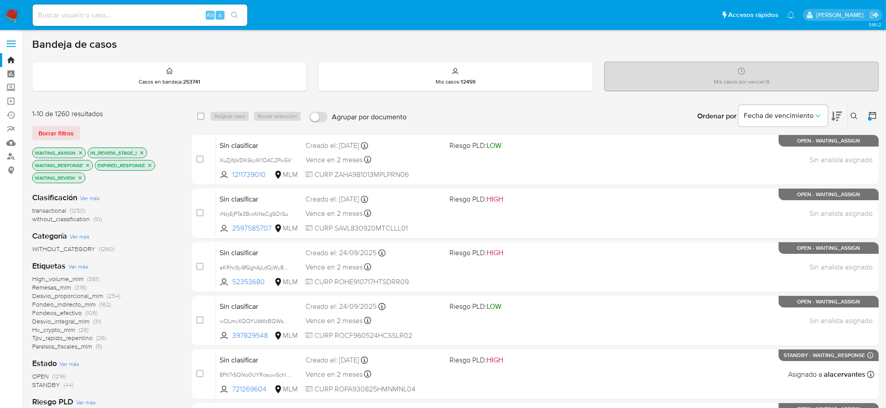
click at [872, 115] on icon at bounding box center [872, 115] width 9 height 9
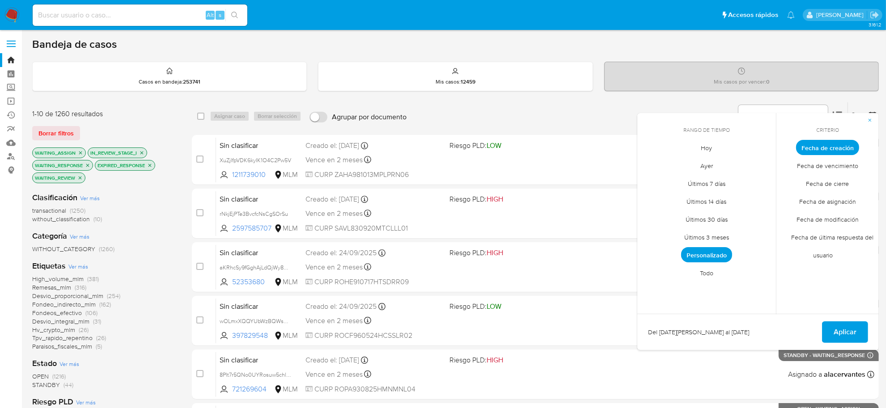
click at [723, 259] on span "Personalizado" at bounding box center [706, 254] width 51 height 15
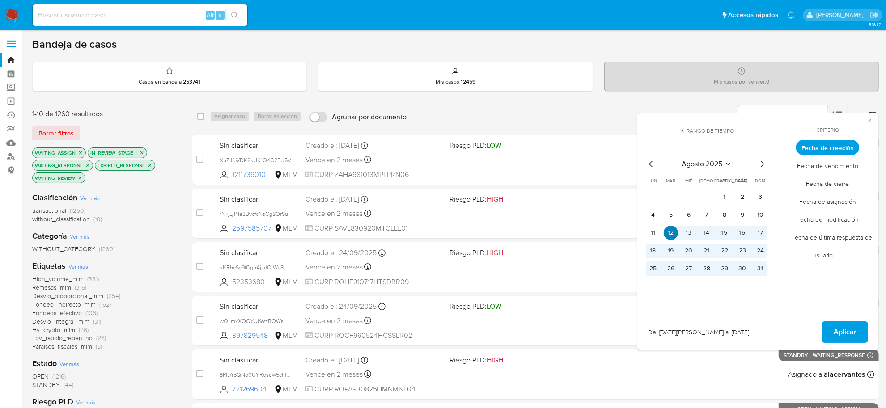
click at [672, 231] on button "12" at bounding box center [671, 233] width 14 height 14
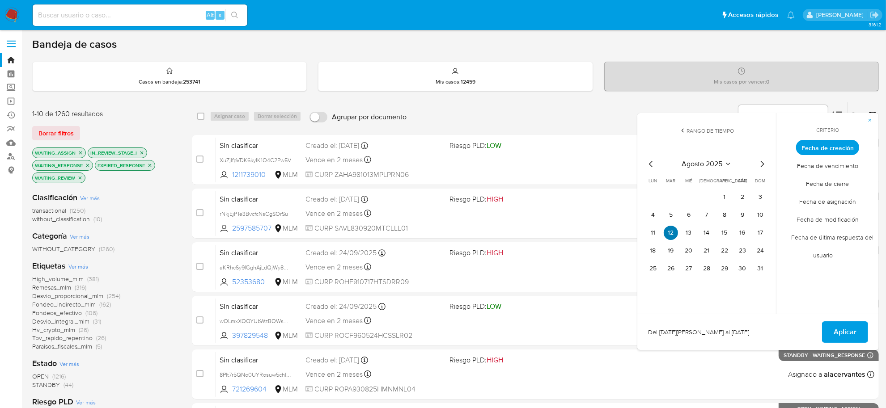
click at [672, 231] on button "12" at bounding box center [671, 233] width 14 height 14
click at [849, 328] on span "Aplicar" at bounding box center [845, 333] width 23 height 20
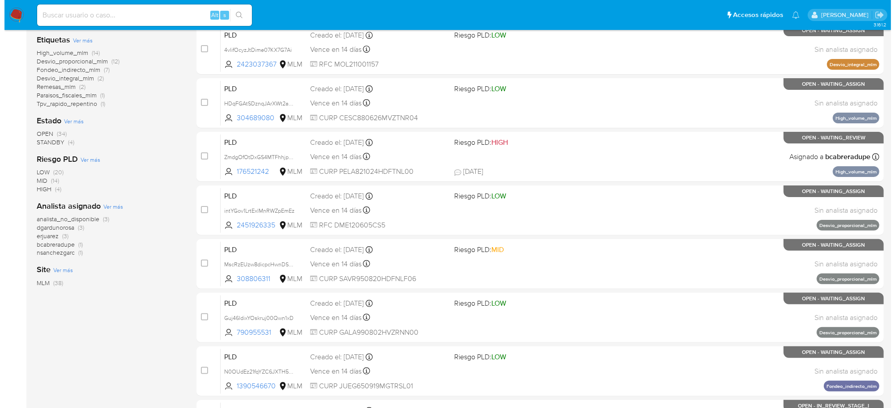
scroll to position [224, 0]
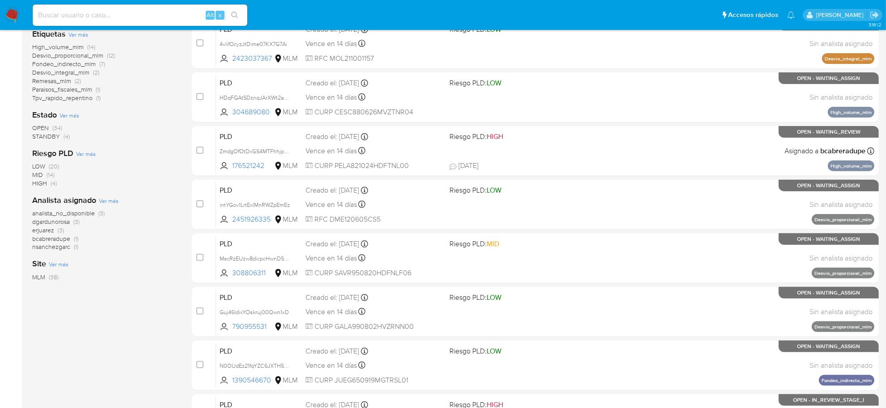
click at [110, 204] on span "Ver más" at bounding box center [109, 201] width 20 height 8
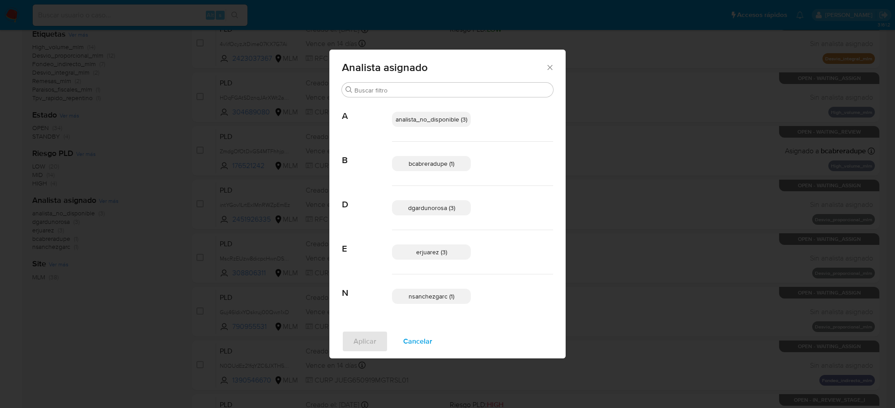
click at [435, 122] on span "analista_no_disponible (3)" at bounding box center [432, 119] width 72 height 9
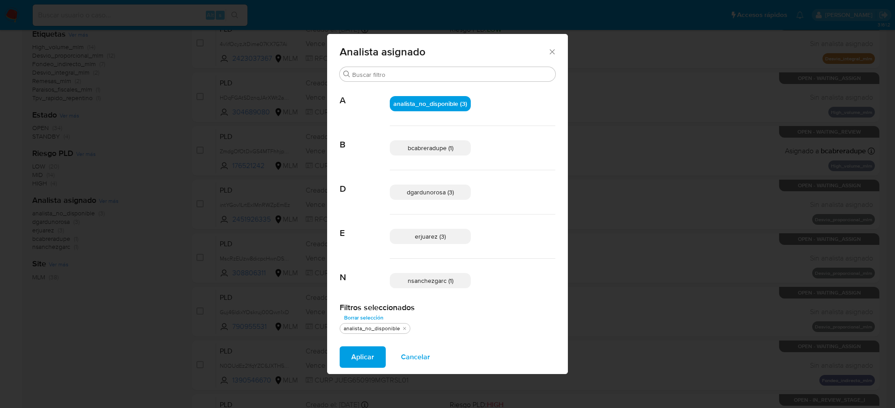
click at [433, 150] on span "bcabreradupe (1)" at bounding box center [431, 148] width 46 height 9
click at [365, 356] on span "Aplicar" at bounding box center [362, 358] width 23 height 20
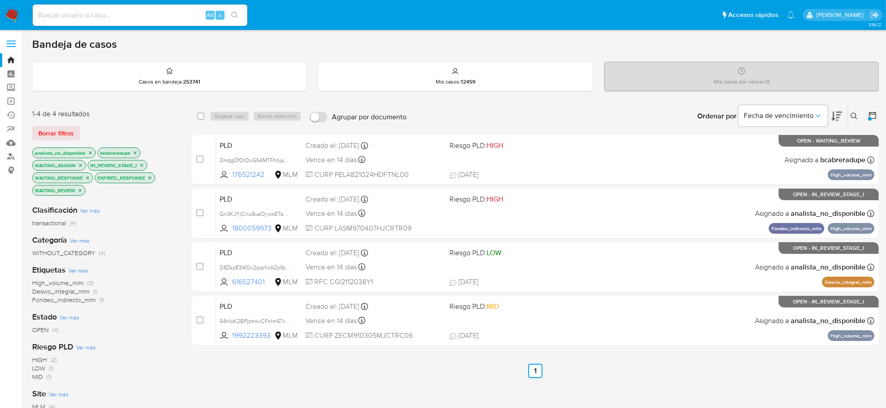
click at [88, 153] on icon "close-filter" at bounding box center [90, 152] width 5 height 5
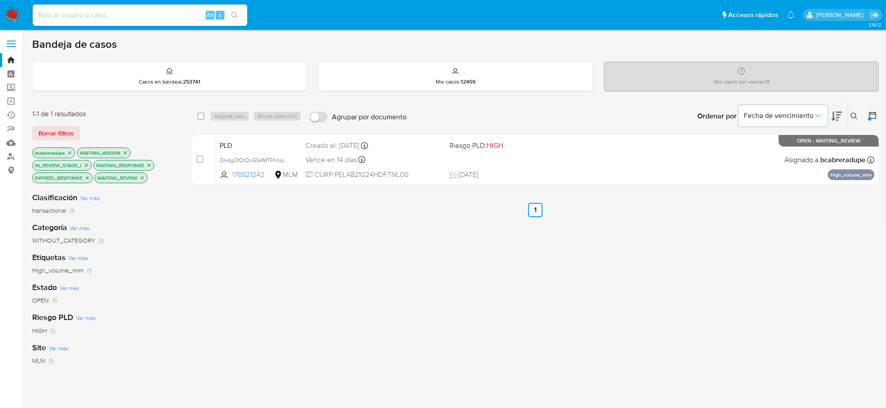
click at [70, 153] on icon "close-filter" at bounding box center [69, 152] width 5 height 5
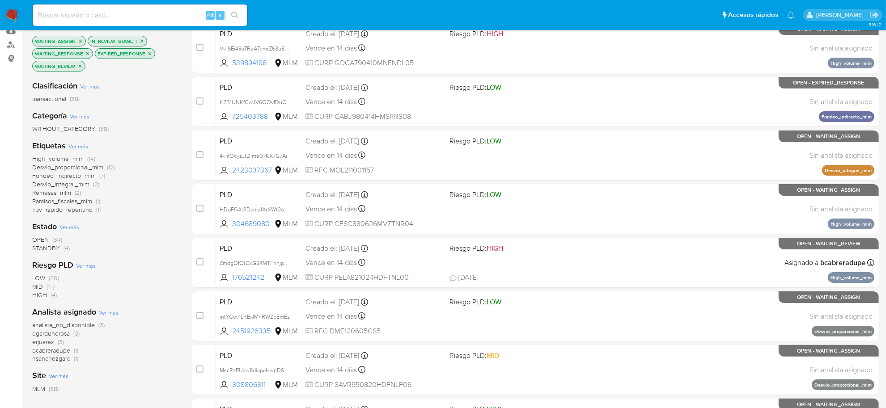
scroll to position [168, 0]
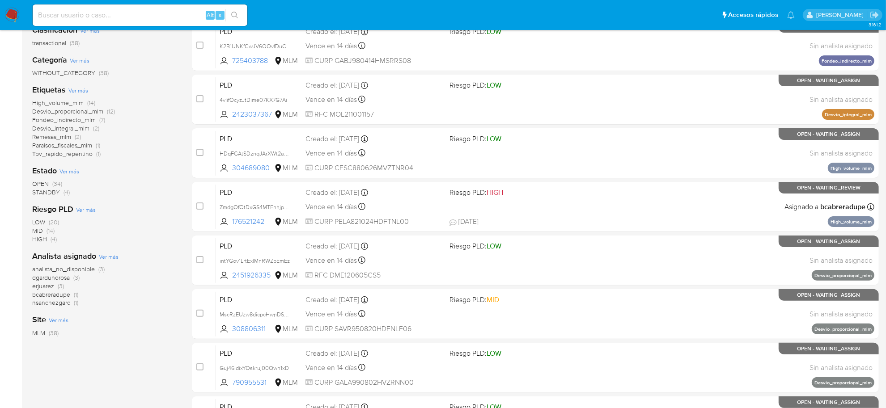
click at [113, 256] on span "Ver más" at bounding box center [109, 257] width 20 height 8
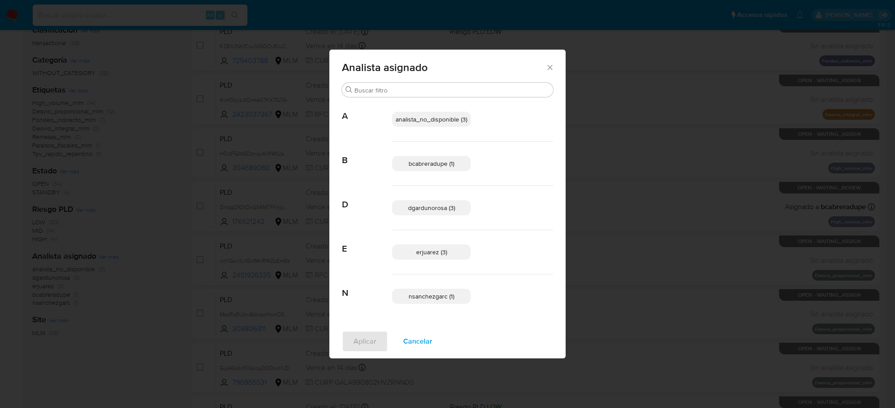
click at [545, 60] on div "Analista asignado" at bounding box center [447, 66] width 236 height 33
click at [549, 68] on icon "Cerrar" at bounding box center [549, 67] width 9 height 9
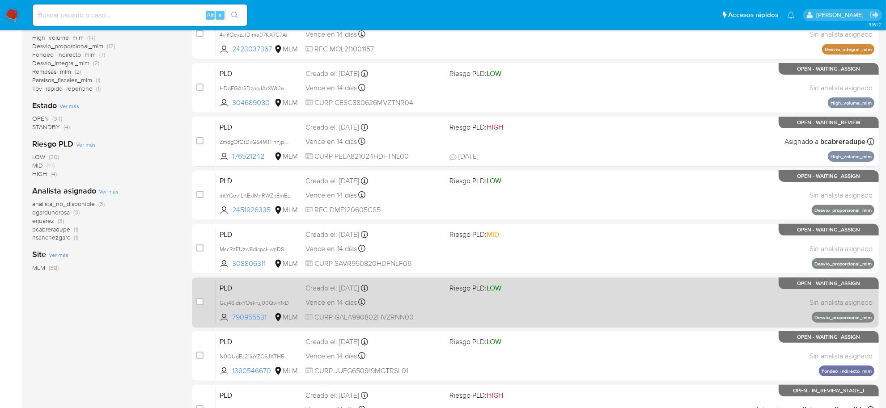
scroll to position [329, 0]
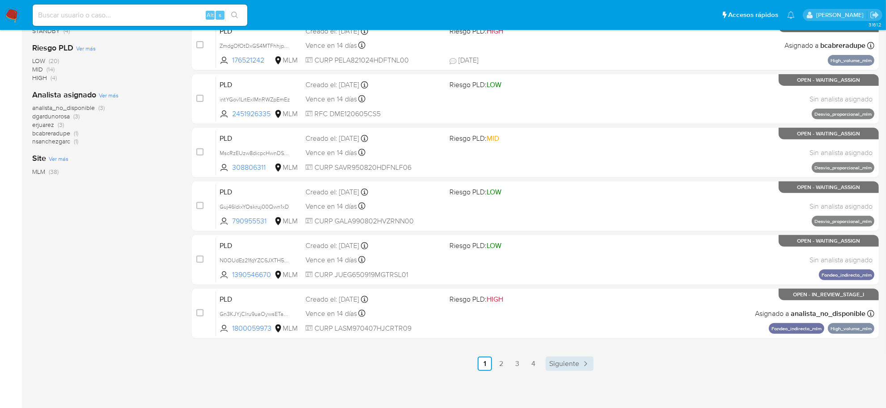
click at [553, 365] on span "Siguiente" at bounding box center [564, 364] width 30 height 7
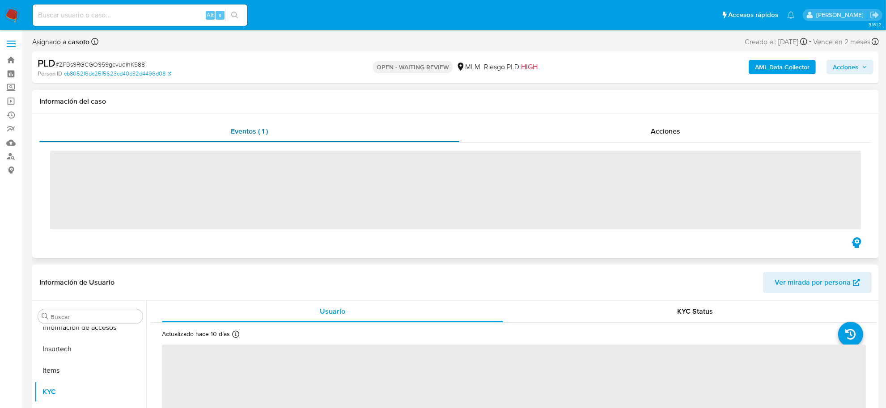
scroll to position [421, 0]
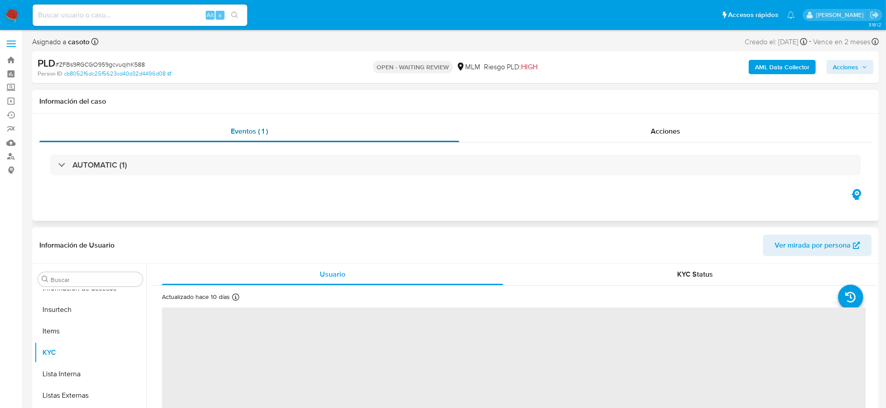
click at [242, 135] on span "Eventos ( 1 )" at bounding box center [249, 131] width 37 height 10
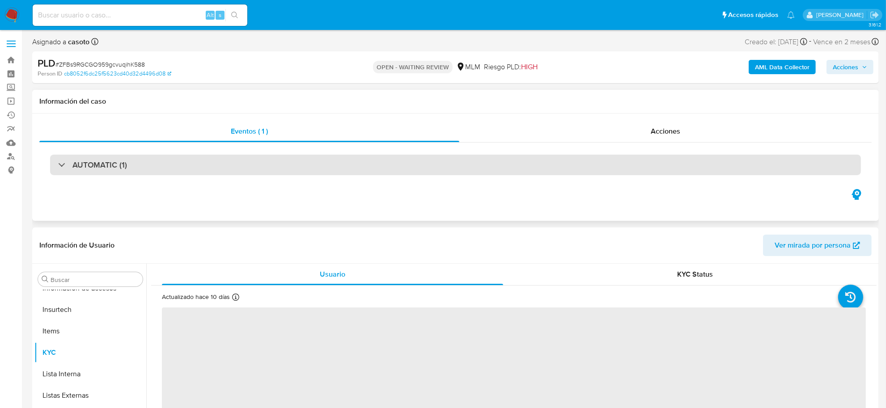
drag, startPoint x: 130, startPoint y: 156, endPoint x: 130, endPoint y: 166, distance: 10.3
click at [130, 159] on div "AUTOMATIC (1)" at bounding box center [455, 165] width 811 height 21
select select "10"
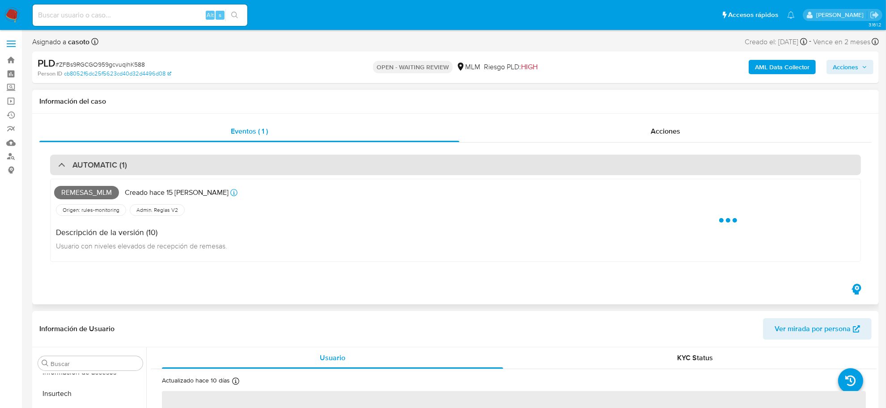
click at [130, 166] on div "AUTOMATIC (1)" at bounding box center [455, 165] width 811 height 21
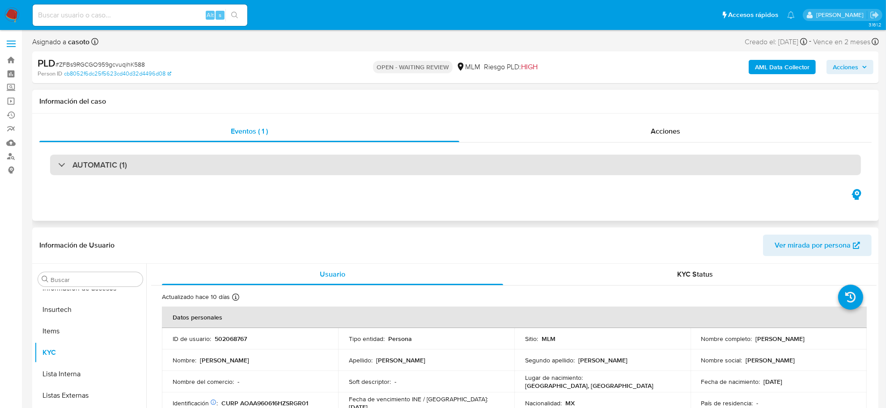
click at [142, 172] on div "AUTOMATIC (1)" at bounding box center [455, 165] width 811 height 21
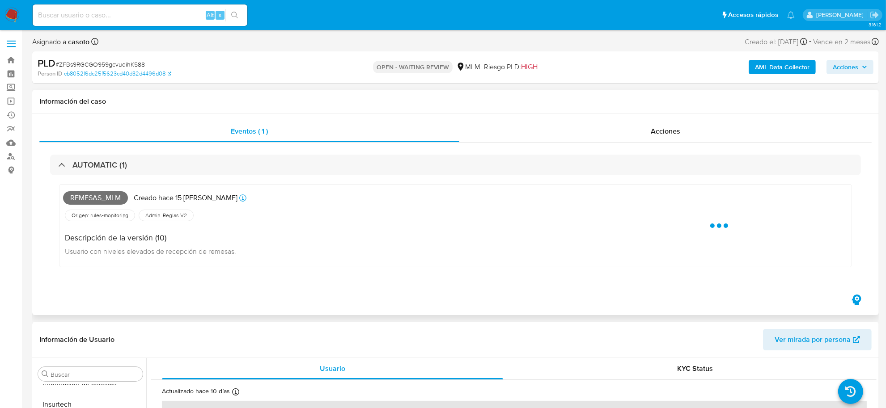
click at [92, 200] on span "Remesas_mlm" at bounding box center [95, 197] width 65 height 13
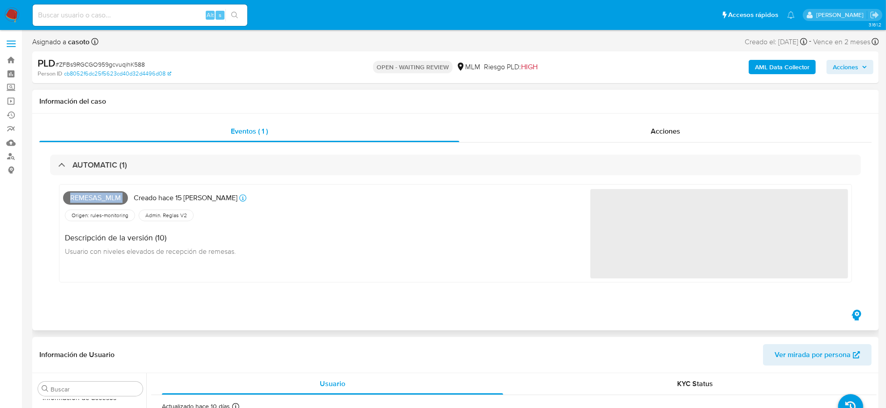
click at [92, 200] on span "Remesas_mlm" at bounding box center [95, 197] width 65 height 13
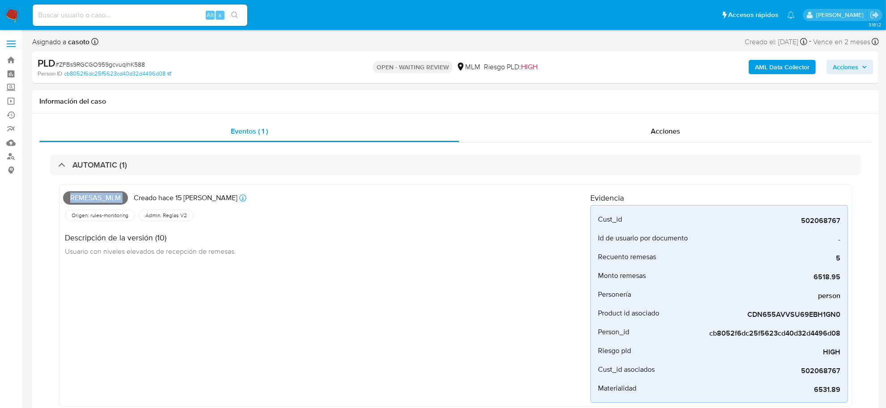
copy span "Remesas_mlm"
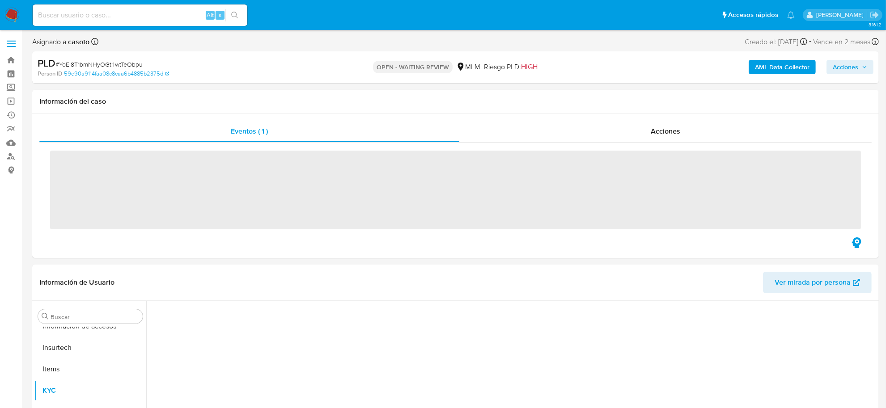
scroll to position [421, 0]
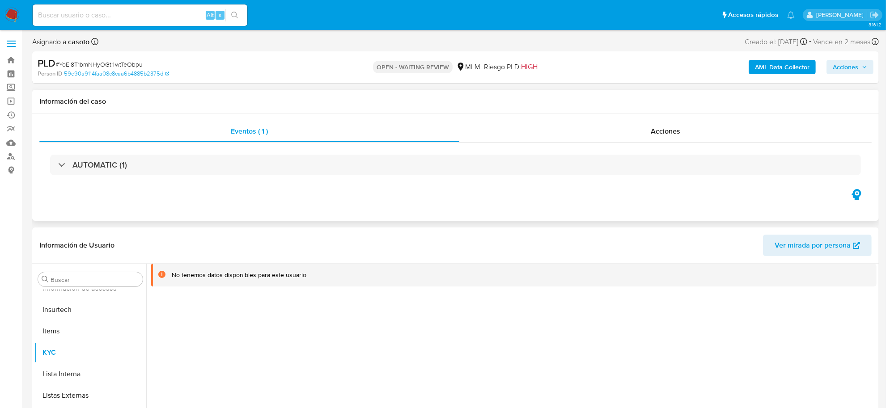
select select "10"
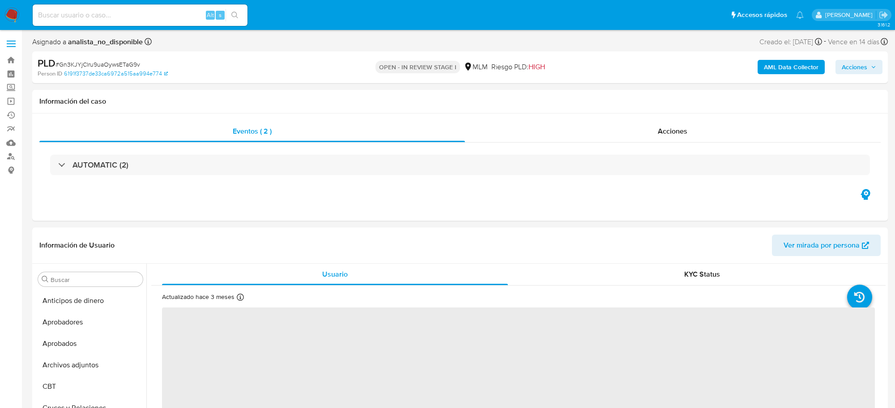
select select "10"
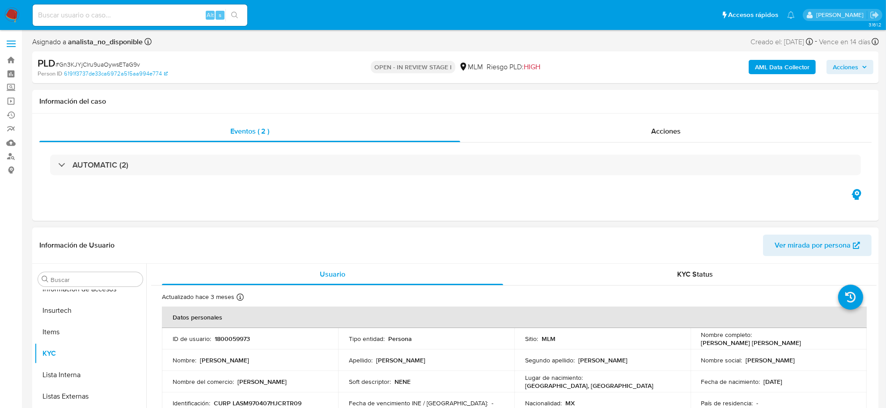
scroll to position [421, 0]
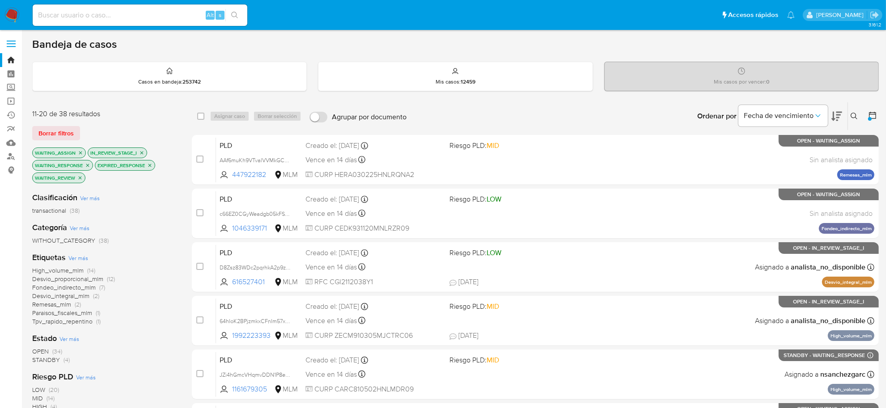
click at [15, 16] on img at bounding box center [11, 15] width 15 height 15
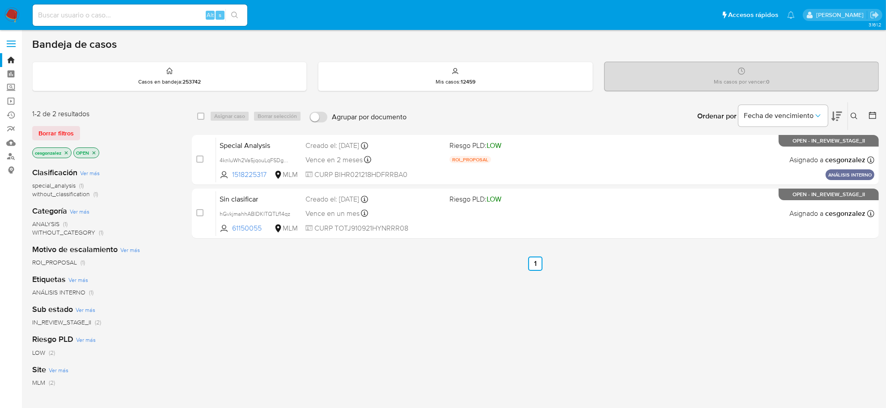
click at [100, 21] on div "Alt s" at bounding box center [140, 14] width 215 height 21
click at [98, 17] on input at bounding box center [140, 15] width 215 height 12
paste input "michelleangr"
click at [81, 19] on input "michelleangr" at bounding box center [140, 15] width 215 height 12
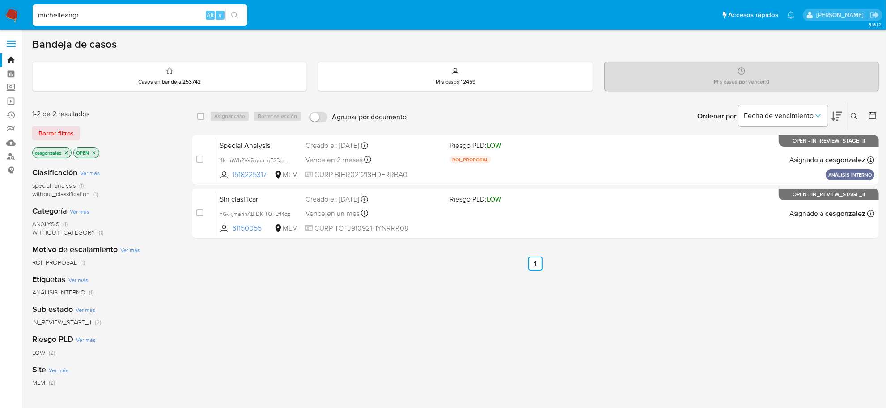
click at [81, 19] on input "michelleangr" at bounding box center [140, 15] width 215 height 12
paste input "8FsSdQUF6Yypnh9dYiXQs4Li"
type input "8FsSdQUF6Yypnh9dYiXQs4Li"
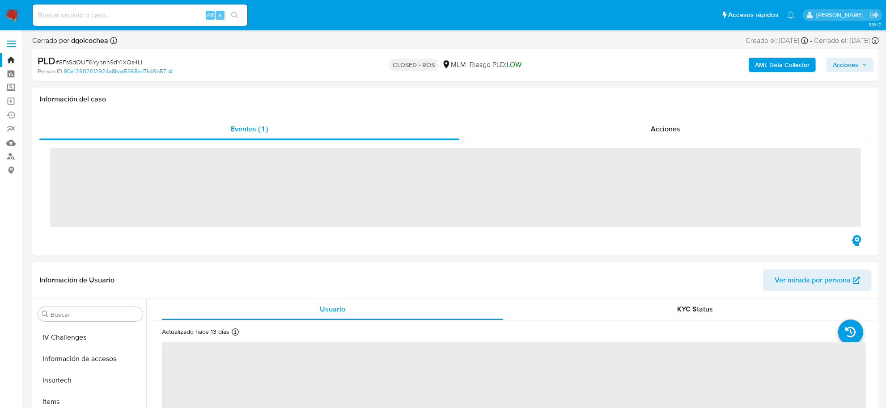
scroll to position [421, 0]
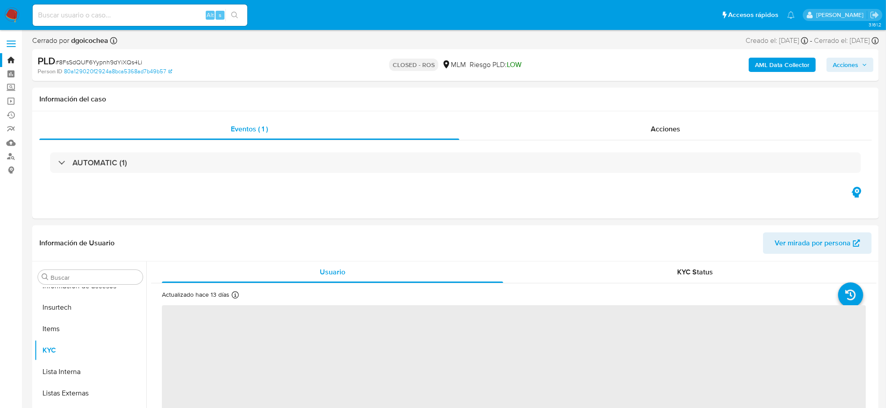
select select "10"
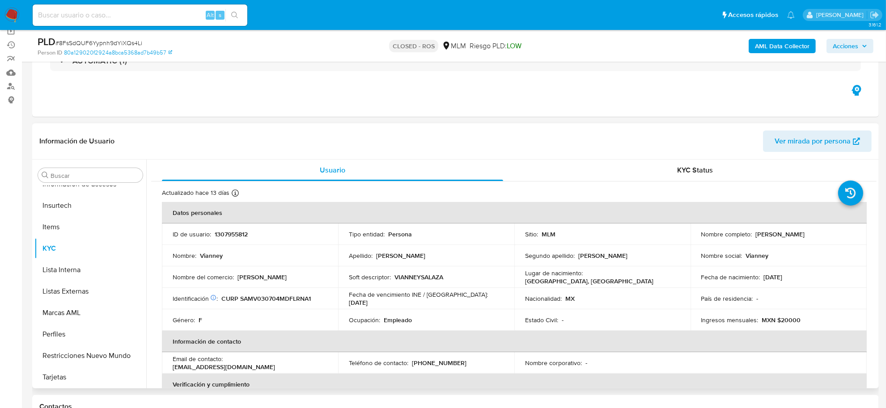
scroll to position [0, 0]
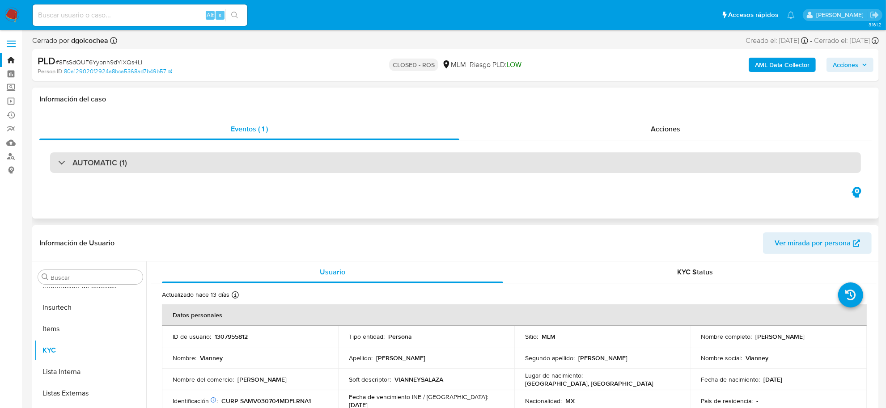
click at [204, 163] on div "AUTOMATIC (1)" at bounding box center [455, 163] width 811 height 21
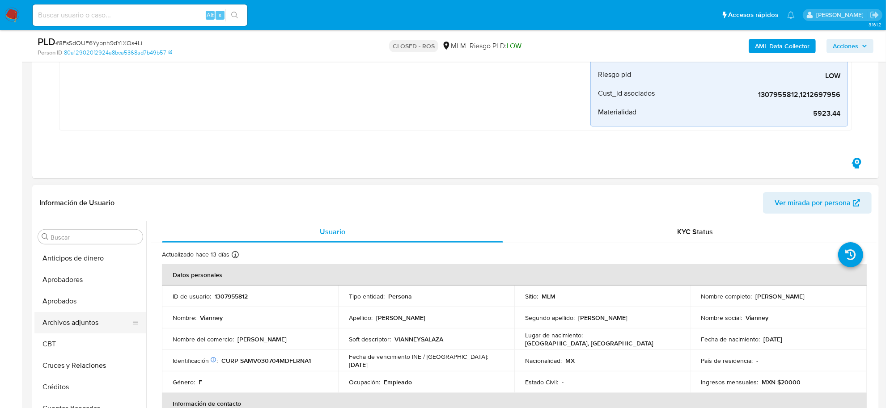
click at [91, 325] on button "Archivos adjuntos" at bounding box center [86, 322] width 105 height 21
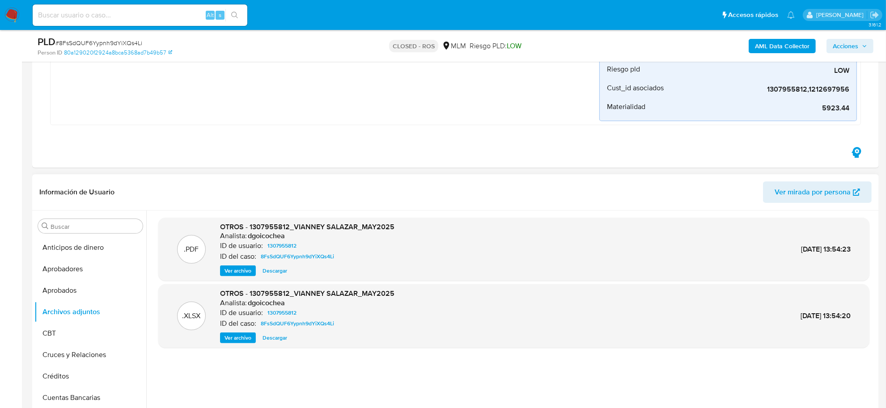
scroll to position [280, 0]
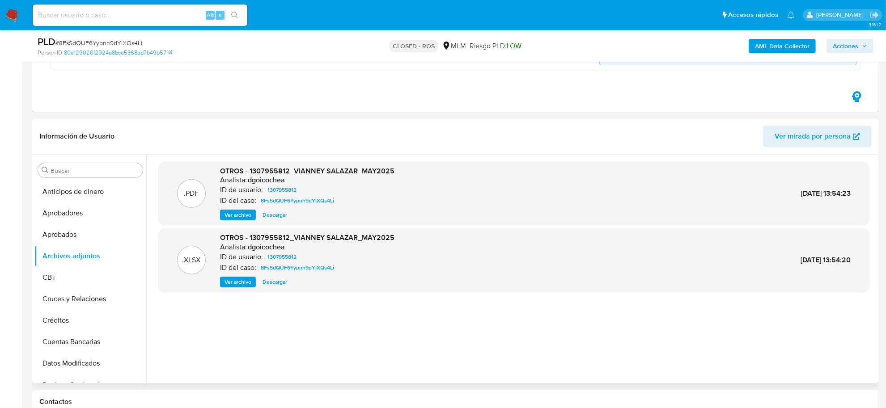
click at [281, 280] on span "Descargar" at bounding box center [275, 282] width 25 height 9
click at [240, 215] on span "Ver archivo" at bounding box center [238, 215] width 27 height 9
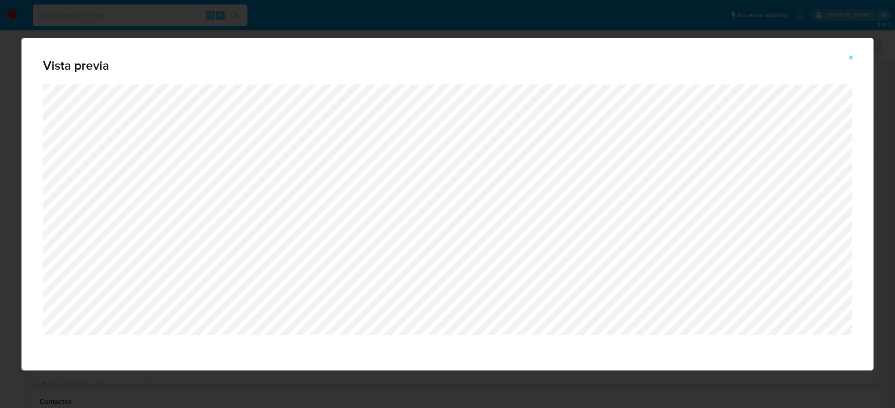
click at [853, 59] on icon "Attachment preview" at bounding box center [850, 57] width 7 height 7
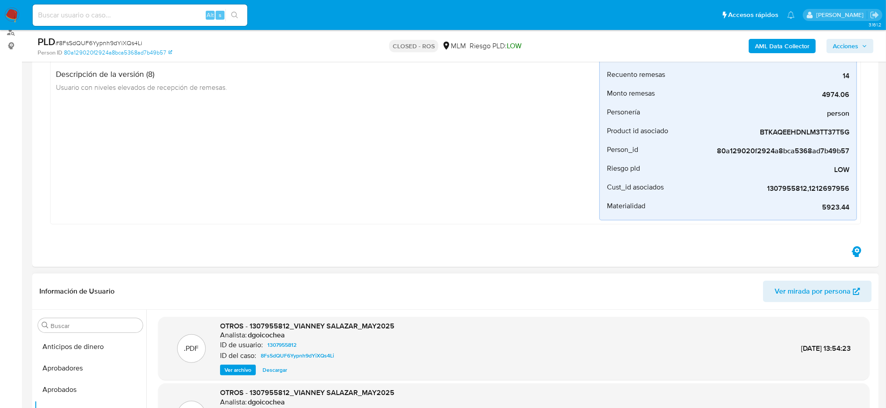
scroll to position [0, 0]
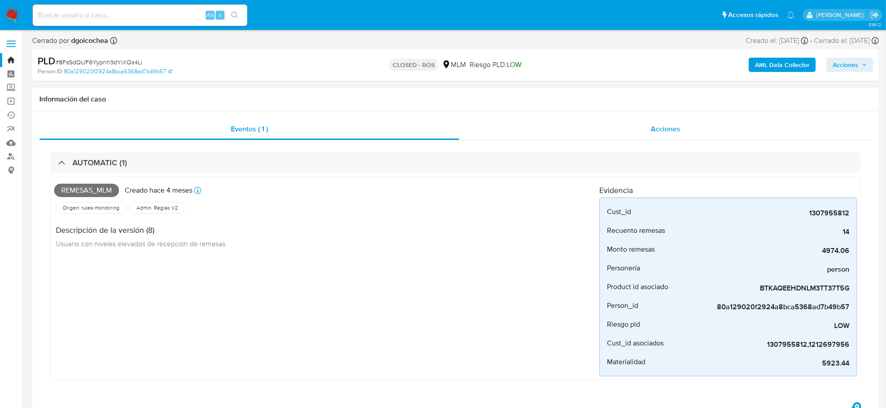
click at [670, 121] on div "Acciones" at bounding box center [665, 129] width 413 height 21
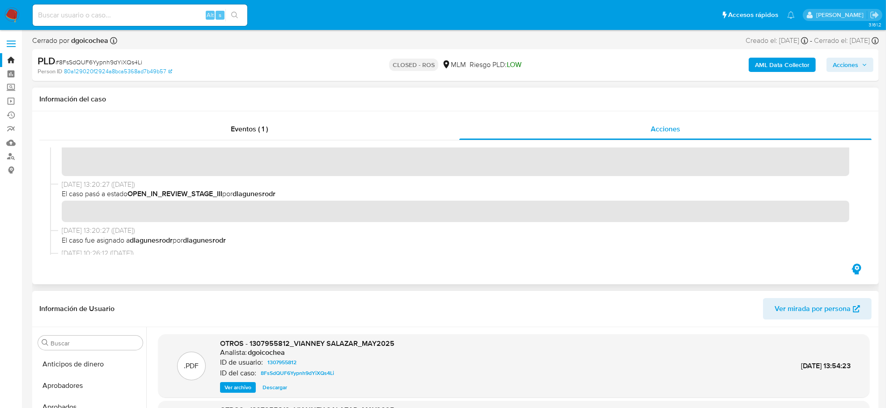
scroll to position [168, 0]
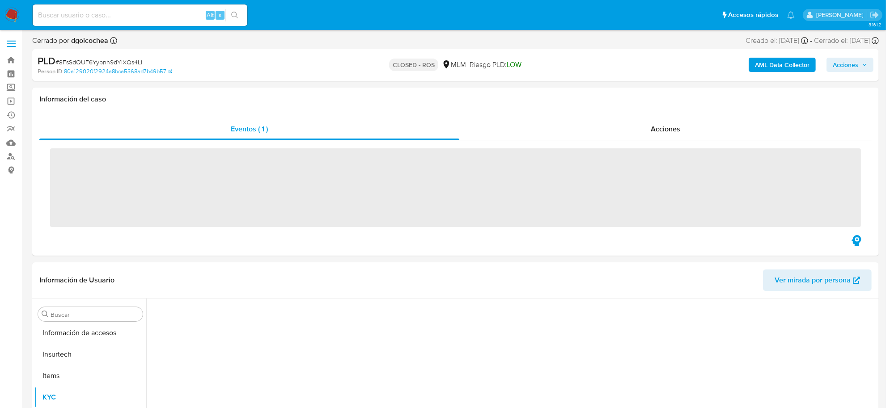
scroll to position [421, 0]
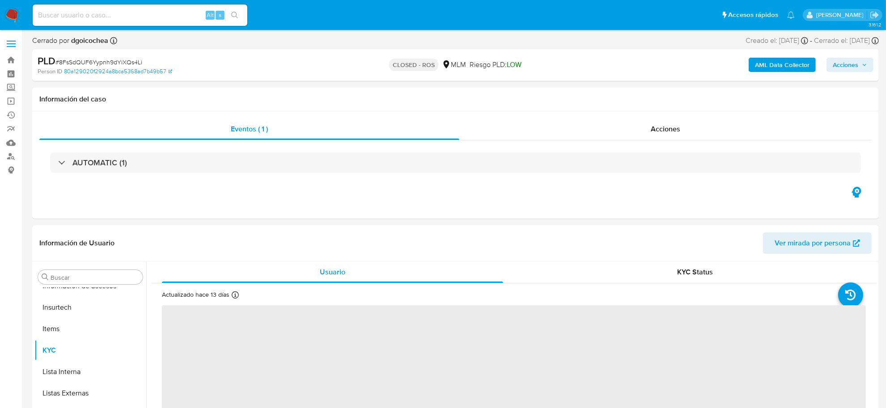
select select "10"
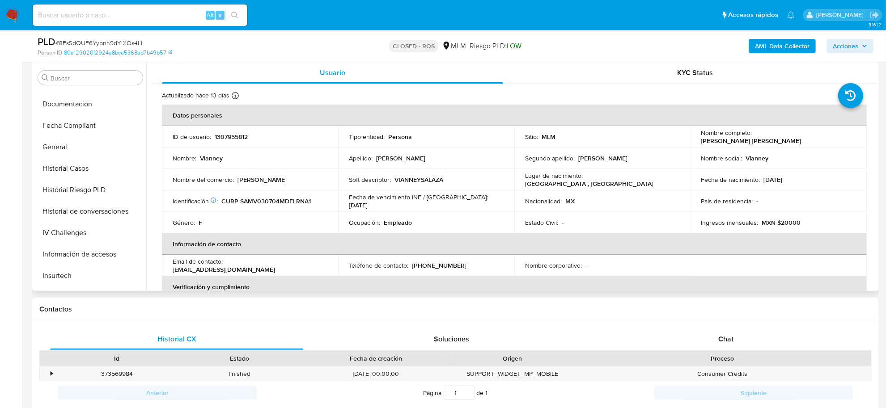
scroll to position [197, 0]
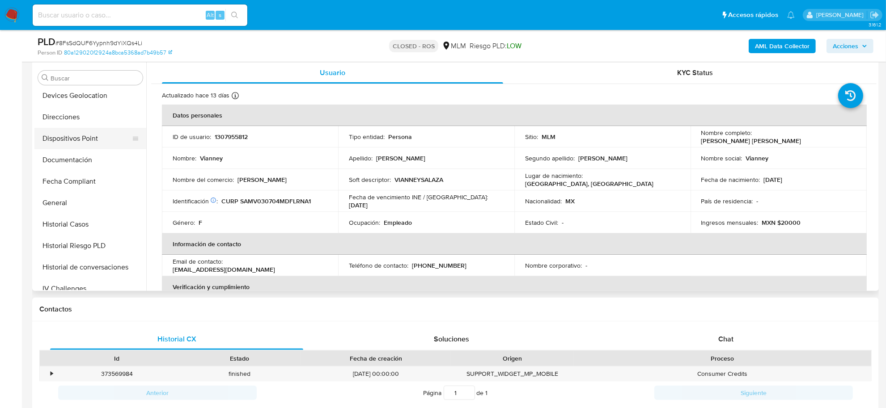
click at [77, 145] on button "Dispositivos Point" at bounding box center [86, 138] width 105 height 21
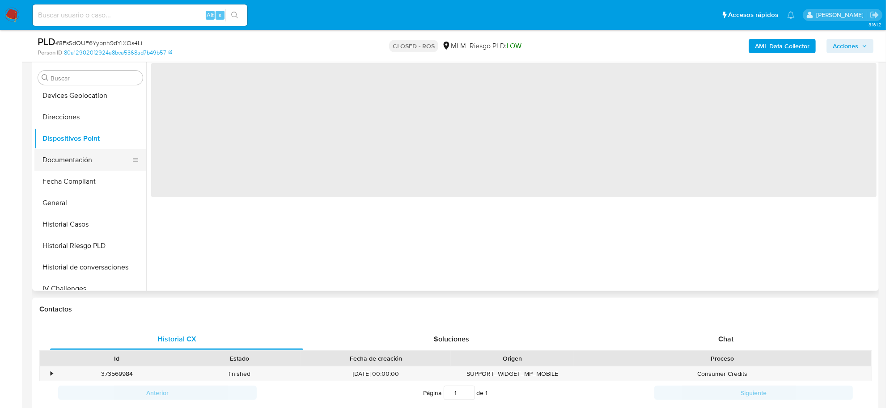
click at [72, 159] on button "Documentación" at bounding box center [86, 159] width 105 height 21
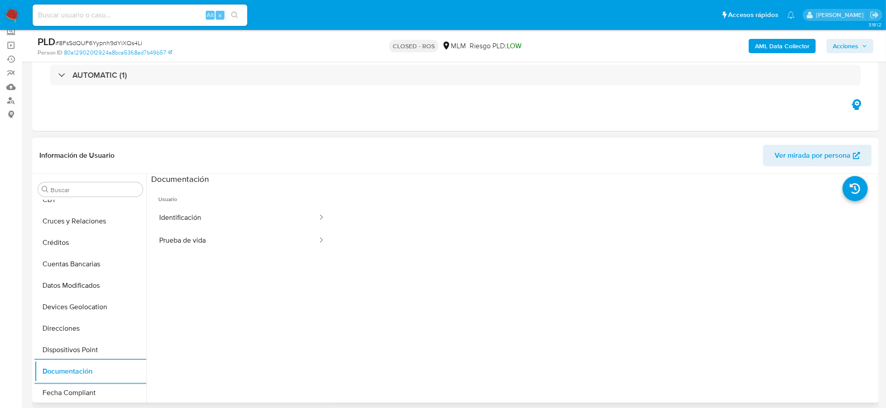
scroll to position [168, 0]
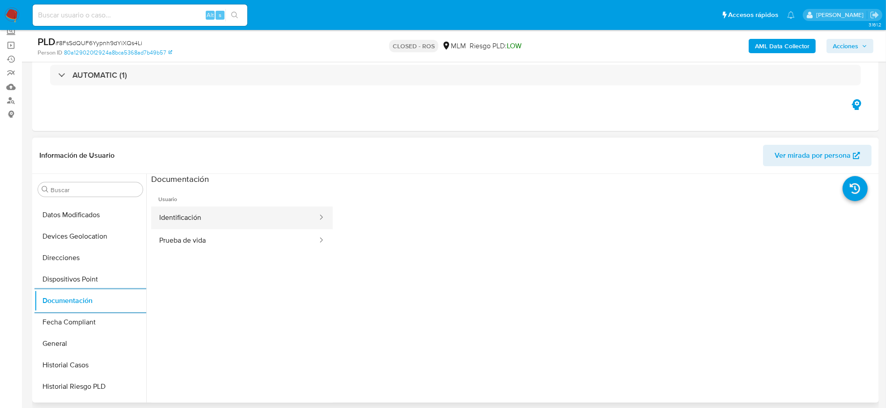
click at [234, 228] on button "Identificación" at bounding box center [234, 218] width 167 height 23
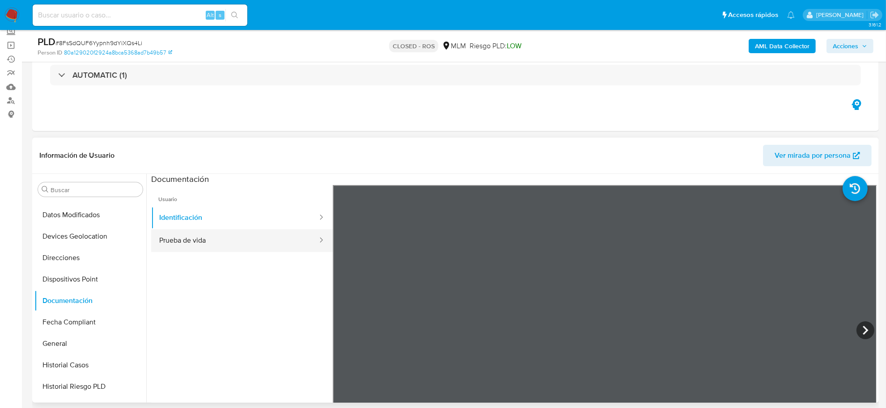
click at [245, 245] on button "Prueba de vida" at bounding box center [234, 241] width 167 height 23
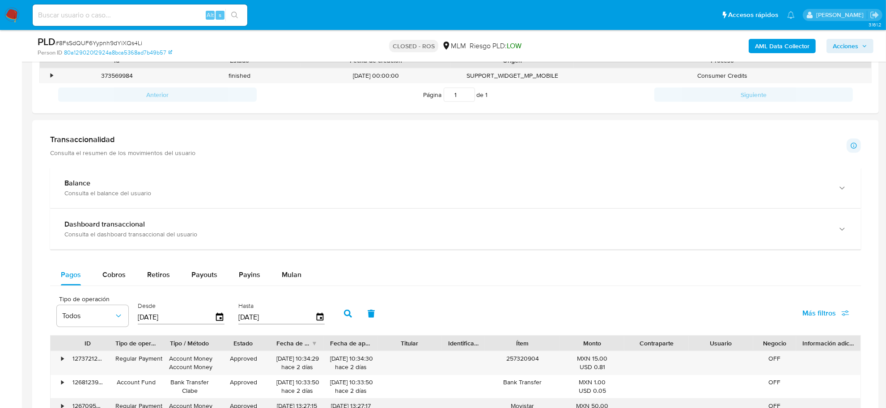
scroll to position [503, 0]
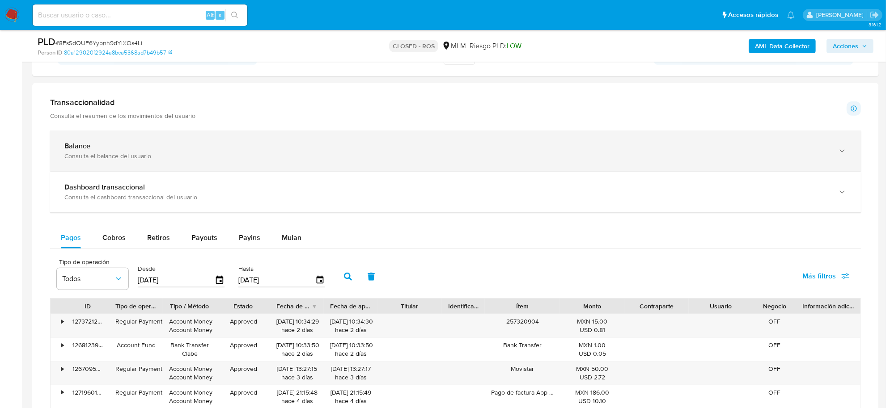
click at [126, 162] on div "Balance Consulta el balance del usuario" at bounding box center [455, 151] width 811 height 41
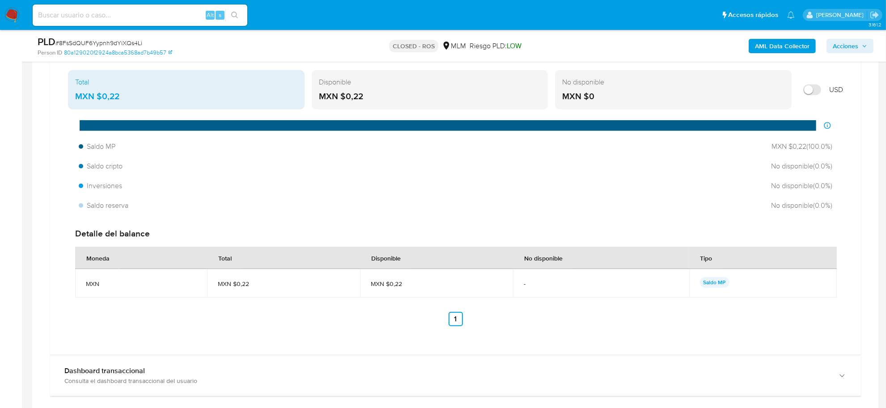
scroll to position [671, 0]
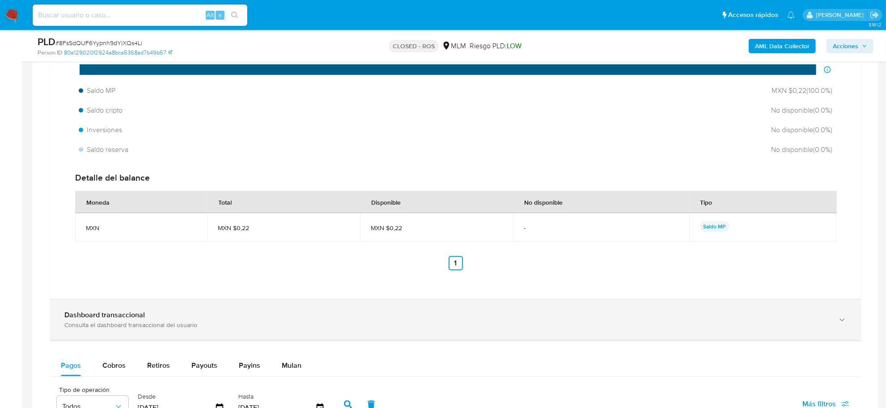
click at [208, 309] on div "Dashboard transaccional Consulta el dashboard transaccional del usuario" at bounding box center [455, 320] width 811 height 41
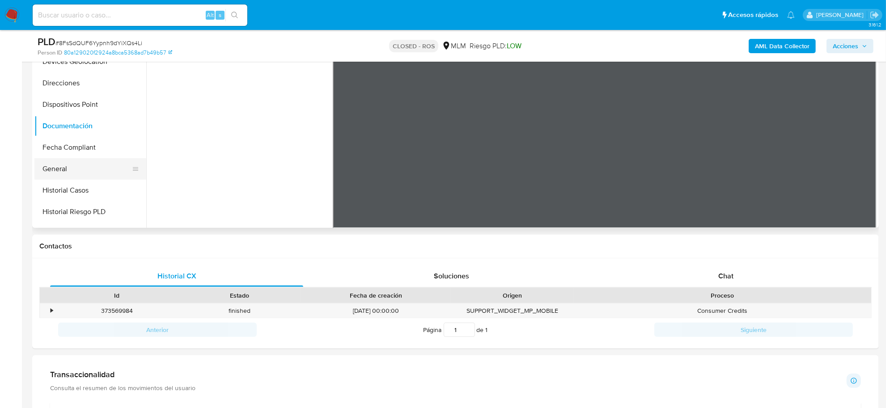
scroll to position [168, 0]
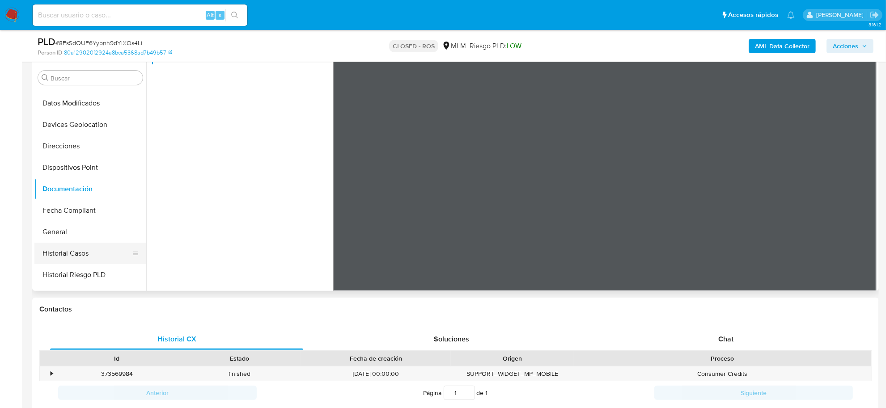
click at [96, 249] on button "Historial Casos" at bounding box center [86, 253] width 105 height 21
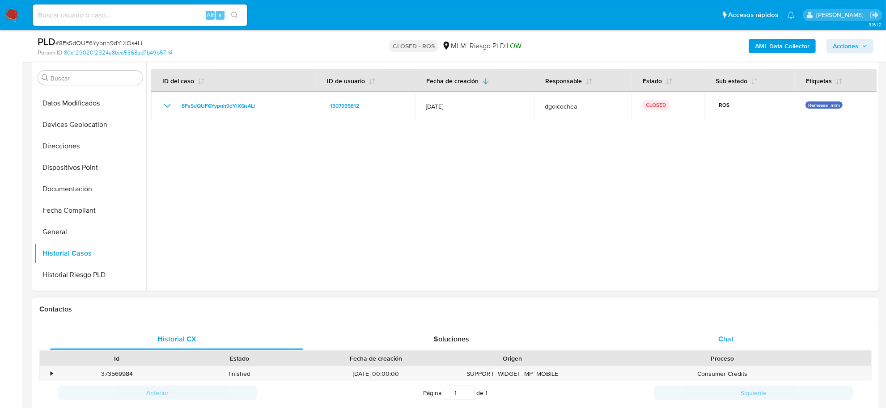
click at [726, 337] on span "Chat" at bounding box center [726, 339] width 15 height 10
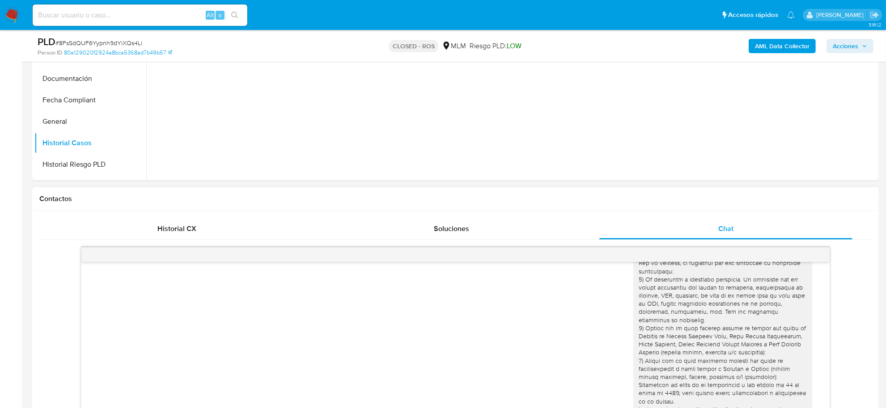
scroll to position [280, 0]
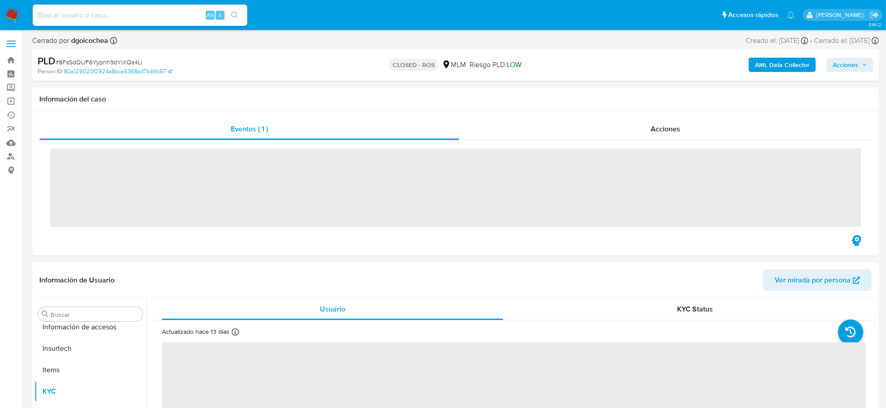
scroll to position [421, 0]
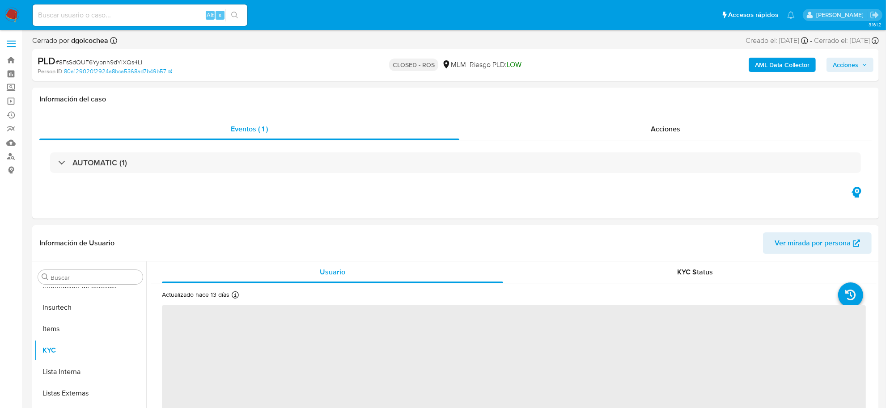
click at [7, 5] on nav "Pausado Ver notificaciones Alt s Accesos rápidos Presiona las siguientes teclas…" at bounding box center [443, 15] width 886 height 30
click at [8, 13] on img at bounding box center [11, 15] width 15 height 15
select select "10"
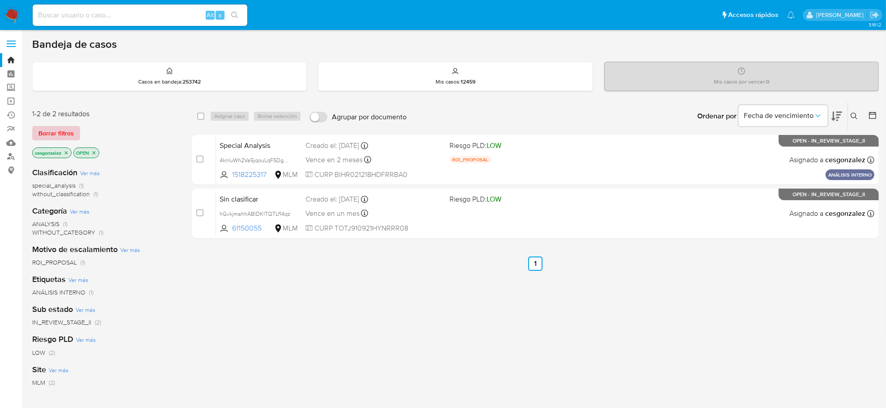
click at [70, 136] on span "Borrar filtros" at bounding box center [55, 133] width 35 height 13
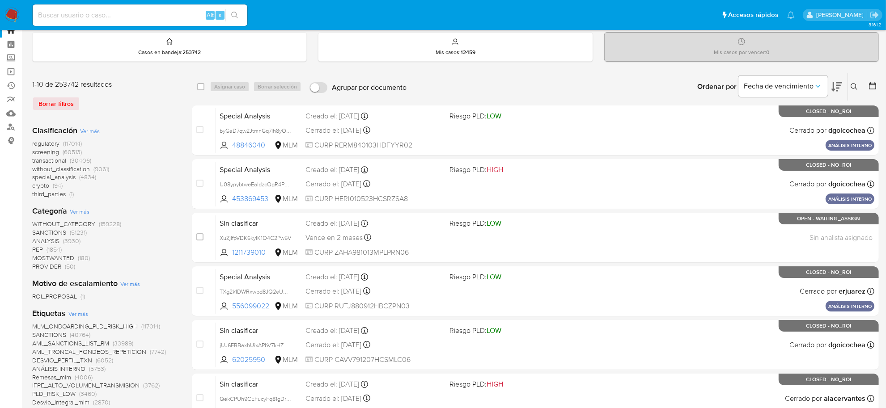
scroll to position [56, 0]
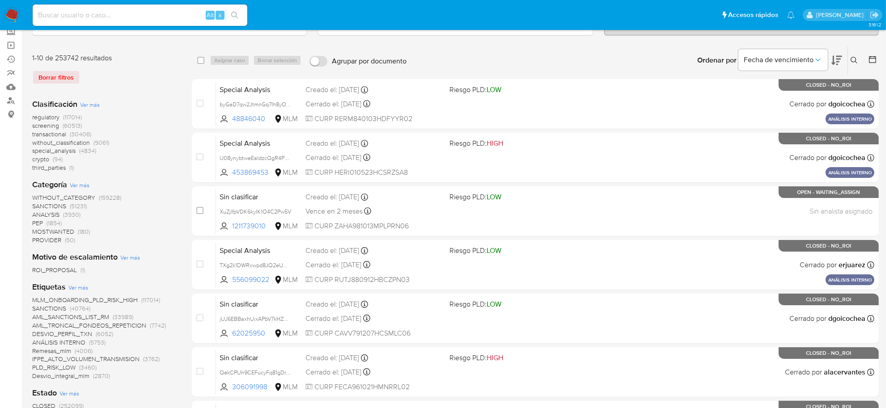
click at [51, 126] on span "screening" at bounding box center [45, 125] width 27 height 9
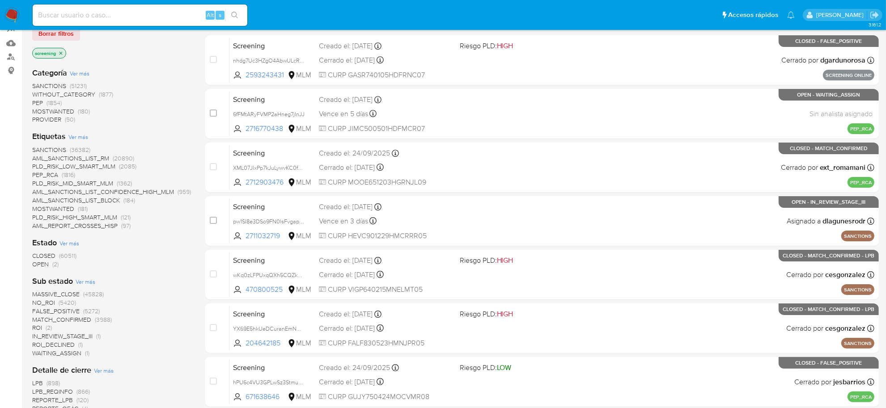
scroll to position [168, 0]
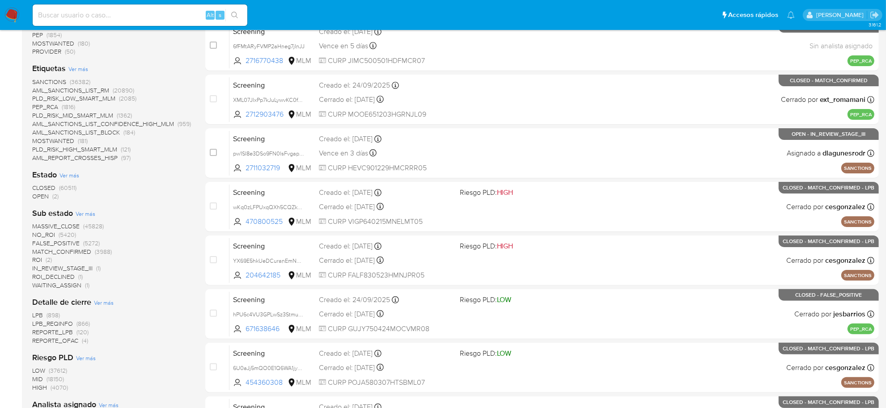
click at [42, 197] on span "OPEN" at bounding box center [40, 196] width 17 height 9
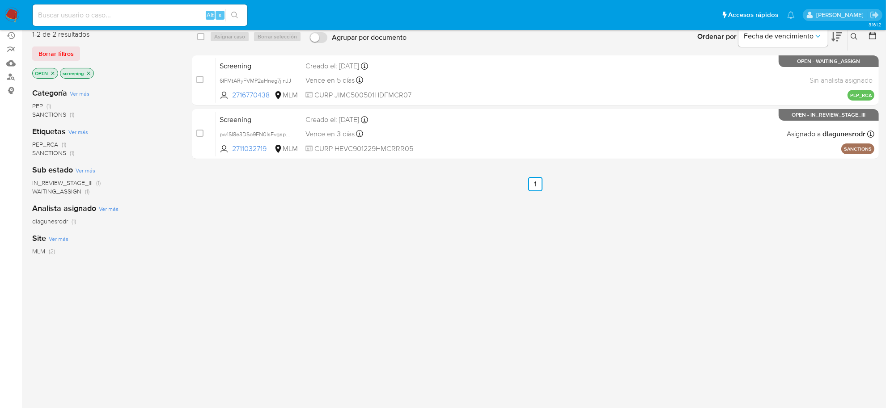
scroll to position [24, 0]
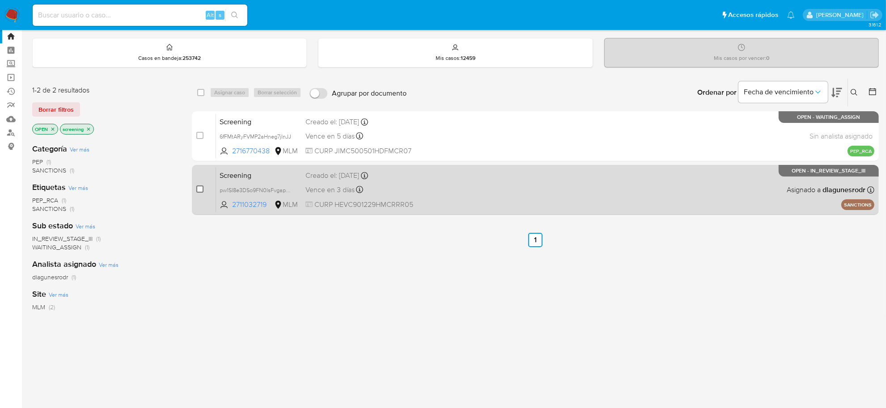
click at [202, 190] on input "checkbox" at bounding box center [199, 189] width 7 height 7
checkbox input "true"
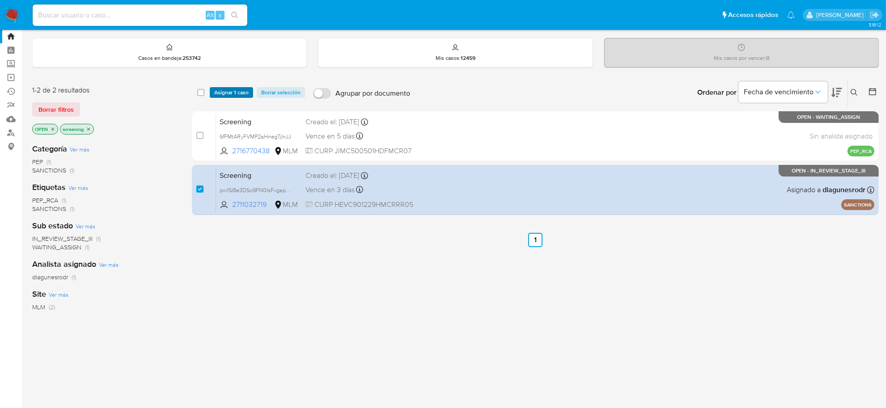
click at [230, 91] on span "Asignar 1 caso" at bounding box center [231, 92] width 34 height 9
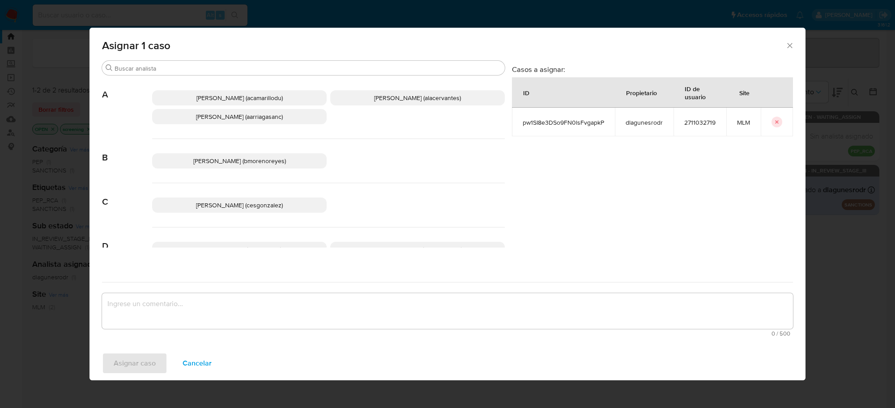
click at [260, 203] on span "Cesar Gonzalez (cesgonzalez)" at bounding box center [239, 205] width 87 height 9
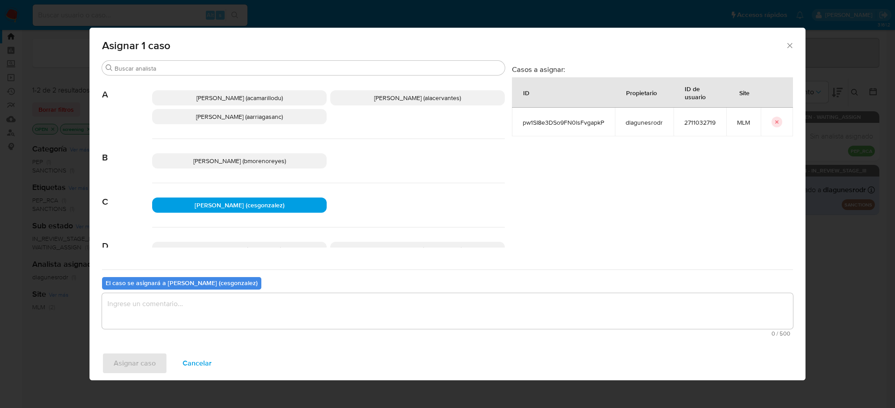
click at [197, 311] on textarea "assign-modal" at bounding box center [447, 312] width 691 height 36
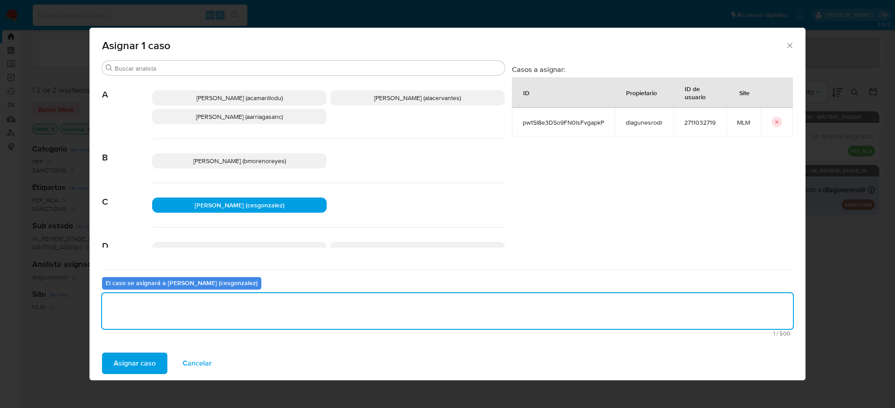
click at [153, 361] on span "Asignar caso" at bounding box center [135, 364] width 42 height 20
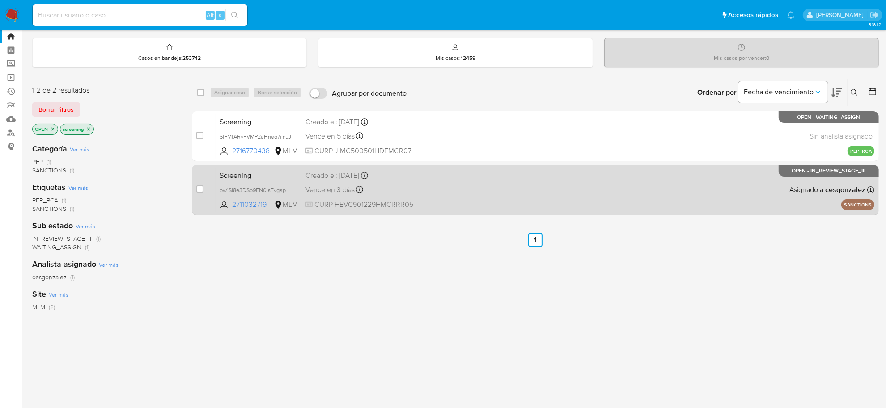
click at [341, 184] on div "Vence en 3 días Vence el 29/09/2025 15:34:10" at bounding box center [374, 190] width 137 height 12
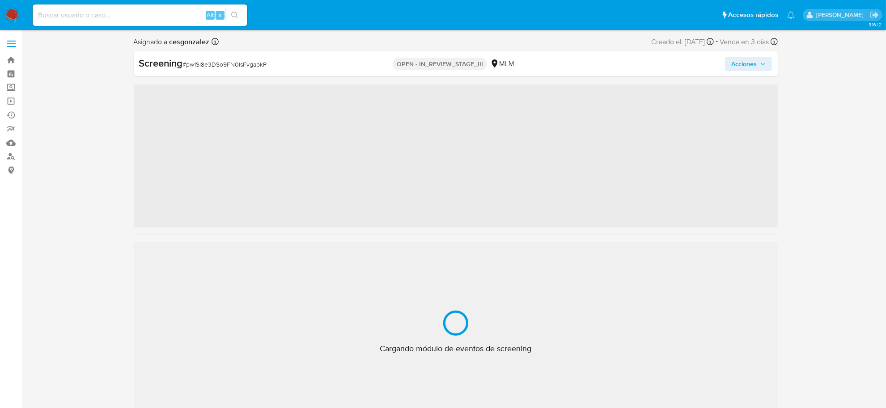
scroll to position [421, 0]
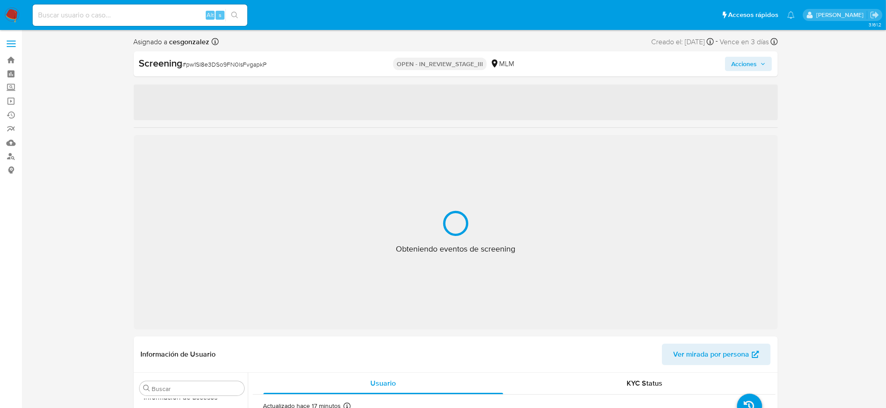
select select "10"
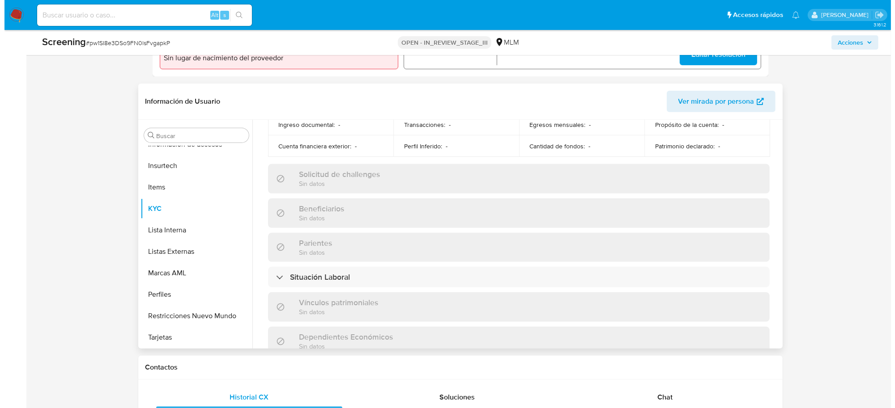
scroll to position [565, 0]
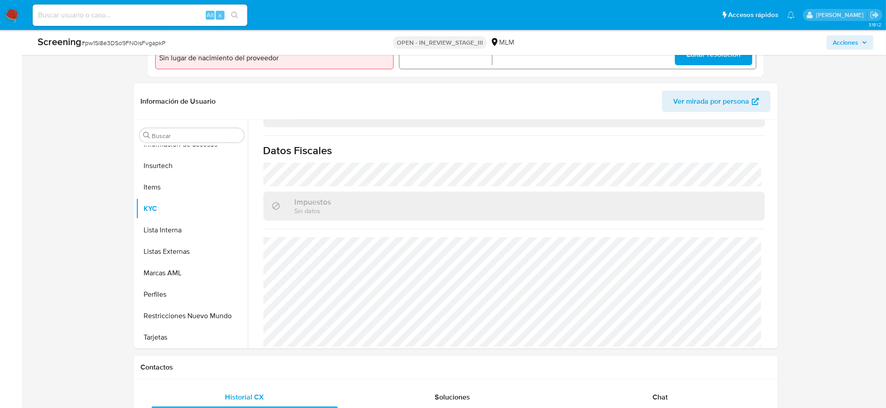
click at [844, 44] on span "Acciones" at bounding box center [846, 42] width 26 height 14
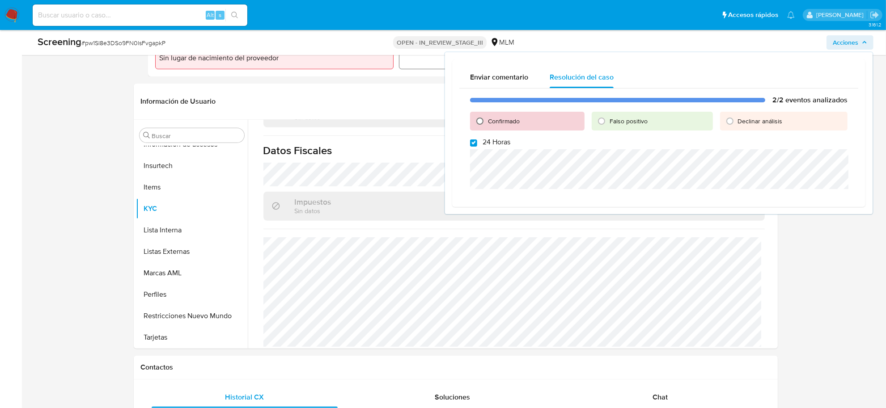
click at [479, 120] on input "Confirmado" at bounding box center [480, 121] width 14 height 14
radio input "true"
click at [471, 145] on input "24 Horas" at bounding box center [473, 143] width 7 height 7
checkbox input "false"
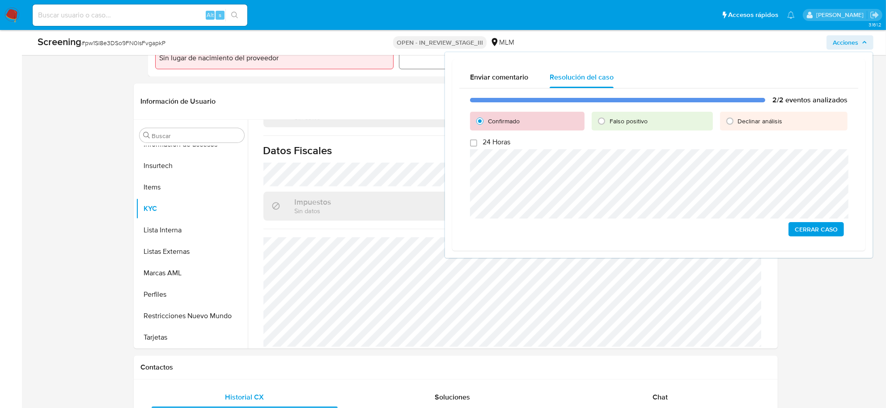
click at [804, 228] on span "Cerrar Caso" at bounding box center [816, 229] width 43 height 13
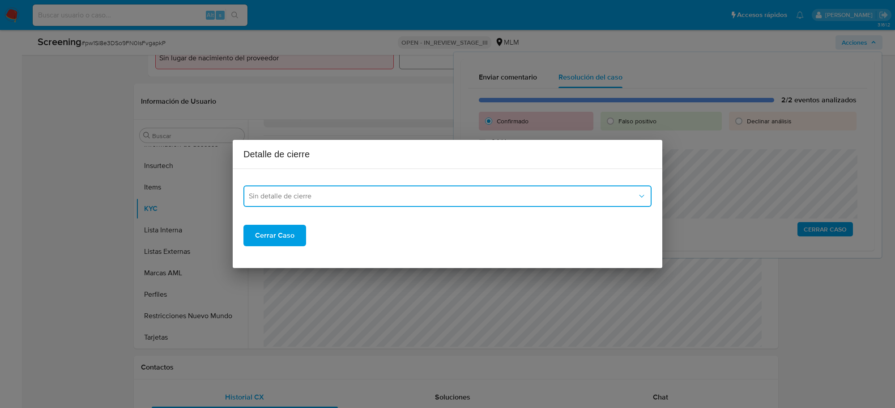
click at [402, 193] on span "Sin detalle de cierre" at bounding box center [443, 196] width 388 height 9
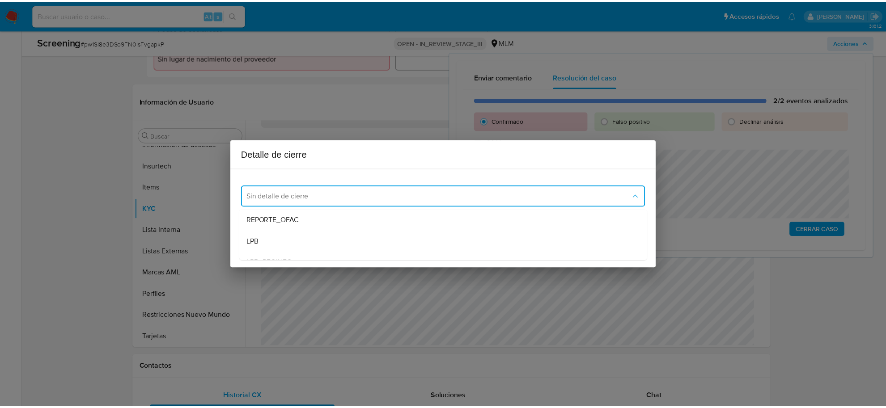
scroll to position [56, 0]
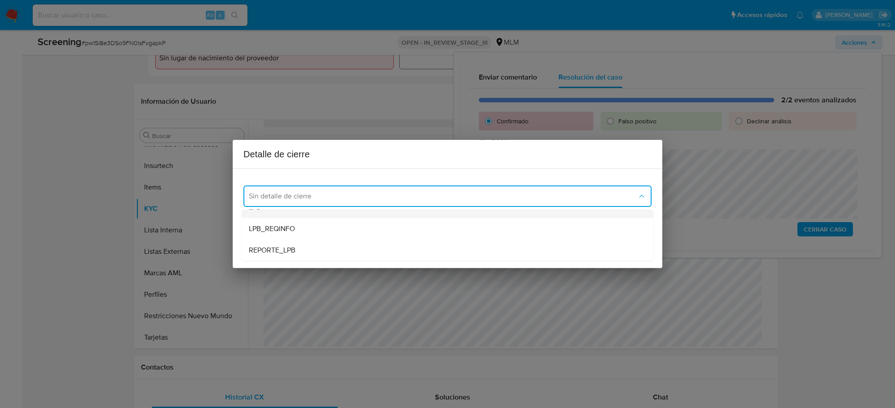
click at [305, 215] on div "LPB" at bounding box center [447, 207] width 397 height 21
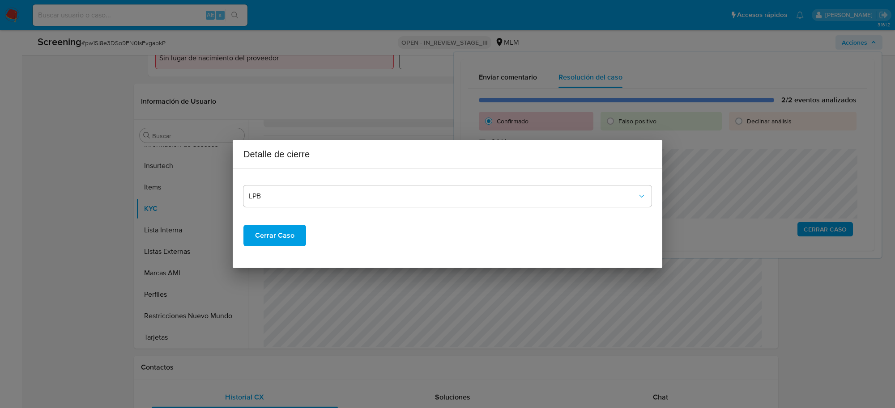
click at [280, 234] on span "Cerrar Caso" at bounding box center [274, 236] width 39 height 20
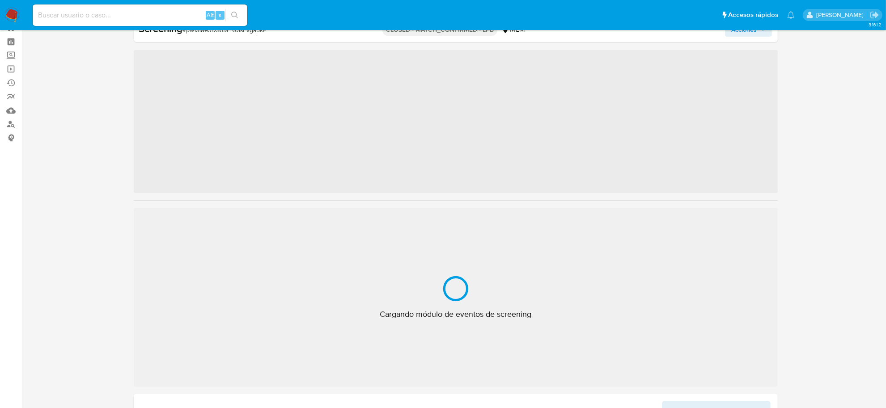
scroll to position [421, 0]
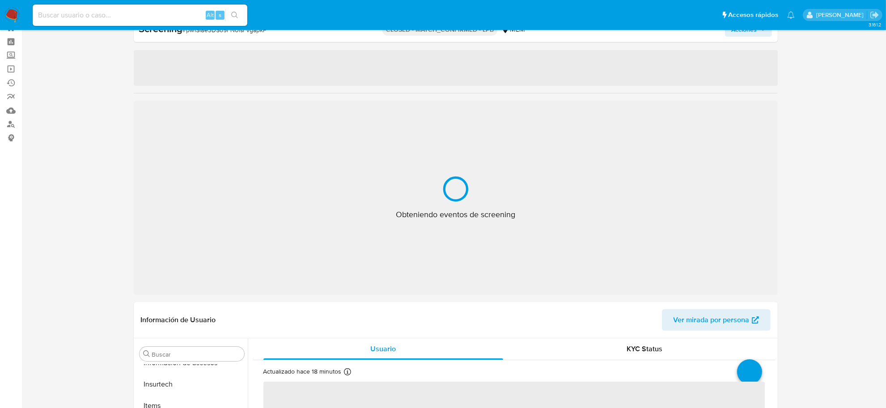
select select "10"
